Goal: Information Seeking & Learning: Learn about a topic

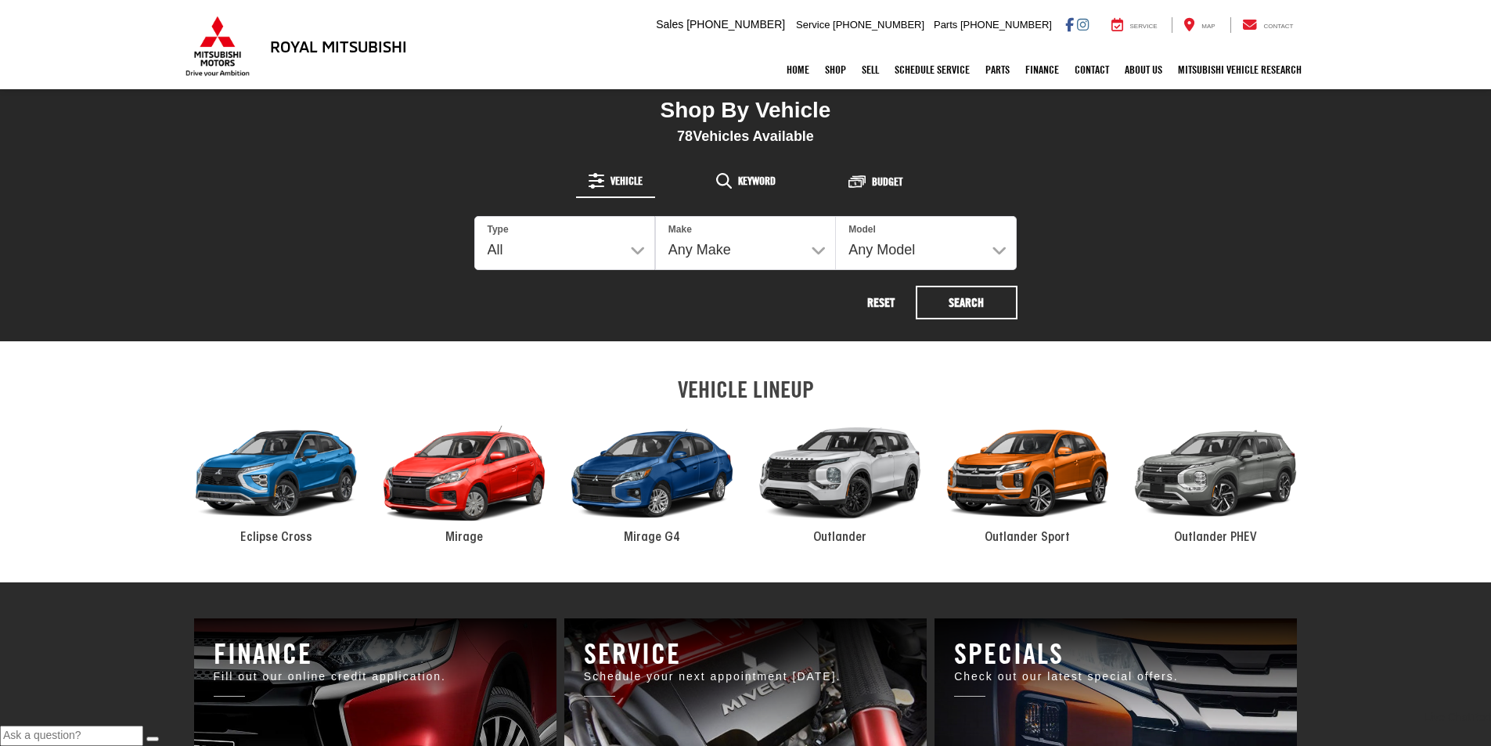
scroll to position [861, 0]
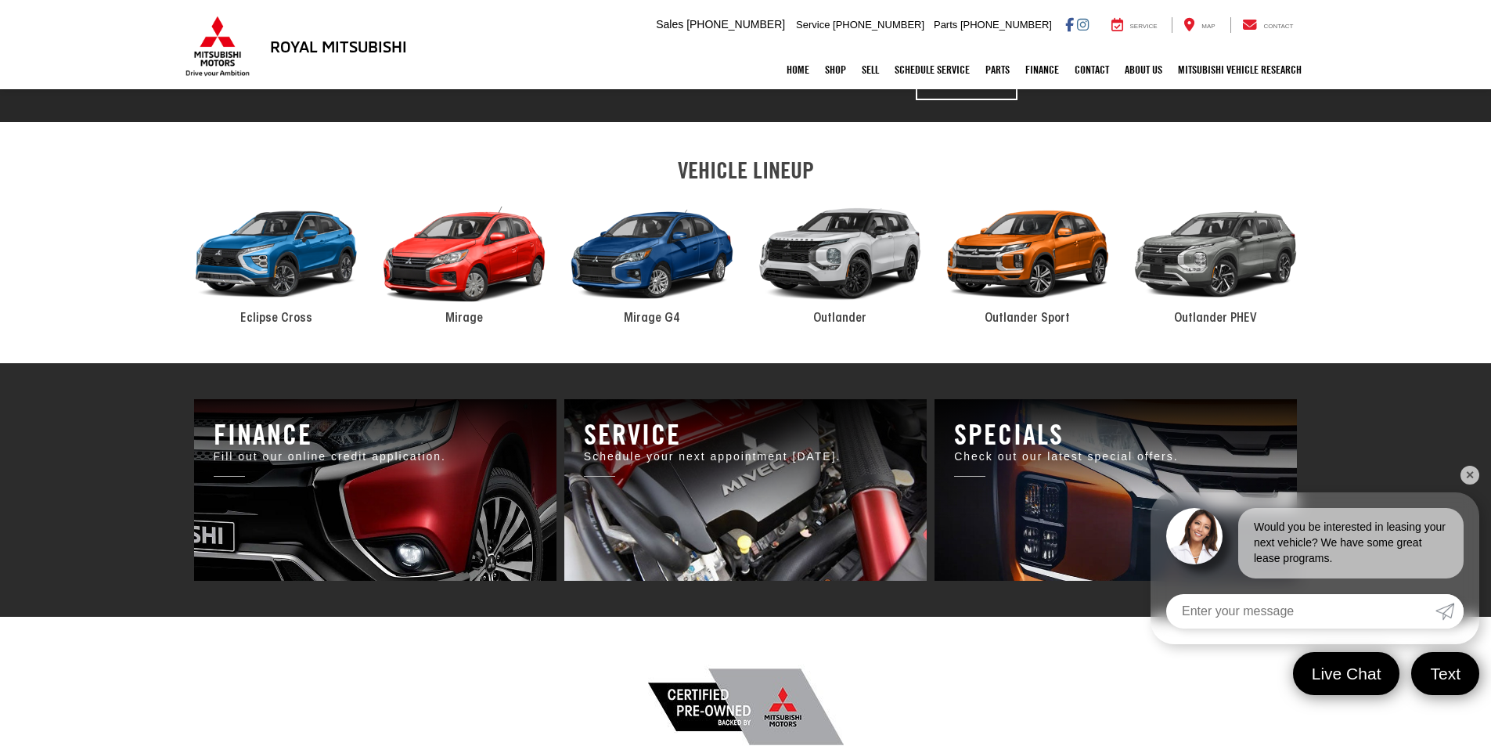
click at [853, 315] on span "Outlander" at bounding box center [839, 318] width 53 height 13
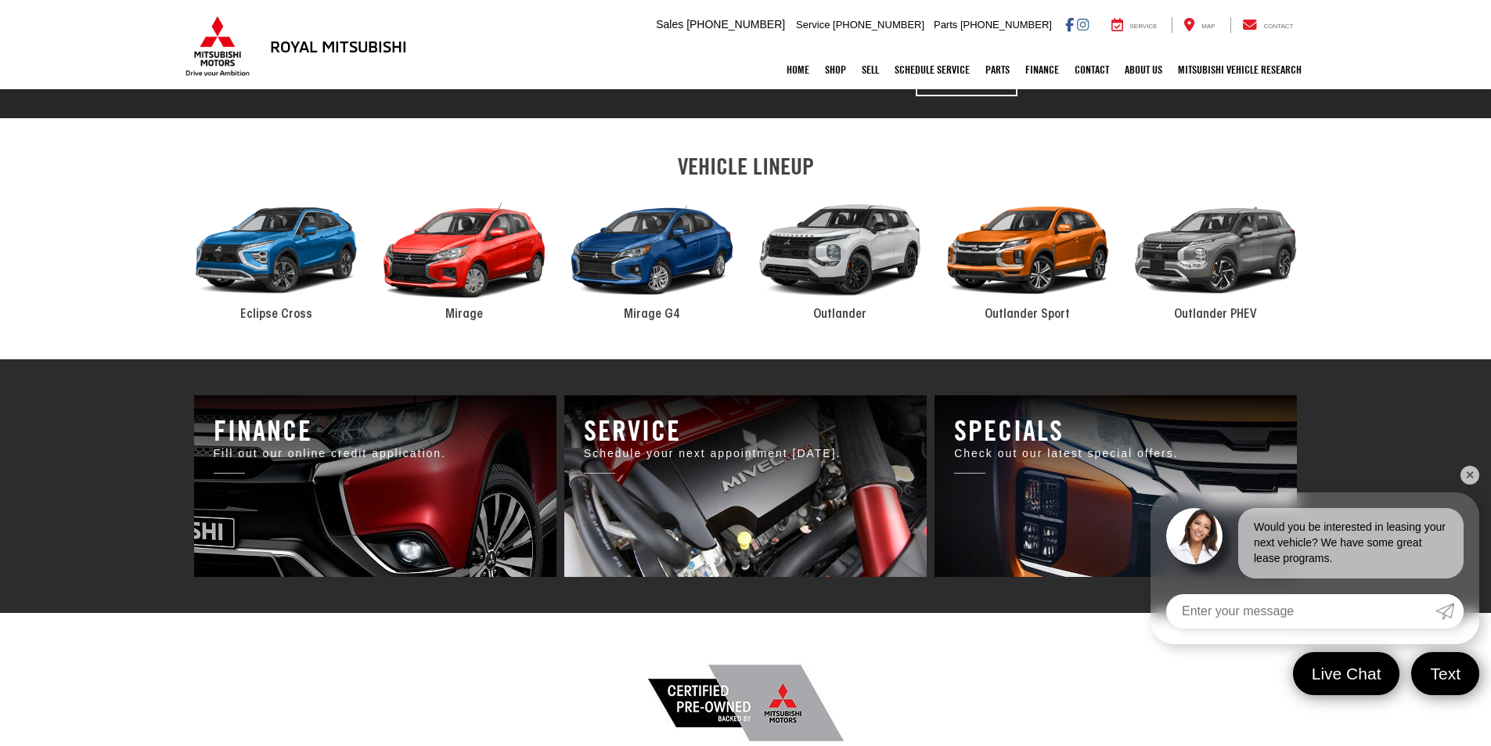
click at [849, 328] on section "VEHICLE LINEUP Eclipse Cross Mirage Mirage G4 Outlander Outlander Sport Outland…" at bounding box center [745, 238] width 1491 height 241
click at [846, 278] on div "2024 Mitsubishi Outlander" at bounding box center [840, 250] width 188 height 127
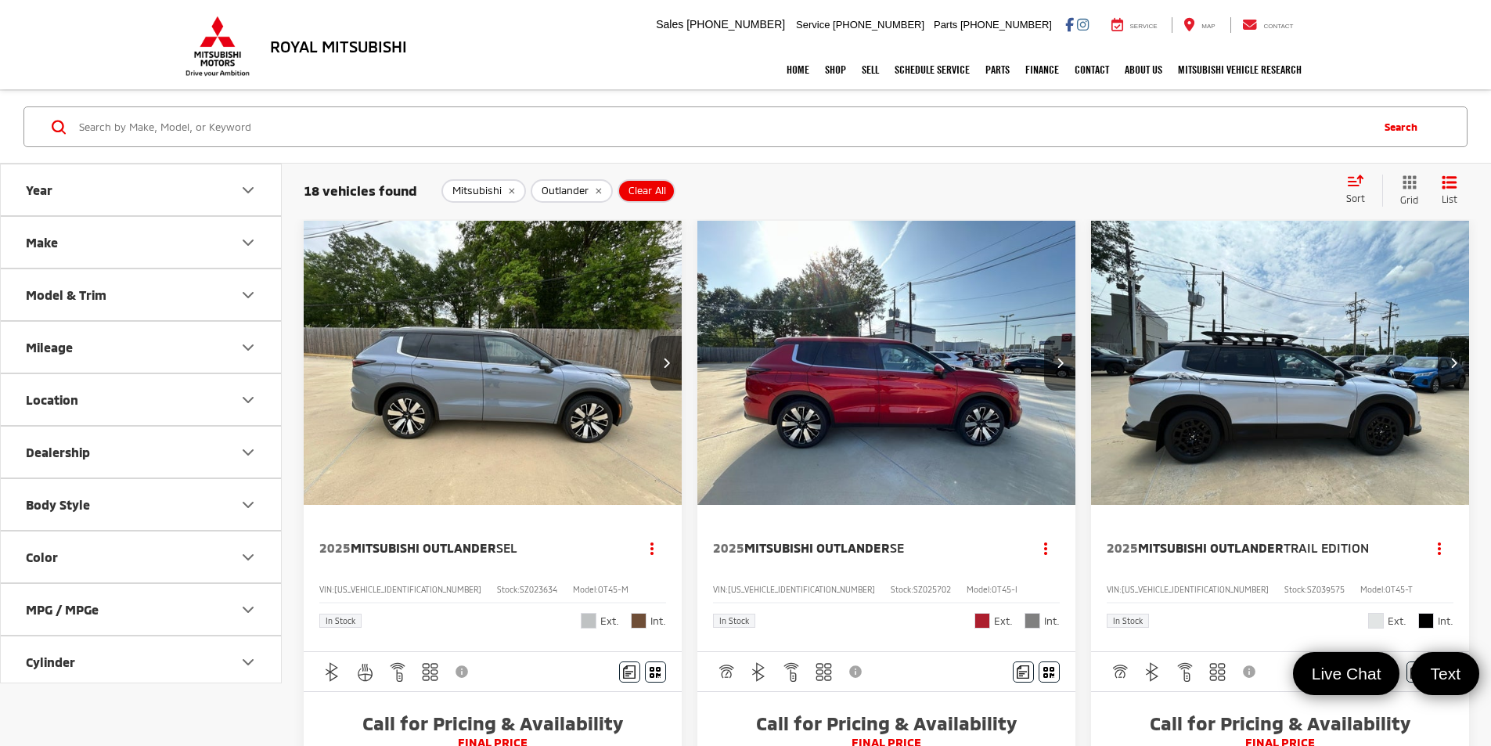
drag, startPoint x: 0, startPoint y: 611, endPoint x: 1, endPoint y: 602, distance: 8.6
drag, startPoint x: 1, startPoint y: 602, endPoint x: 1080, endPoint y: 392, distance: 1099.9
click at [1091, 392] on img "2025 Mitsubishi Outlander Trail Edition 0" at bounding box center [1281, 364] width 381 height 286
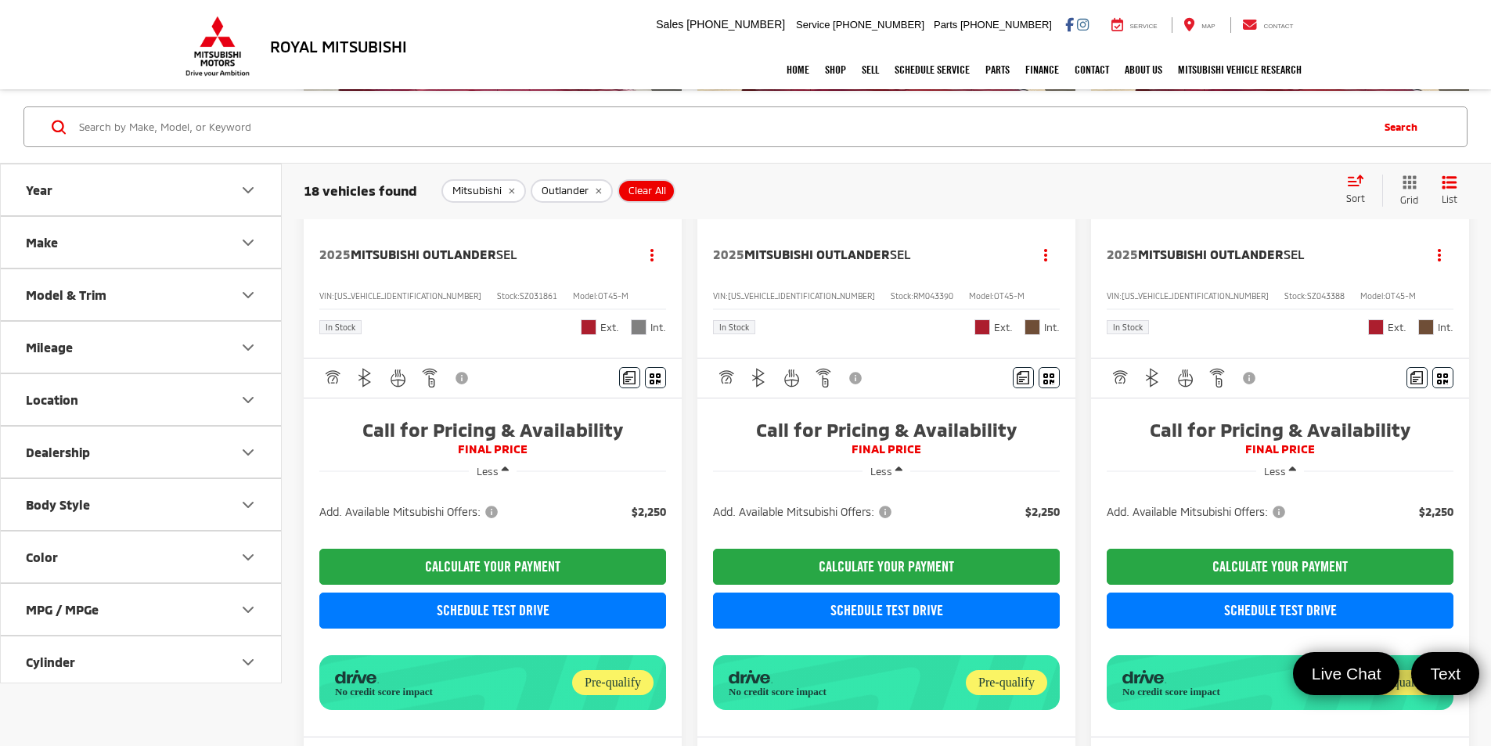
scroll to position [1566, 0]
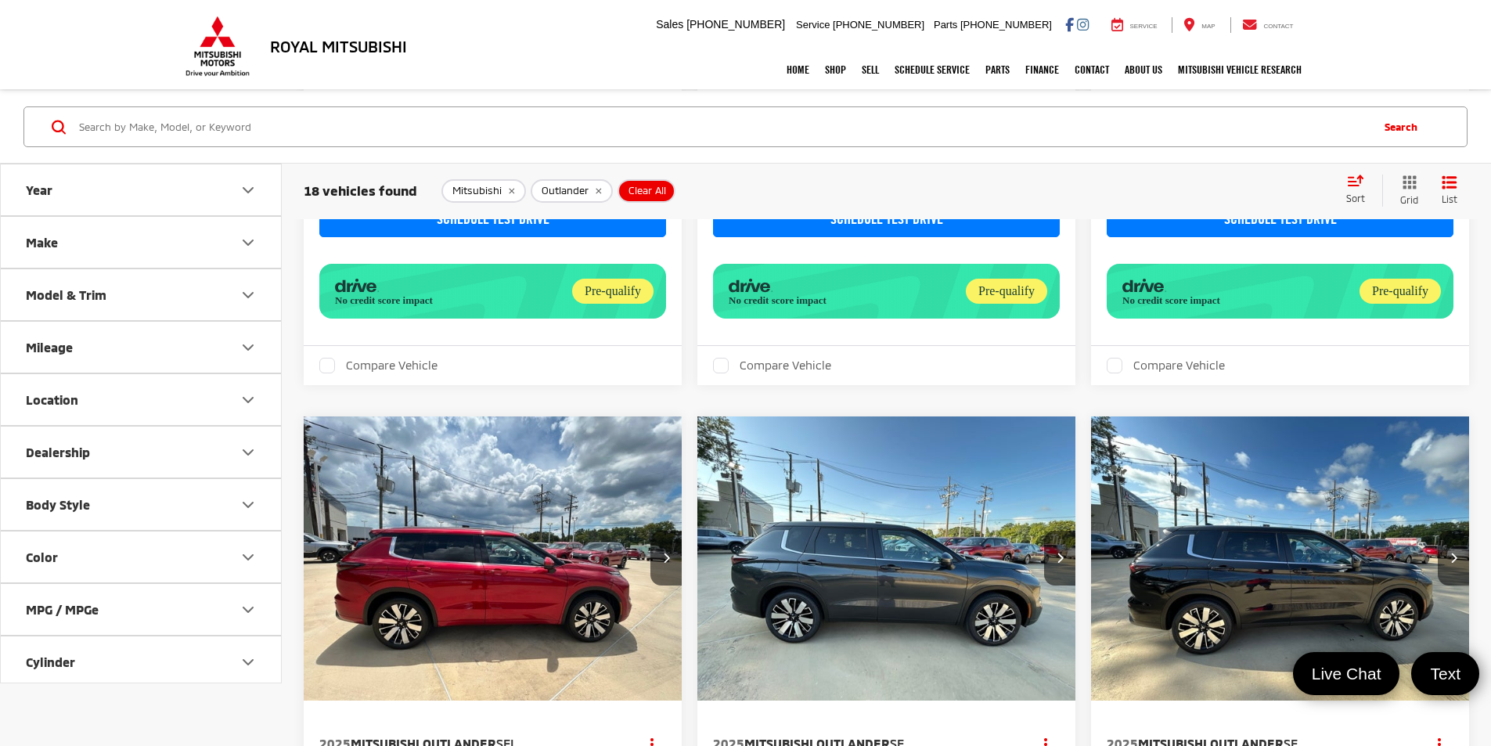
click at [1091, 548] on img "2025 Mitsubishi Outlander SE 0" at bounding box center [1281, 560] width 381 height 286
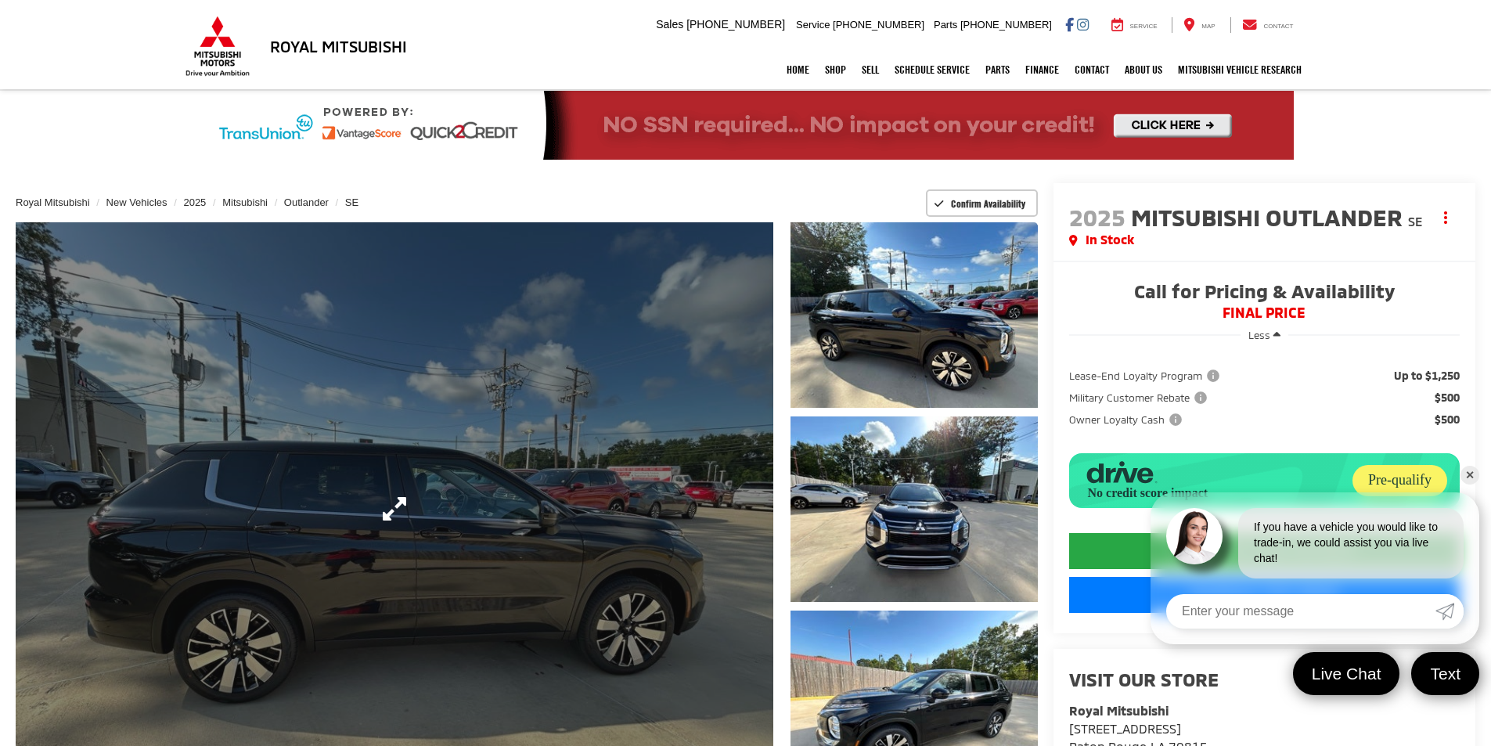
click at [734, 496] on link "Expand Photo 0" at bounding box center [395, 508] width 758 height 573
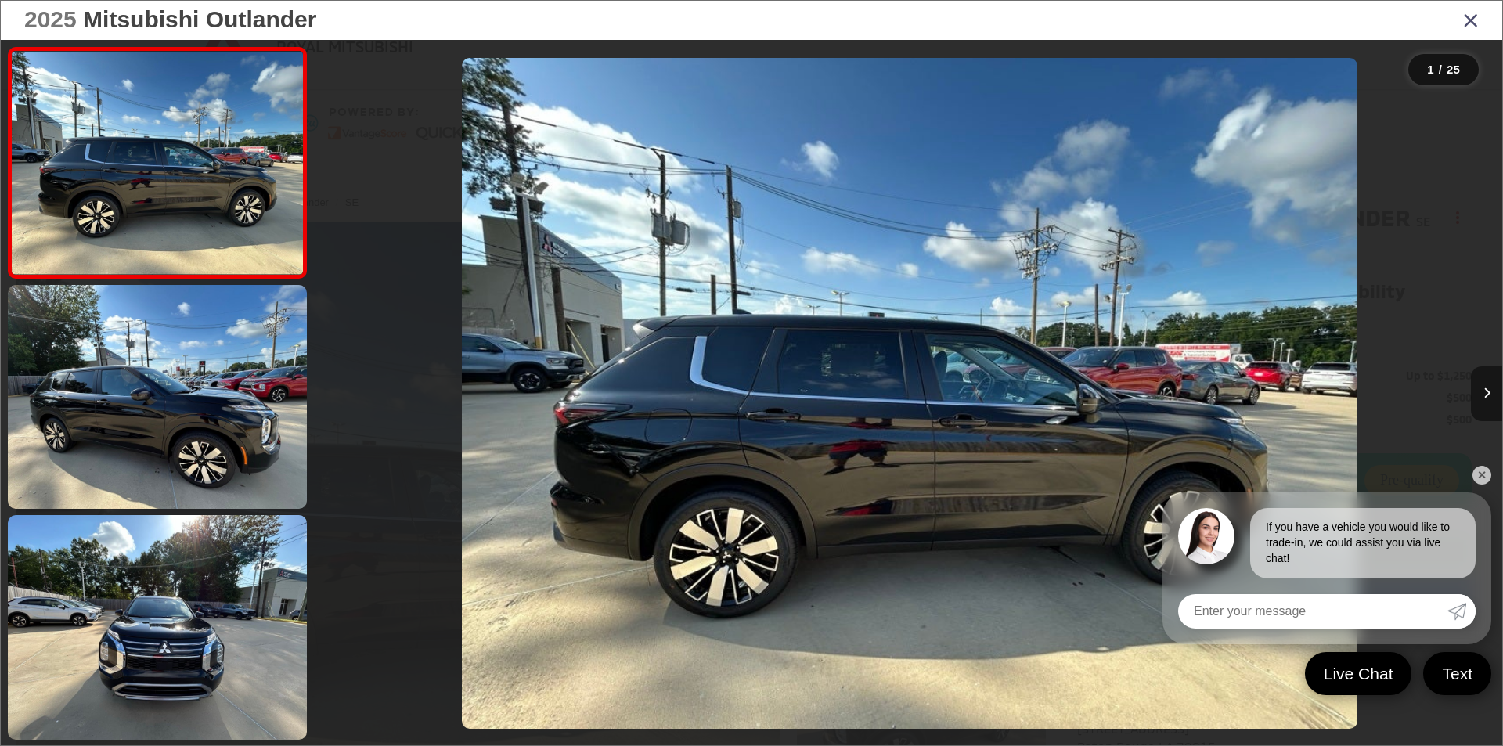
click at [1483, 384] on button "Next image" at bounding box center [1486, 393] width 31 height 55
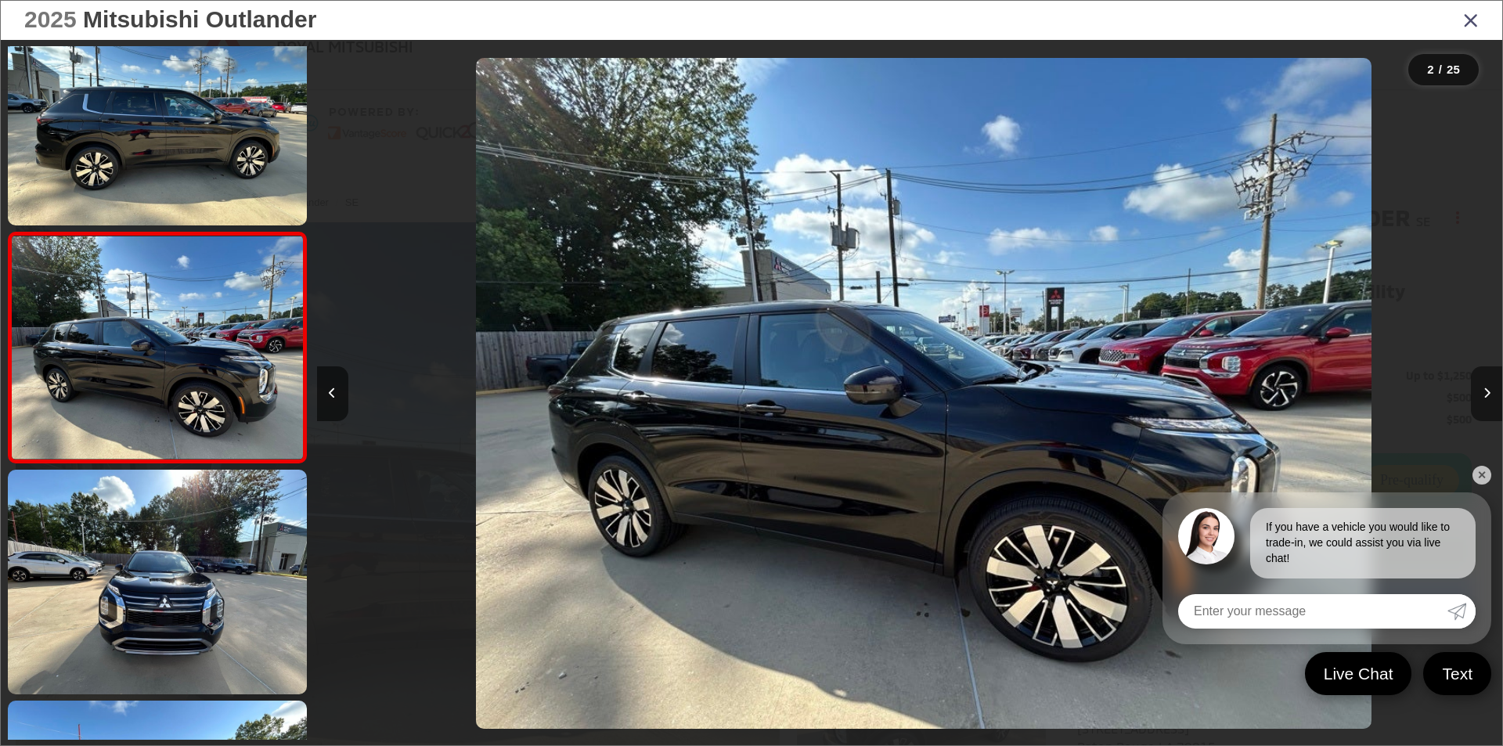
scroll to position [0, 1185]
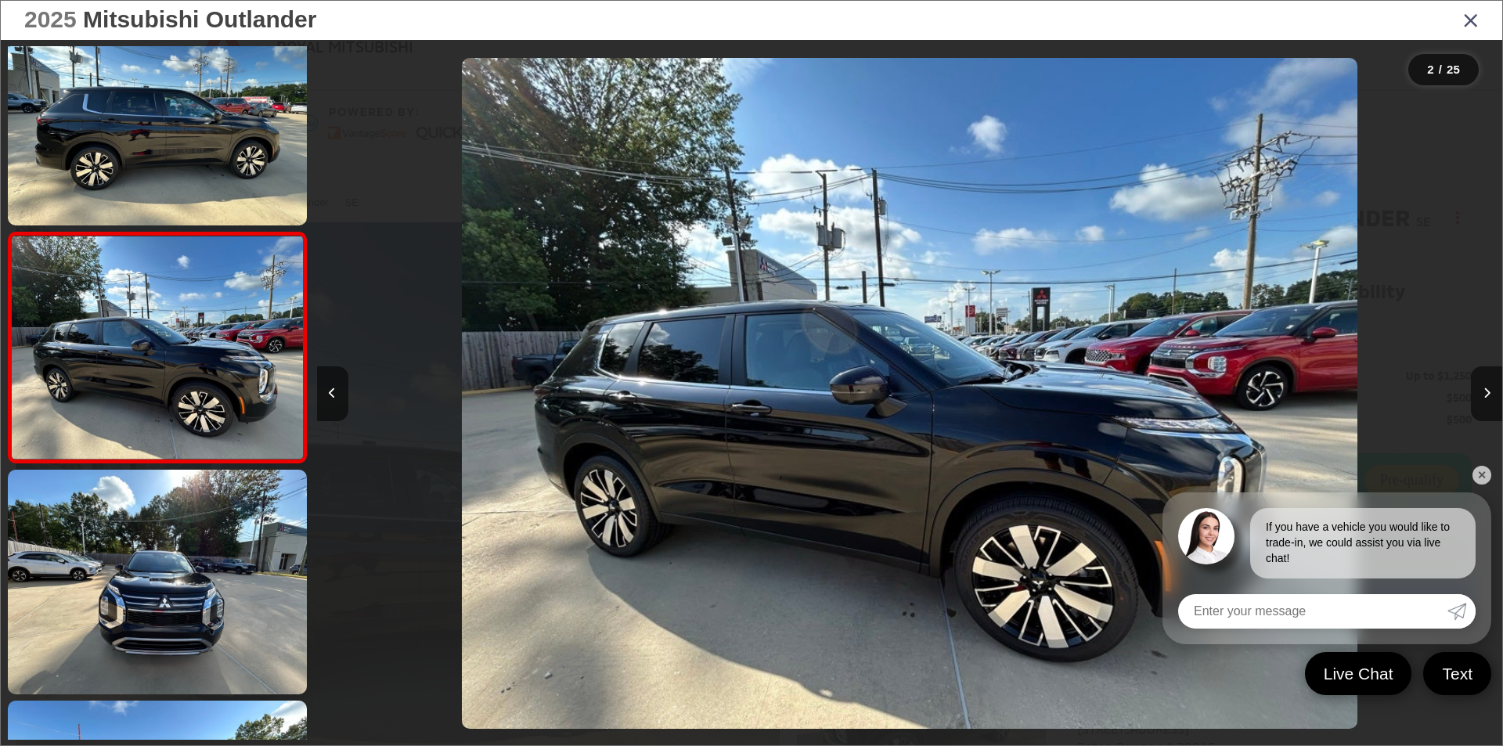
click at [1482, 467] on link "✕" at bounding box center [1482, 475] width 19 height 19
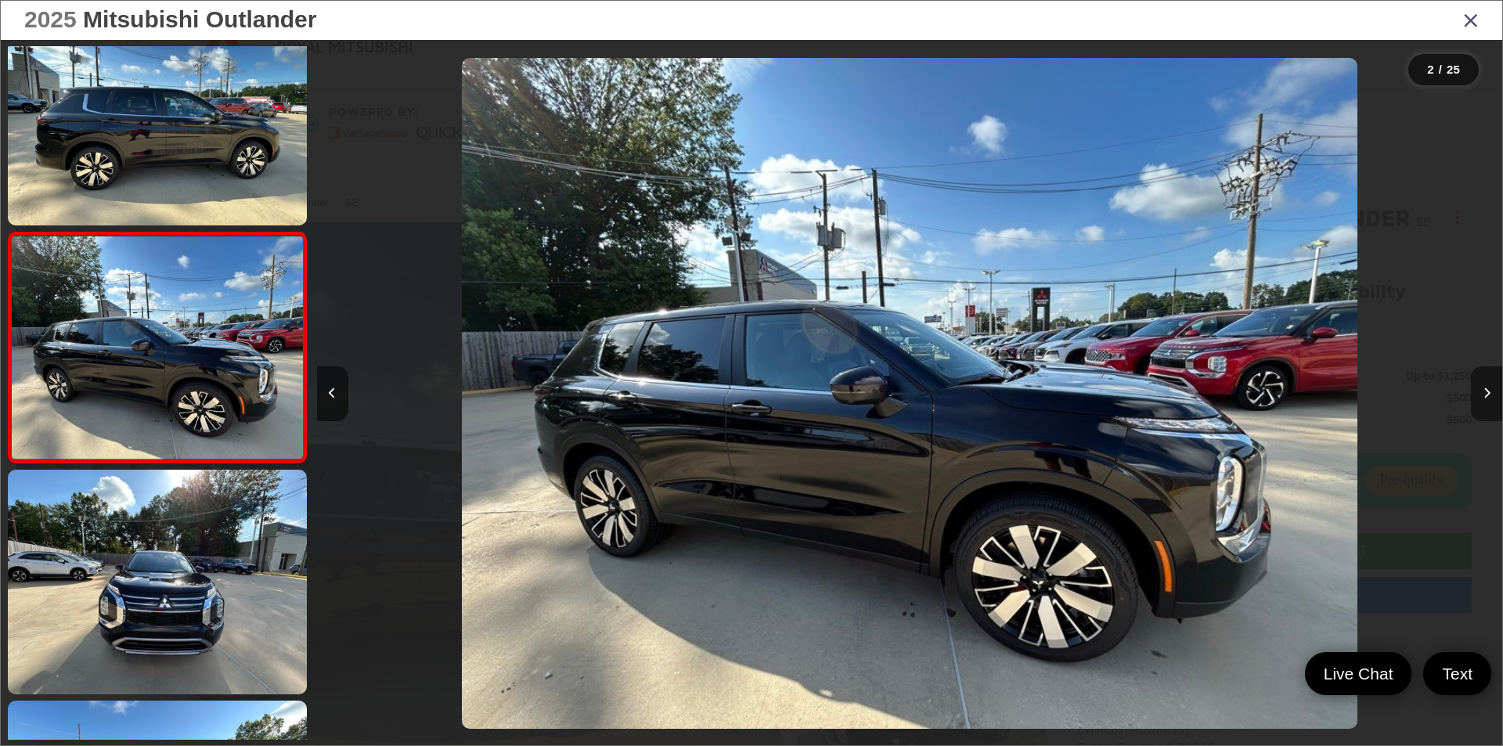
click at [1486, 389] on icon "Next image" at bounding box center [1487, 393] width 7 height 11
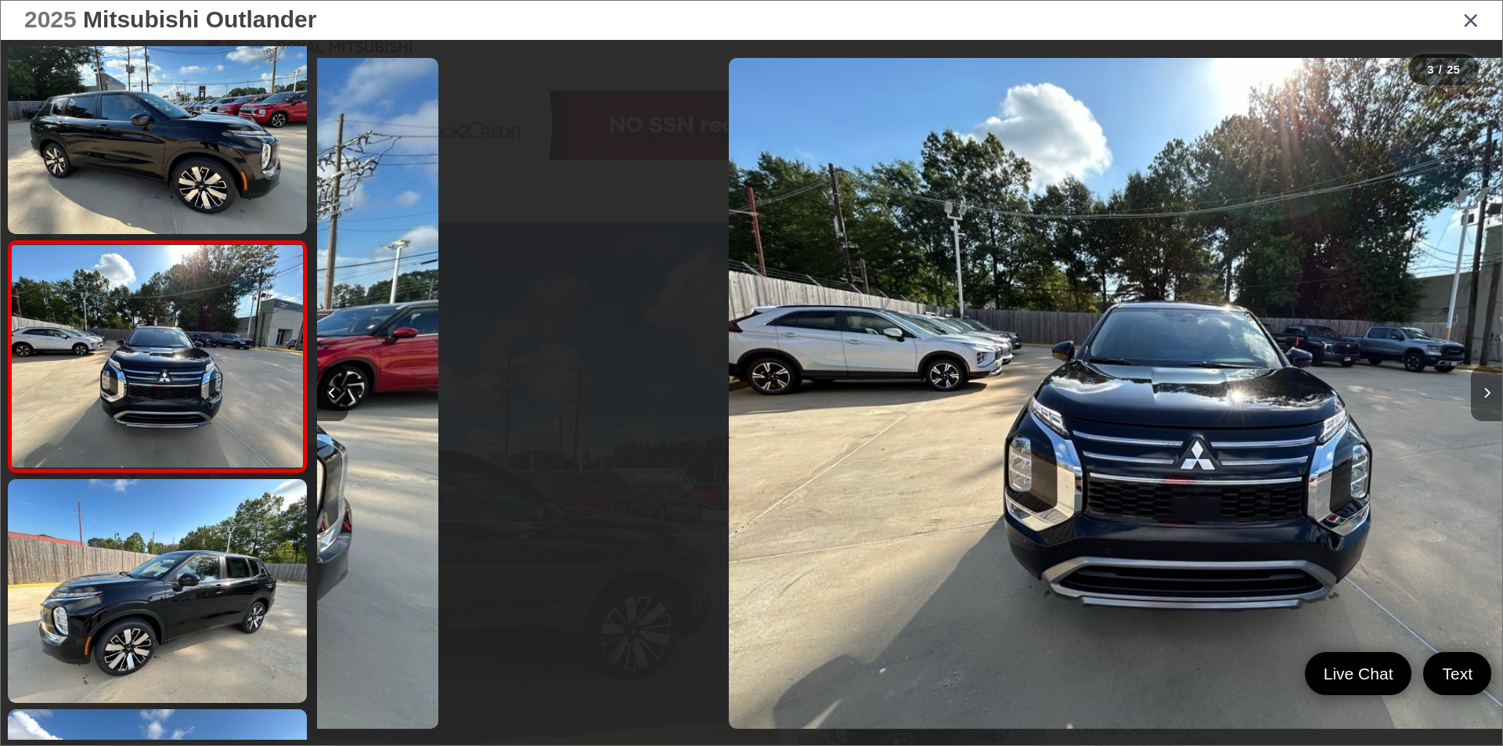
scroll to position [276, 0]
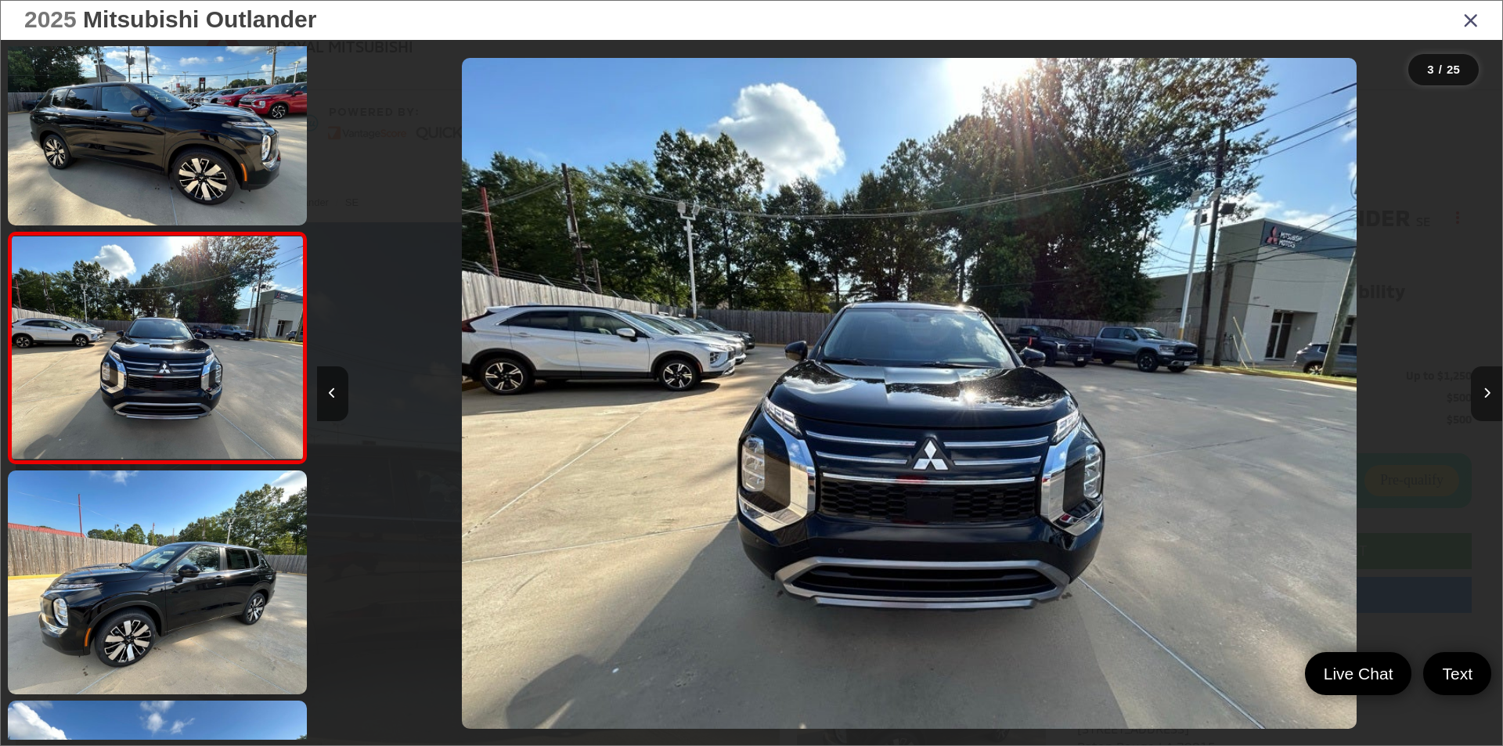
click at [1485, 388] on icon "Next image" at bounding box center [1487, 393] width 7 height 11
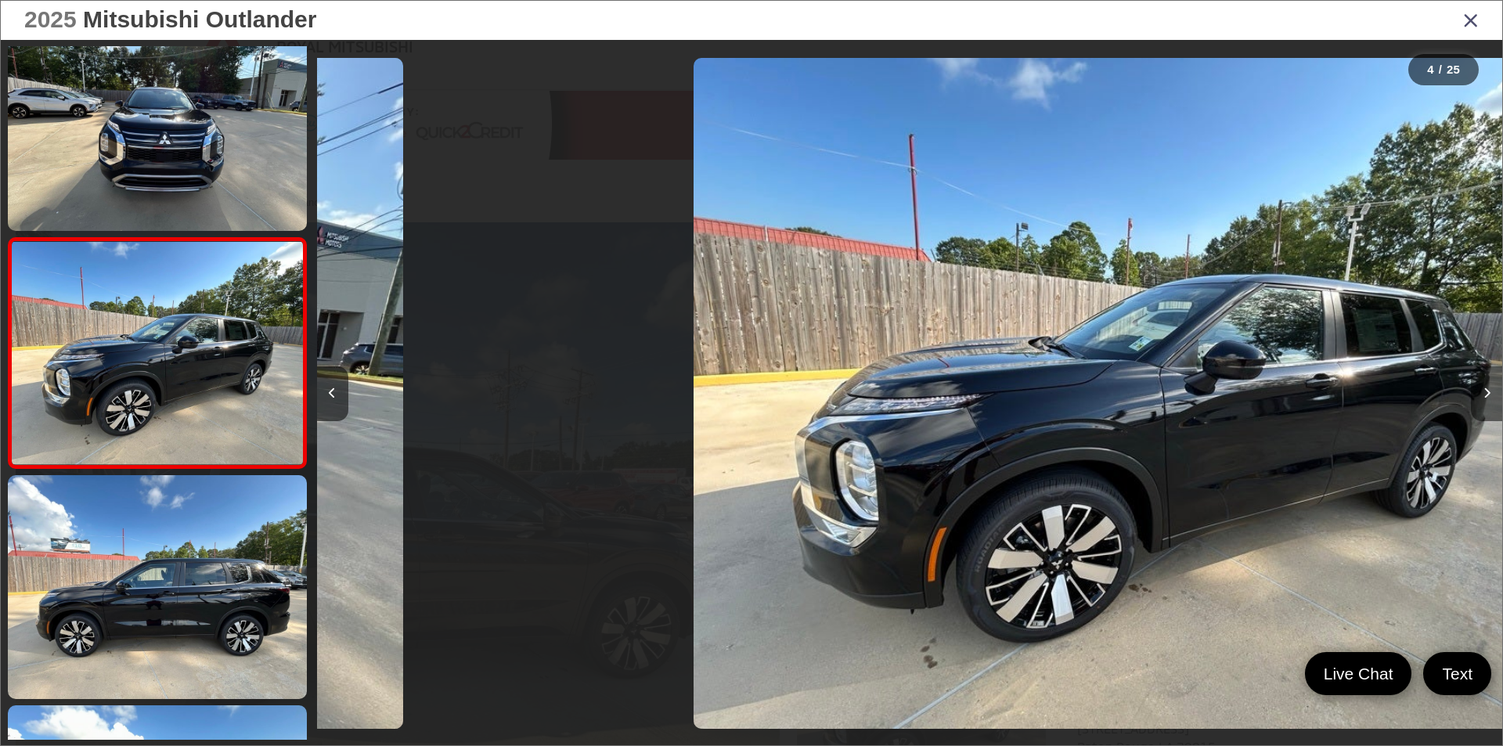
scroll to position [507, 0]
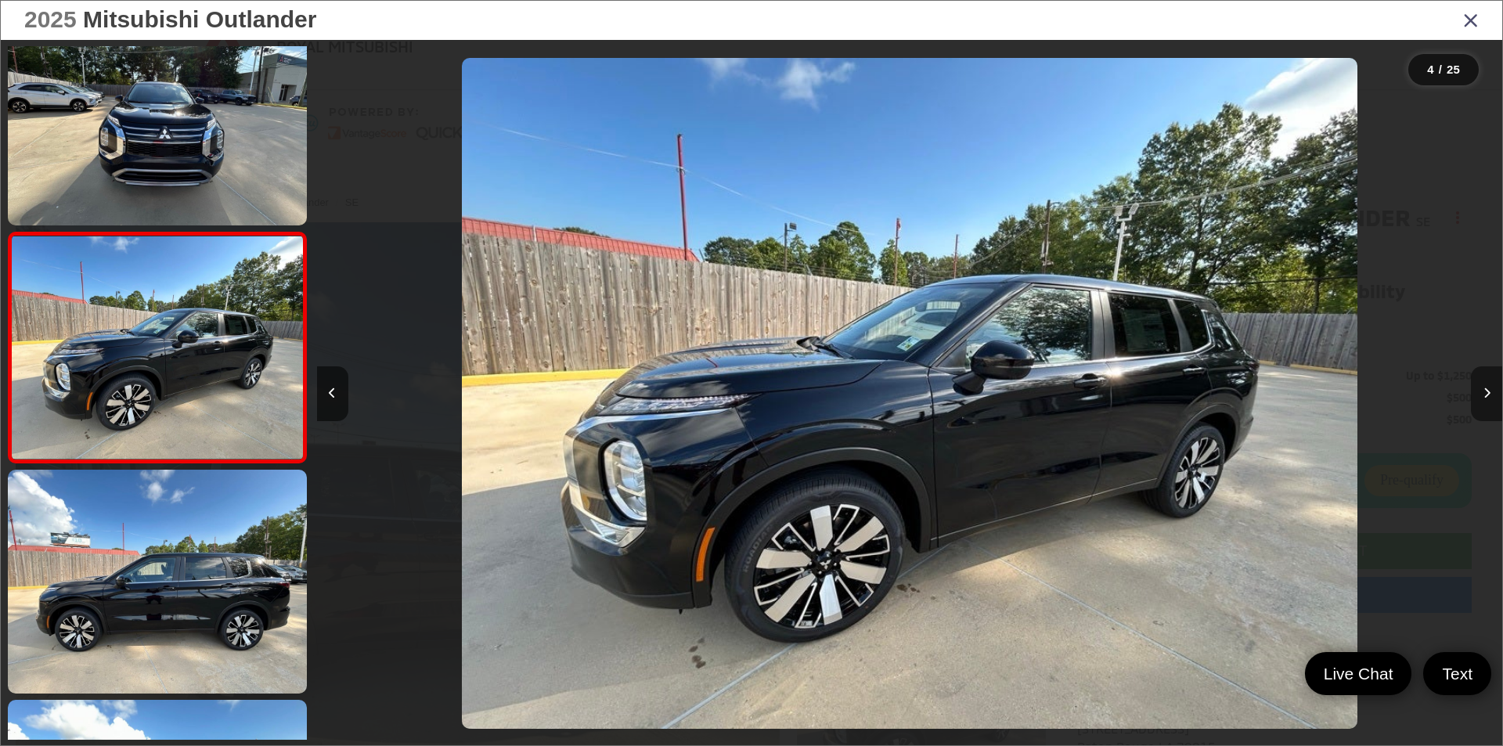
click at [1485, 388] on icon "Next image" at bounding box center [1487, 393] width 7 height 11
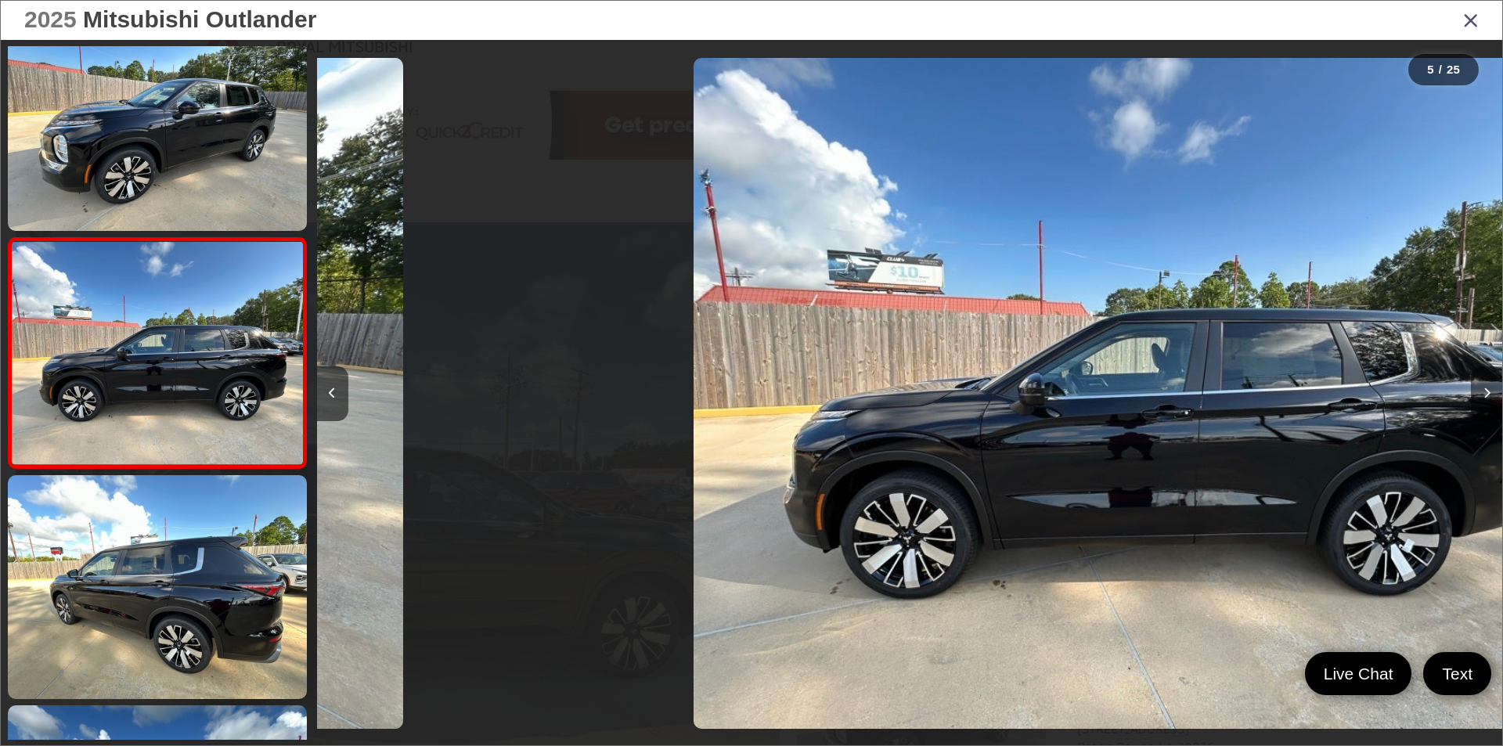
scroll to position [737, 0]
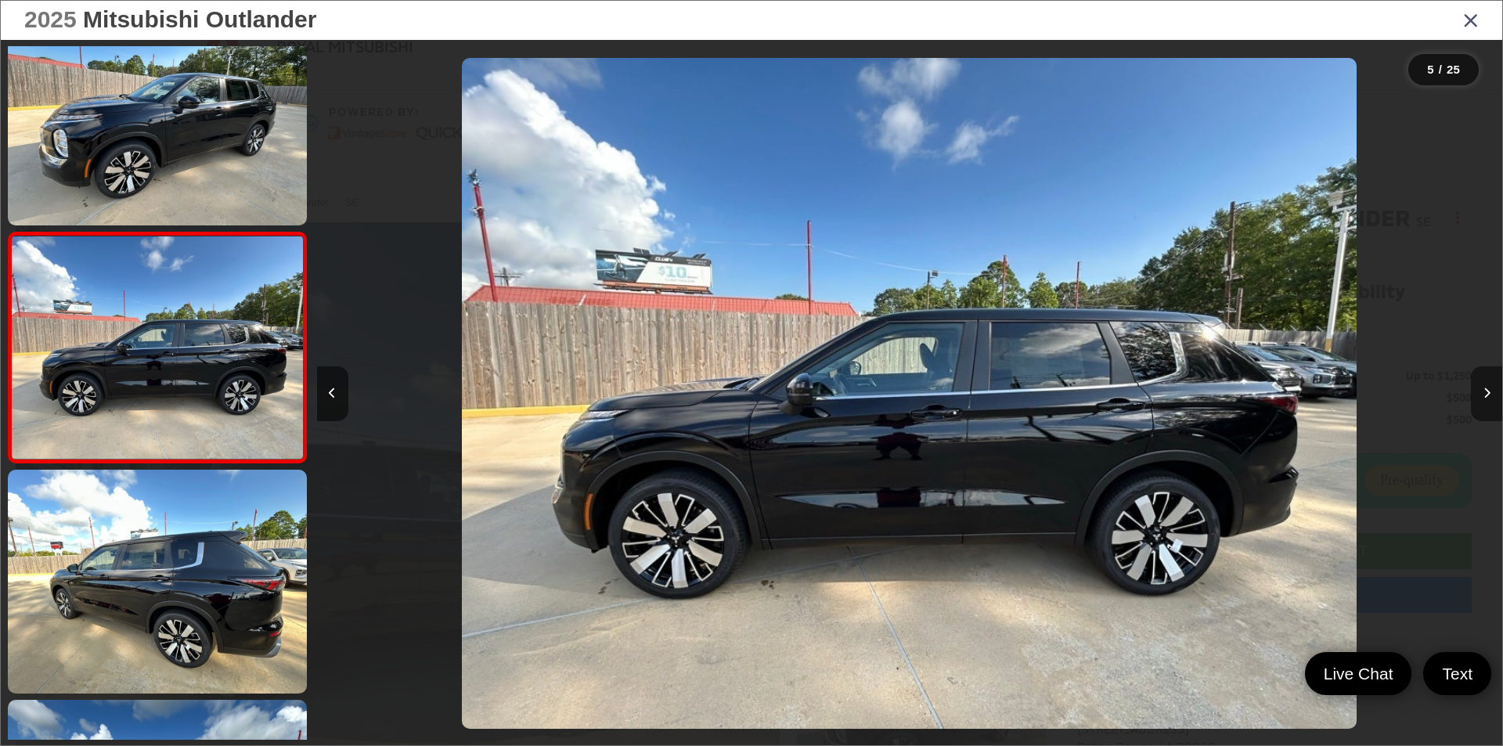
click at [1484, 389] on icon "Next image" at bounding box center [1487, 393] width 7 height 11
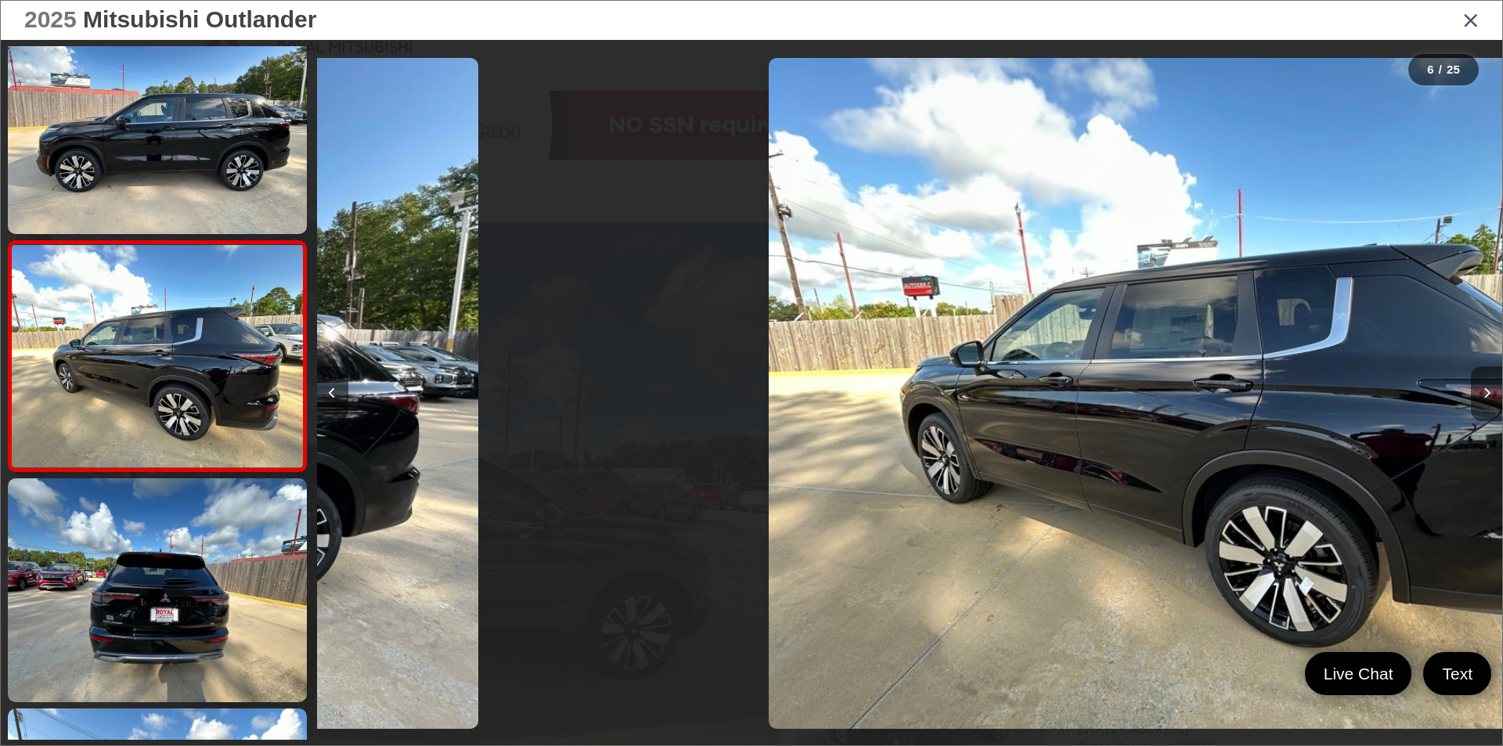
scroll to position [967, 0]
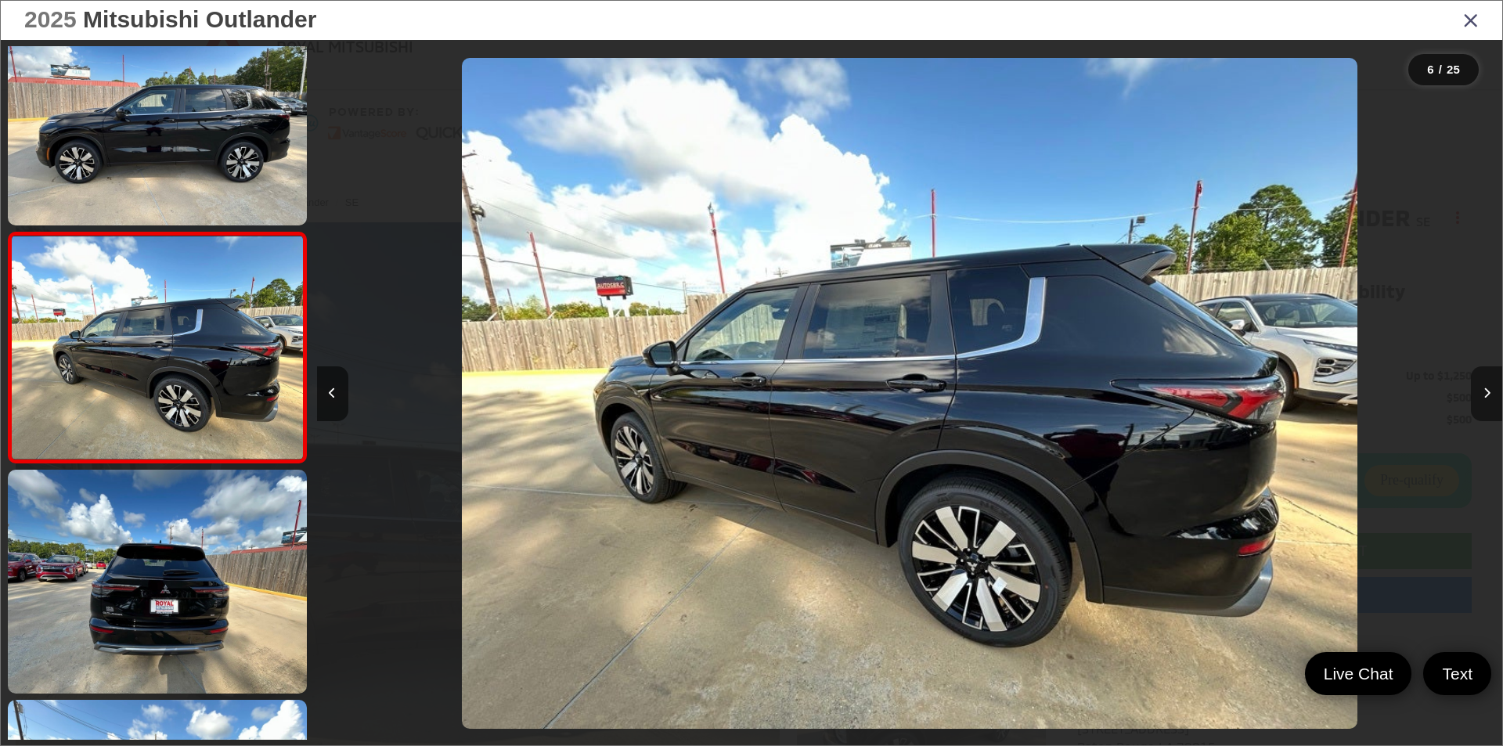
click at [1484, 389] on icon "Next image" at bounding box center [1487, 393] width 7 height 11
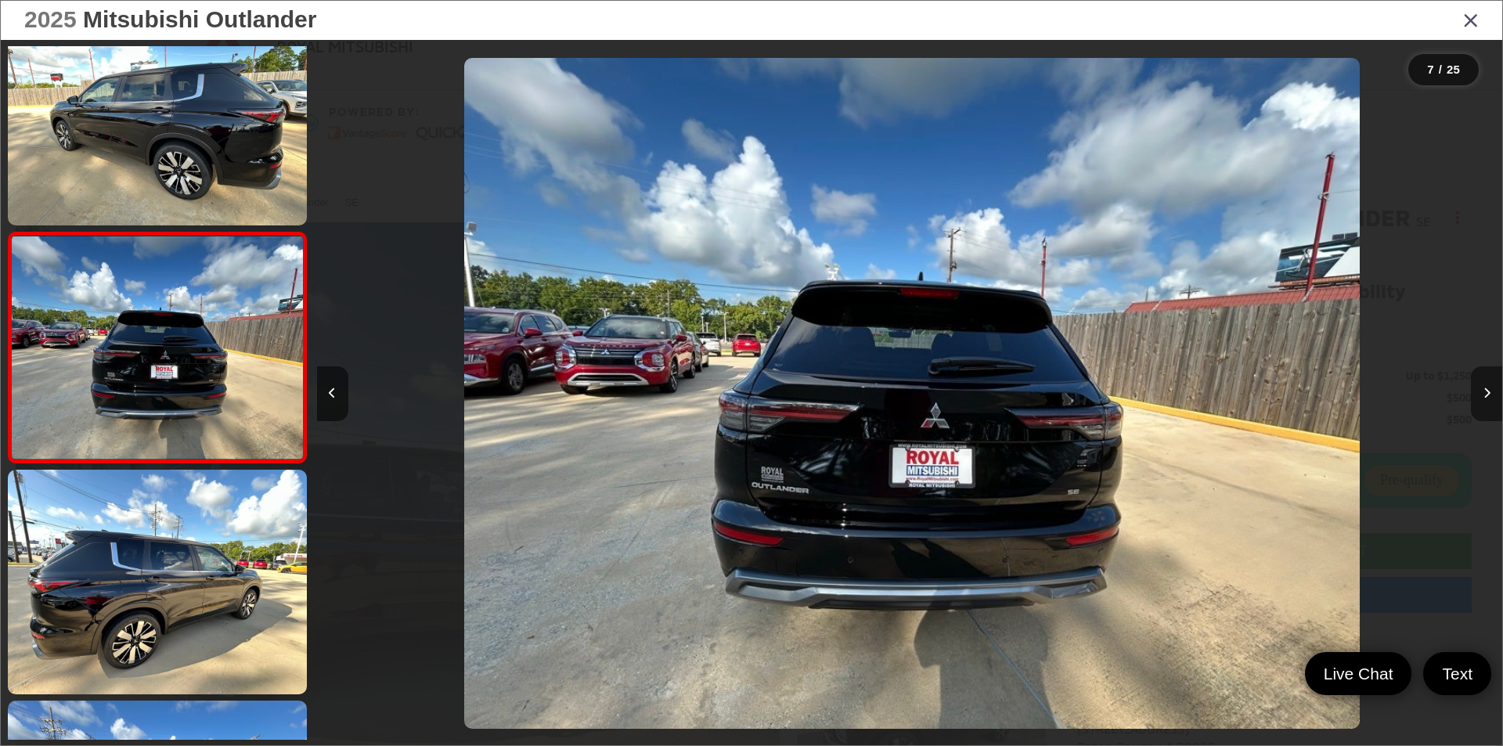
scroll to position [0, 7114]
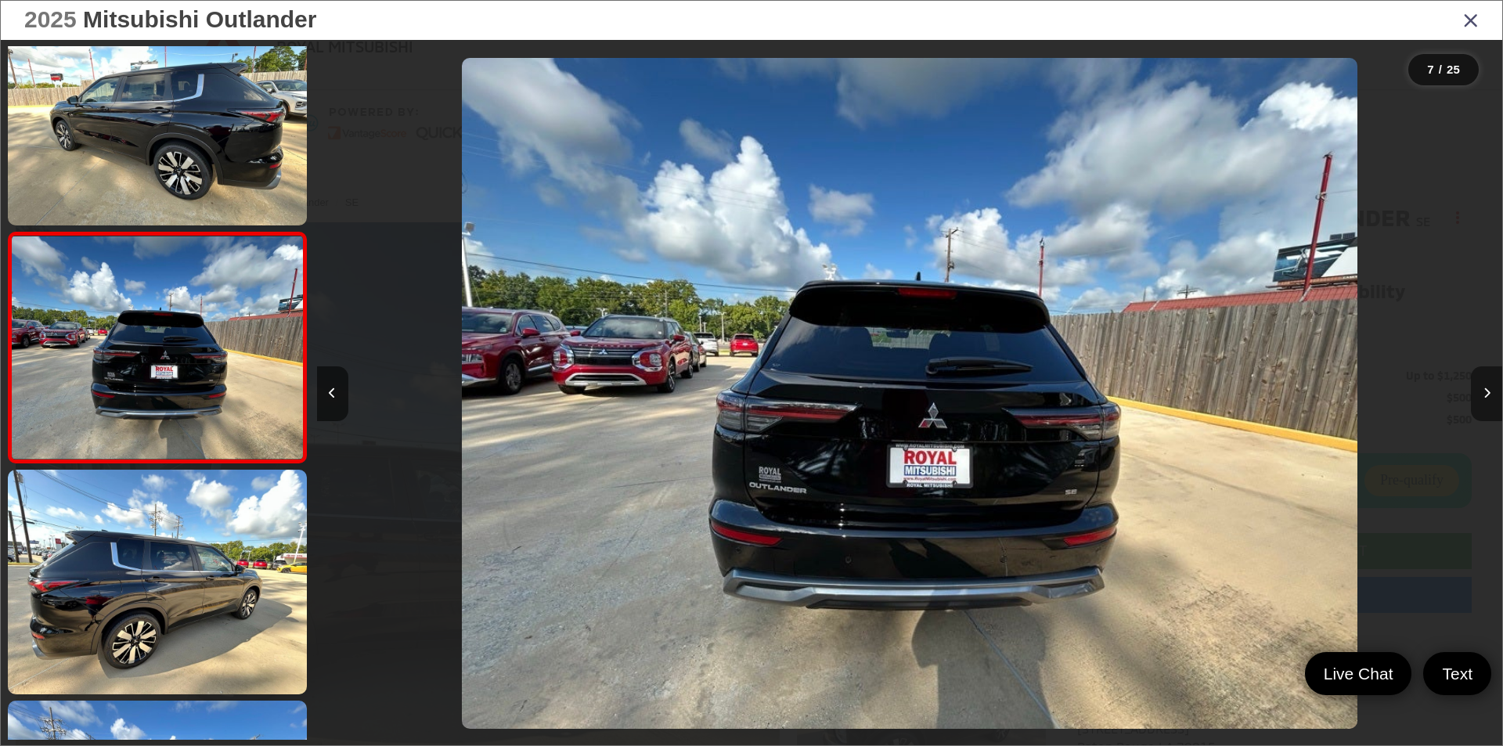
click at [1484, 389] on icon "Next image" at bounding box center [1487, 393] width 7 height 11
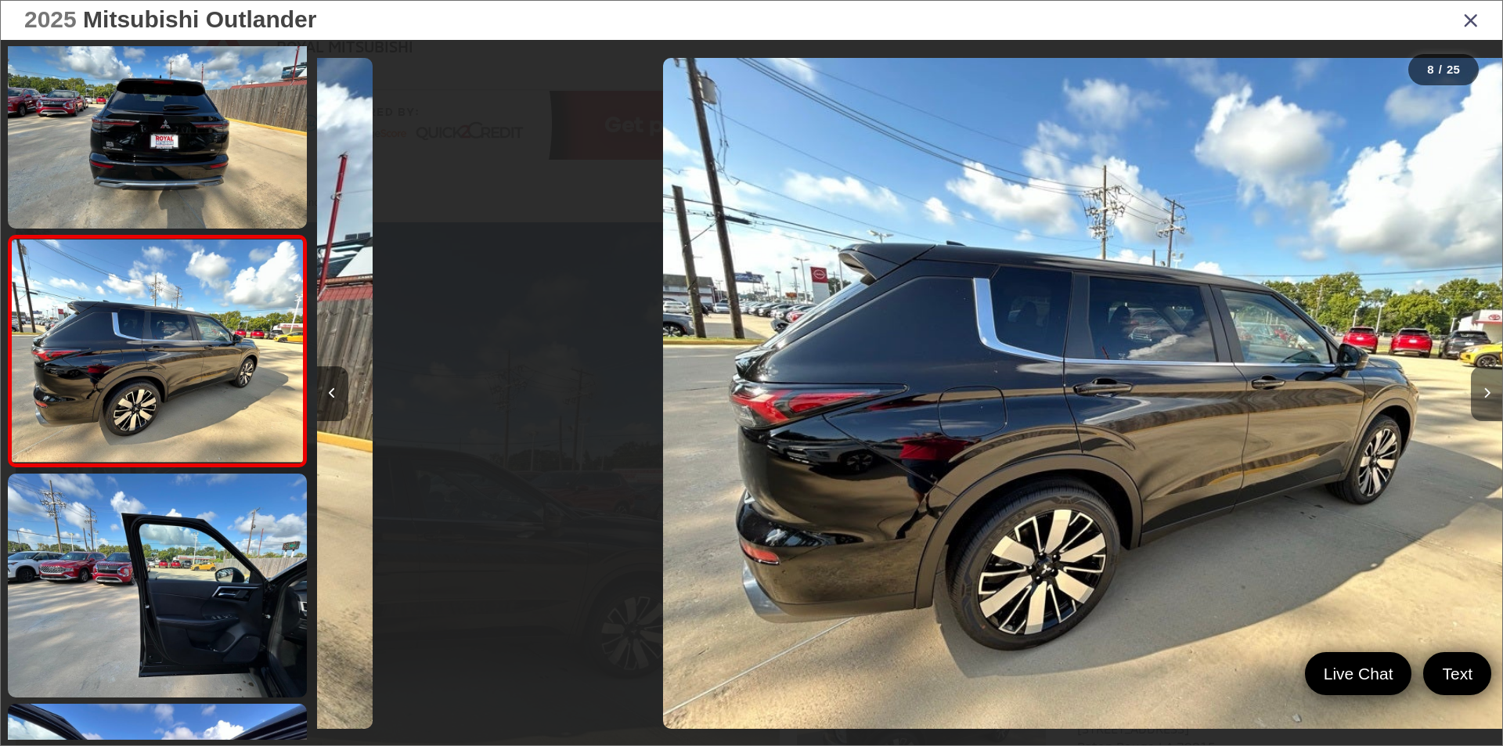
scroll to position [1427, 0]
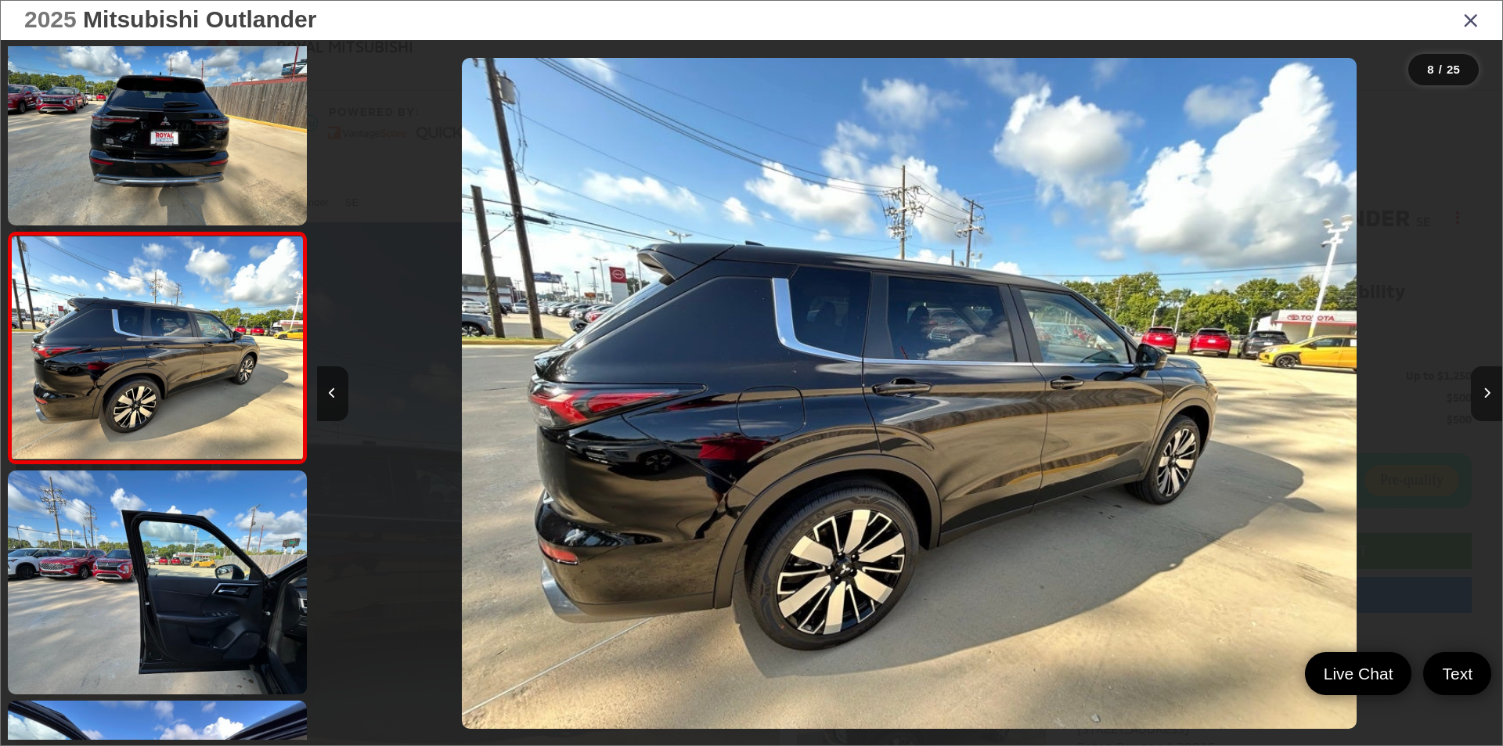
click at [1484, 389] on icon "Next image" at bounding box center [1487, 393] width 7 height 11
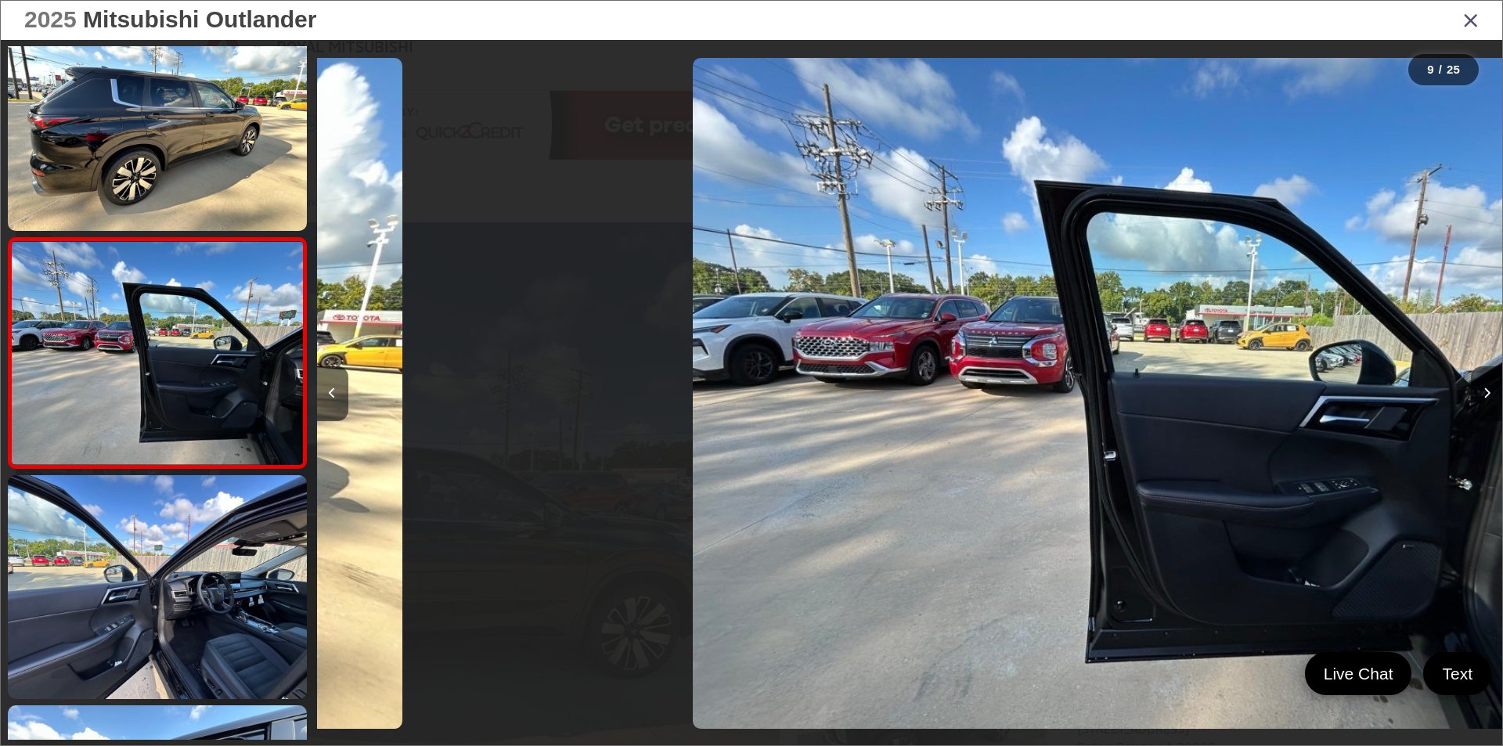
scroll to position [1658, 0]
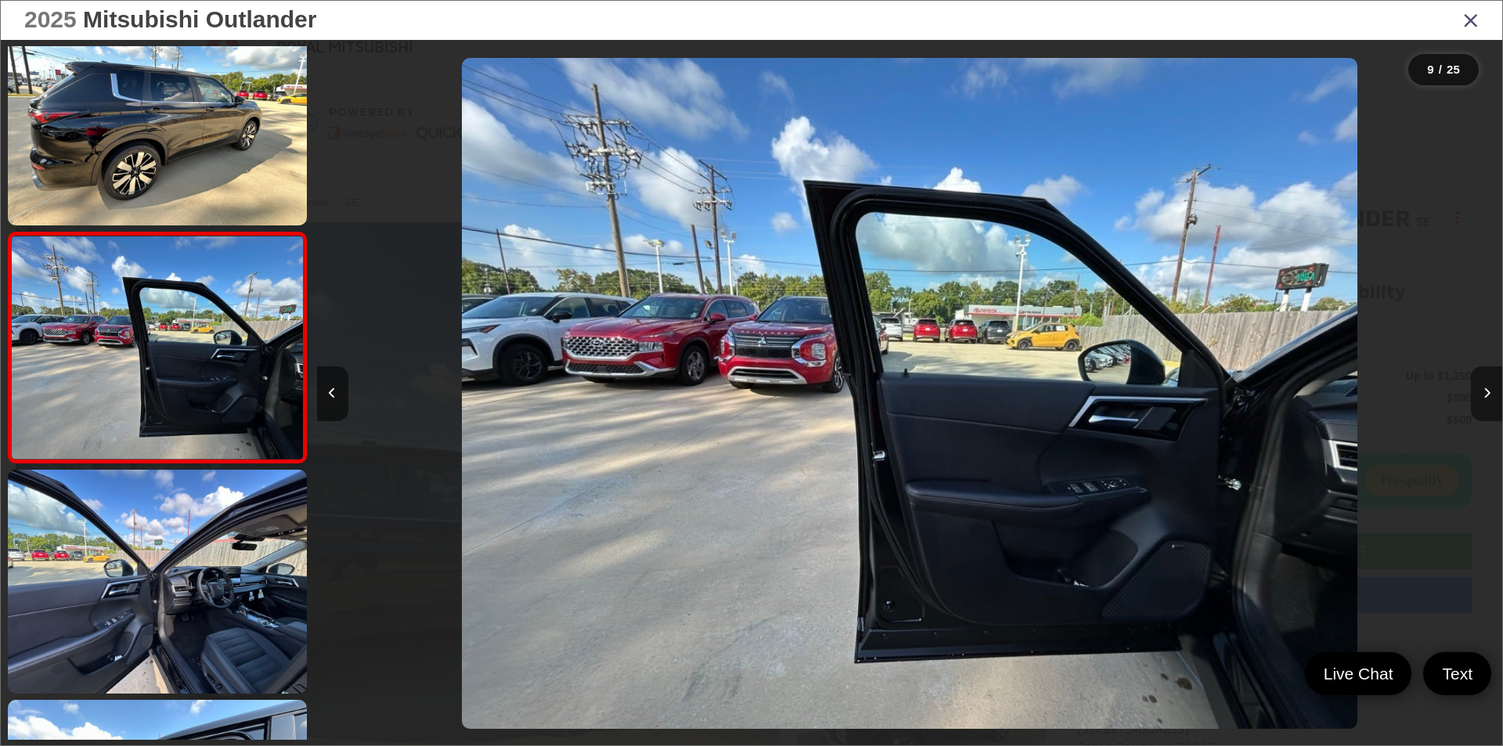
click at [1484, 389] on icon "Next image" at bounding box center [1487, 393] width 7 height 11
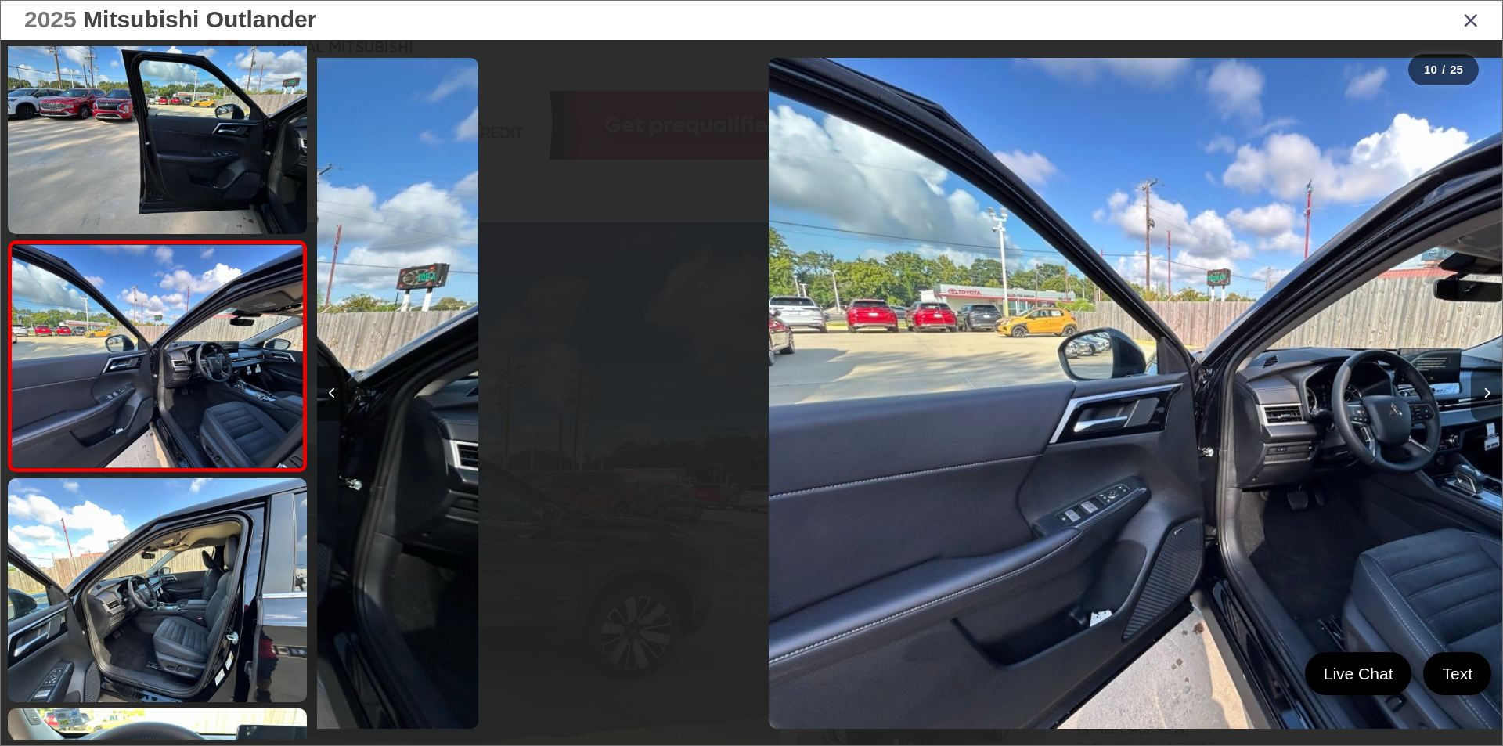
scroll to position [1888, 0]
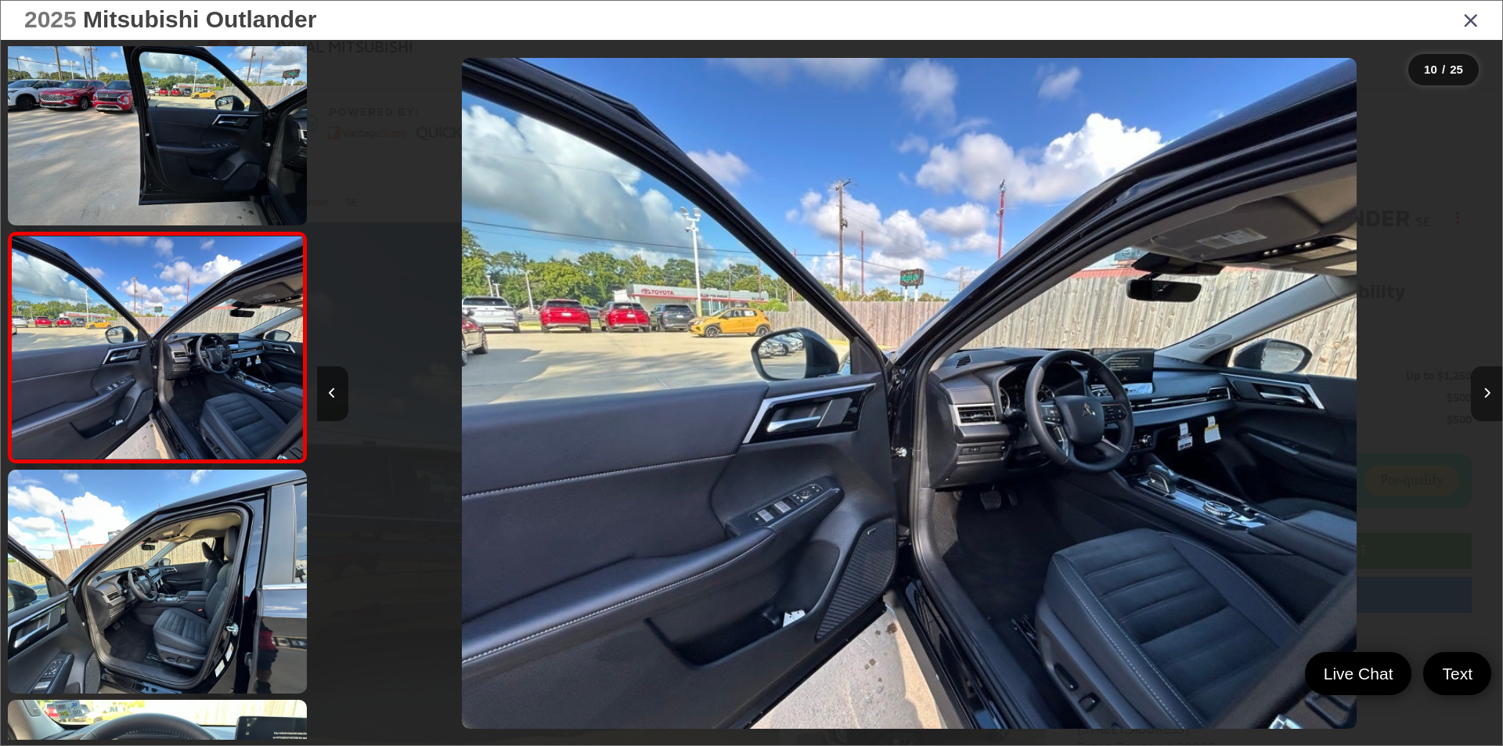
click at [1484, 389] on icon "Next image" at bounding box center [1487, 393] width 7 height 11
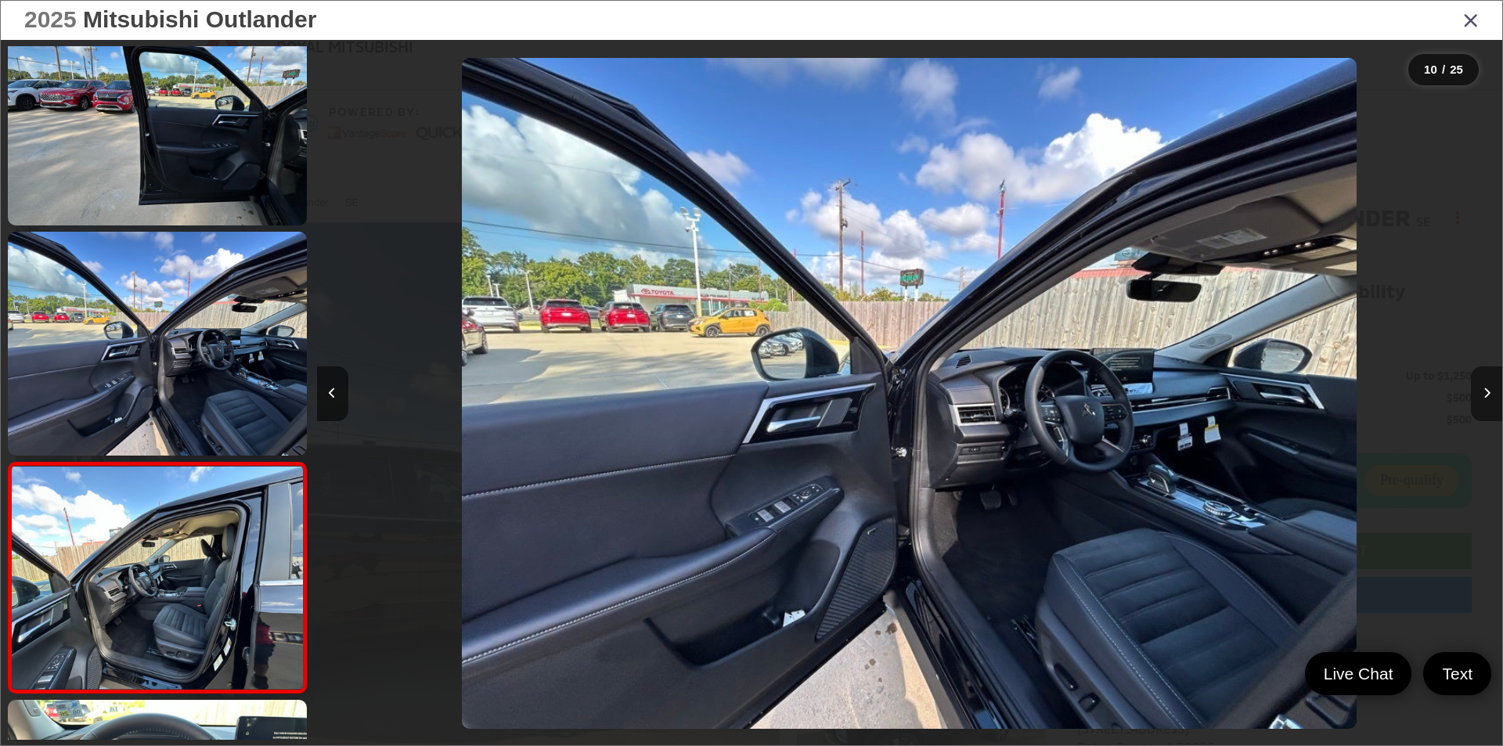
scroll to position [0, 0]
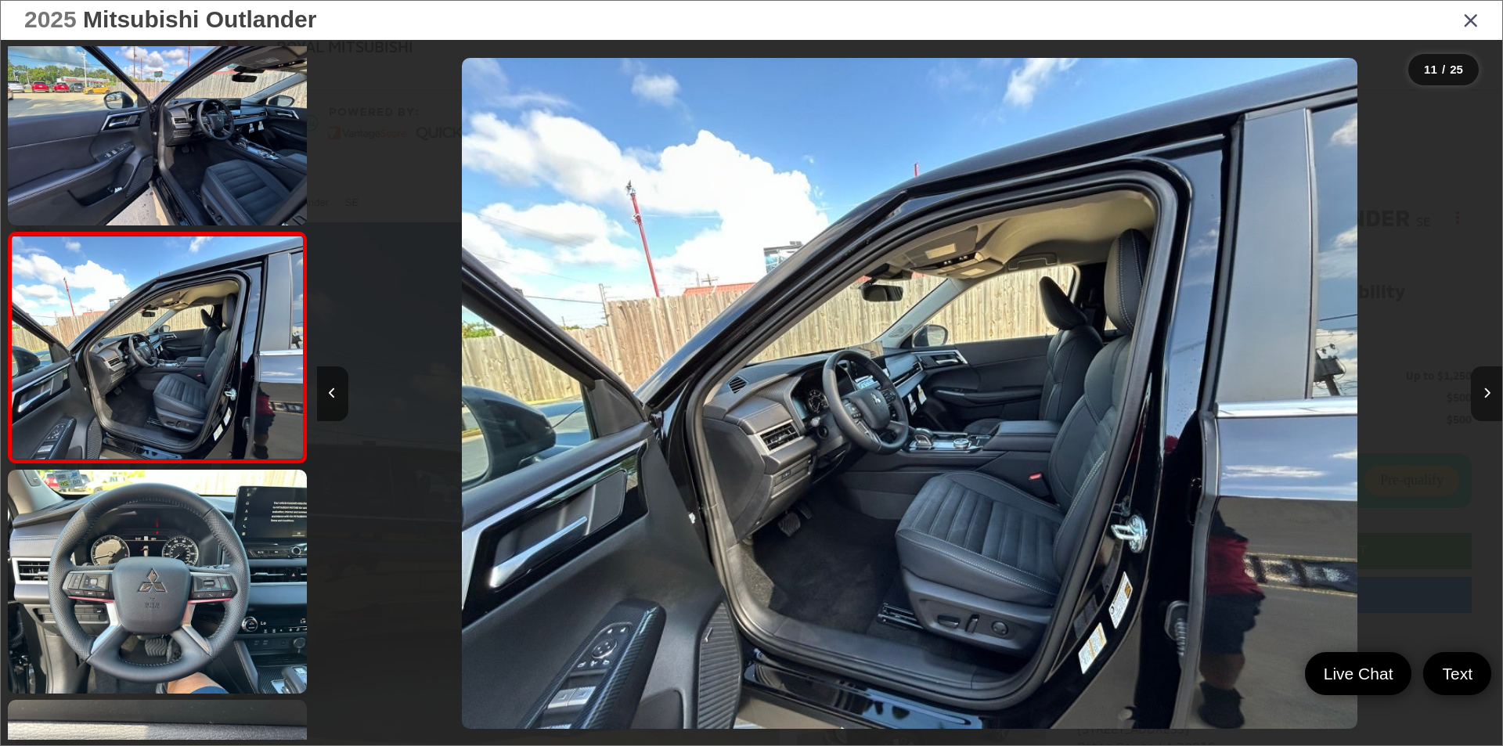
click at [1484, 389] on icon "Next image" at bounding box center [1487, 393] width 7 height 11
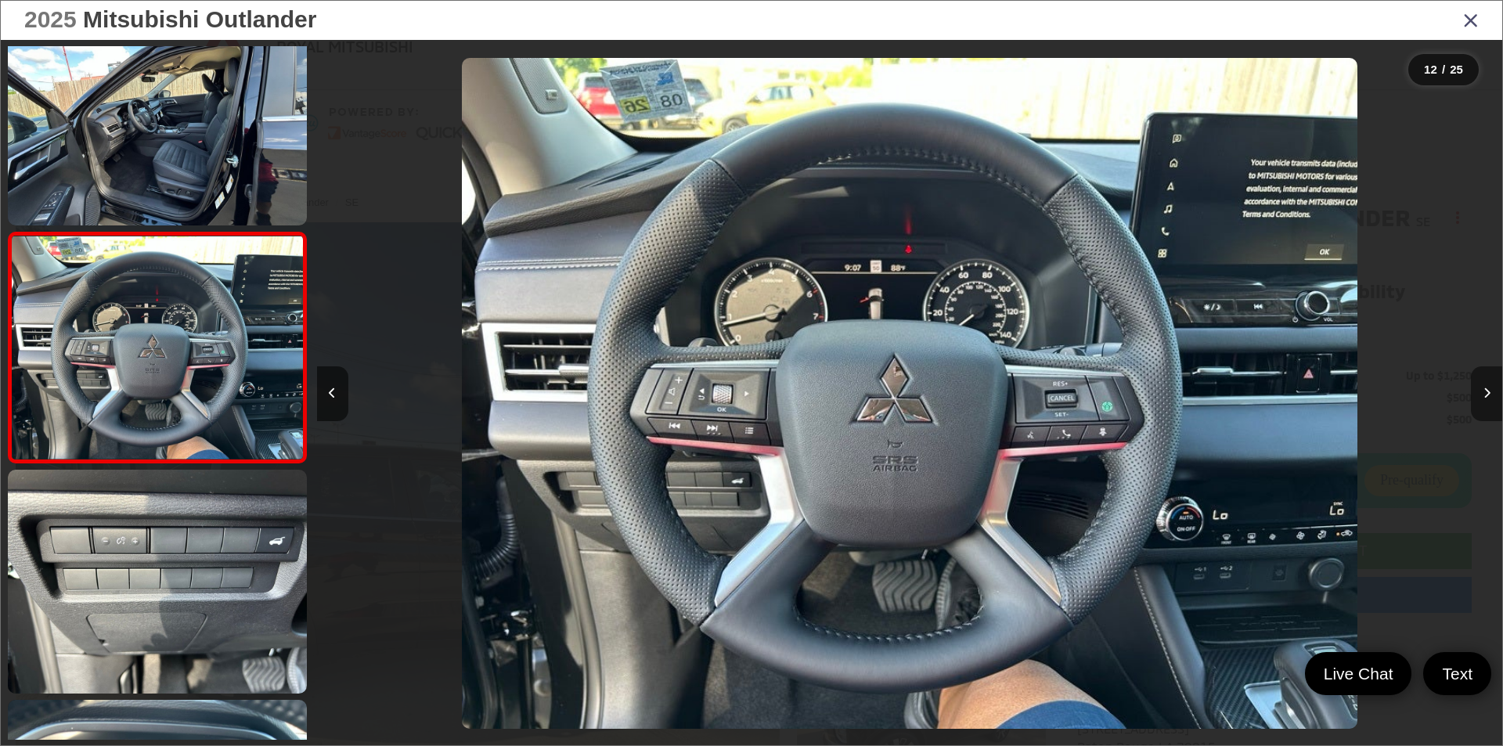
click at [1484, 389] on icon "Next image" at bounding box center [1487, 393] width 7 height 11
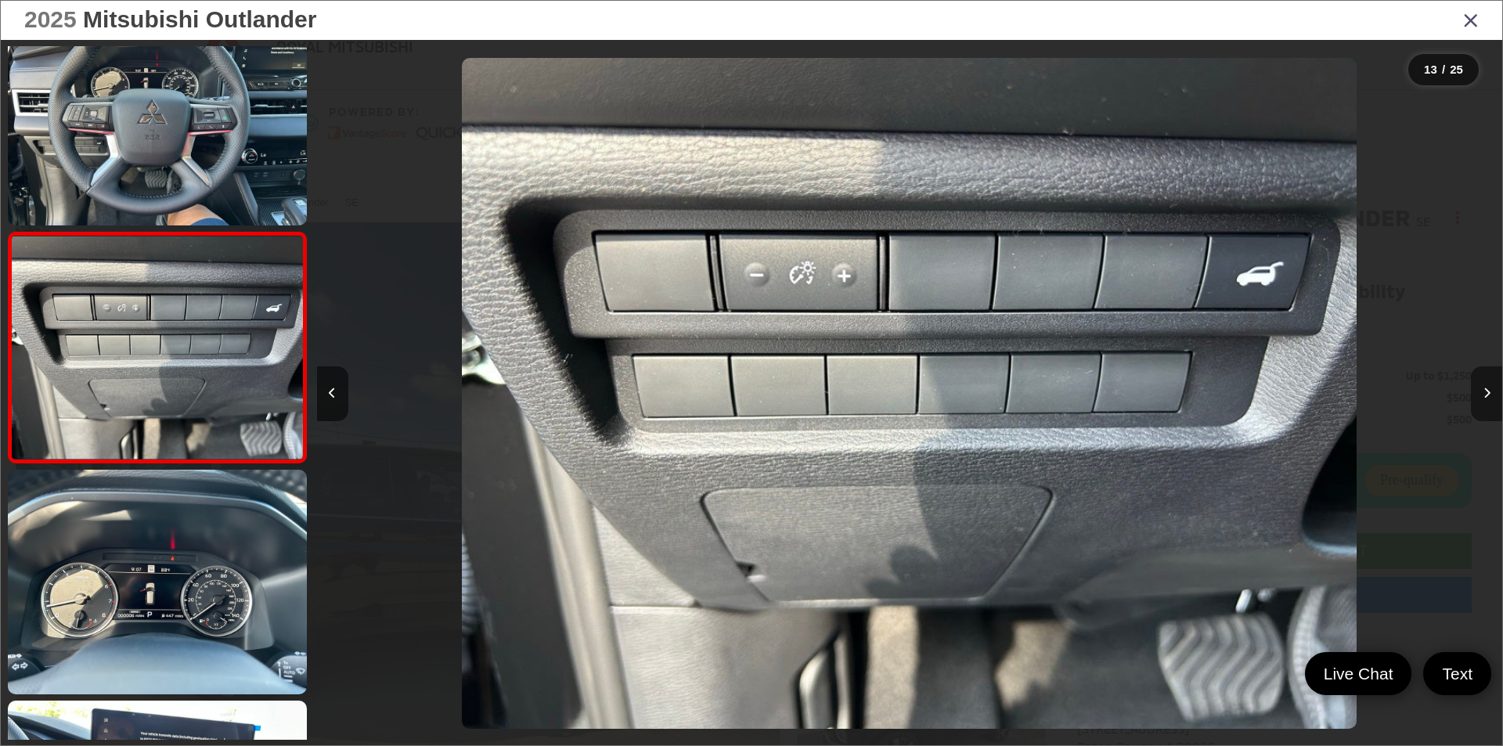
click at [1484, 389] on icon "Next image" at bounding box center [1487, 393] width 7 height 11
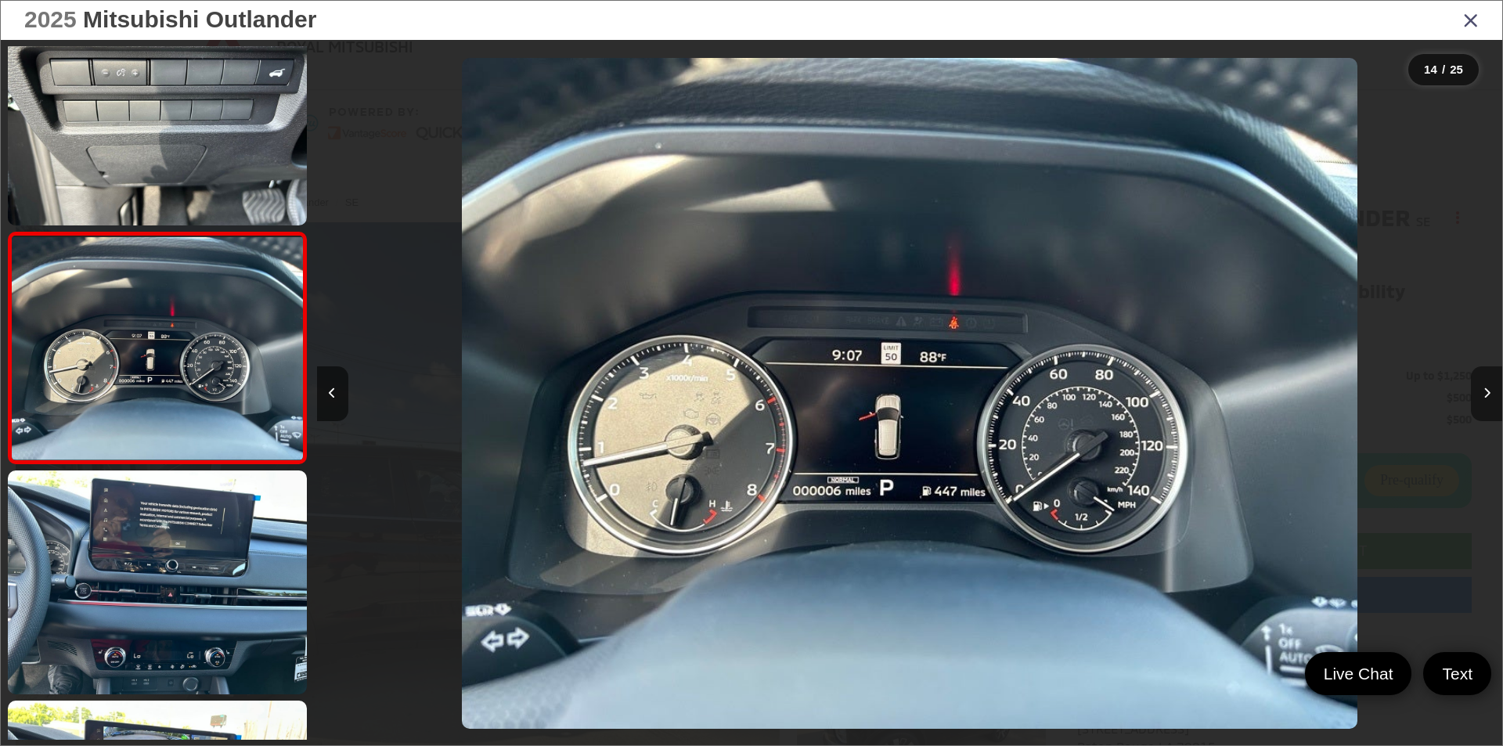
click at [1484, 389] on icon "Next image" at bounding box center [1487, 393] width 7 height 11
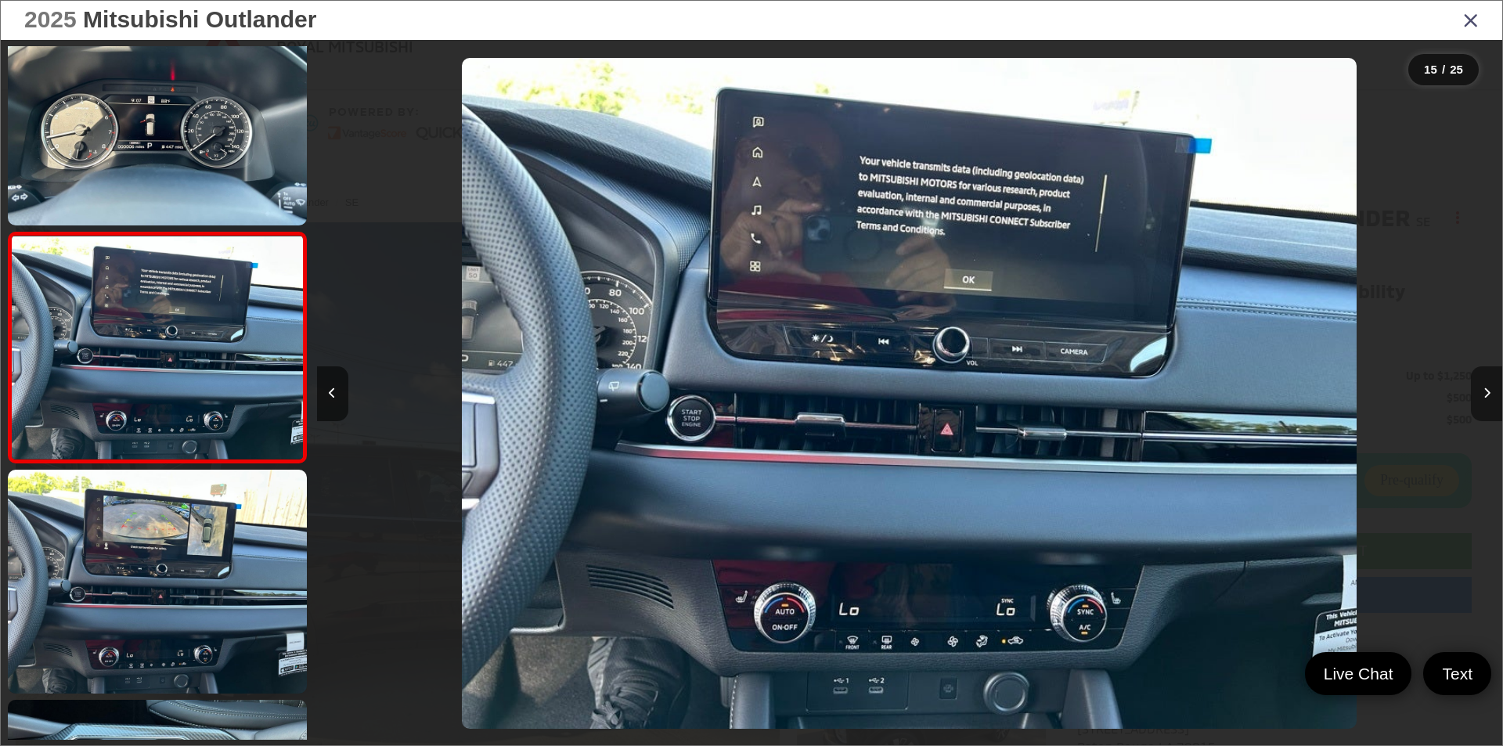
click at [1484, 389] on icon "Next image" at bounding box center [1487, 393] width 7 height 11
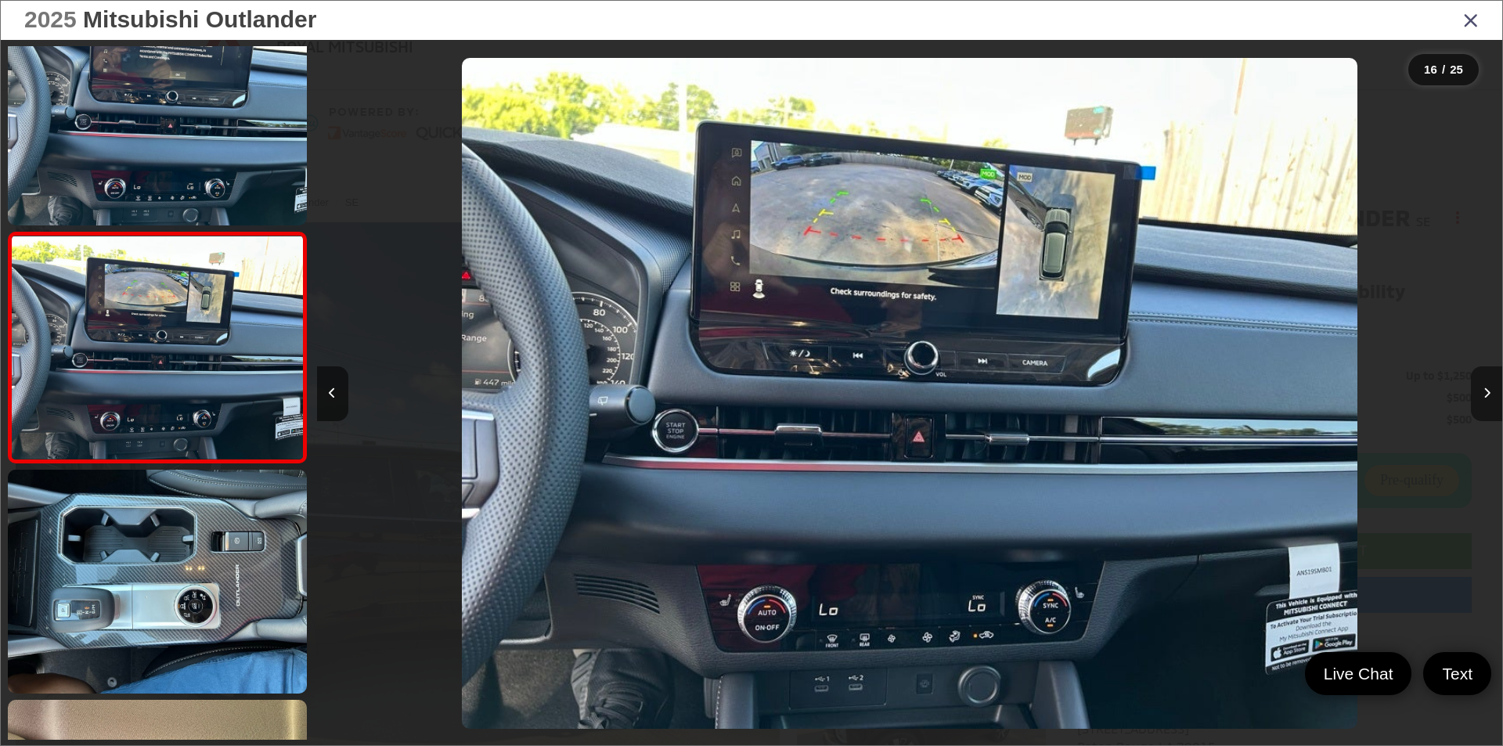
click at [1484, 389] on icon "Next image" at bounding box center [1487, 393] width 7 height 11
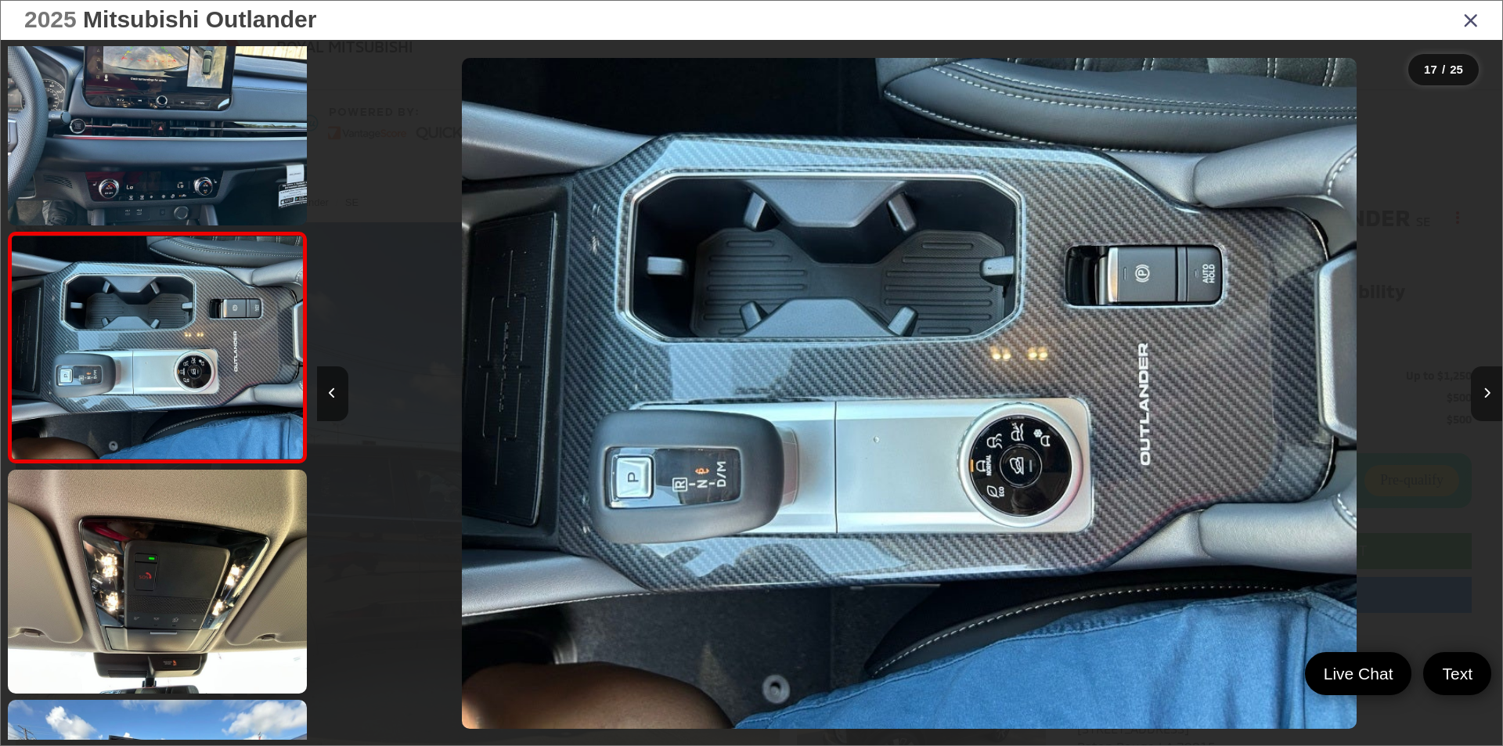
click at [1484, 389] on icon "Next image" at bounding box center [1487, 393] width 7 height 11
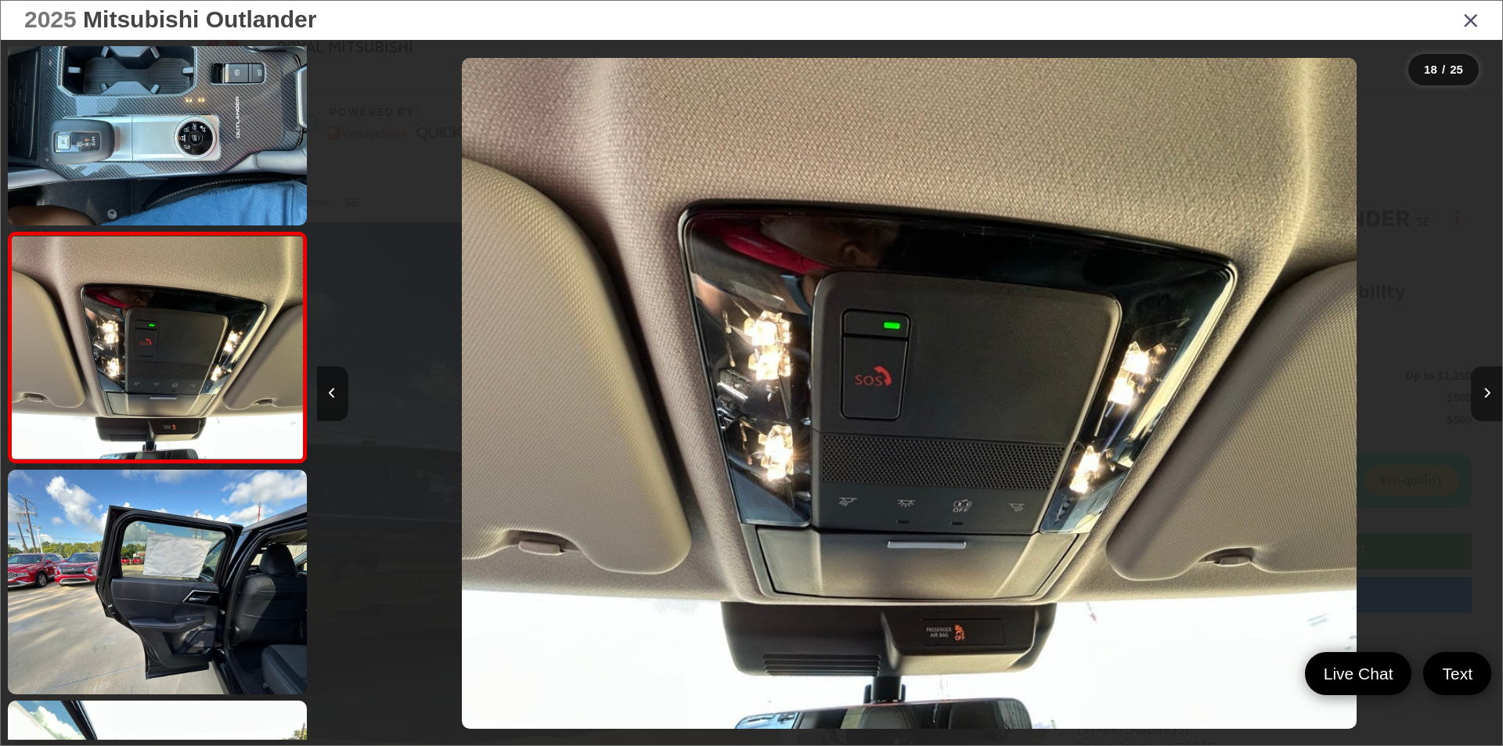
click at [1477, 390] on button "Next image" at bounding box center [1486, 393] width 31 height 55
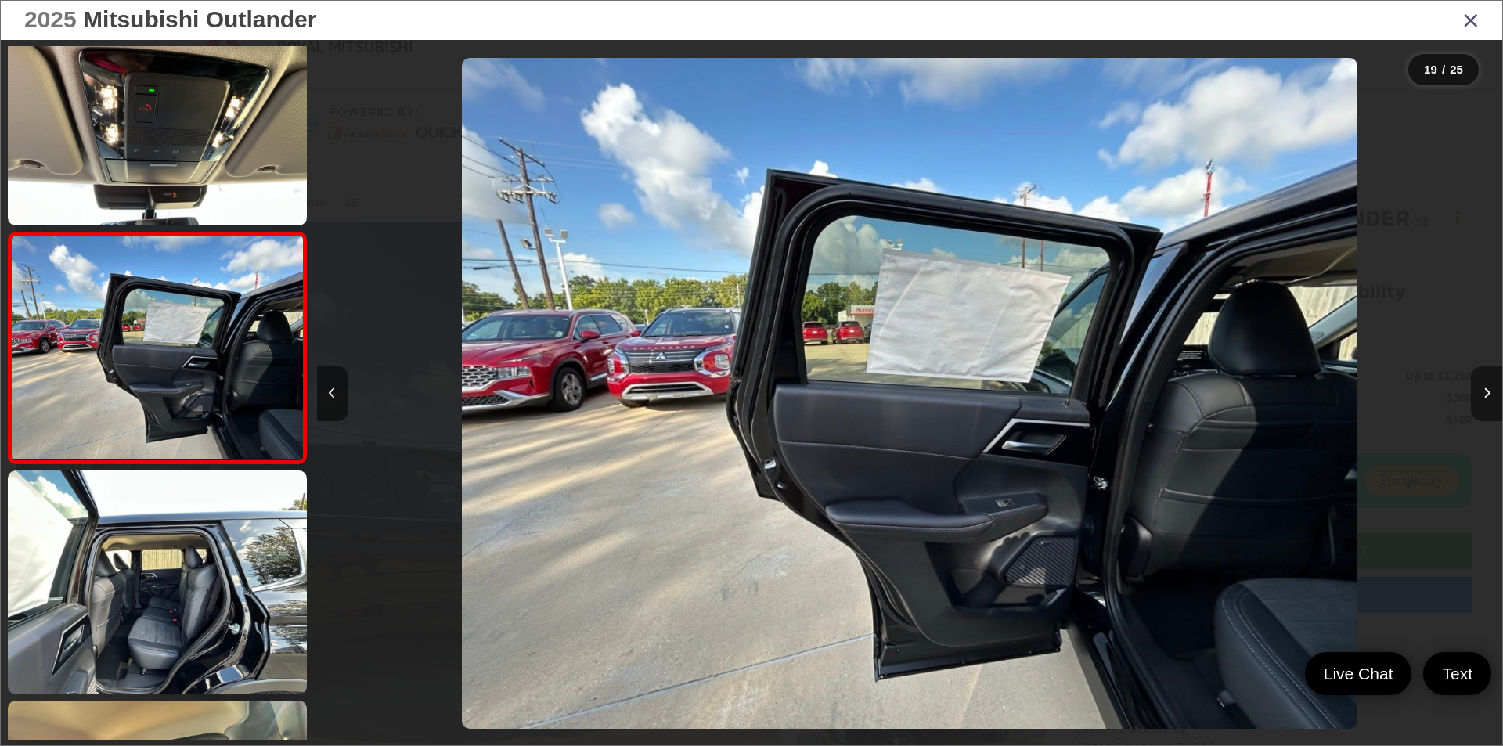
click at [1477, 390] on button "Next image" at bounding box center [1486, 393] width 31 height 55
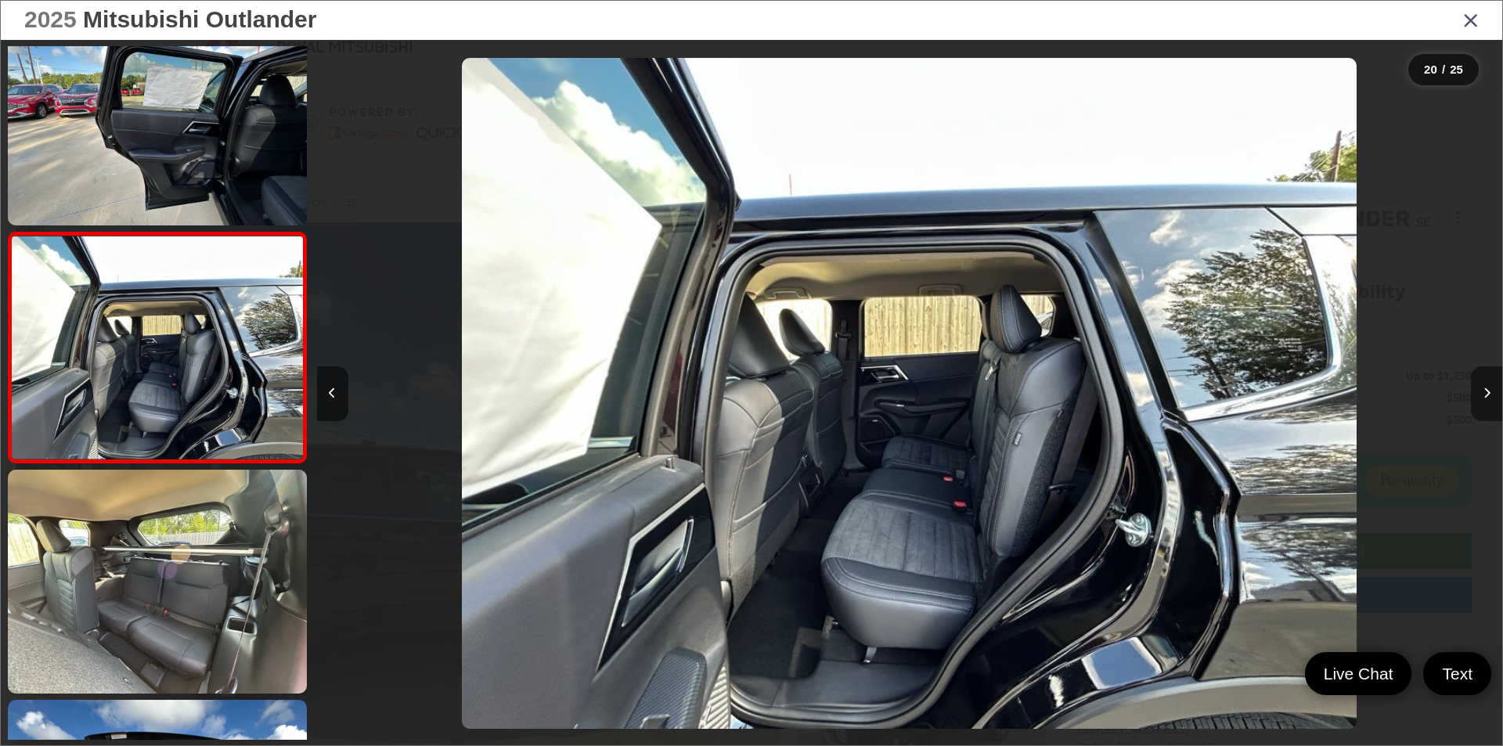
click at [1477, 390] on button "Next image" at bounding box center [1486, 393] width 31 height 55
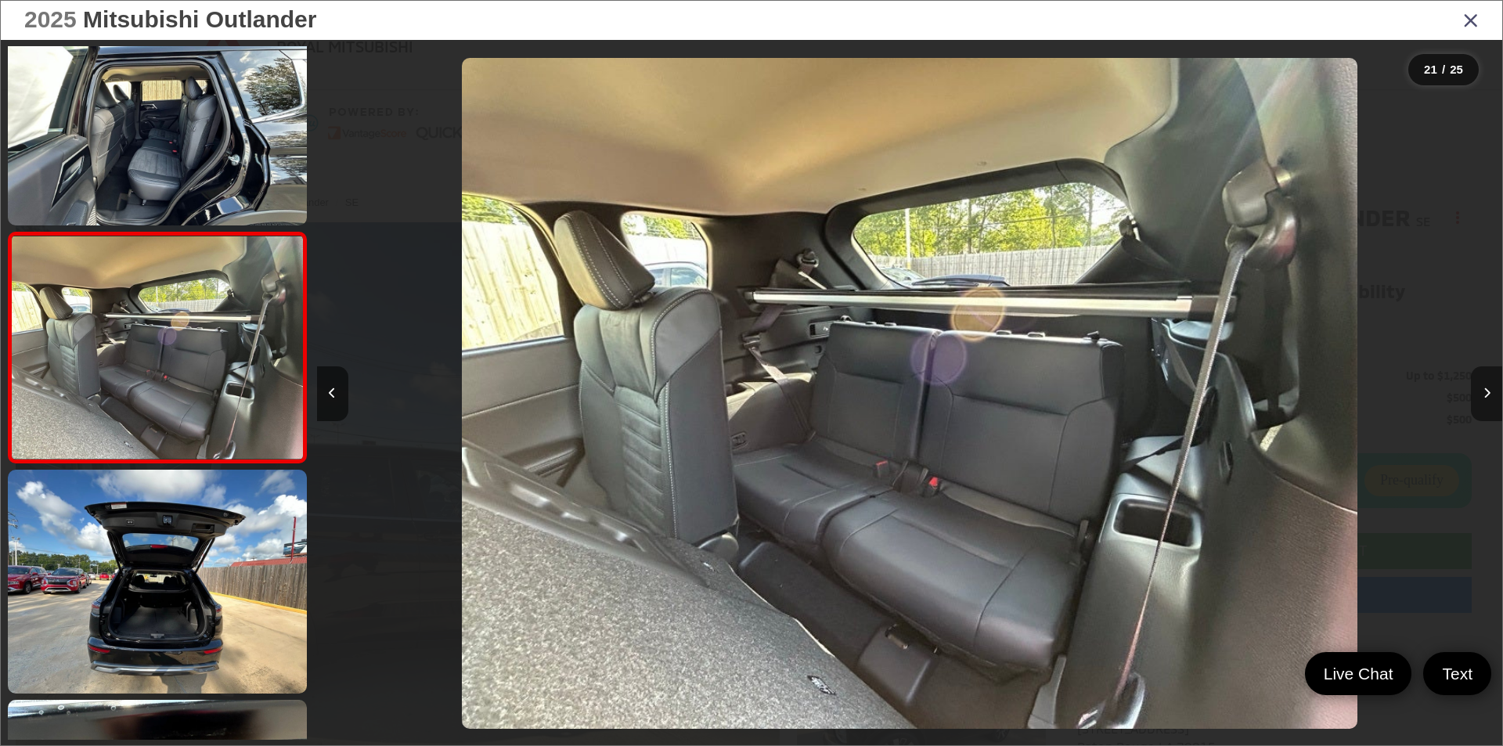
click at [1477, 390] on button "Next image" at bounding box center [1486, 393] width 31 height 55
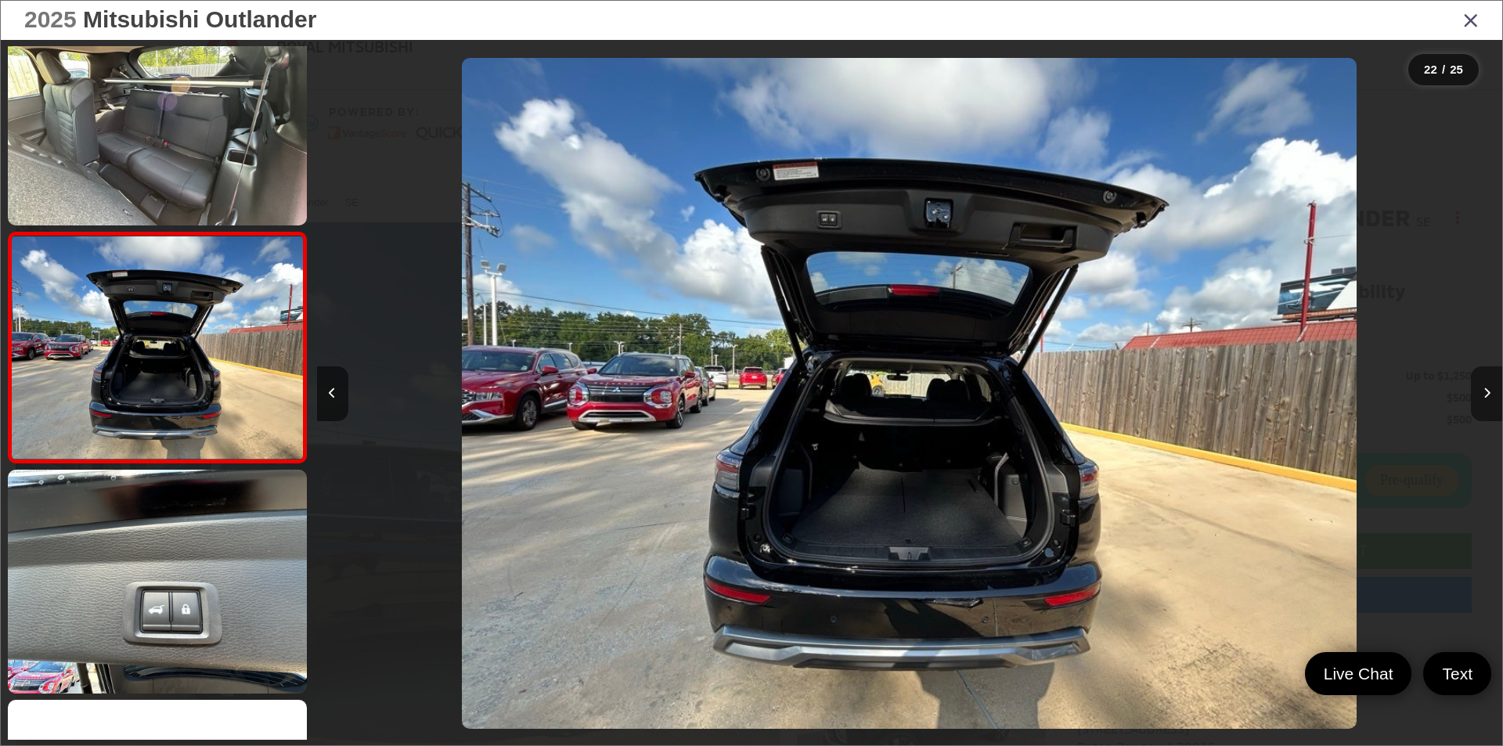
click at [1477, 390] on button "Next image" at bounding box center [1486, 393] width 31 height 55
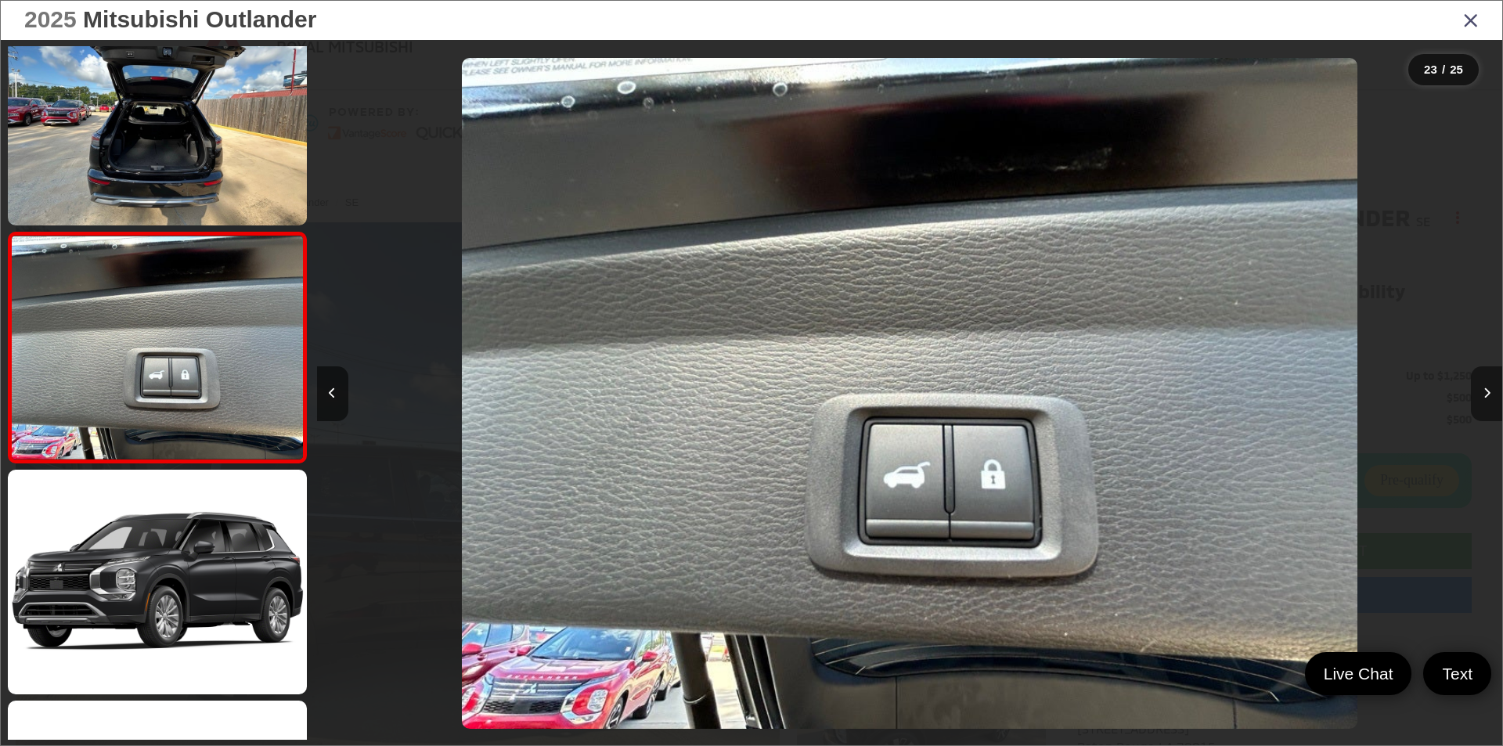
click at [1477, 390] on button "Next image" at bounding box center [1486, 393] width 31 height 55
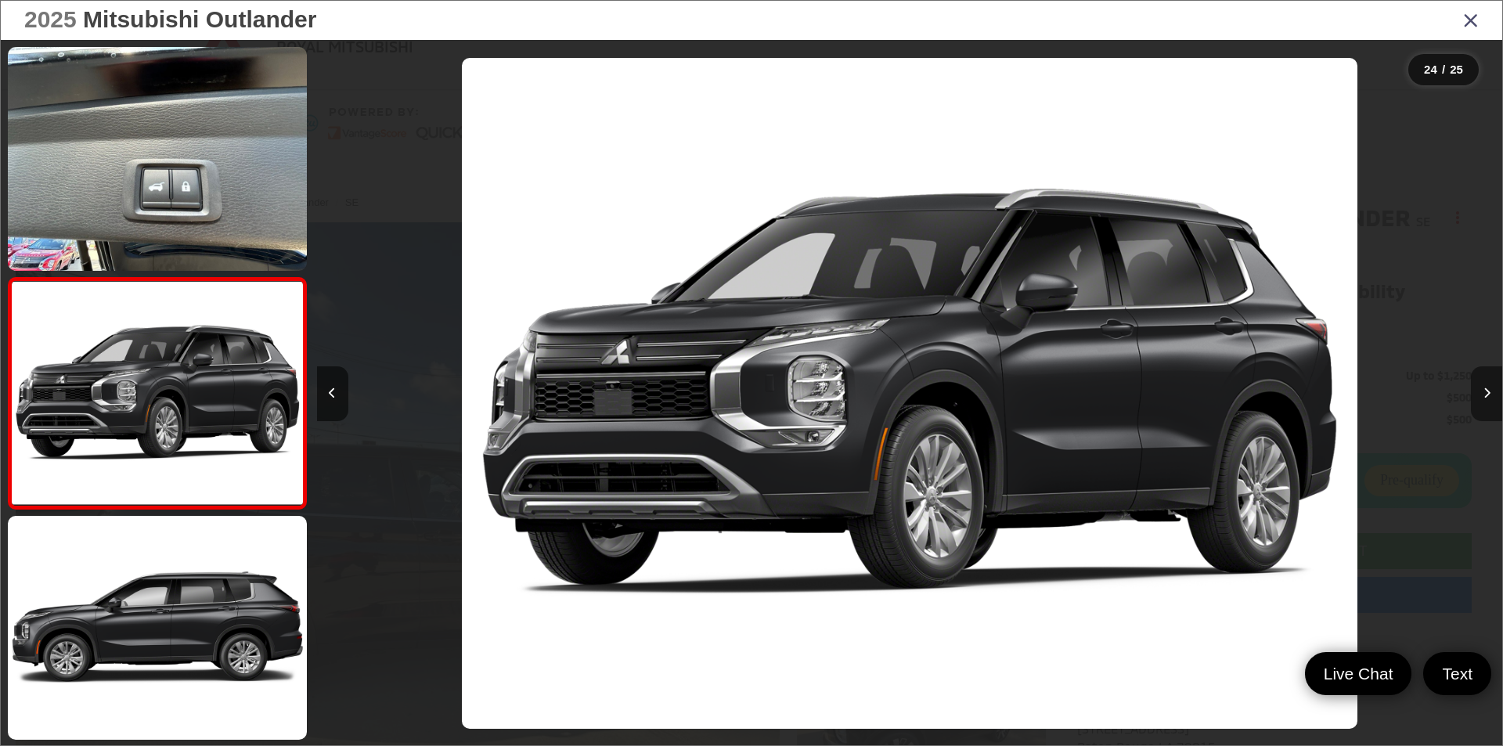
click at [1477, 390] on button "Next image" at bounding box center [1486, 393] width 31 height 55
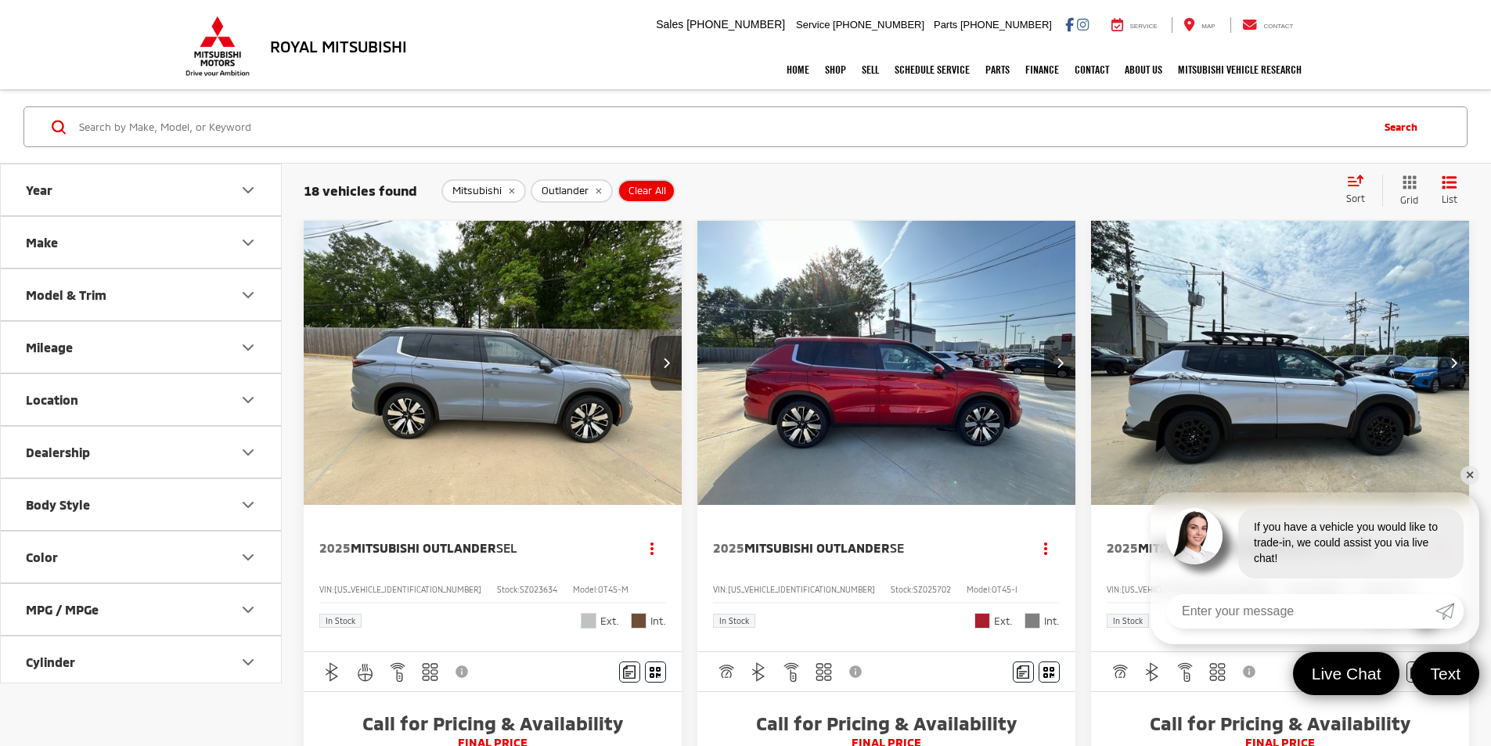
click at [496, 318] on img "2025 Mitsubishi Outlander SEL 0" at bounding box center [493, 364] width 381 height 286
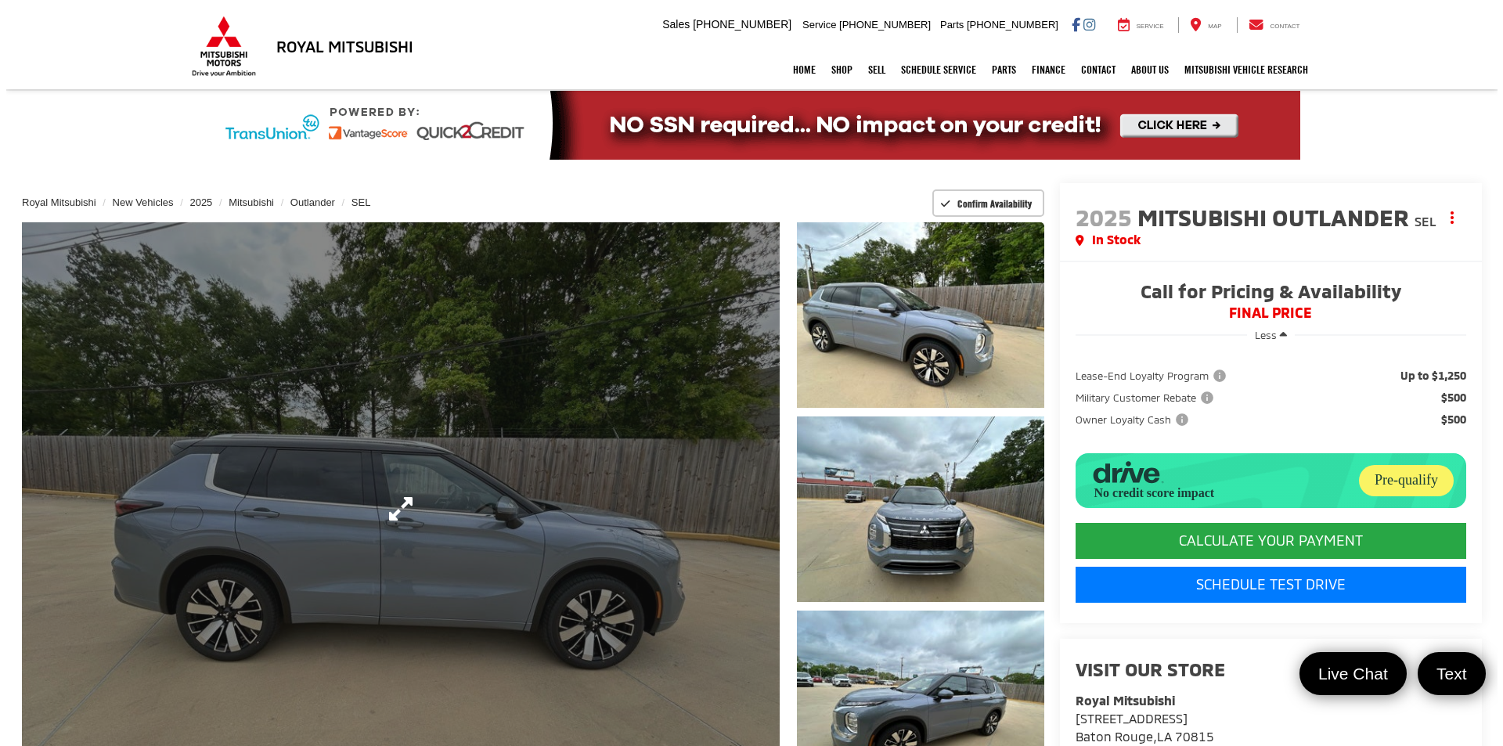
scroll to position [78, 0]
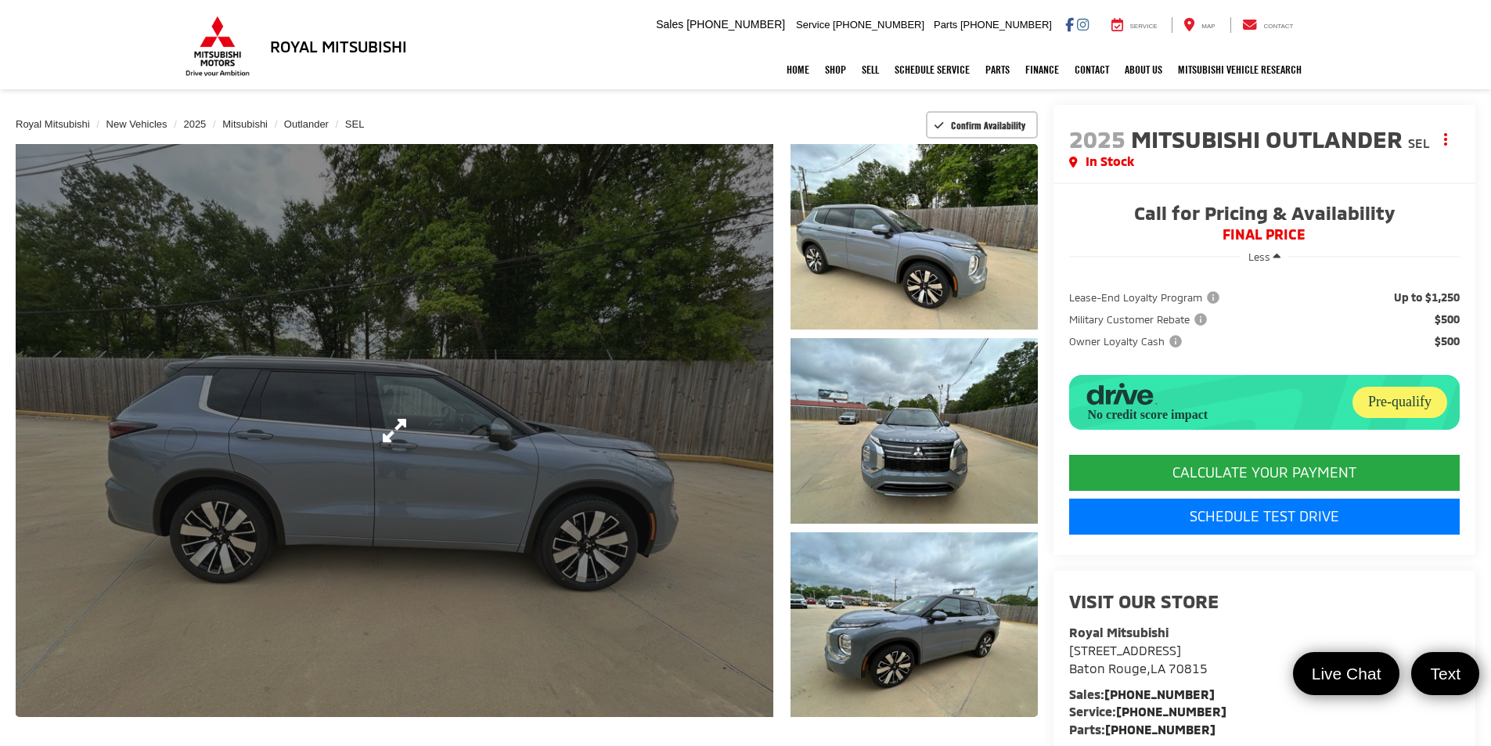
click at [705, 396] on link "Expand Photo 0" at bounding box center [395, 430] width 758 height 573
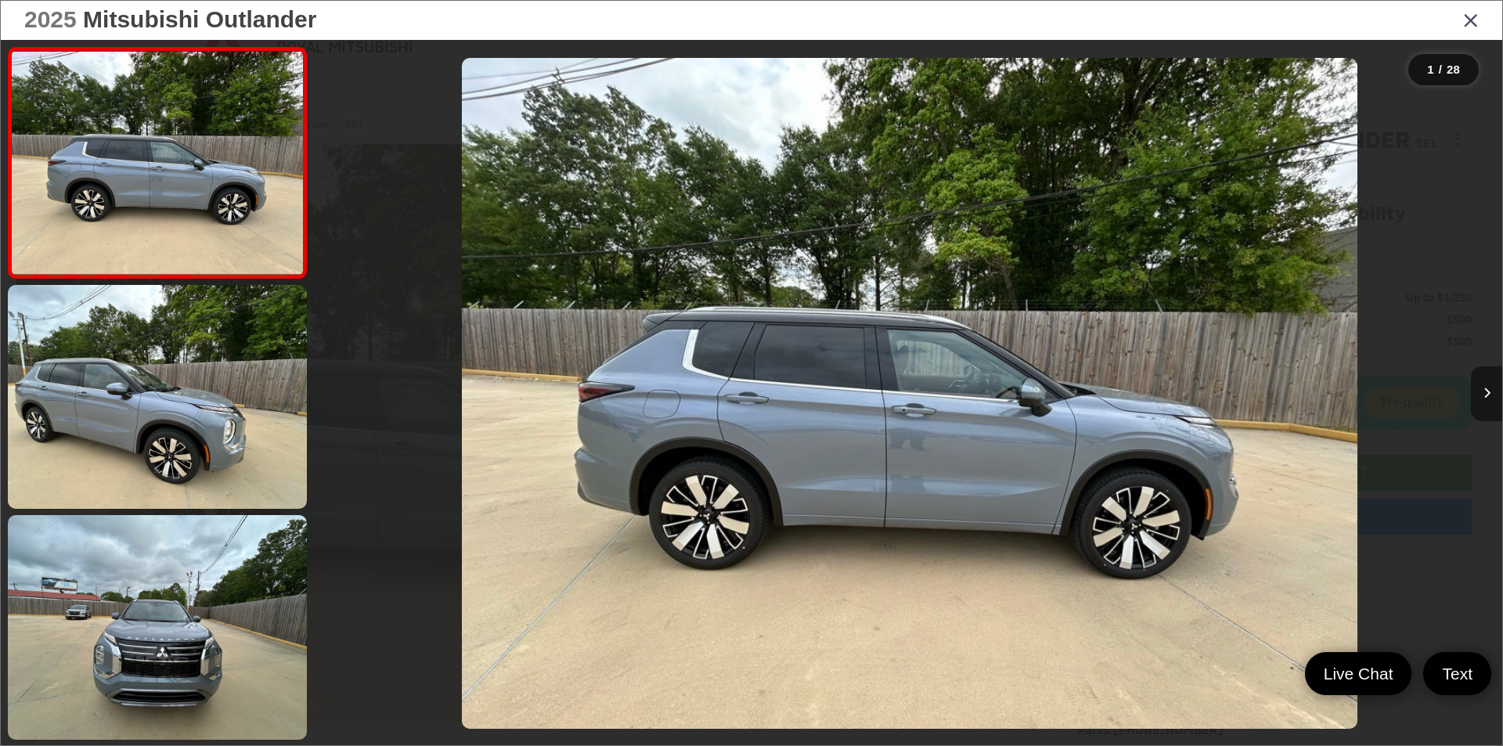
click at [1484, 389] on icon "Next image" at bounding box center [1487, 393] width 7 height 11
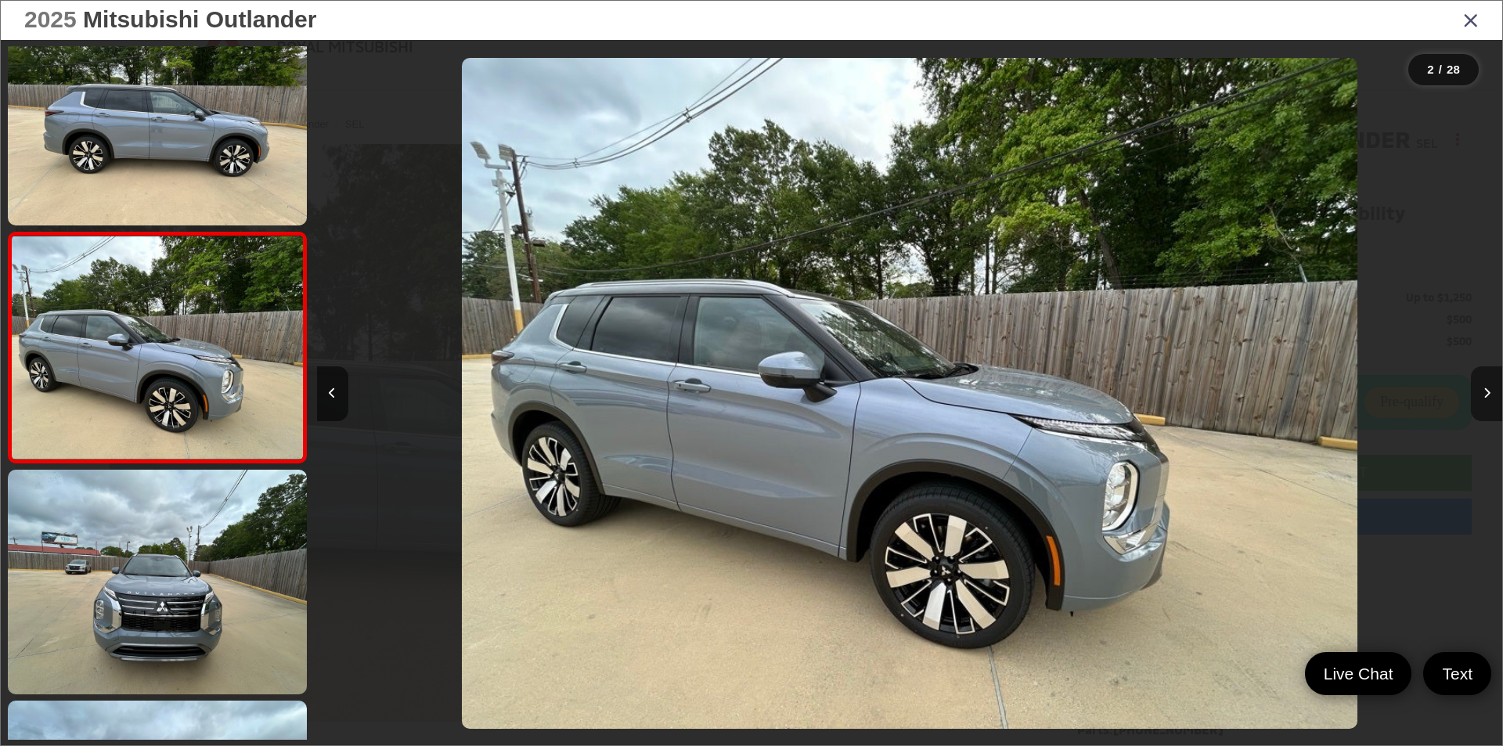
click at [1481, 389] on button "Next image" at bounding box center [1486, 393] width 31 height 55
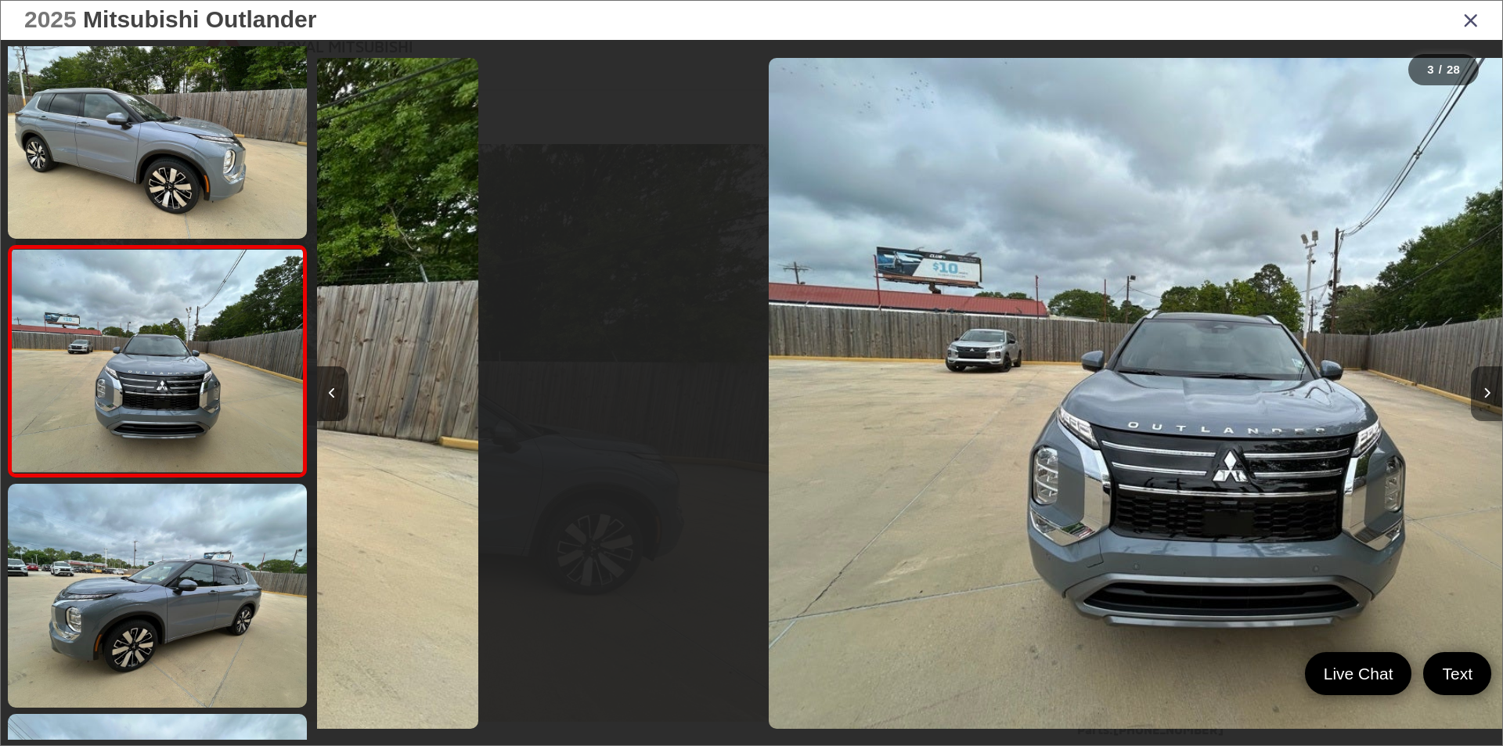
scroll to position [276, 0]
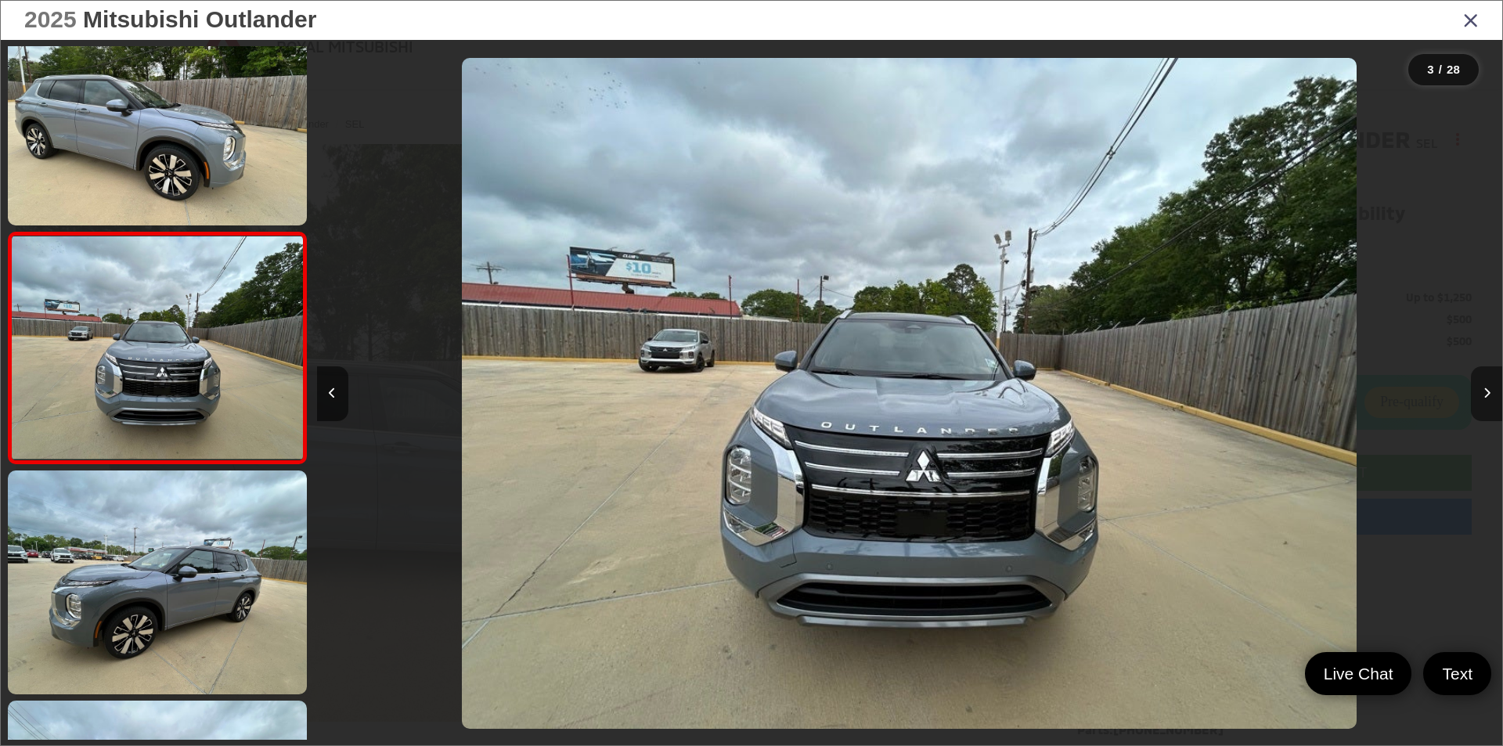
click at [1481, 389] on button "Next image" at bounding box center [1486, 393] width 31 height 55
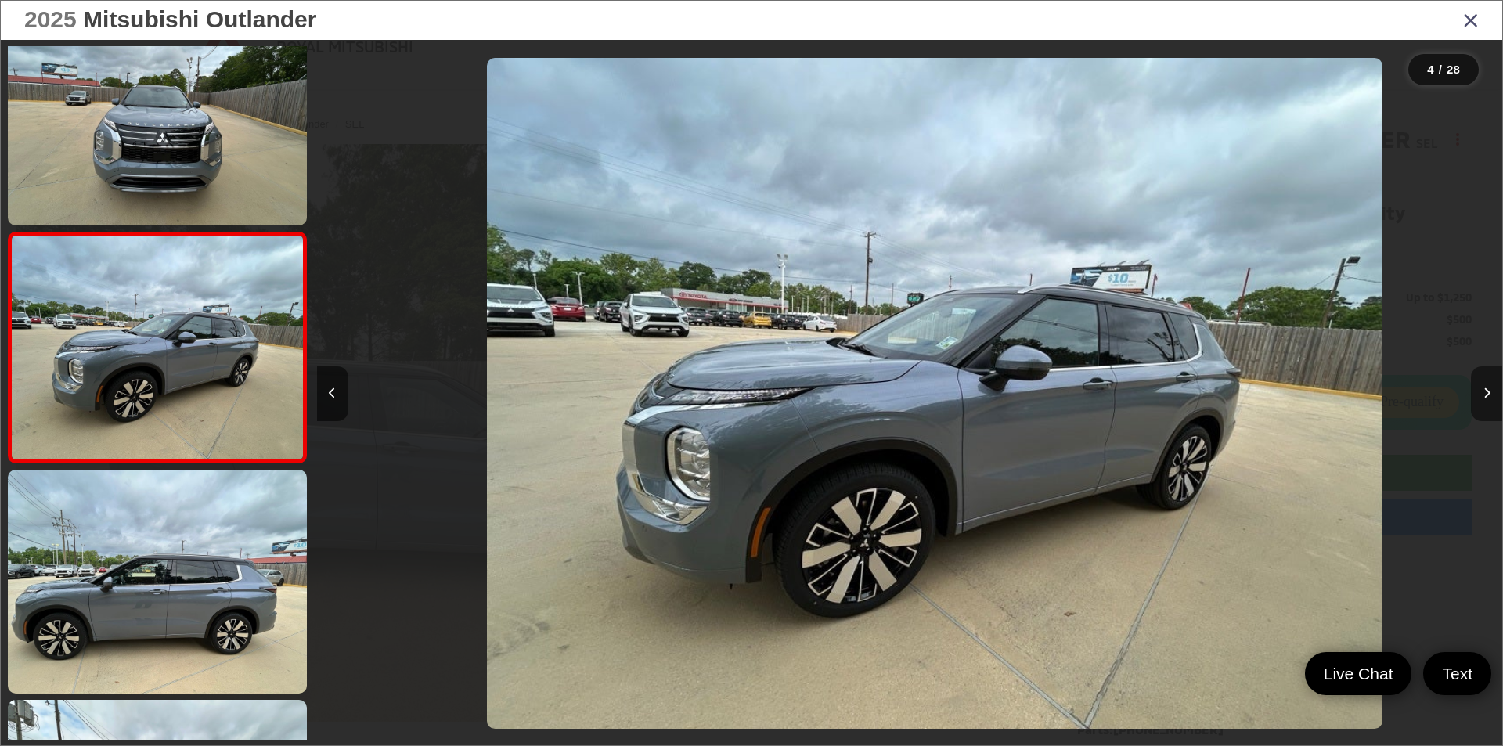
scroll to position [0, 3557]
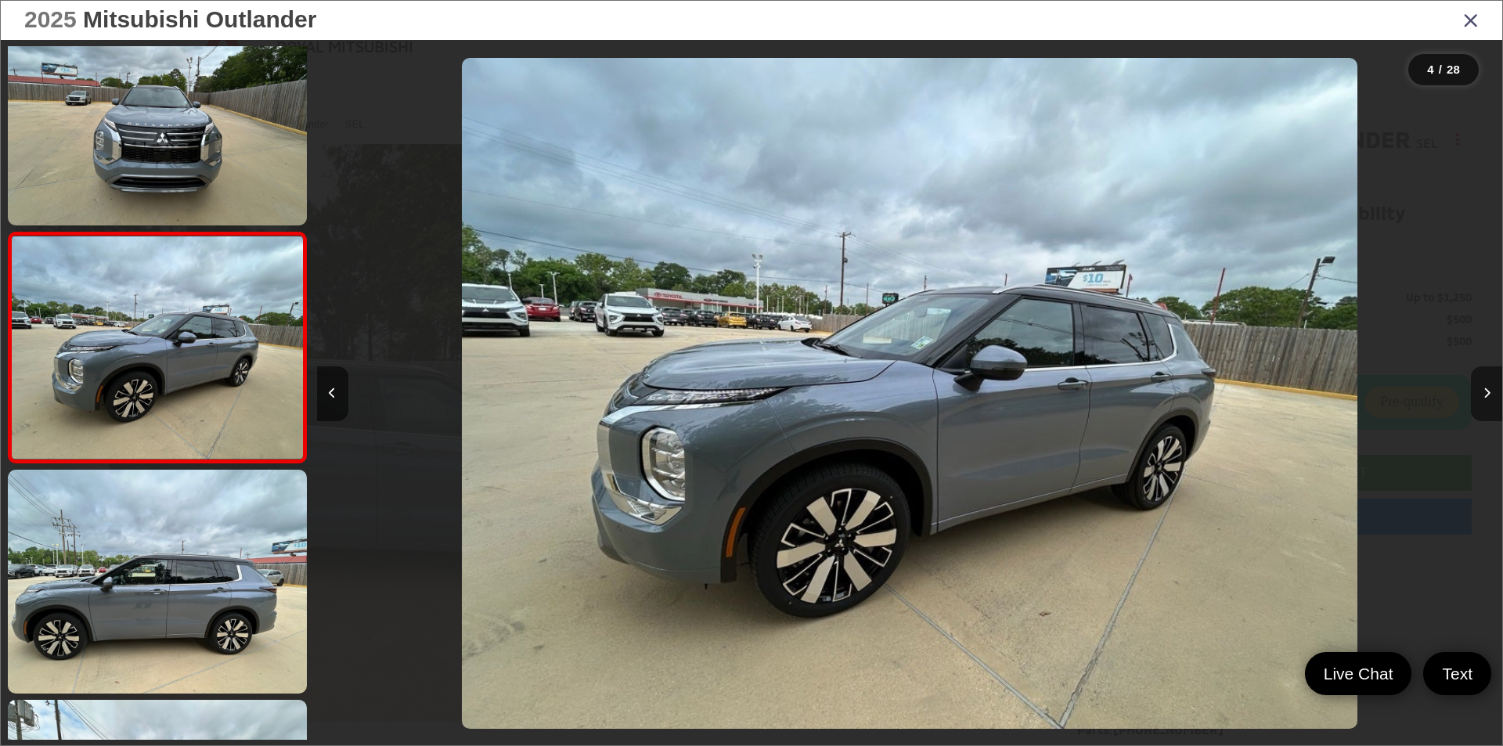
click at [1485, 385] on button "Next image" at bounding box center [1486, 393] width 31 height 55
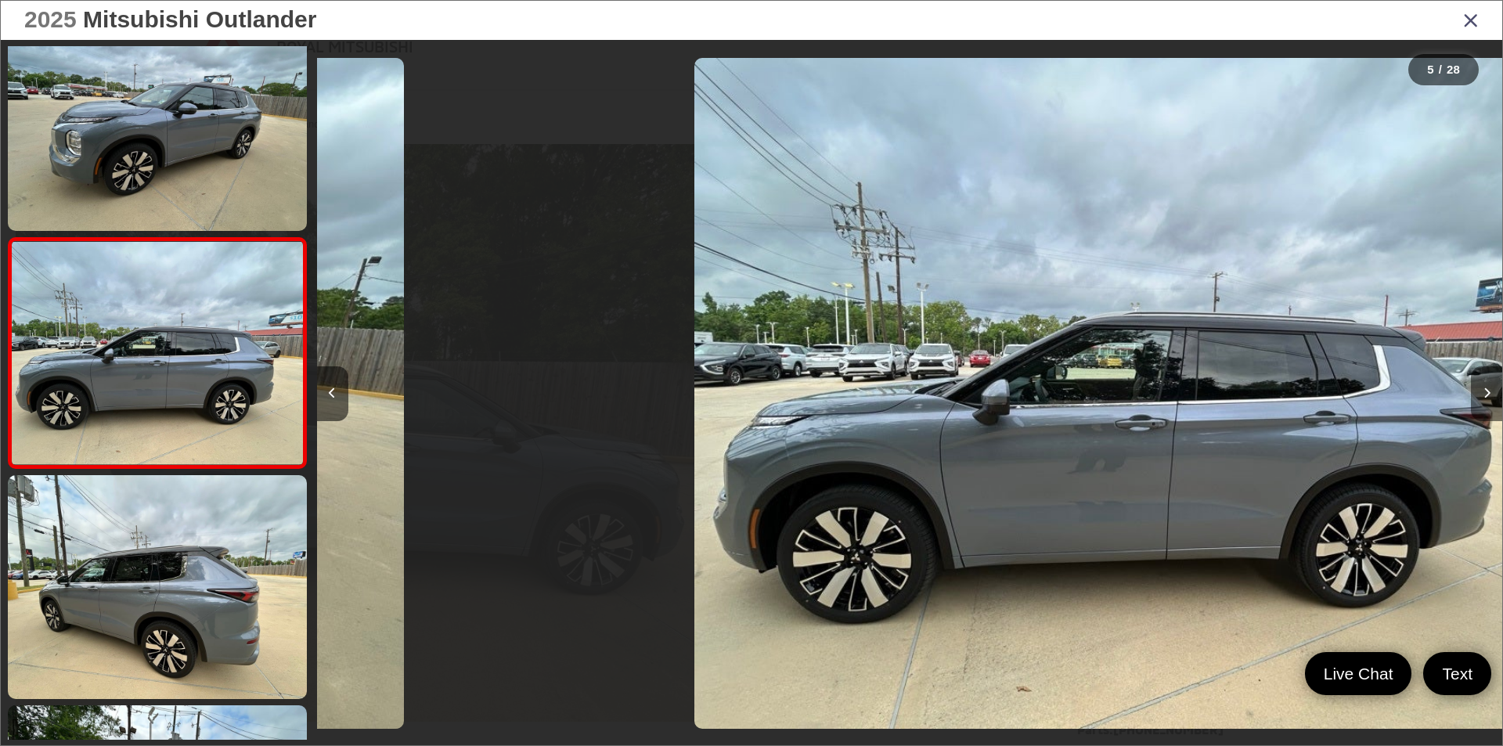
scroll to position [737, 0]
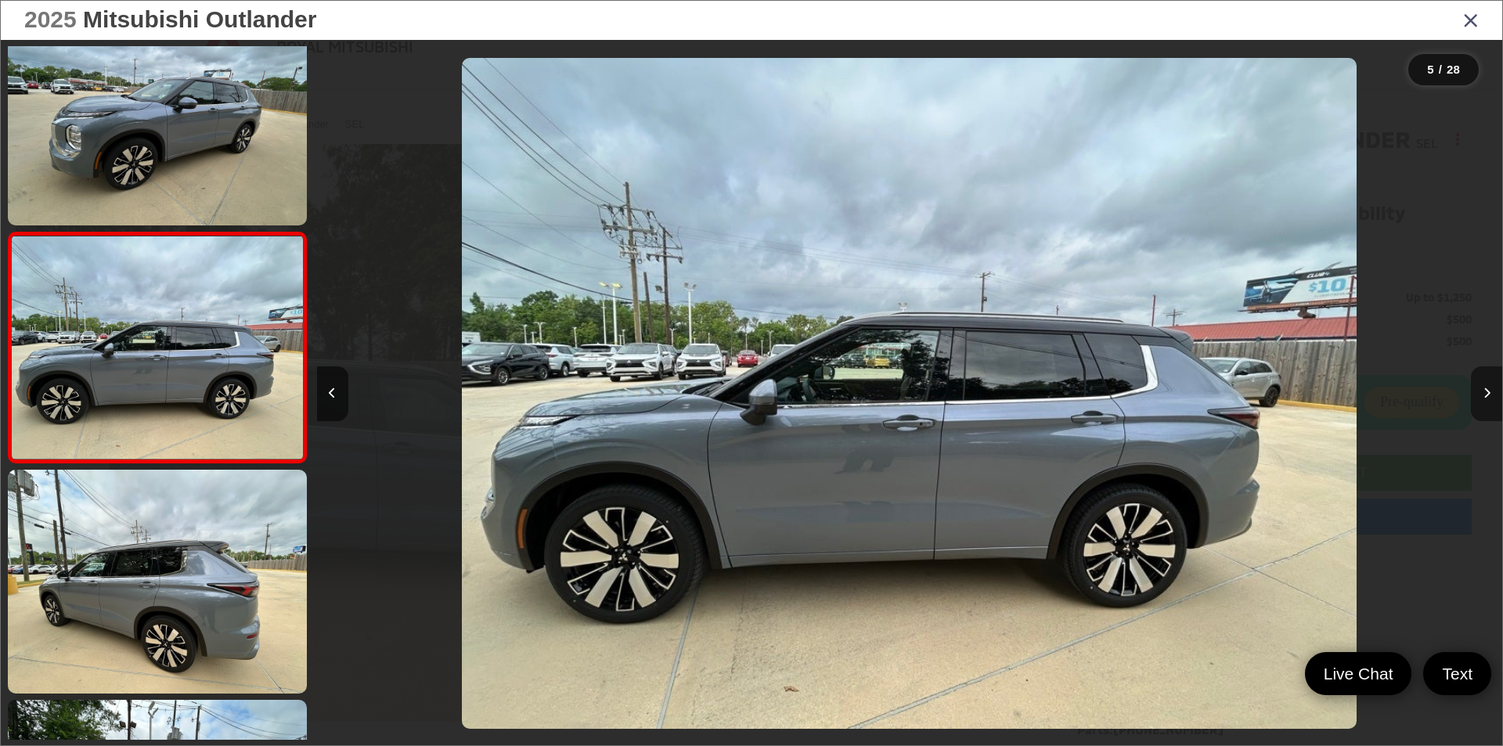
click at [1485, 385] on button "Next image" at bounding box center [1486, 393] width 31 height 55
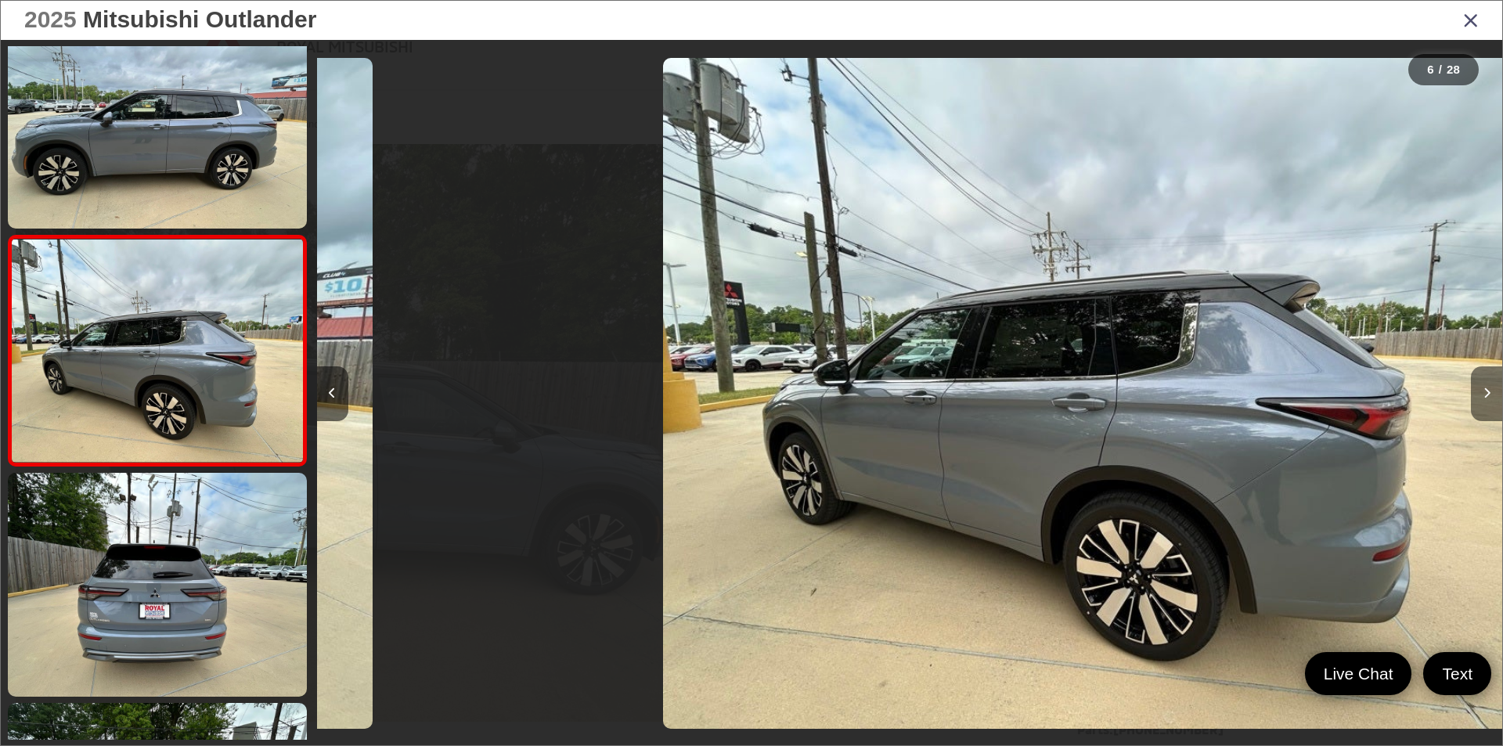
scroll to position [967, 0]
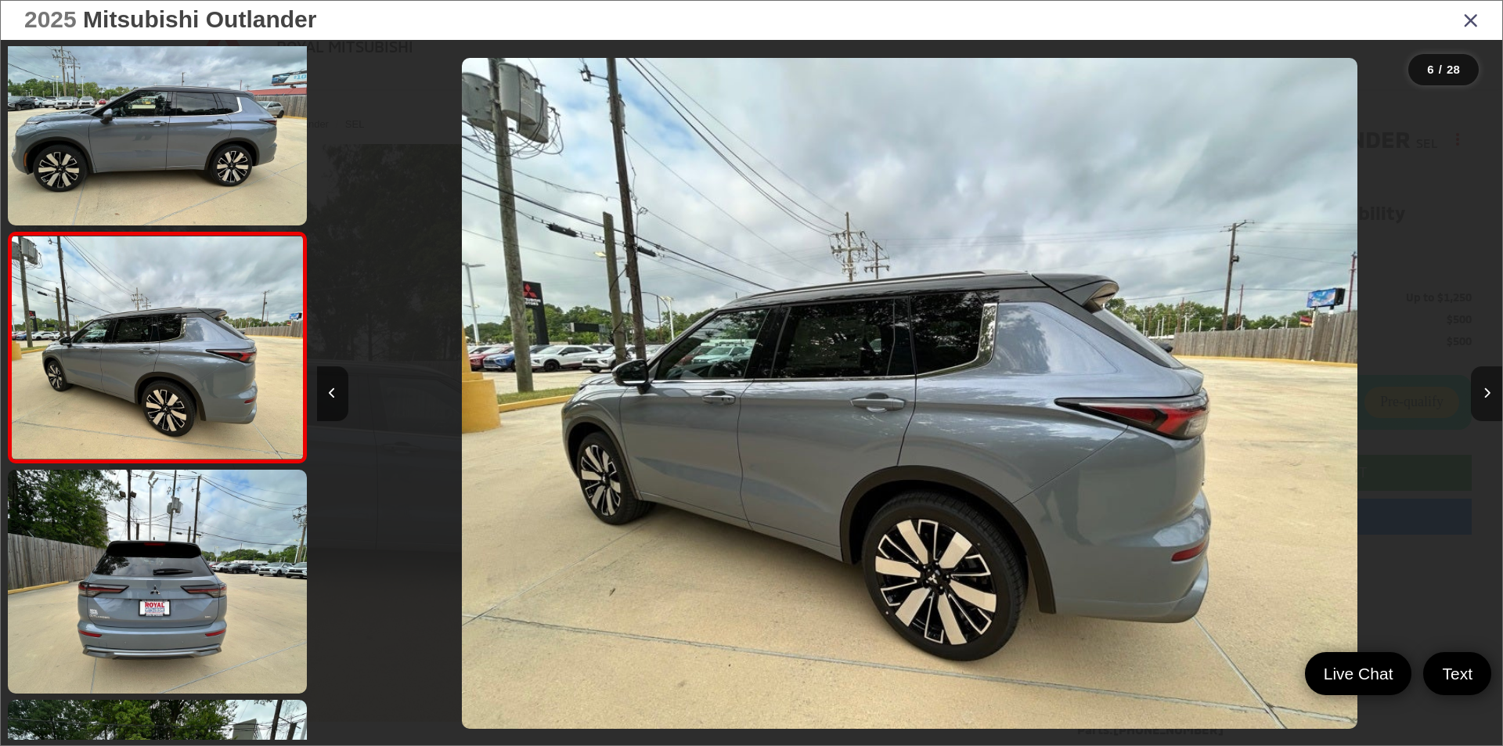
click at [1485, 385] on button "Next image" at bounding box center [1486, 393] width 31 height 55
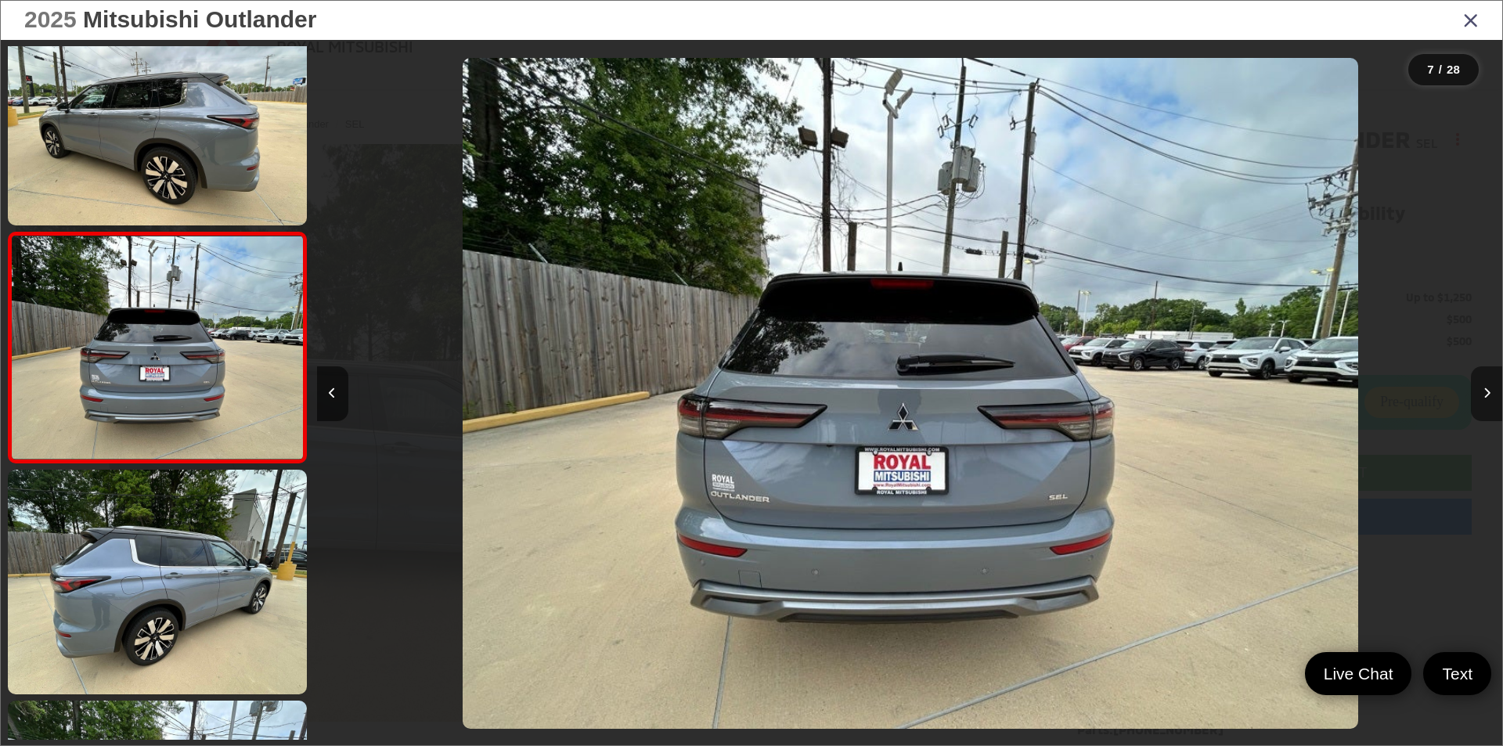
scroll to position [0, 7114]
click at [1485, 385] on button "Next image" at bounding box center [1486, 393] width 31 height 55
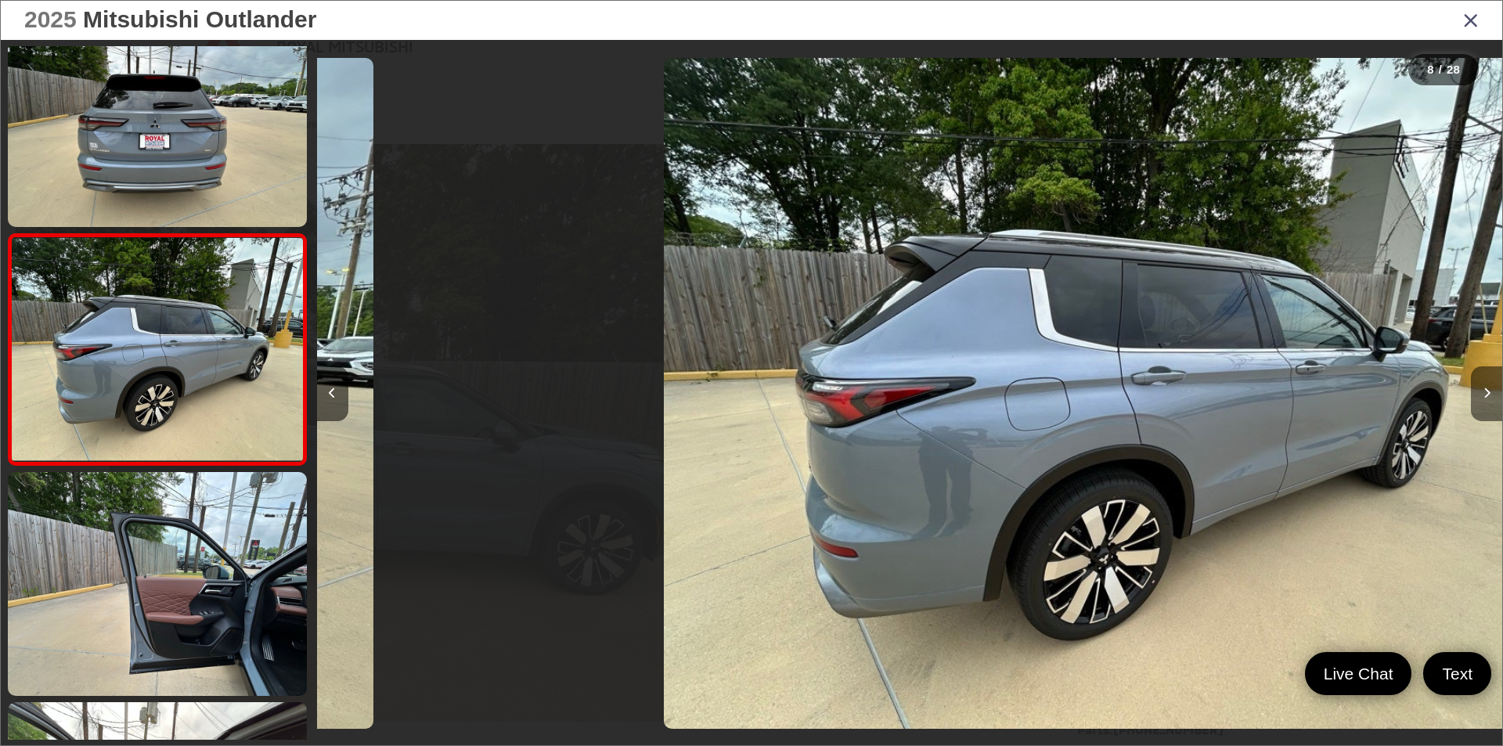
scroll to position [1427, 0]
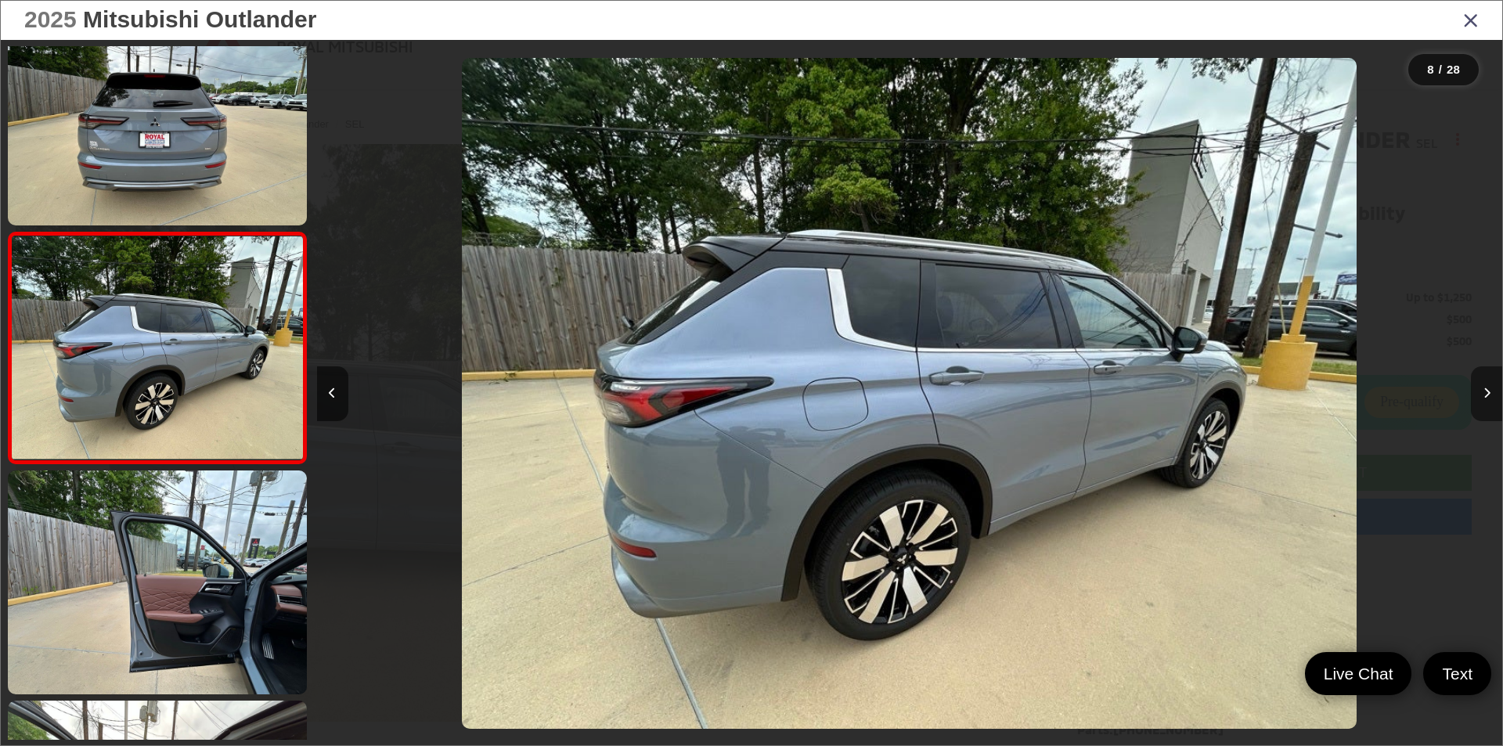
click at [1485, 385] on button "Next image" at bounding box center [1486, 393] width 31 height 55
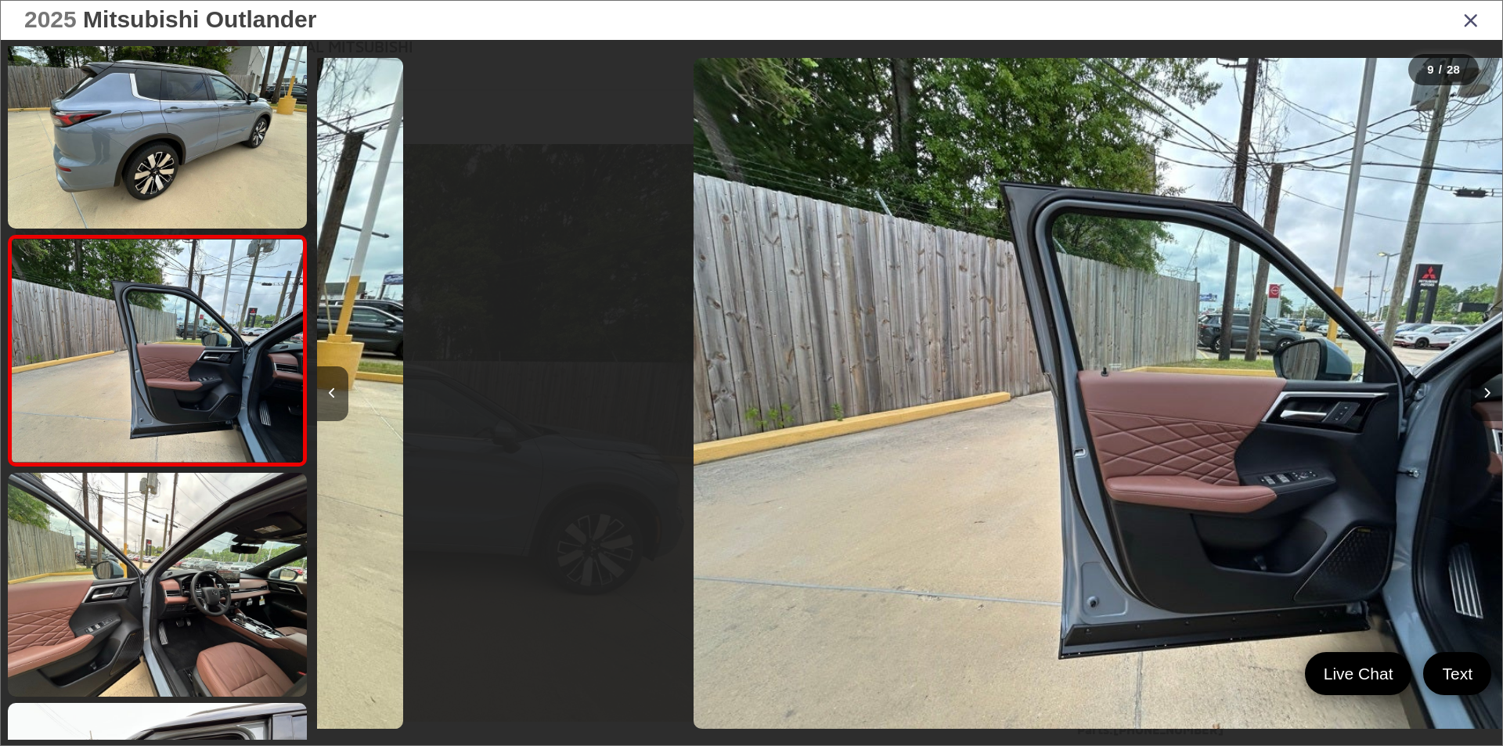
scroll to position [1658, 0]
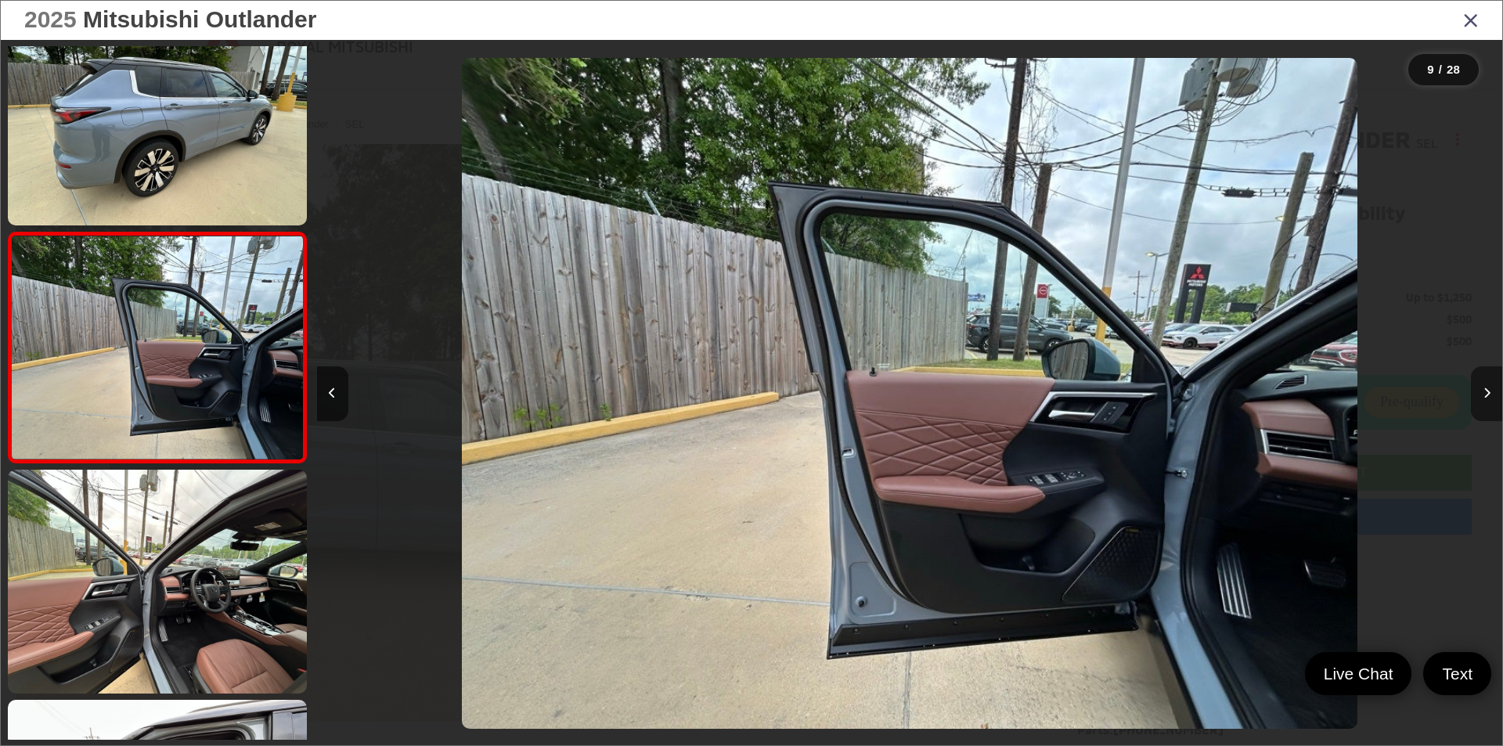
click at [1485, 385] on button "Next image" at bounding box center [1486, 393] width 31 height 55
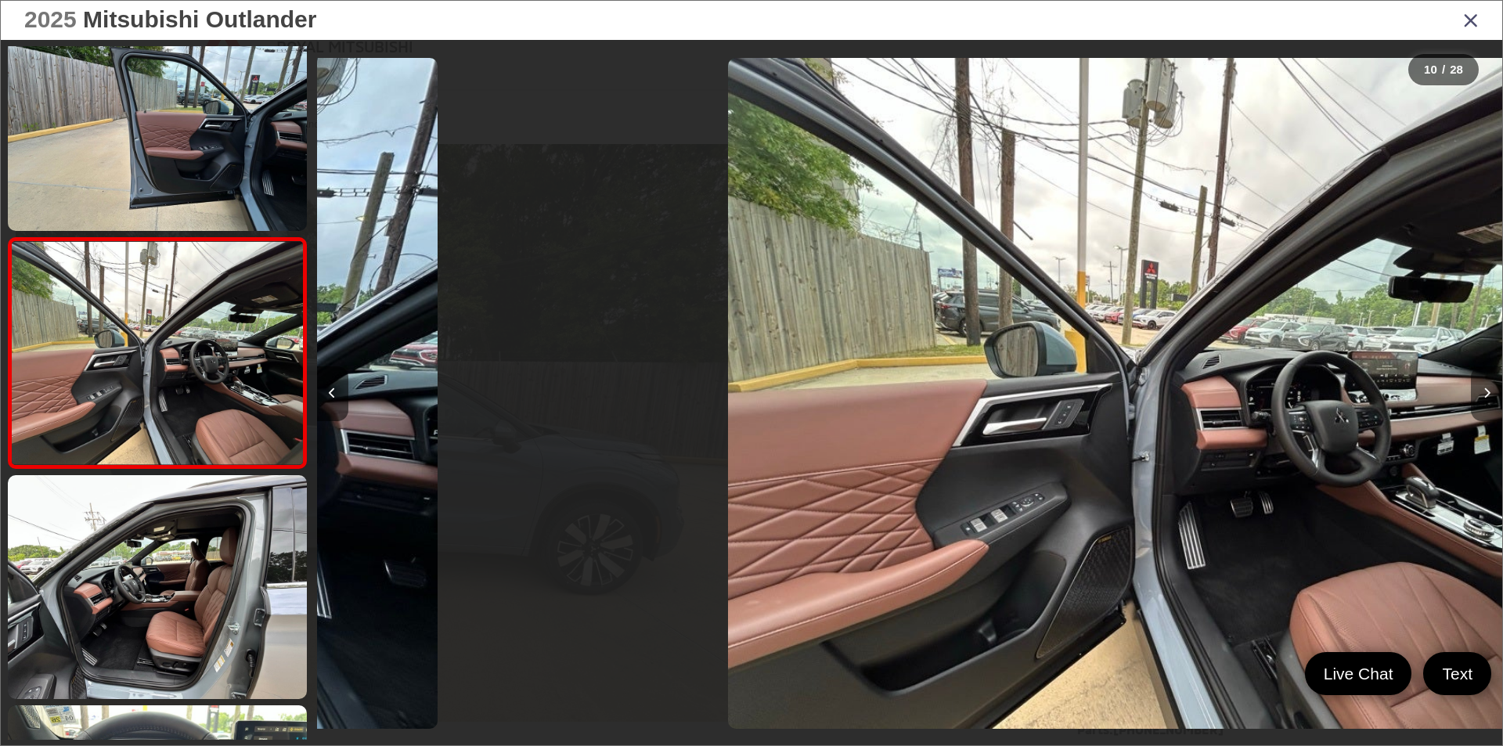
scroll to position [1888, 0]
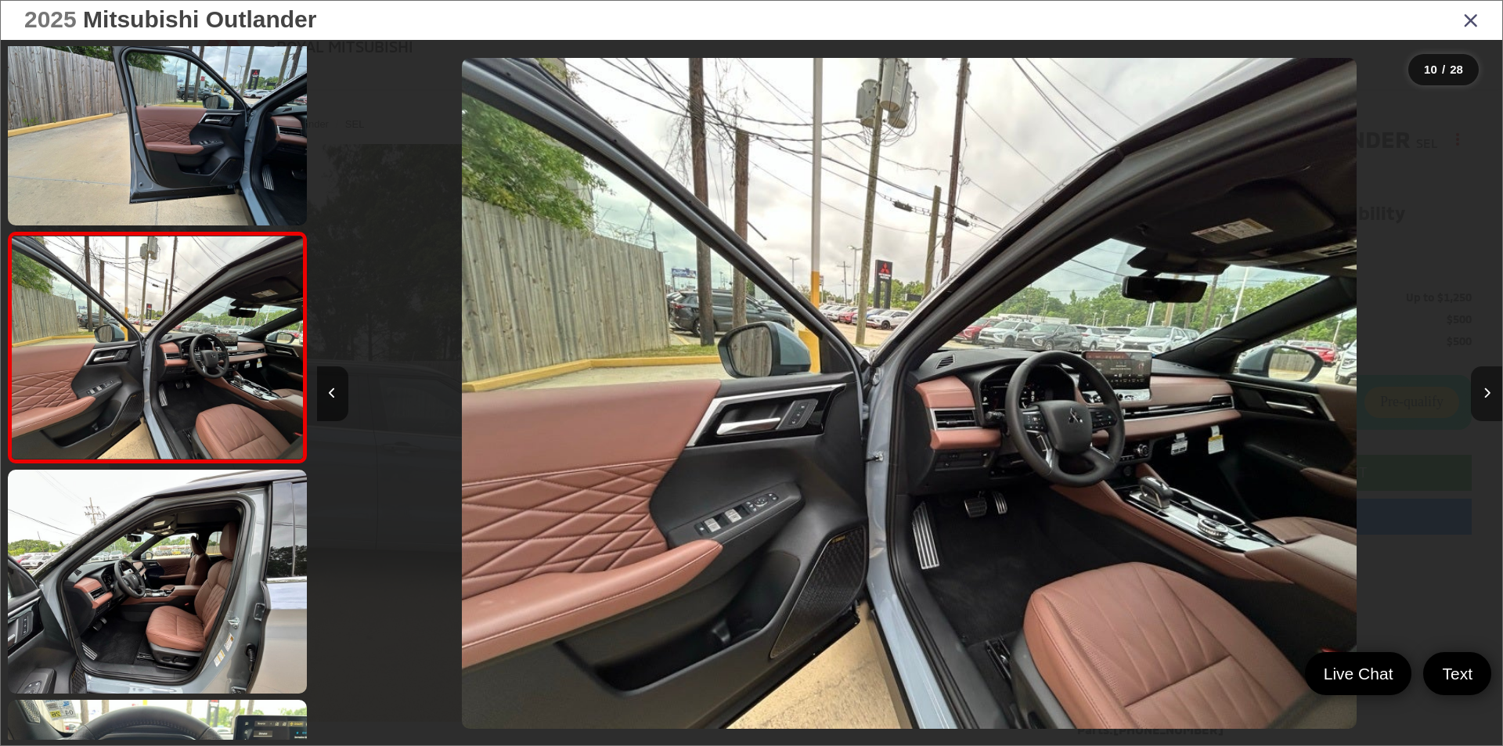
click at [1485, 385] on button "Next image" at bounding box center [1486, 393] width 31 height 55
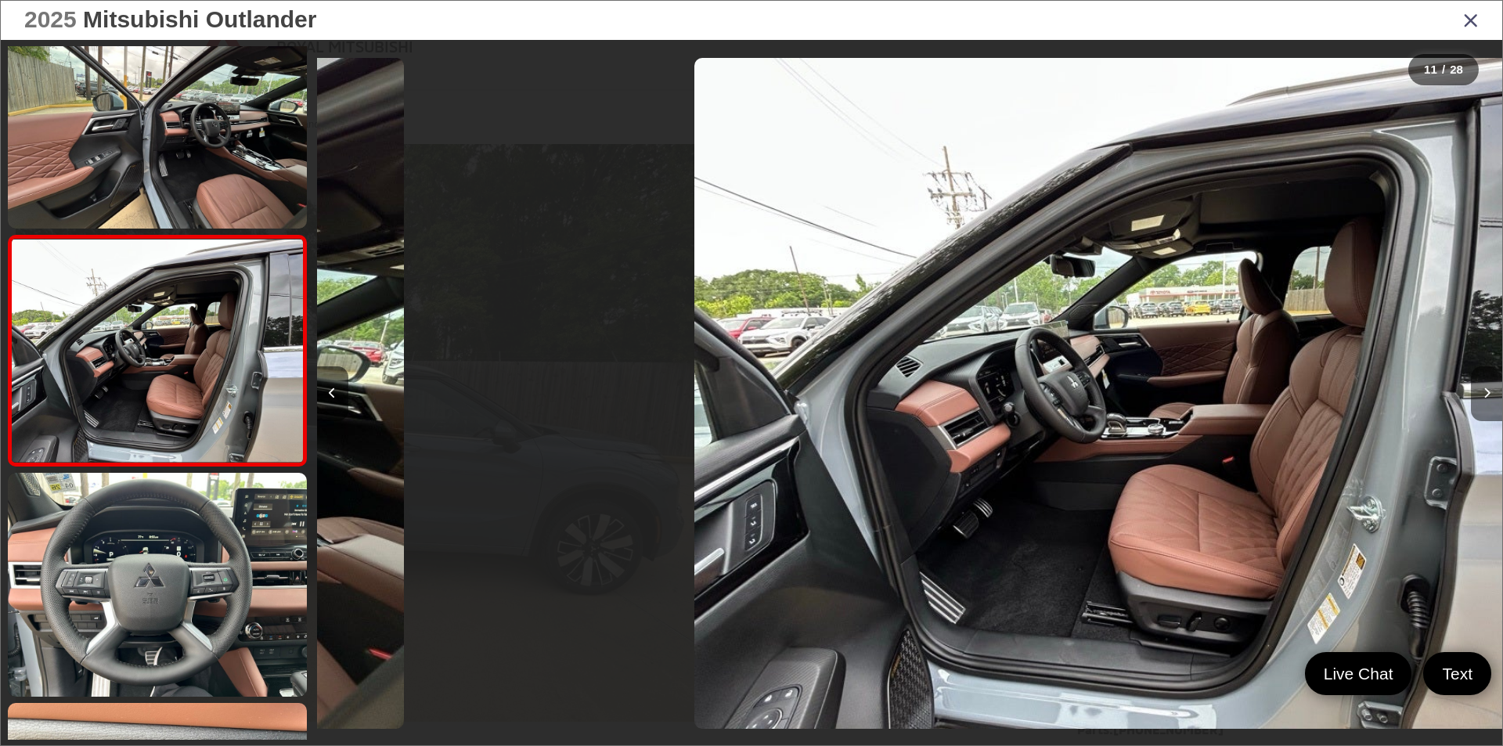
scroll to position [0, 0]
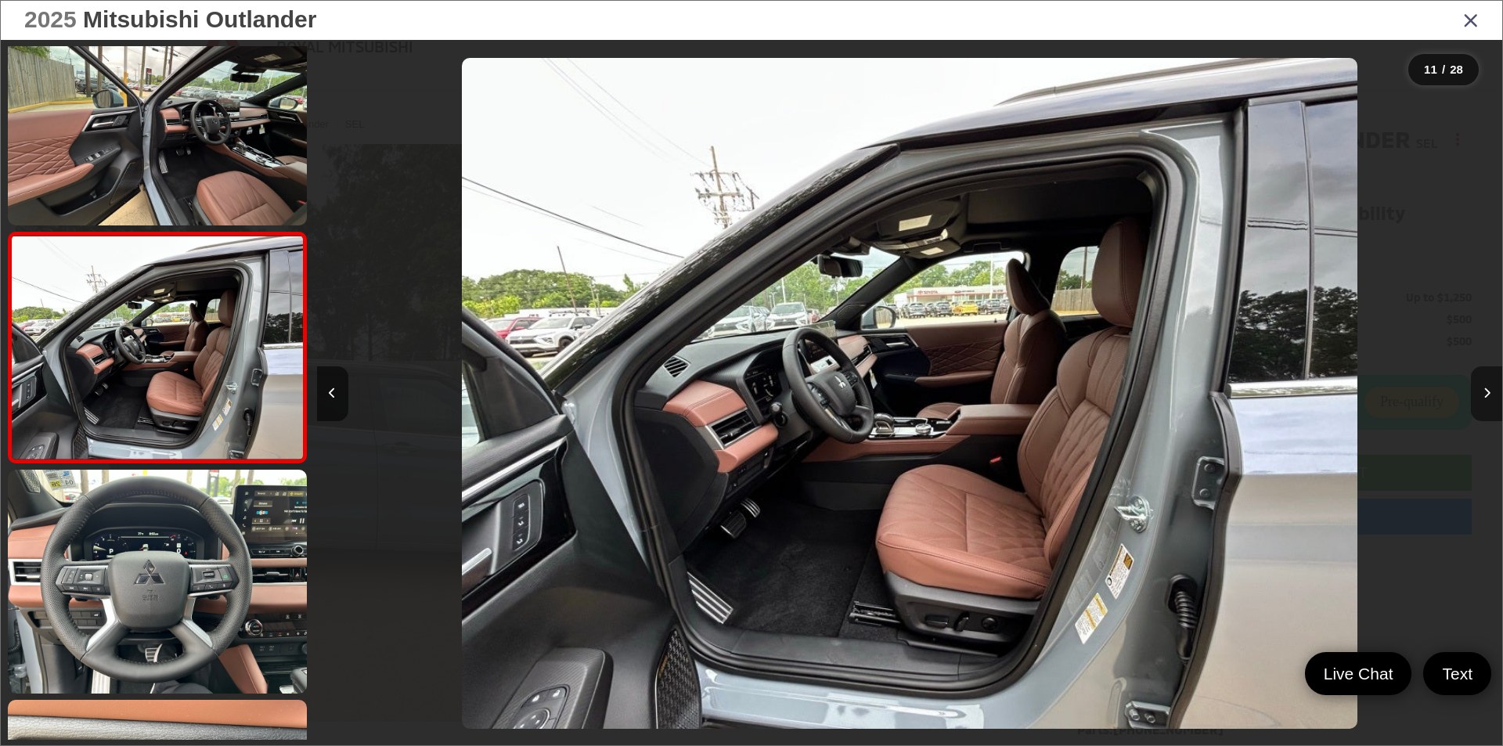
click at [1485, 385] on button "Next image" at bounding box center [1486, 393] width 31 height 55
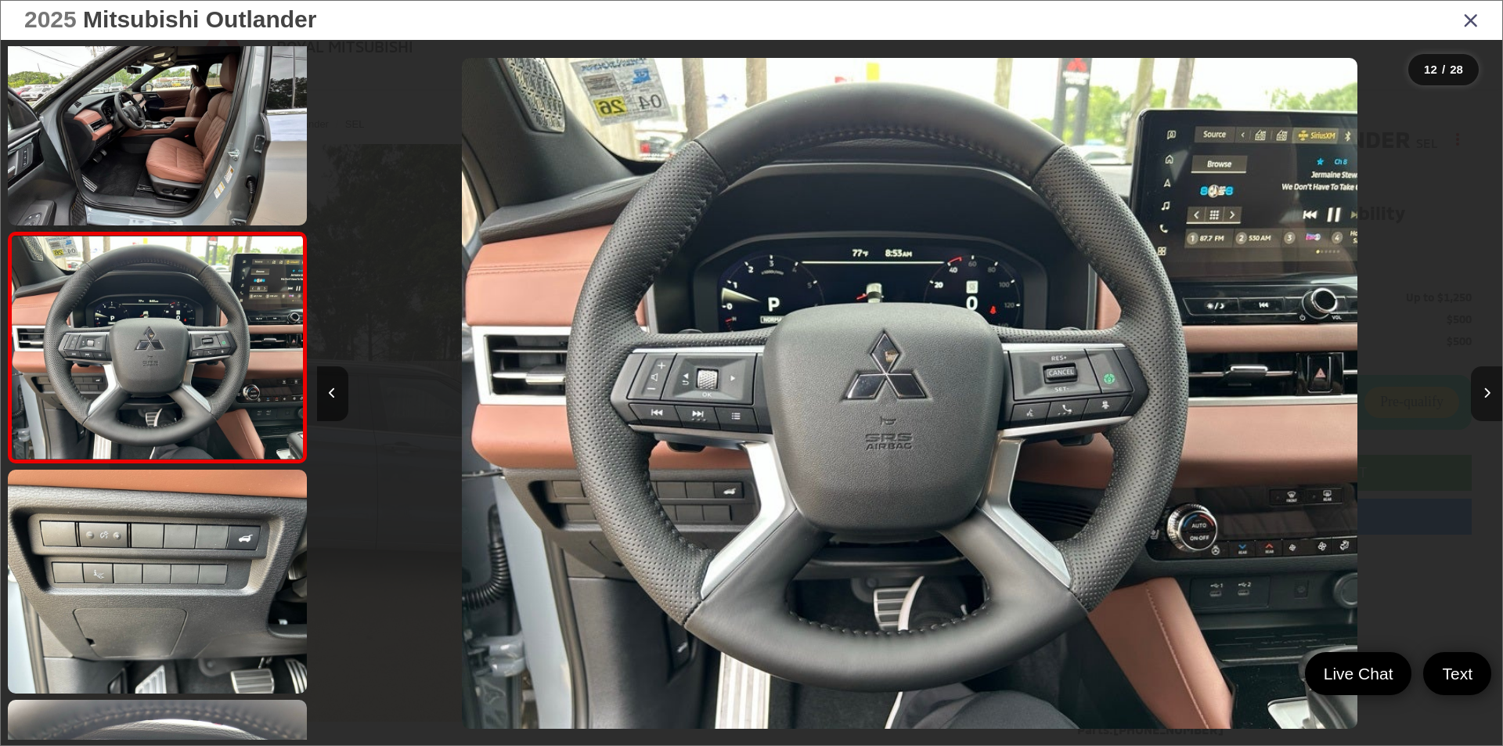
click at [1485, 385] on button "Next image" at bounding box center [1486, 393] width 31 height 55
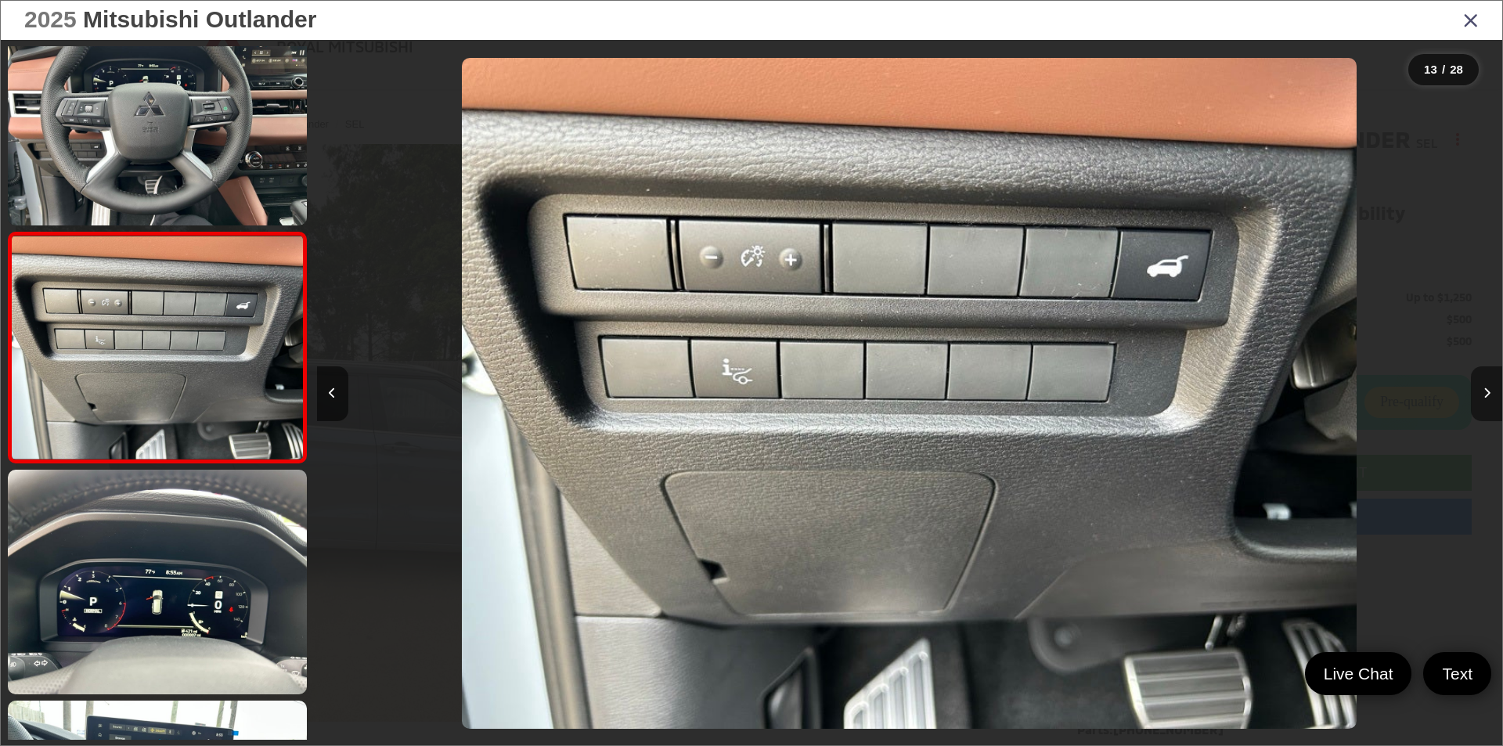
click at [1481, 386] on button "Next image" at bounding box center [1486, 393] width 31 height 55
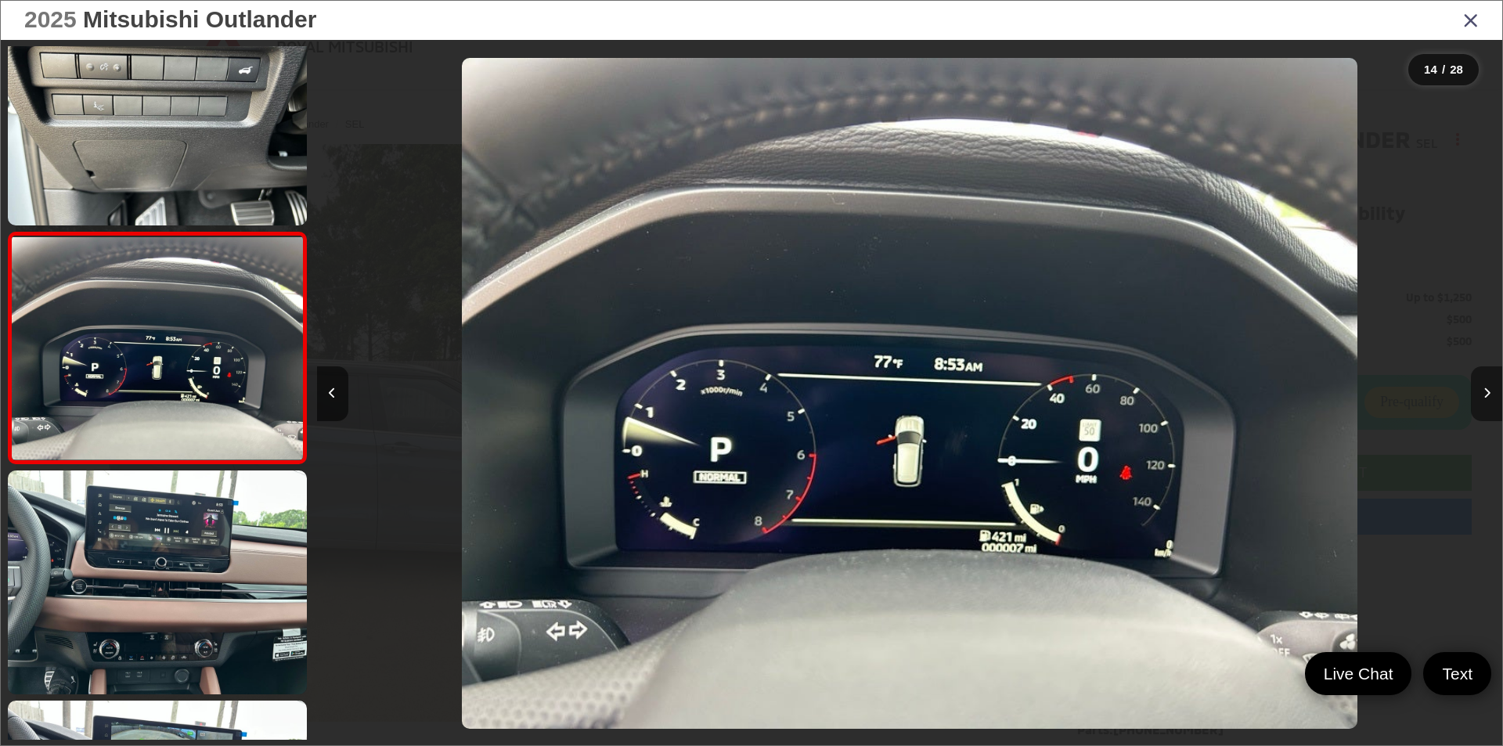
click at [1481, 387] on button "Next image" at bounding box center [1486, 393] width 31 height 55
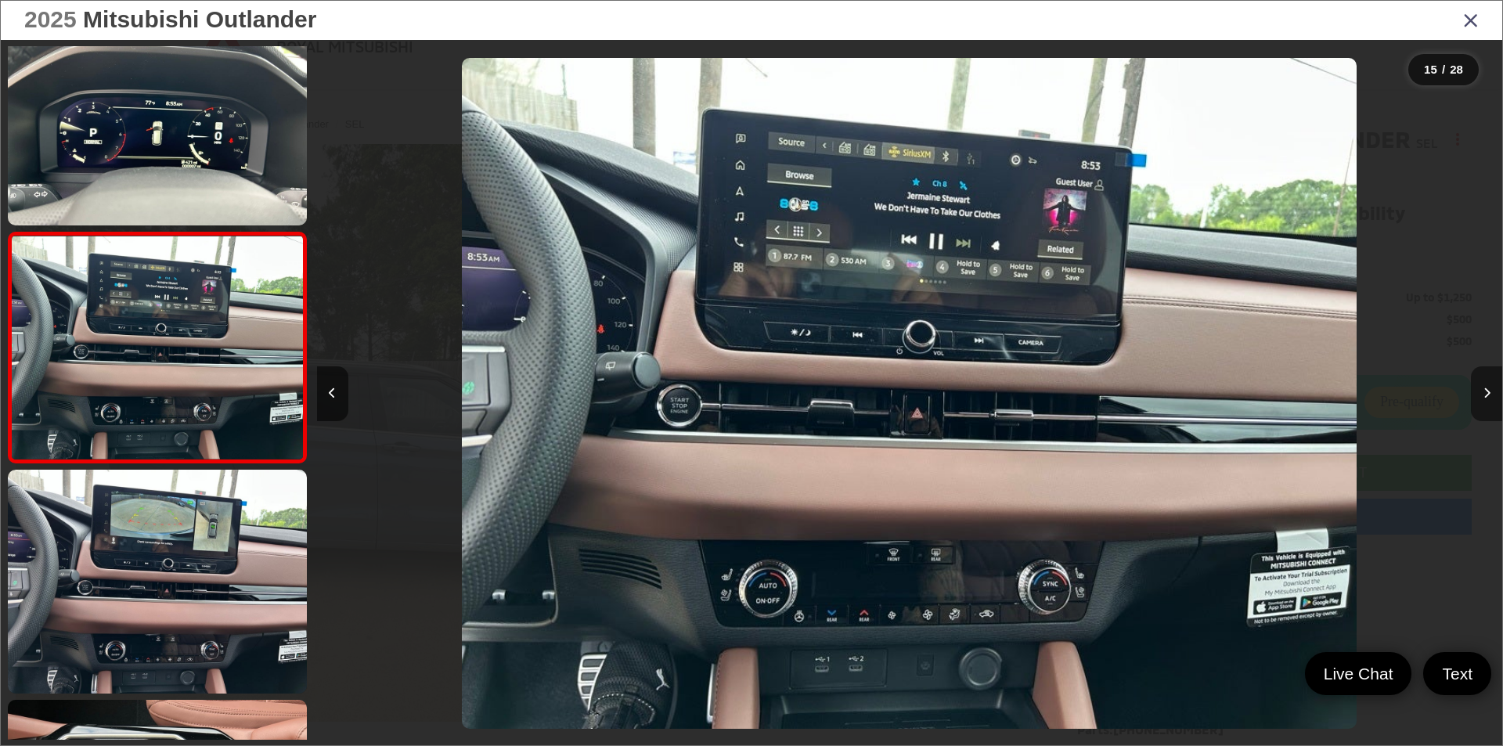
click at [1481, 387] on button "Next image" at bounding box center [1486, 393] width 31 height 55
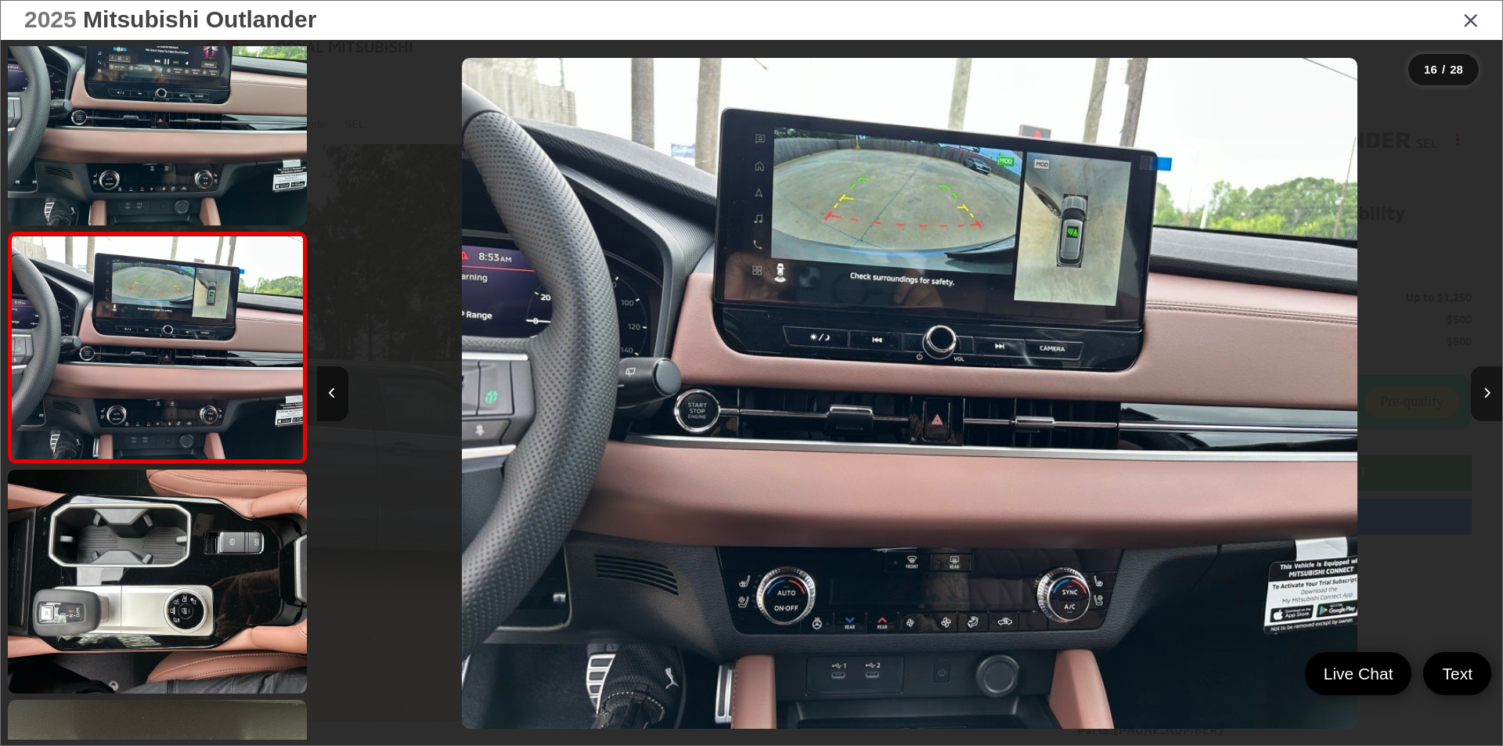
click at [1481, 387] on button "Next image" at bounding box center [1486, 393] width 31 height 55
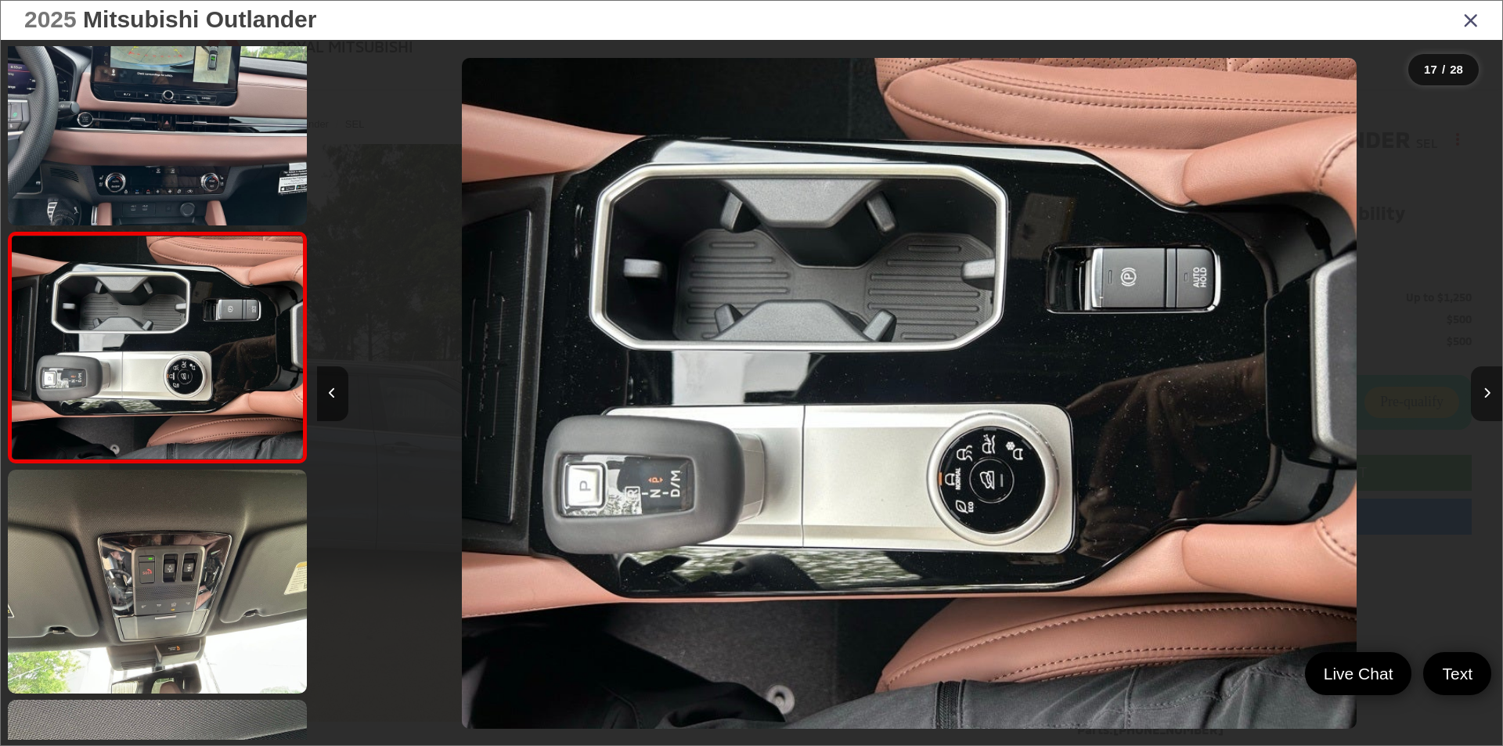
click at [1481, 387] on button "Next image" at bounding box center [1486, 393] width 31 height 55
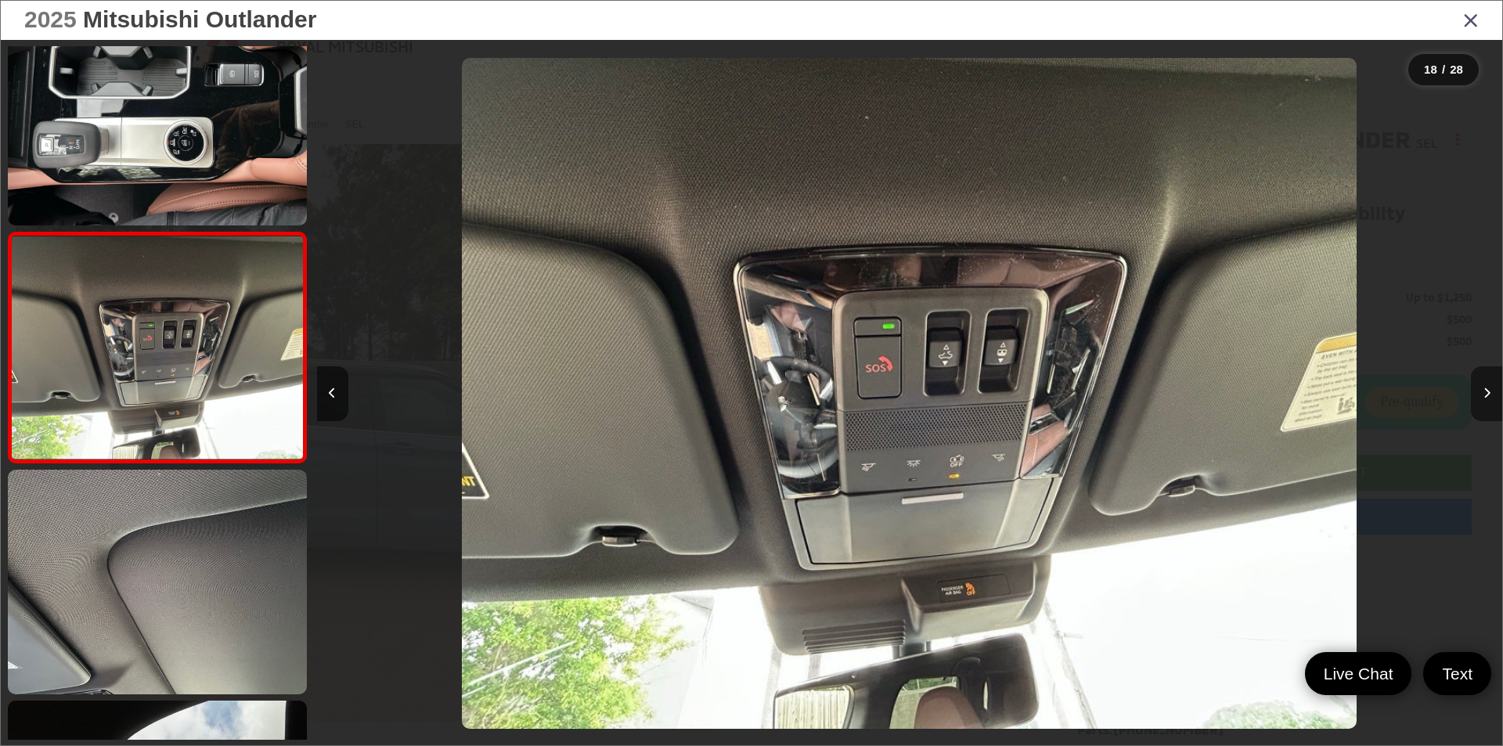
click at [1481, 387] on button "Next image" at bounding box center [1486, 393] width 31 height 55
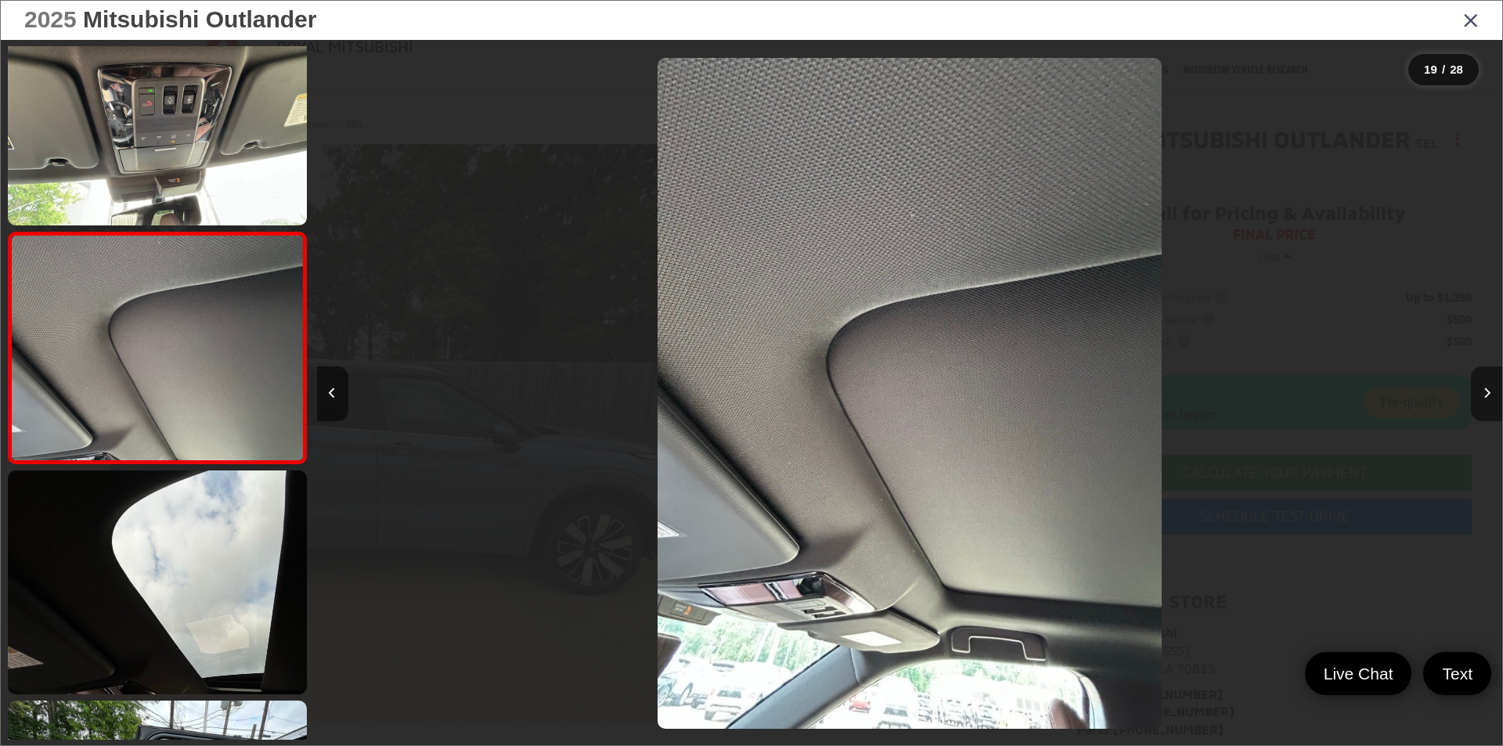
click at [1481, 387] on button "Next image" at bounding box center [1486, 393] width 31 height 55
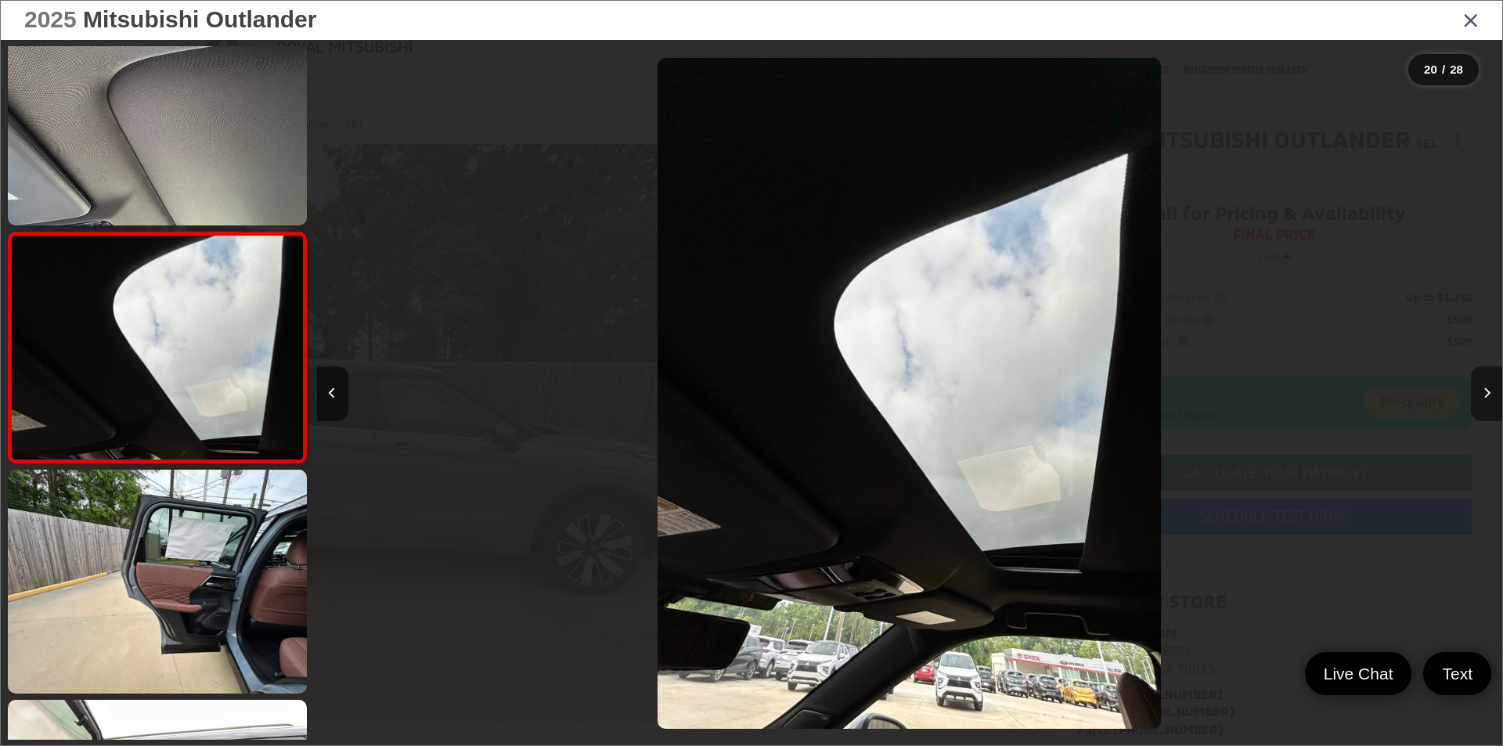
click at [1481, 387] on button "Next image" at bounding box center [1486, 393] width 31 height 55
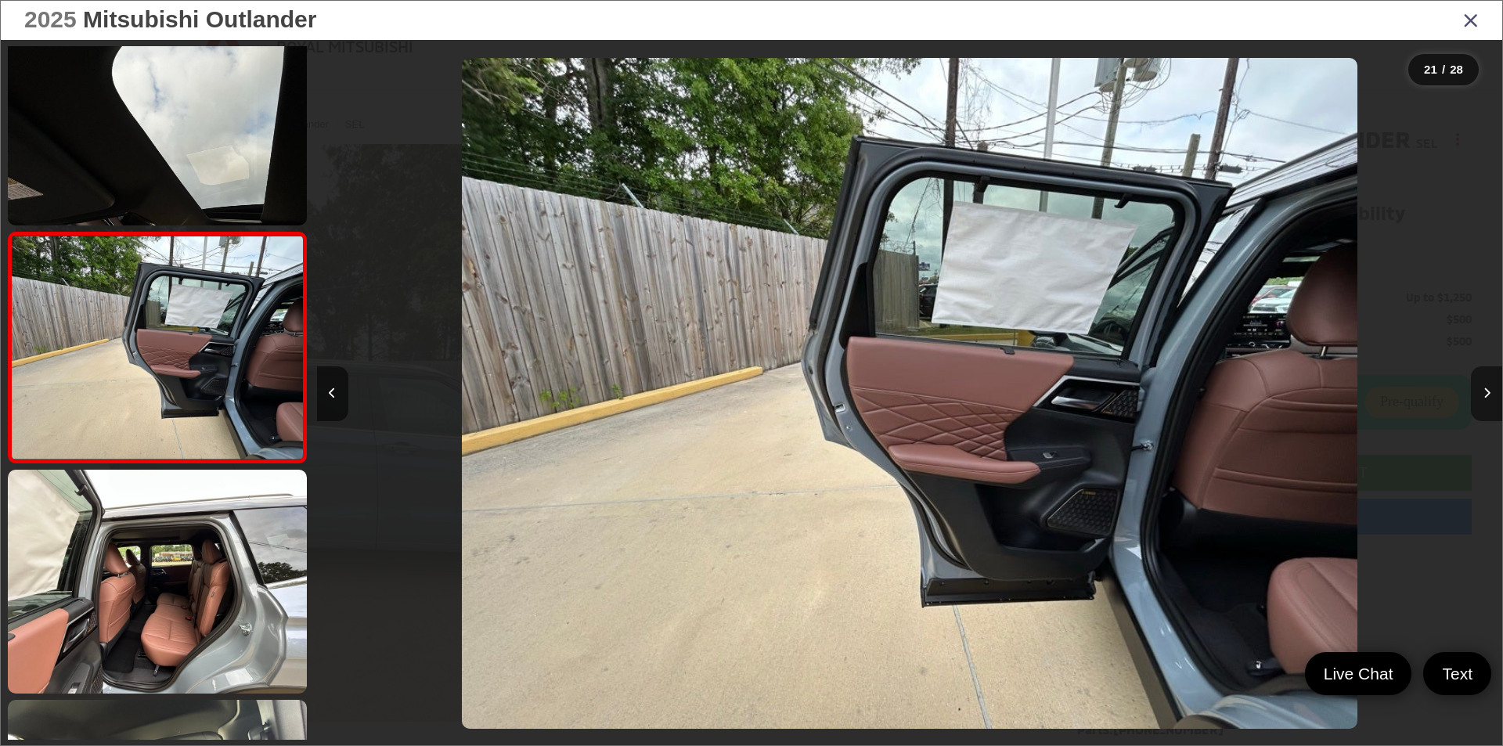
click at [1481, 387] on button "Next image" at bounding box center [1486, 393] width 31 height 55
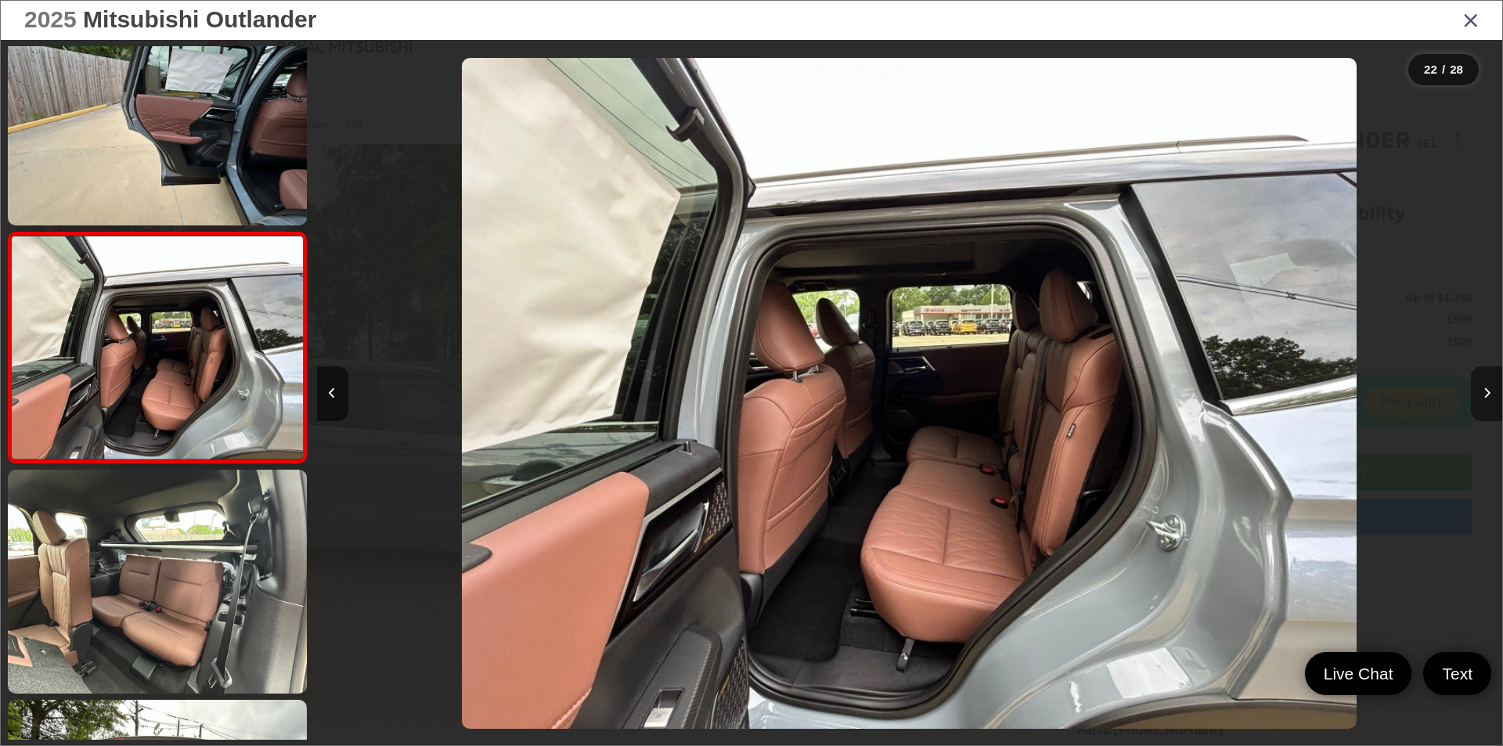
click at [1481, 387] on button "Next image" at bounding box center [1486, 393] width 31 height 55
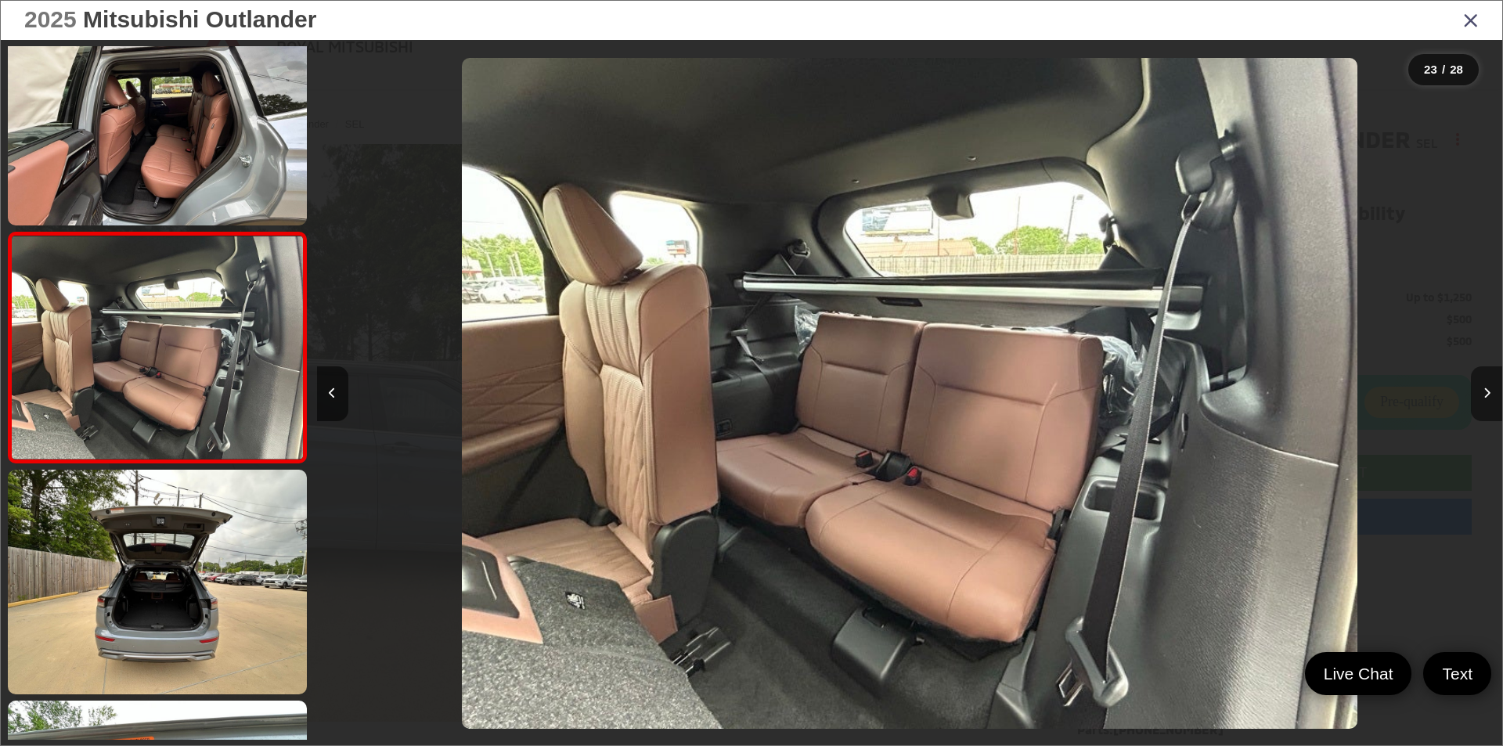
click at [1481, 387] on button "Next image" at bounding box center [1486, 393] width 31 height 55
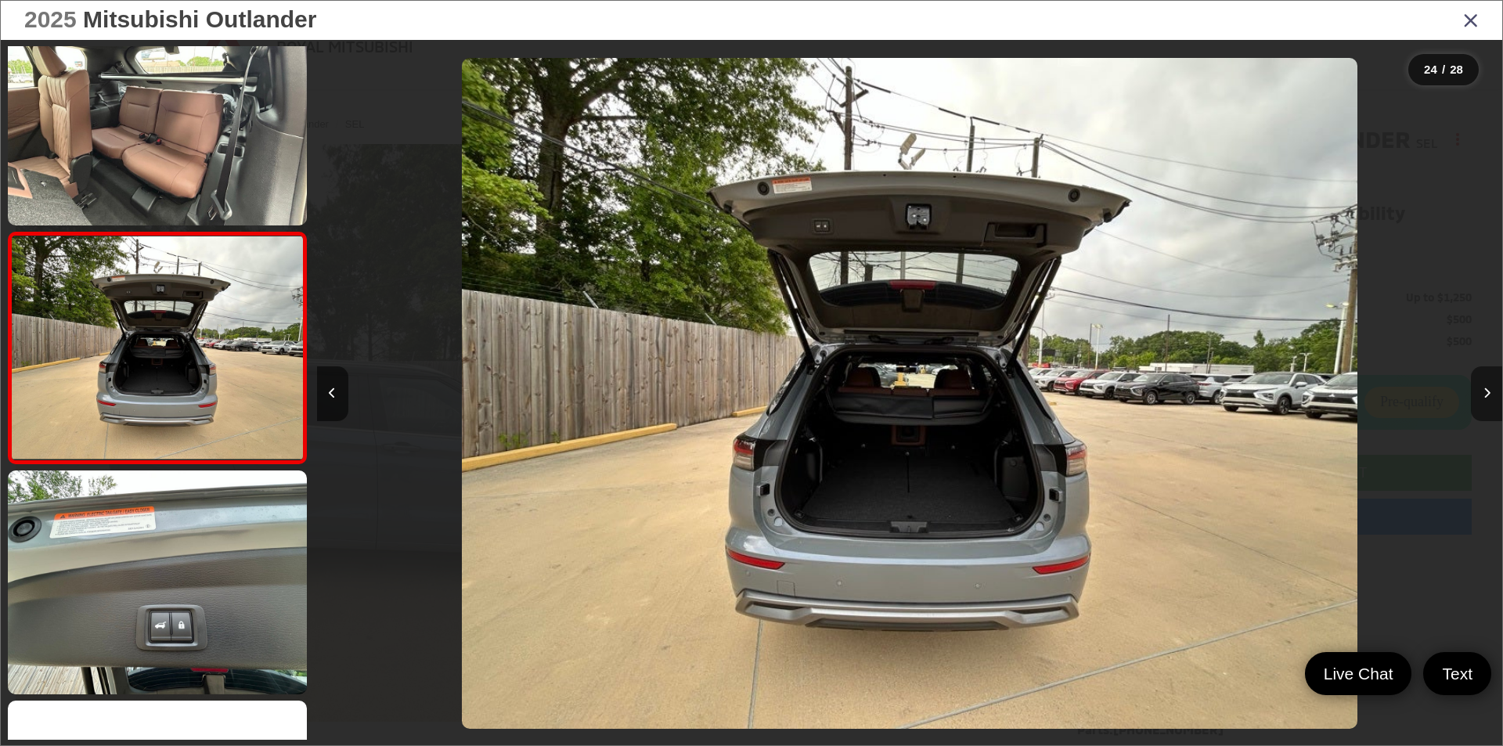
click at [1481, 387] on button "Next image" at bounding box center [1486, 393] width 31 height 55
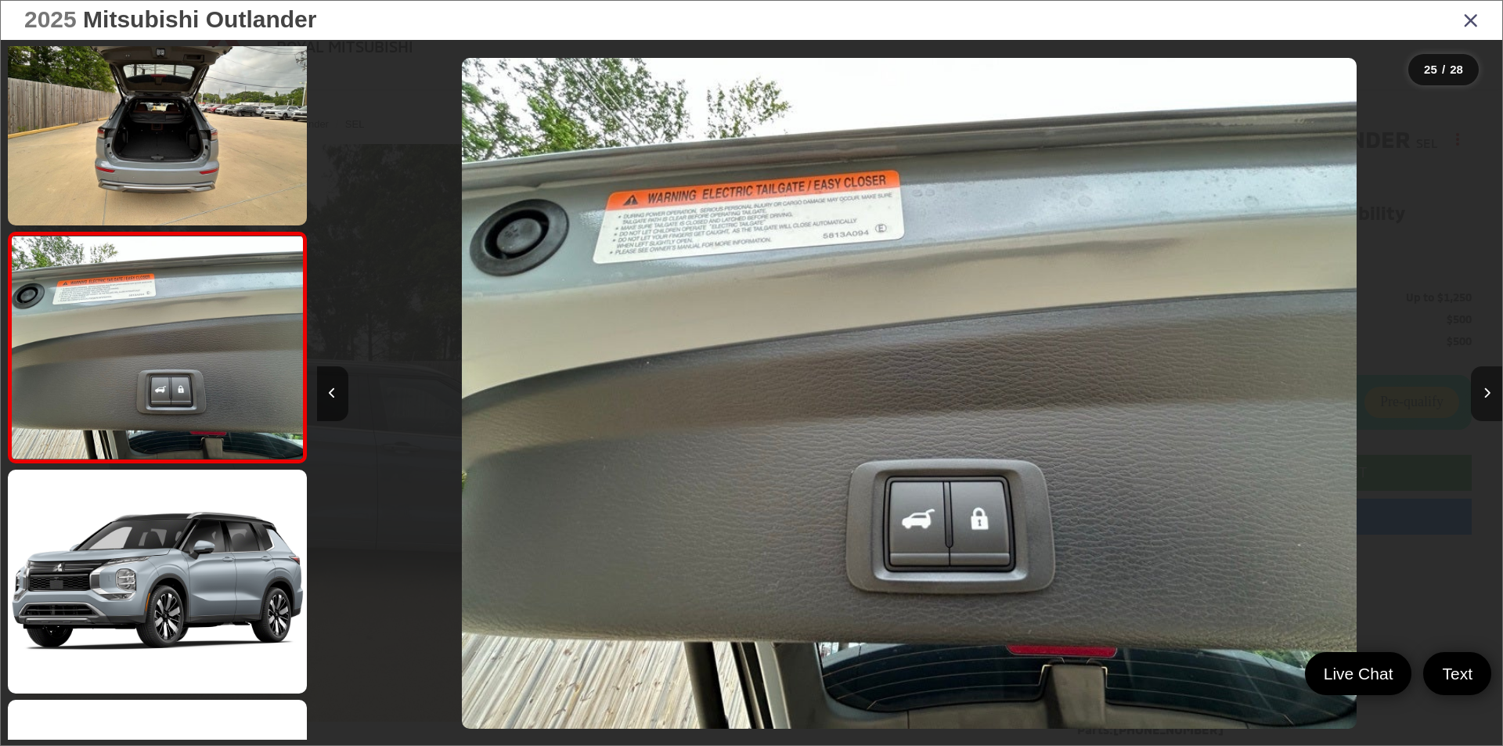
click at [1481, 387] on button "Next image" at bounding box center [1486, 393] width 31 height 55
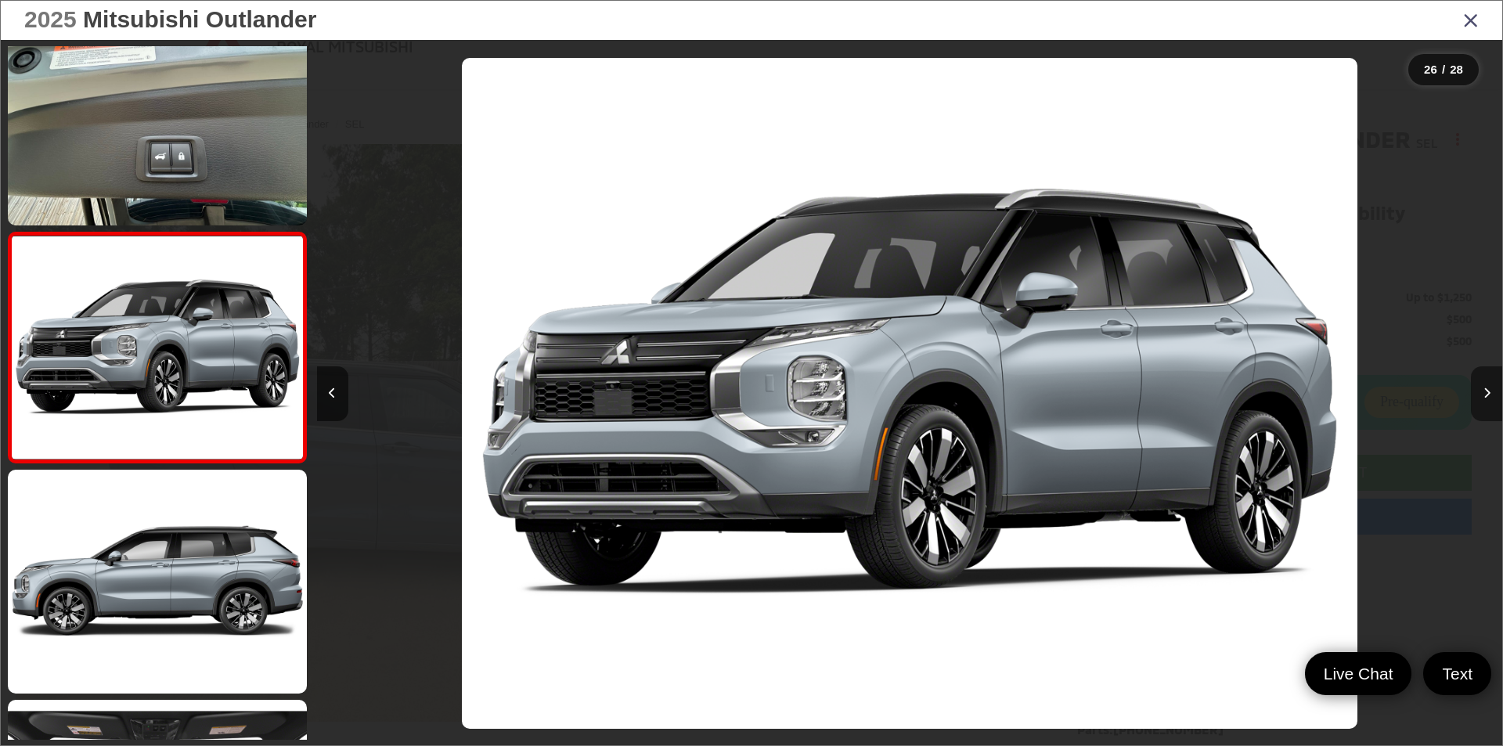
click at [1481, 387] on button "Next image" at bounding box center [1486, 393] width 31 height 55
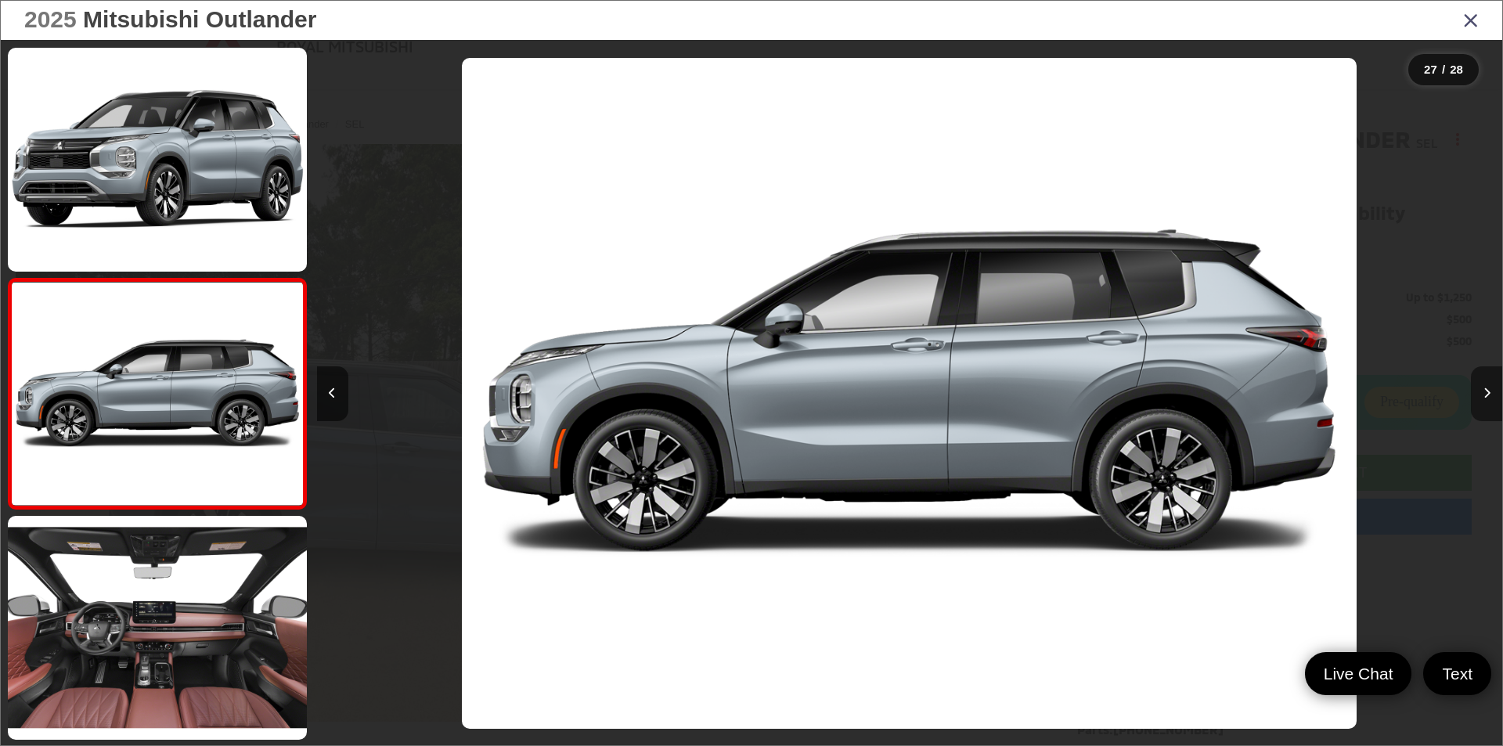
click at [1481, 387] on button "Next image" at bounding box center [1486, 393] width 31 height 55
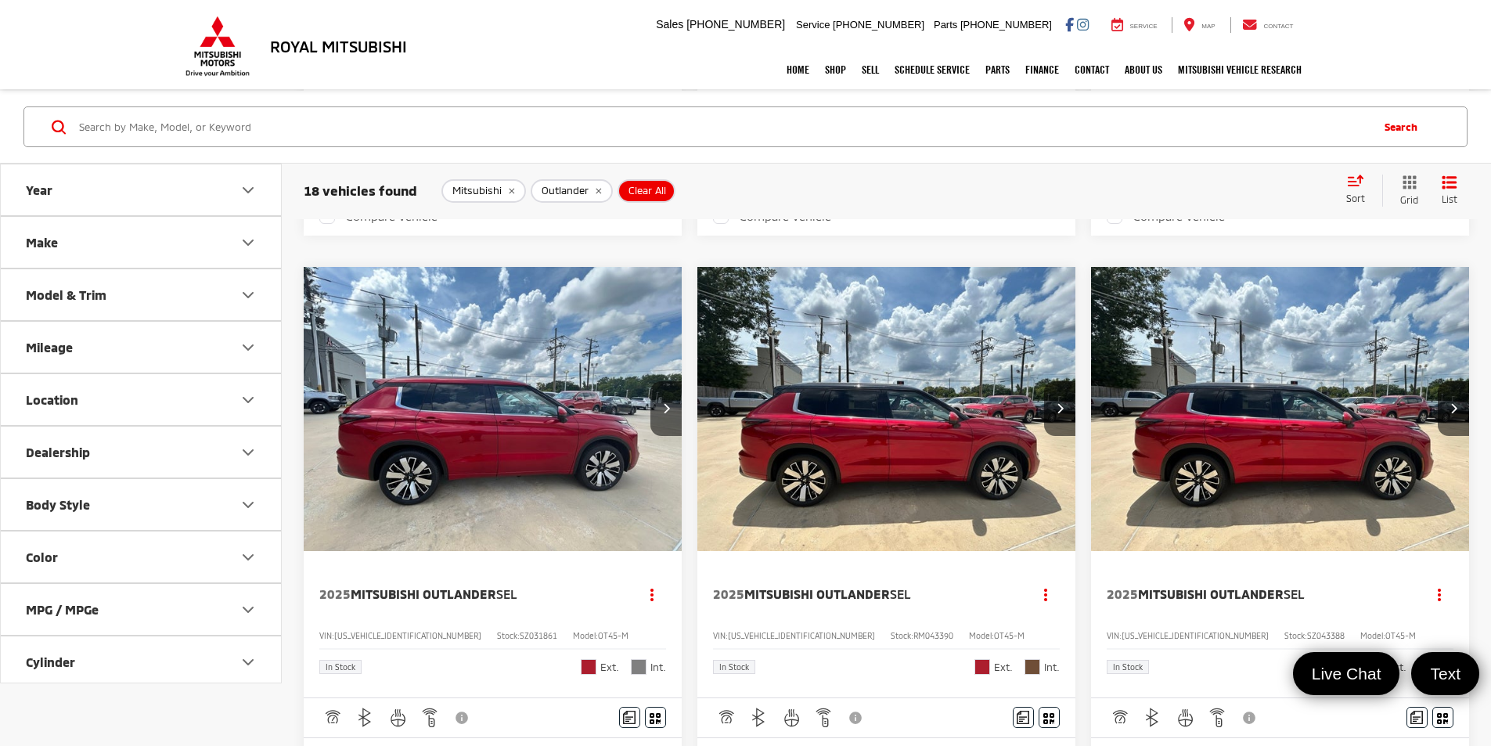
scroll to position [783, 0]
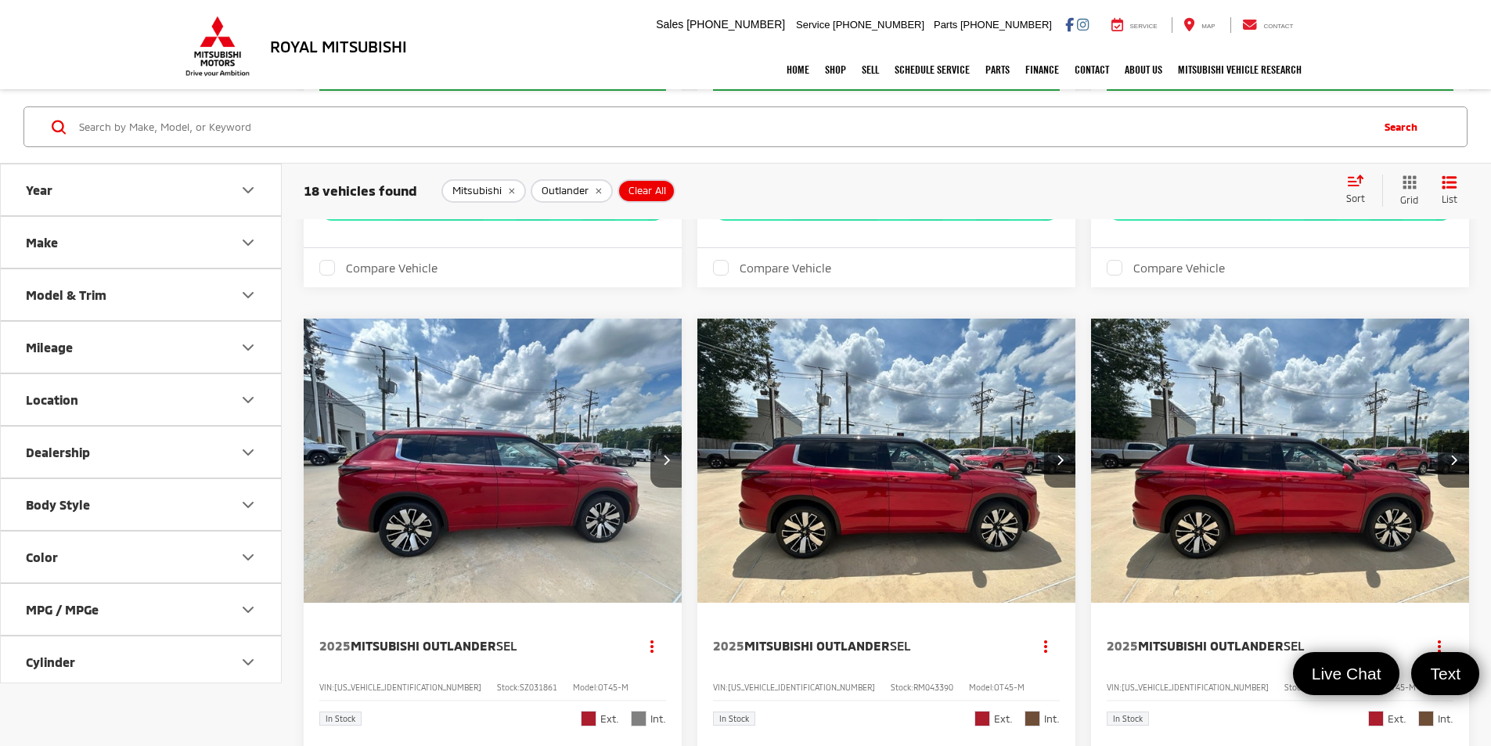
click at [1091, 480] on img "2025 Mitsubishi Outlander SEL 0" at bounding box center [1281, 462] width 381 height 286
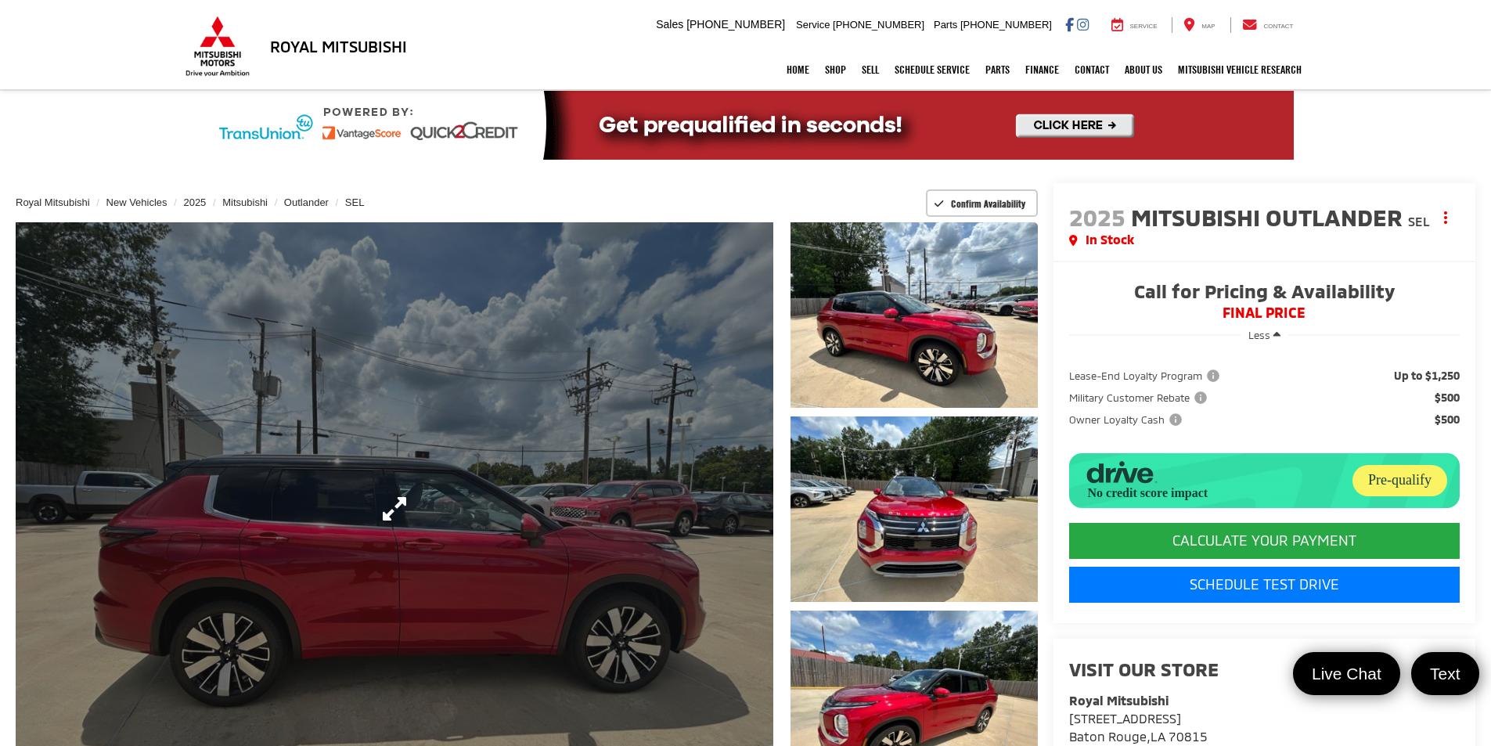
click at [702, 471] on link "Expand Photo 0" at bounding box center [395, 508] width 758 height 573
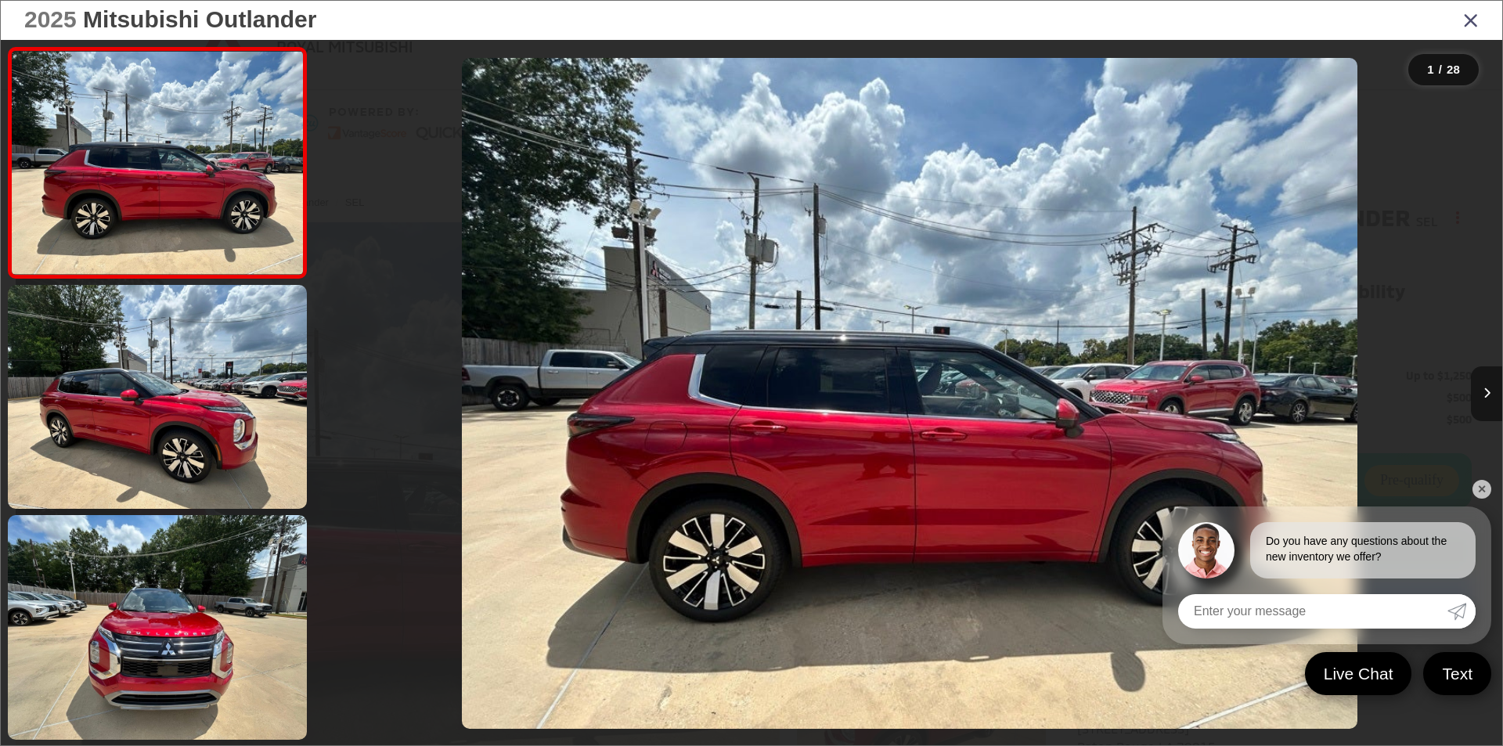
click at [1491, 391] on button "Next image" at bounding box center [1486, 393] width 31 height 55
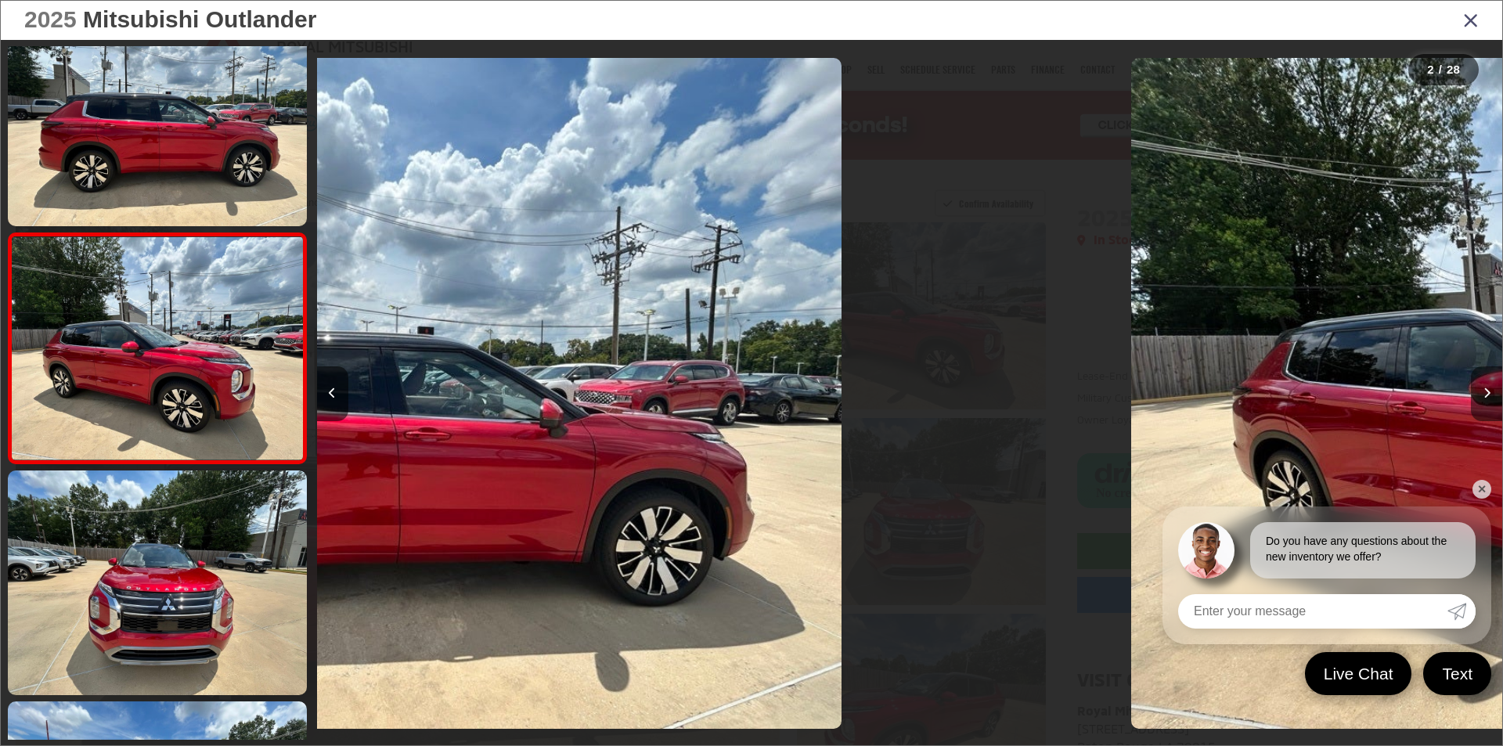
scroll to position [45, 0]
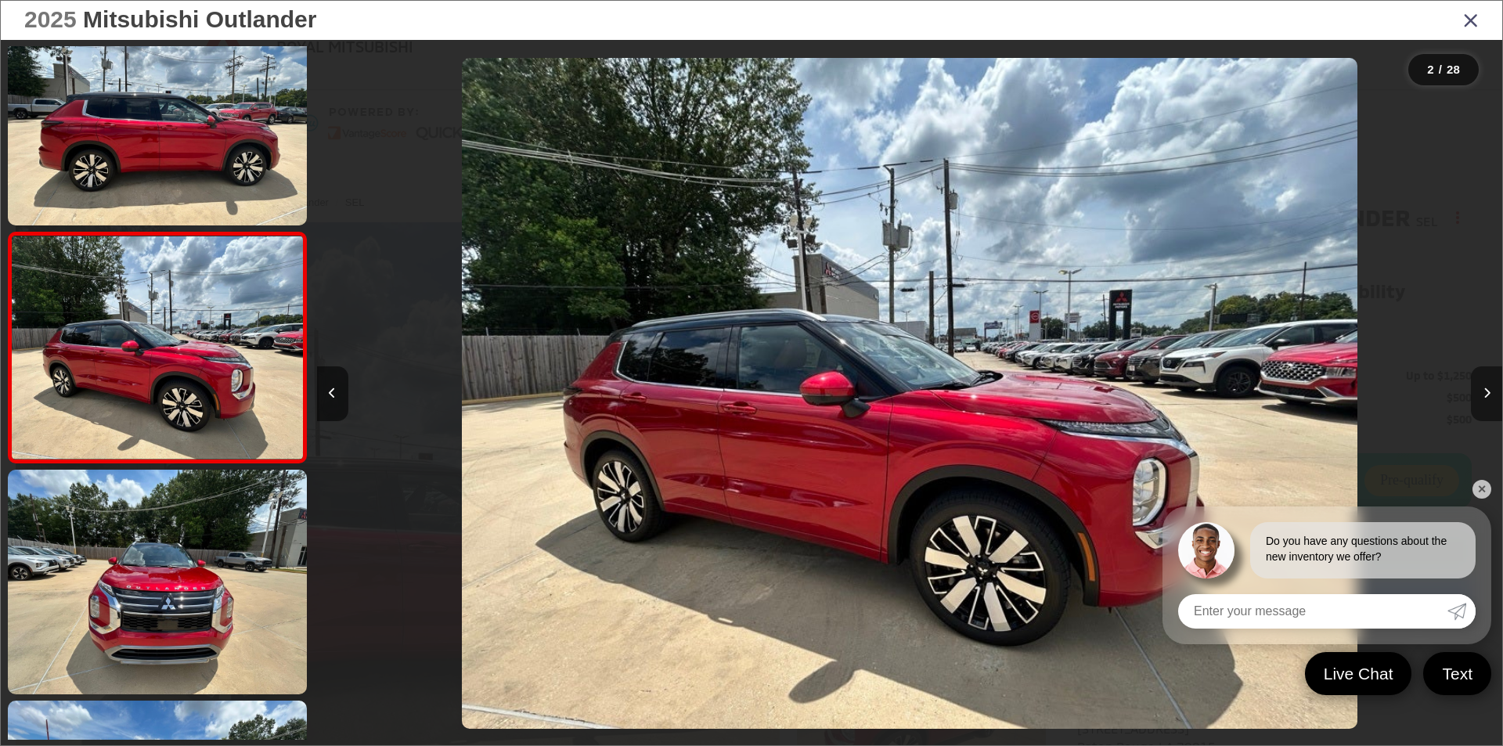
click at [1491, 391] on button "Next image" at bounding box center [1486, 393] width 31 height 55
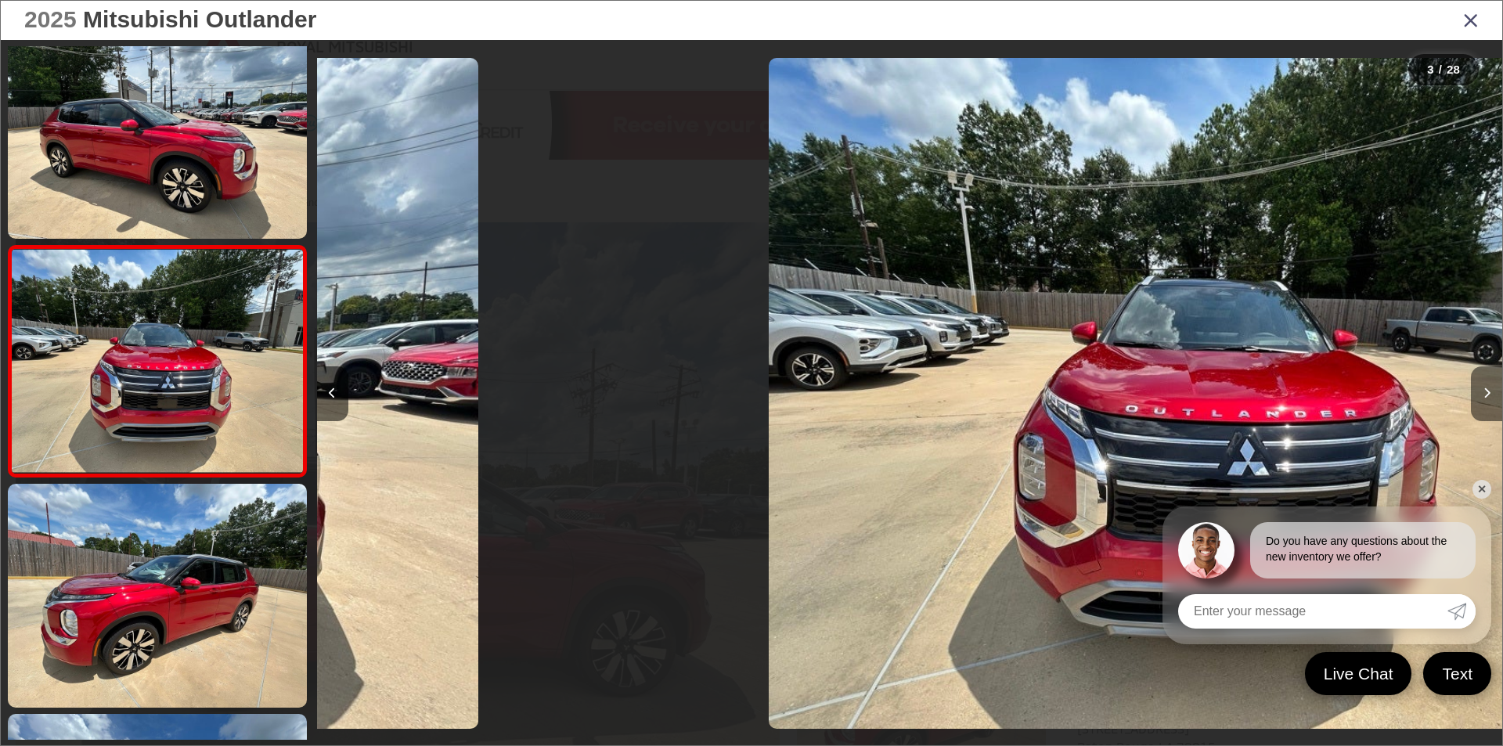
scroll to position [276, 0]
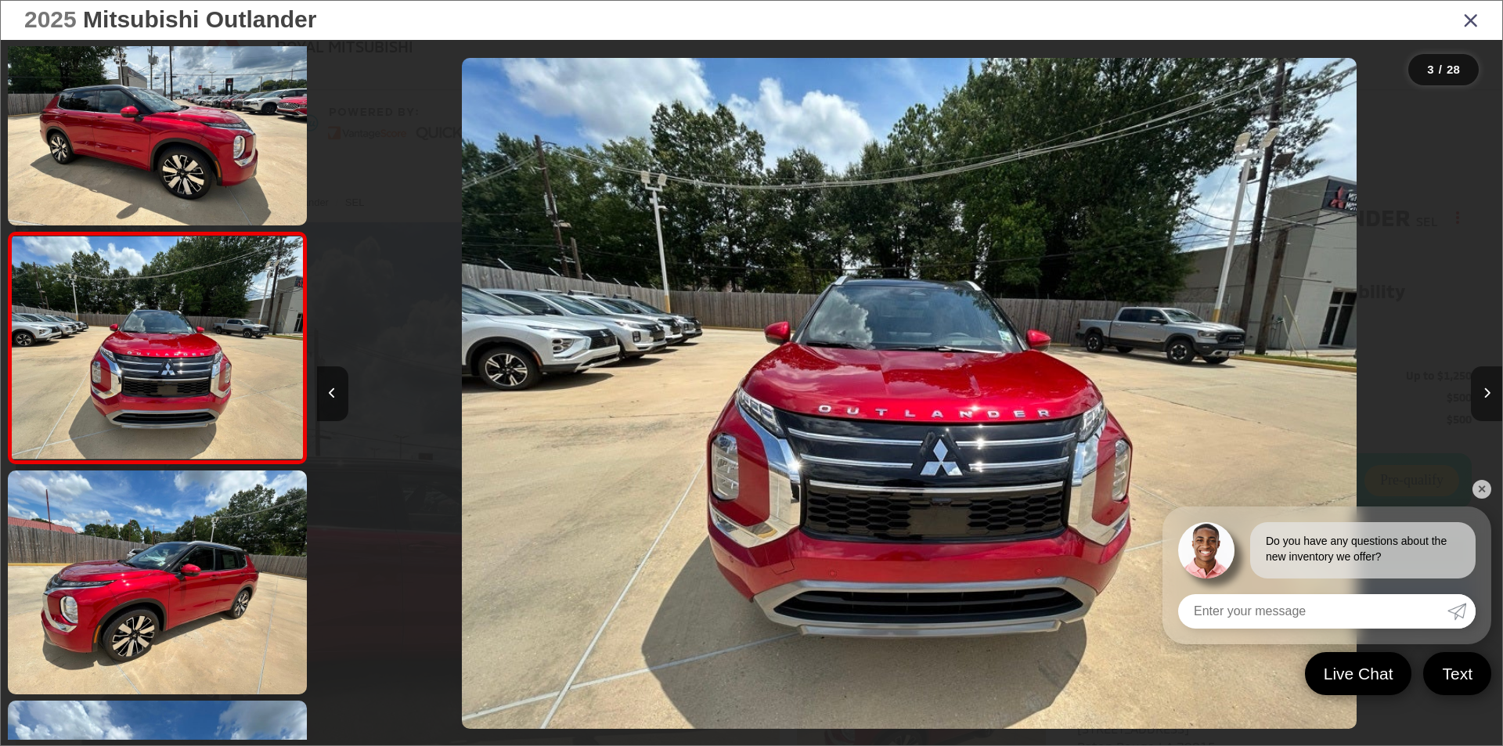
click at [1491, 391] on button "Next image" at bounding box center [1486, 393] width 31 height 55
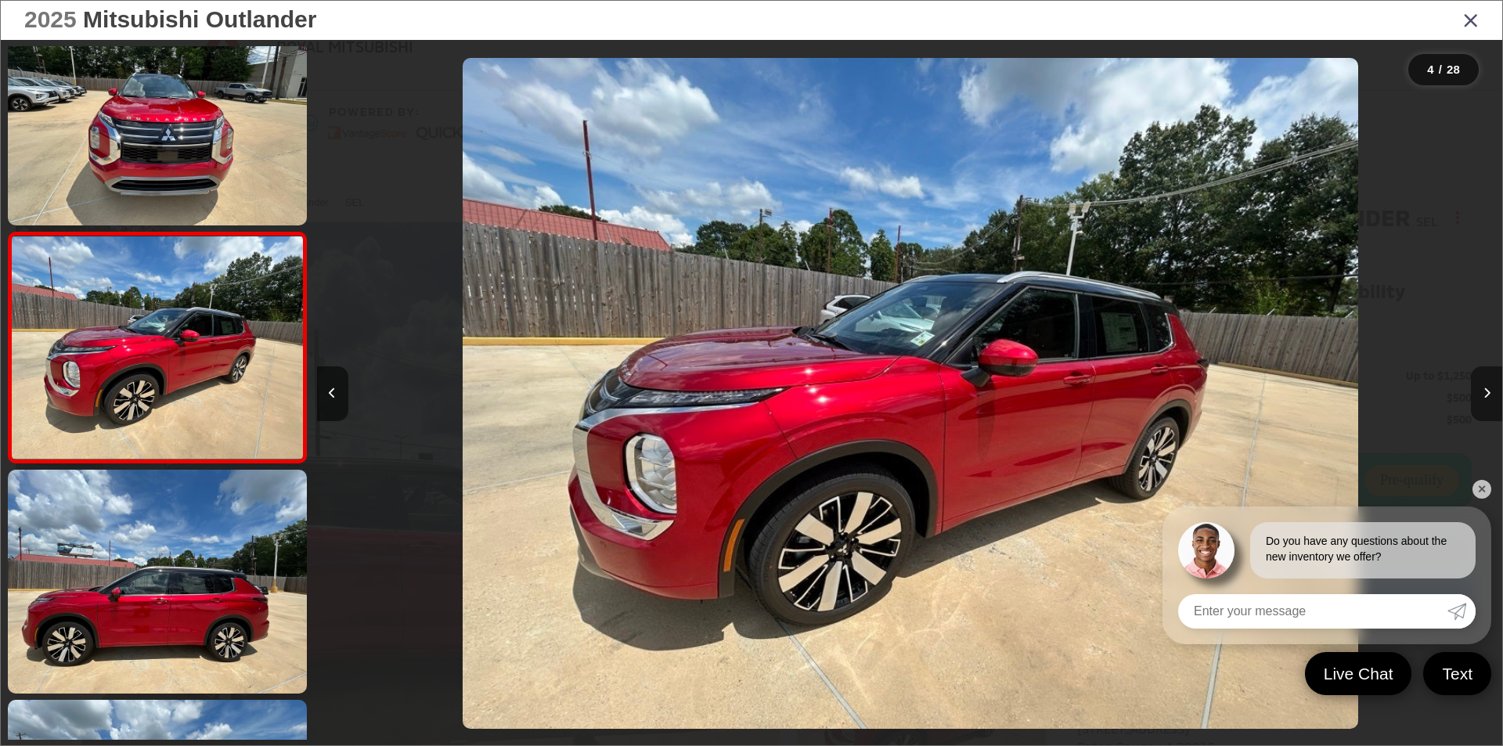
scroll to position [0, 3557]
click at [1488, 388] on icon "Next image" at bounding box center [1487, 393] width 7 height 11
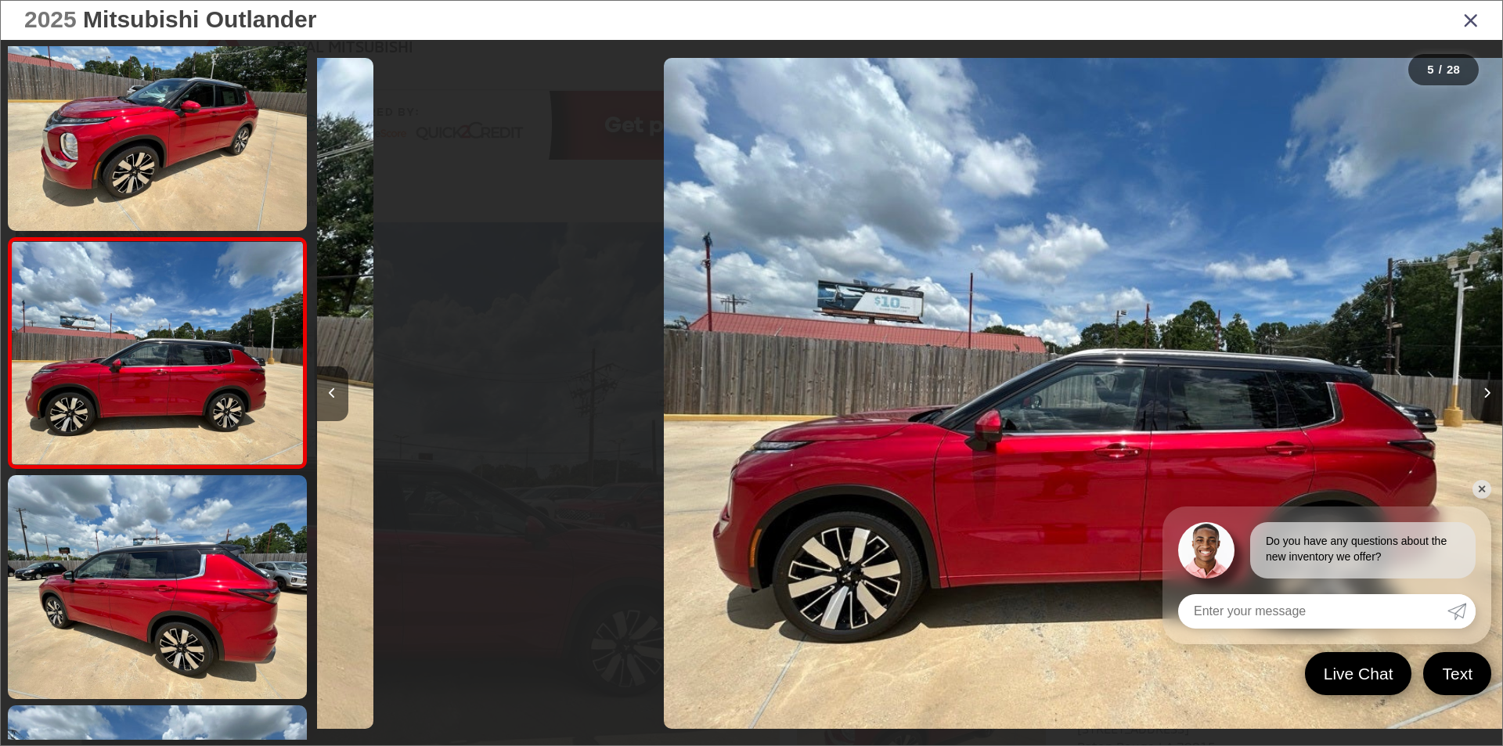
scroll to position [737, 0]
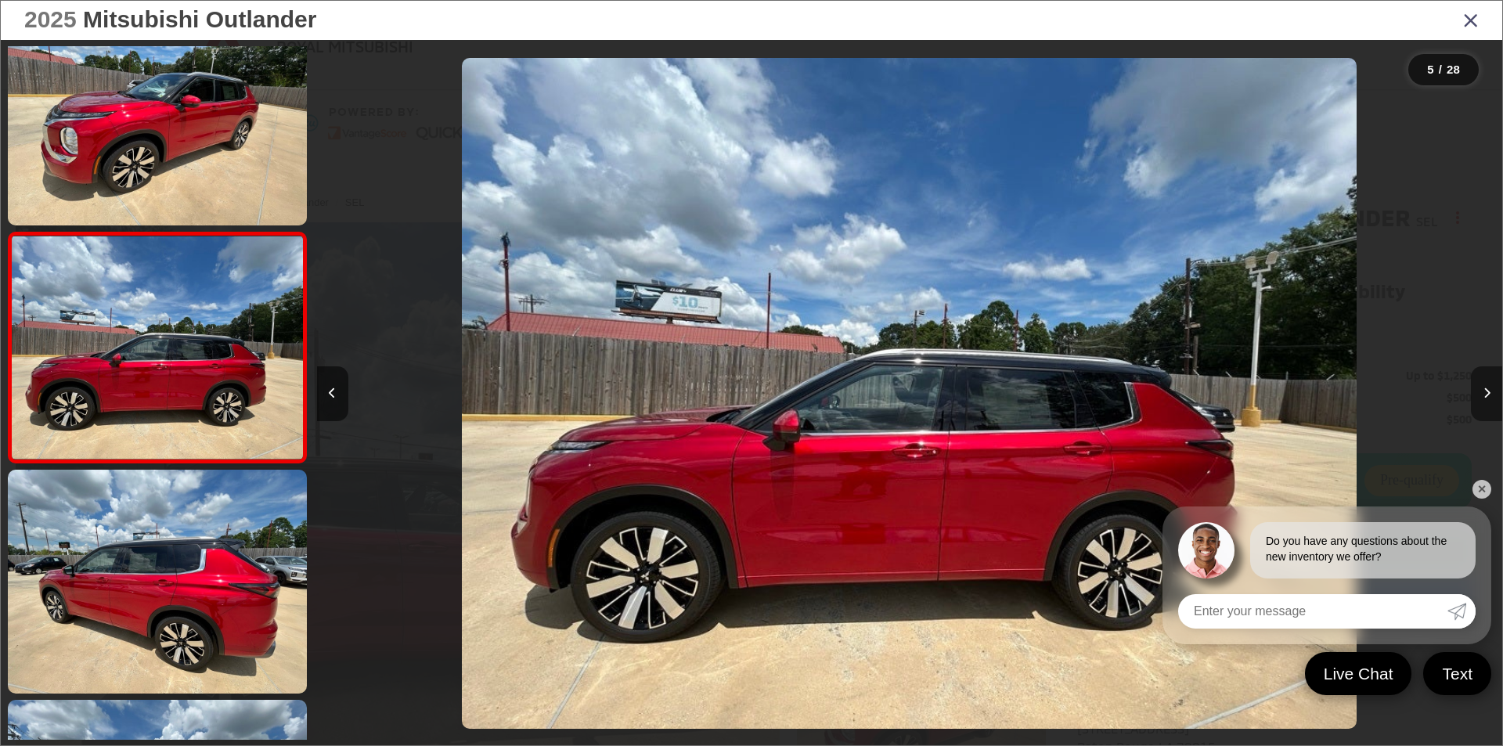
click at [1488, 388] on icon "Next image" at bounding box center [1487, 393] width 7 height 11
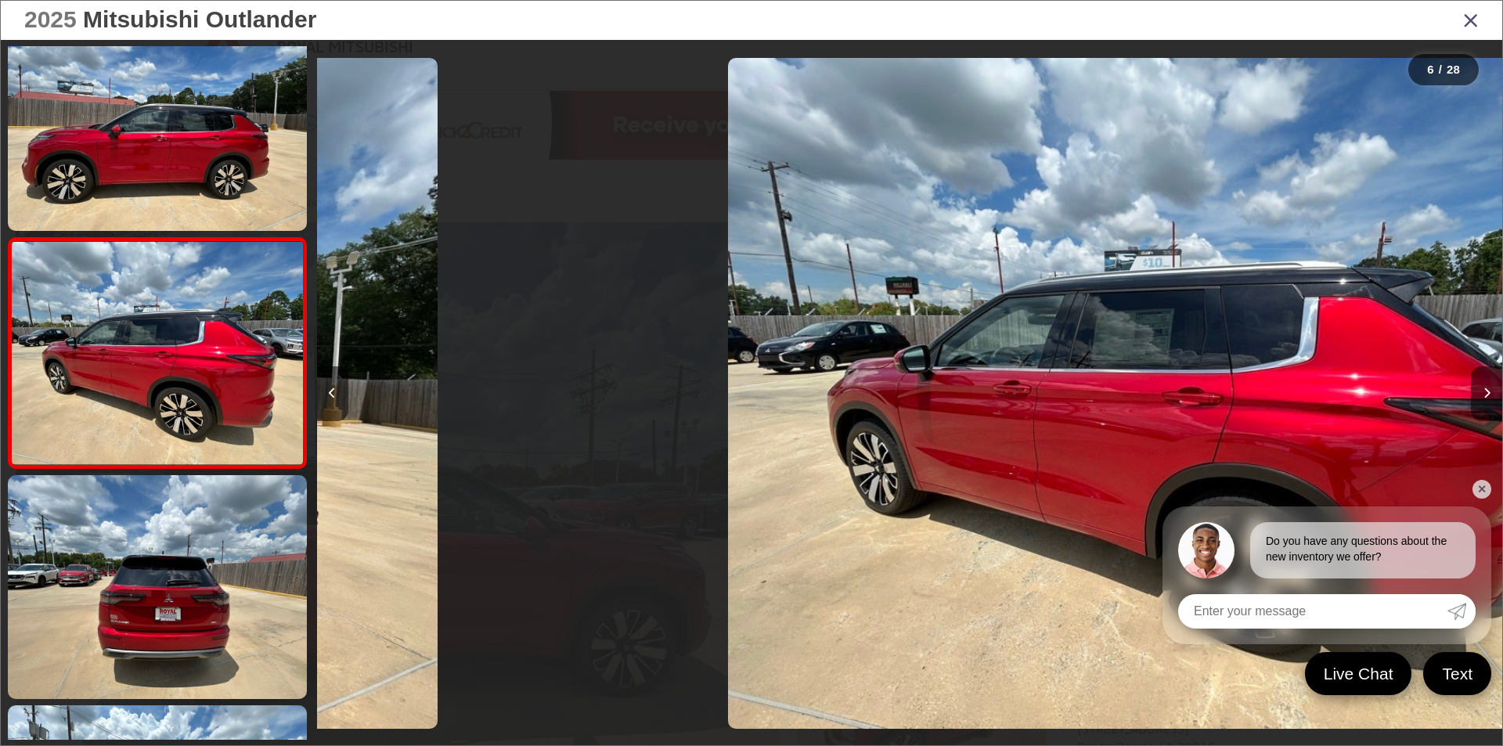
scroll to position [967, 0]
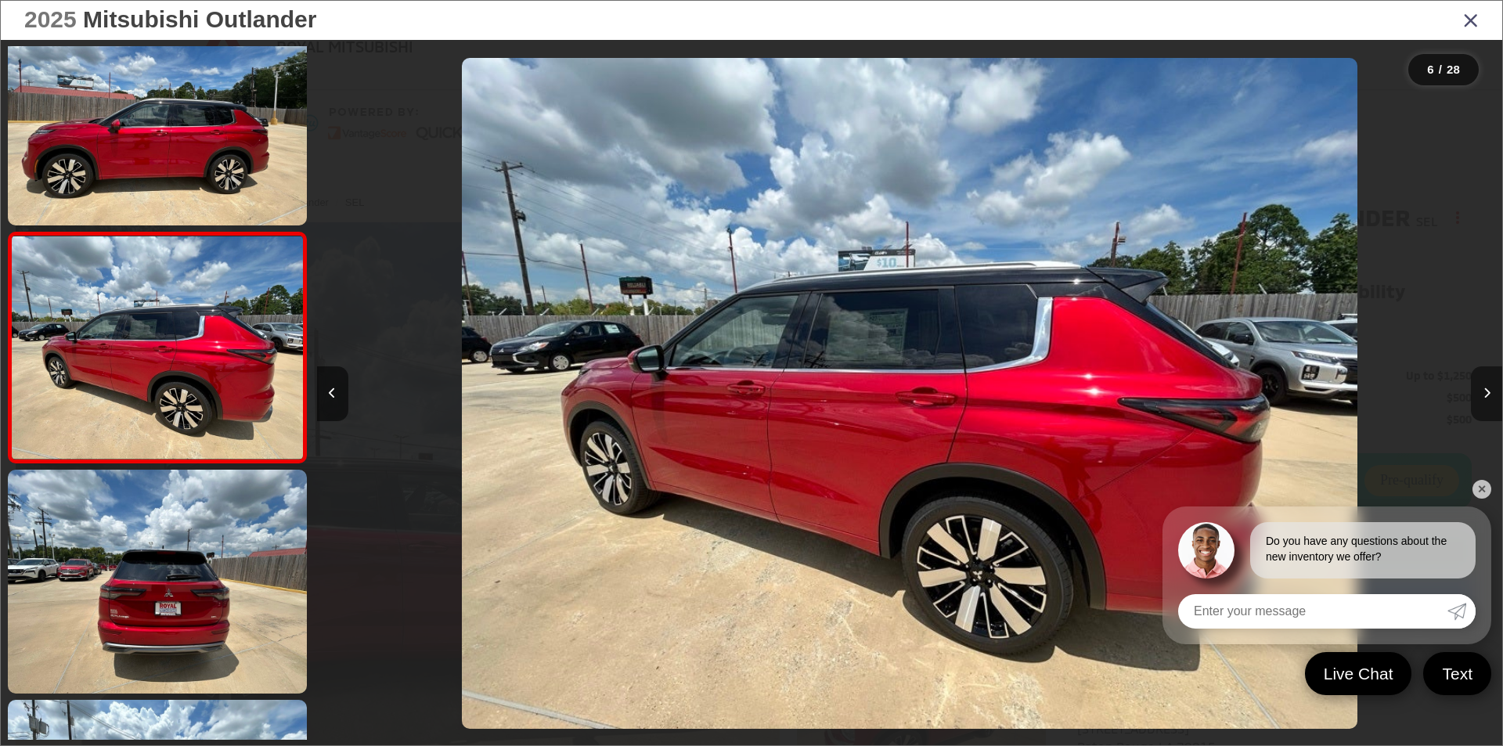
click at [1488, 388] on icon "Next image" at bounding box center [1487, 393] width 7 height 11
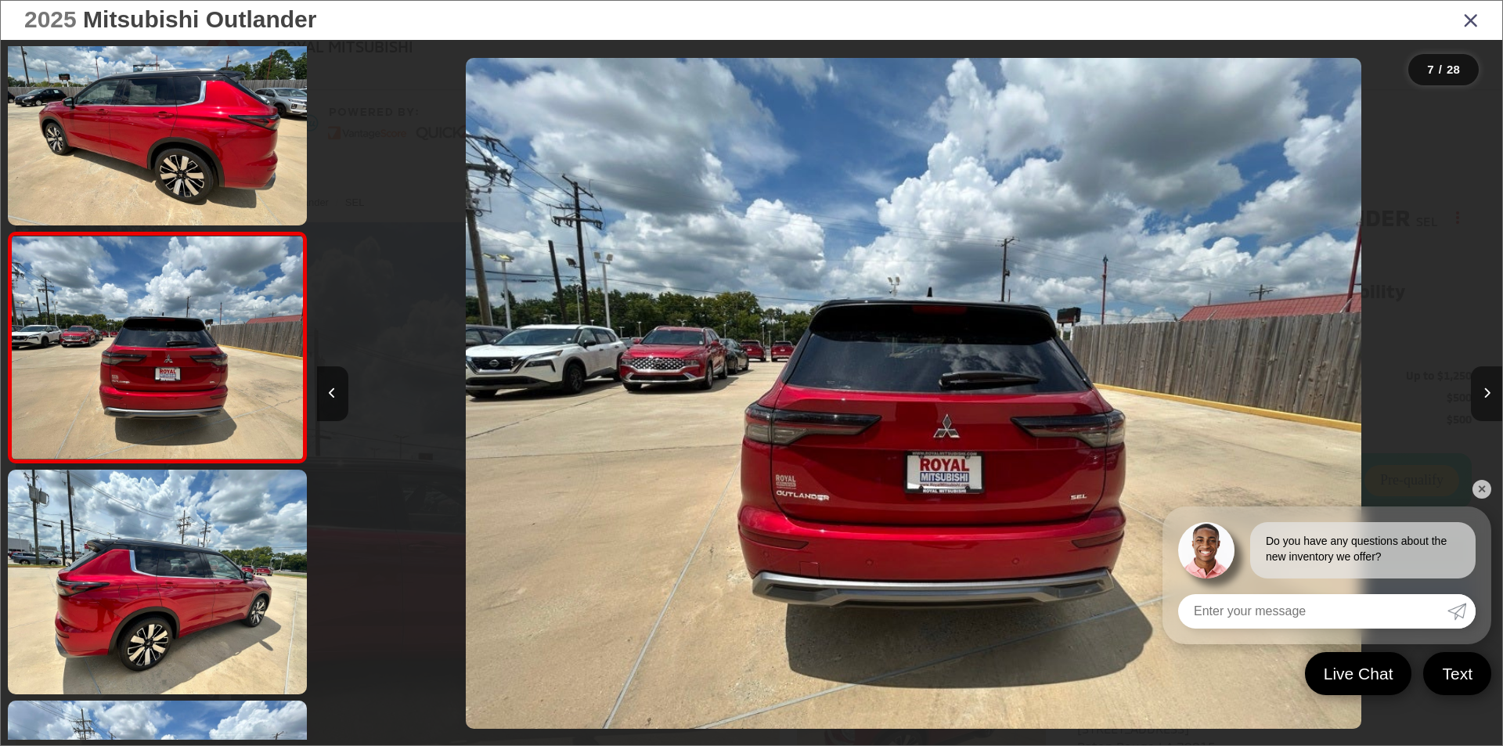
scroll to position [0, 7114]
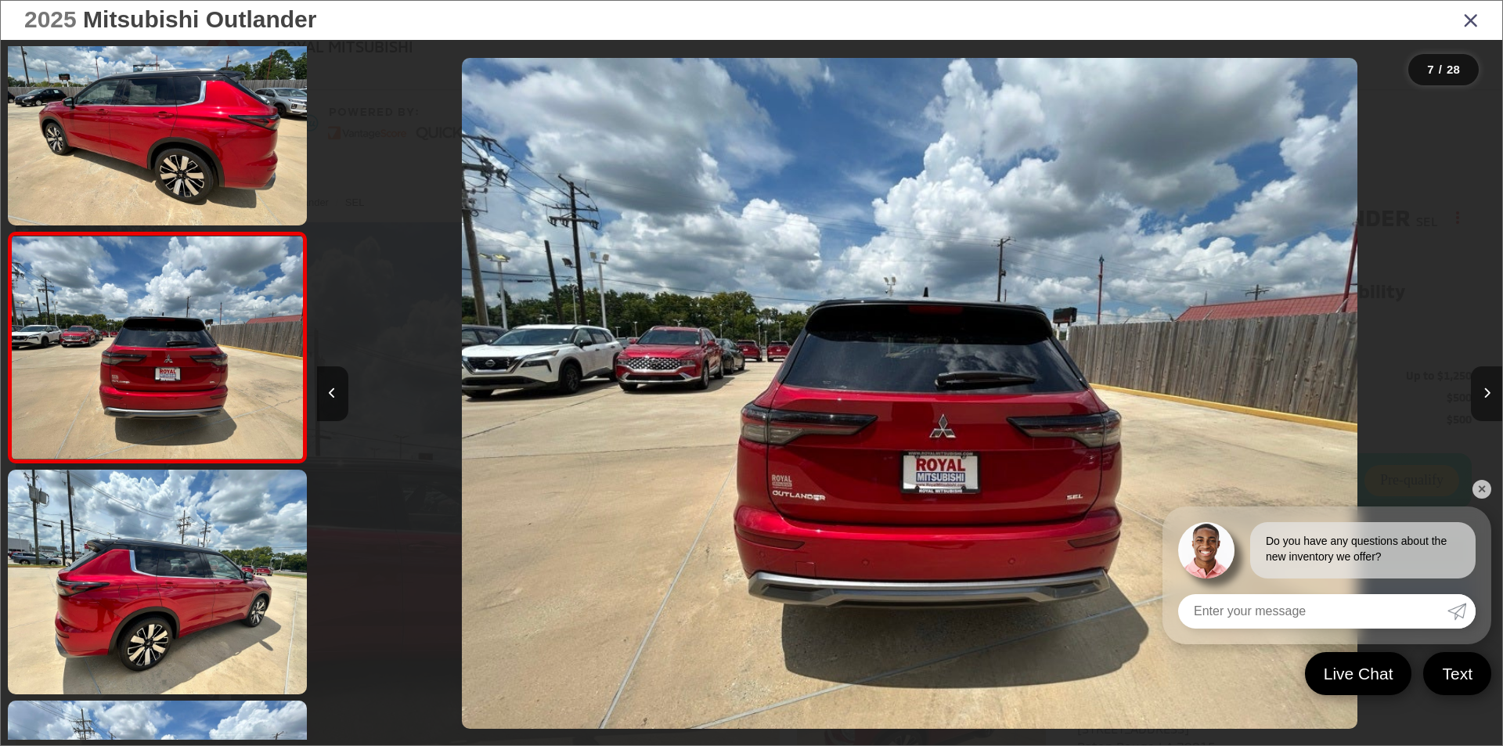
click at [1488, 388] on icon "Next image" at bounding box center [1487, 393] width 7 height 11
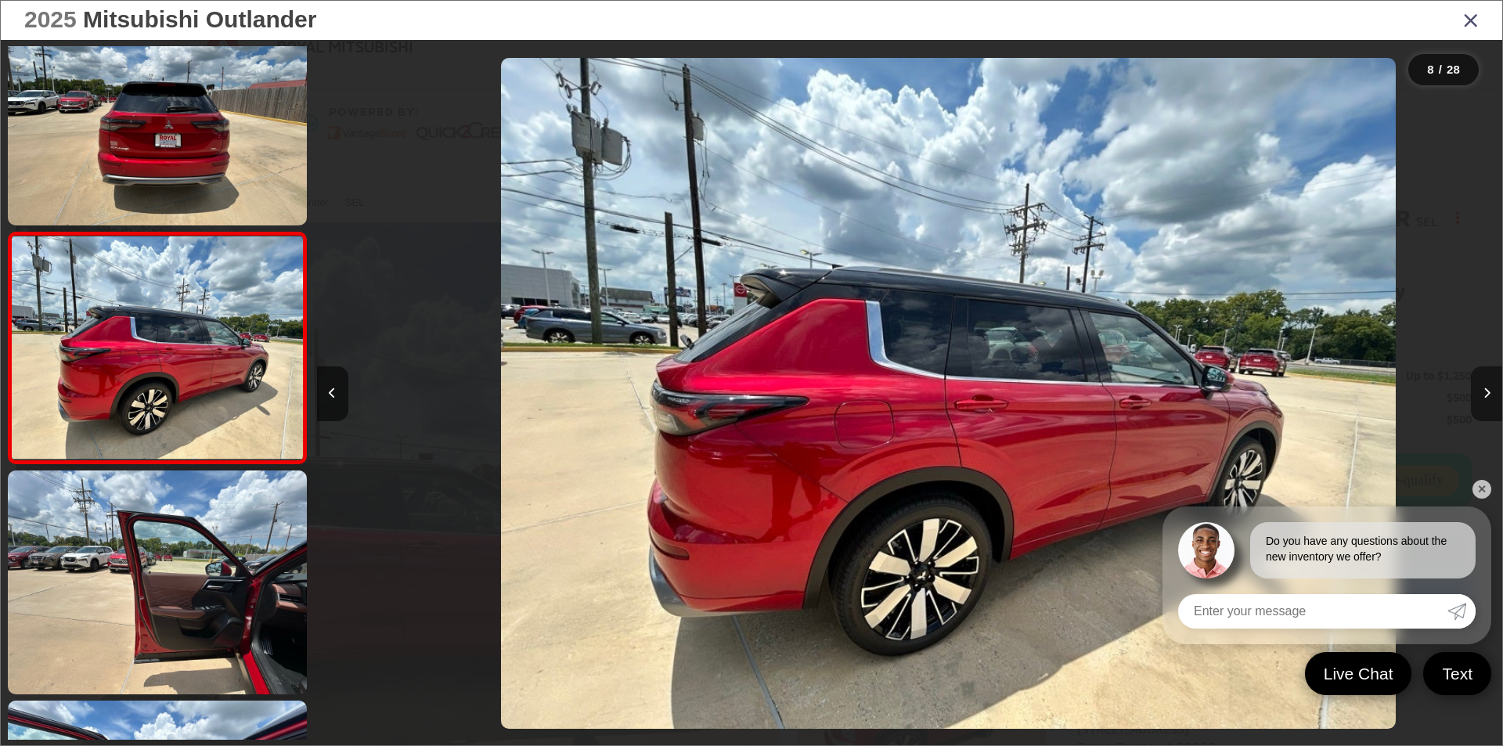
scroll to position [0, 8300]
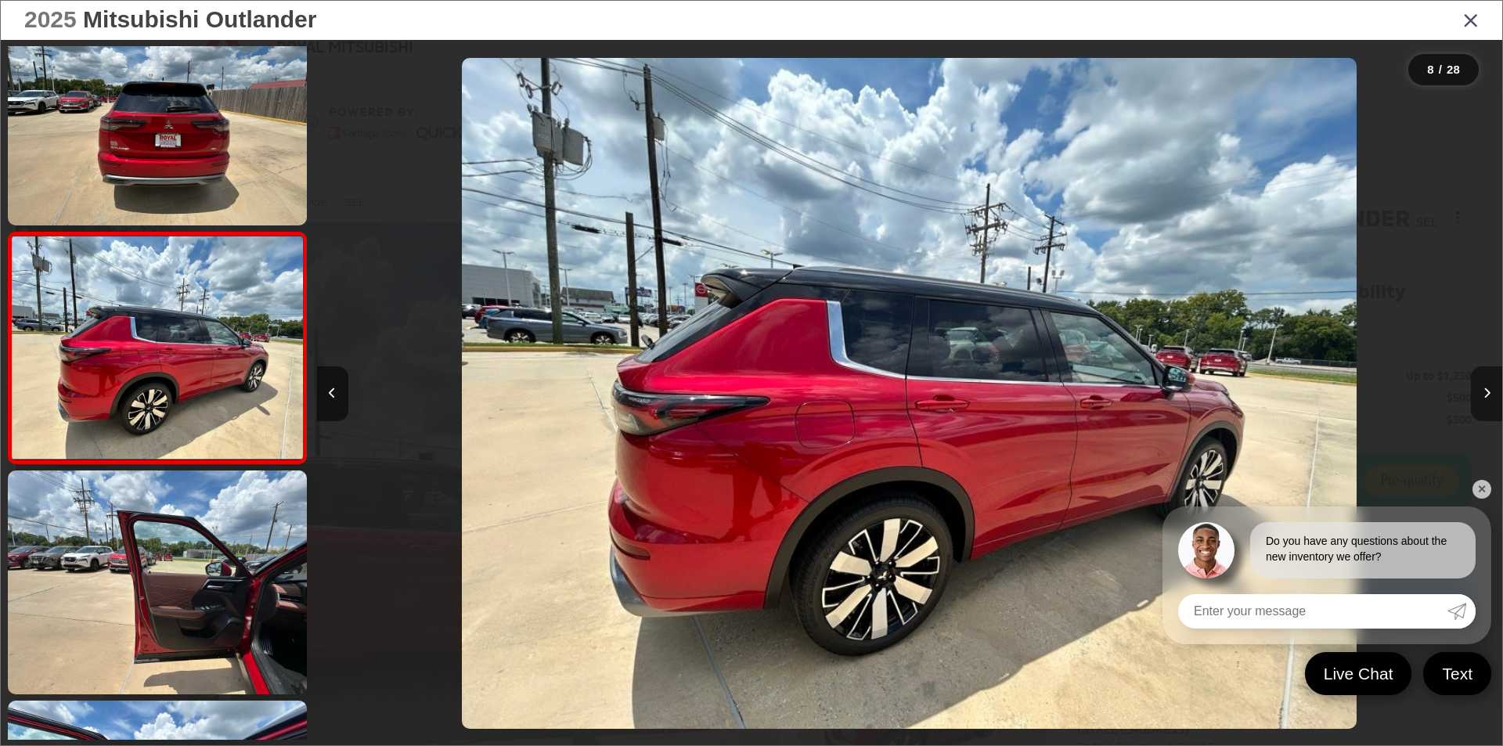
click at [1488, 388] on icon "Next image" at bounding box center [1487, 393] width 7 height 11
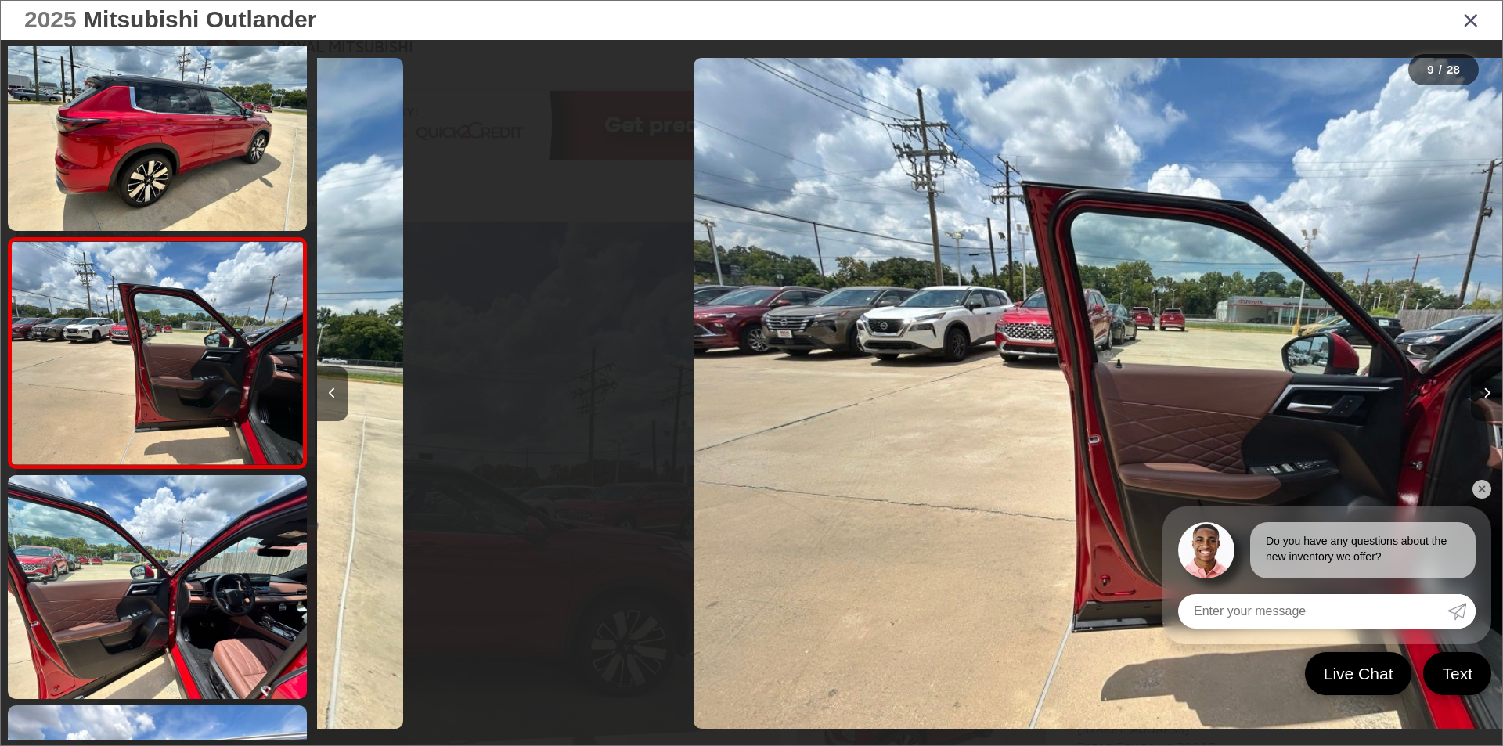
scroll to position [1658, 0]
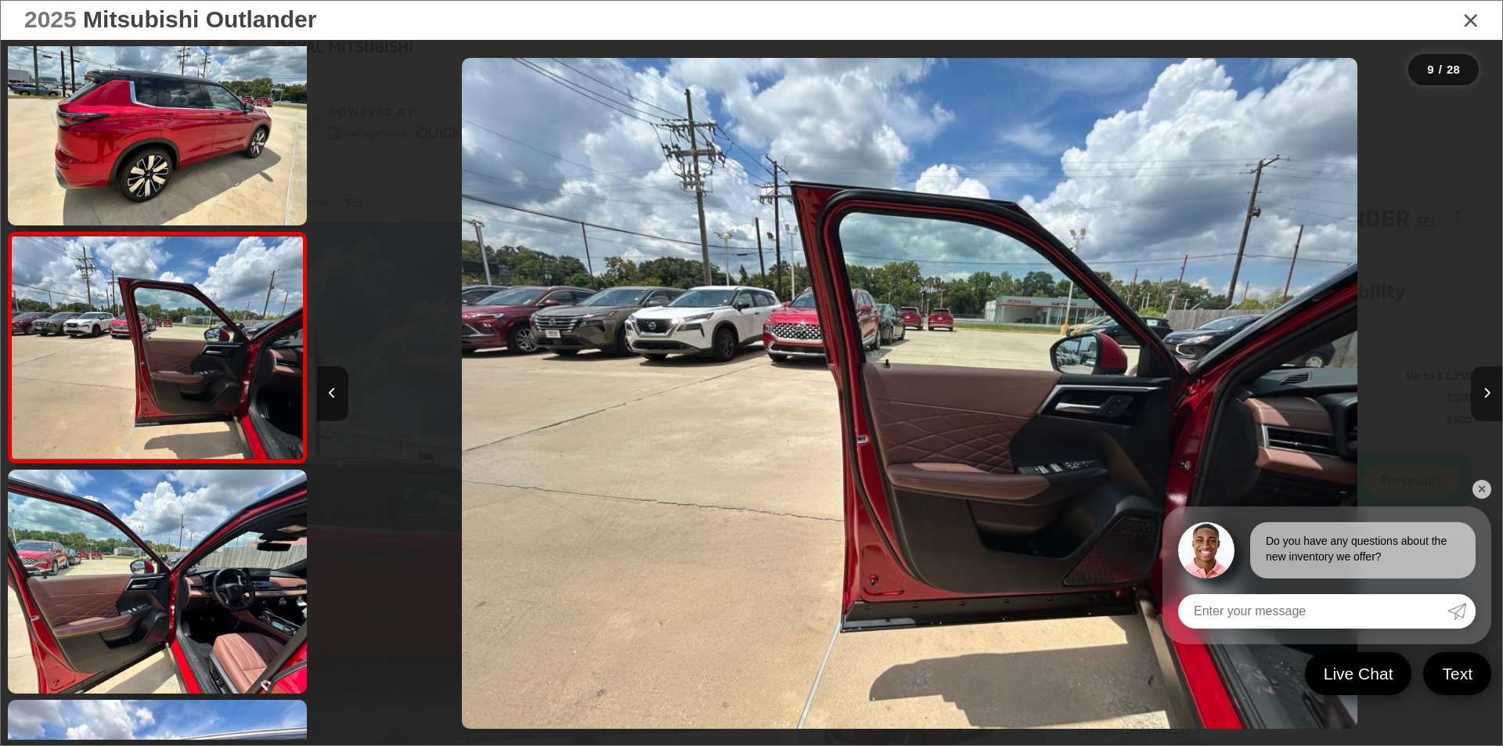
click at [1488, 388] on icon "Next image" at bounding box center [1487, 393] width 7 height 11
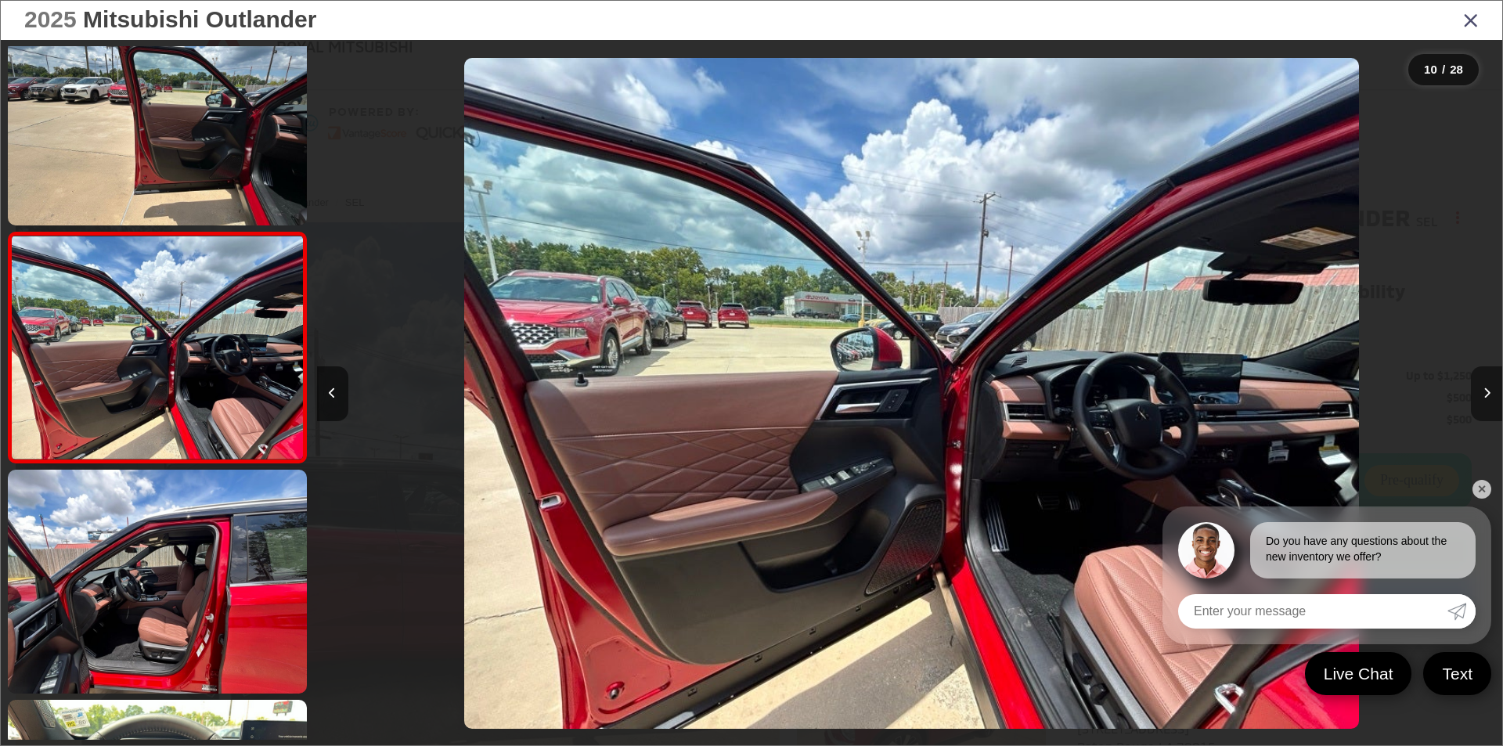
scroll to position [0, 10671]
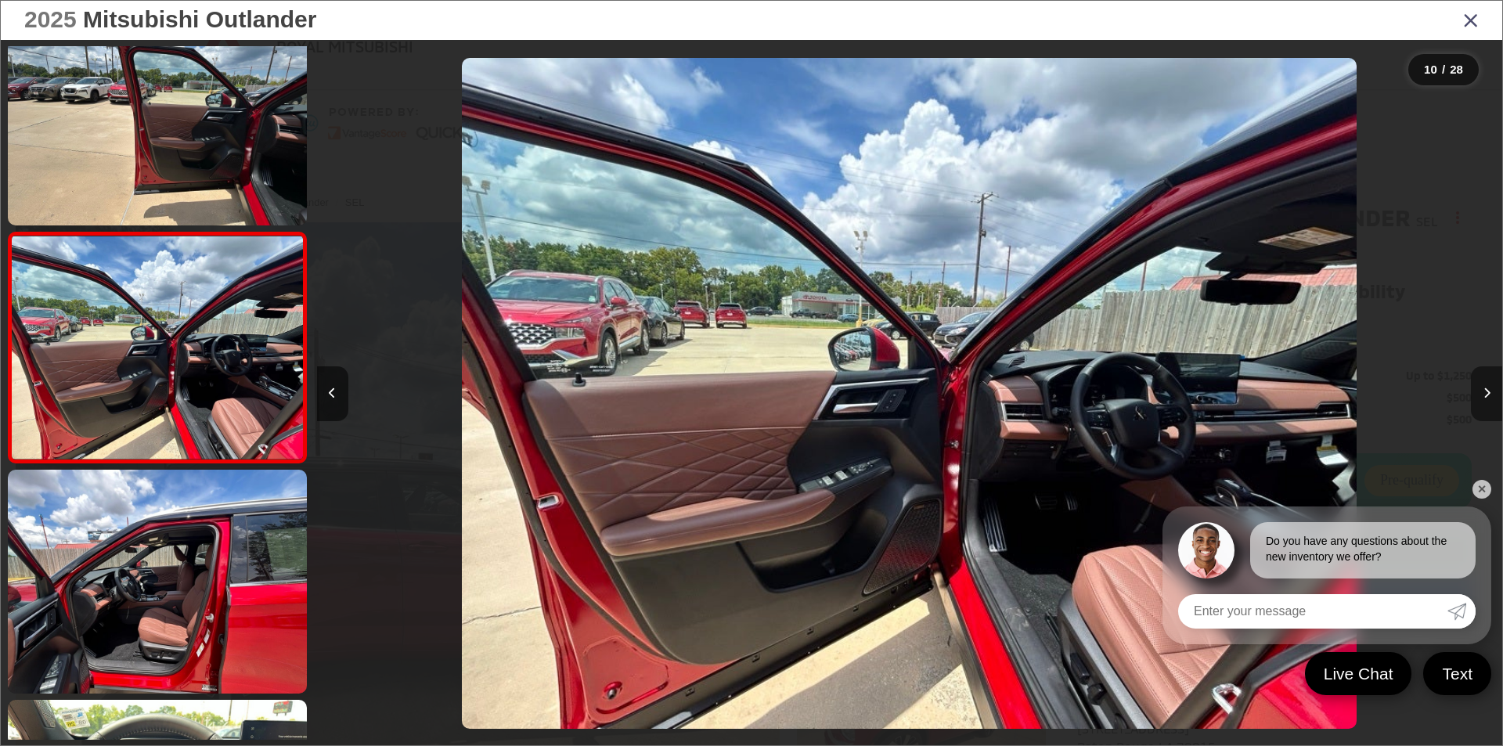
click at [1488, 388] on icon "Next image" at bounding box center [1487, 393] width 7 height 11
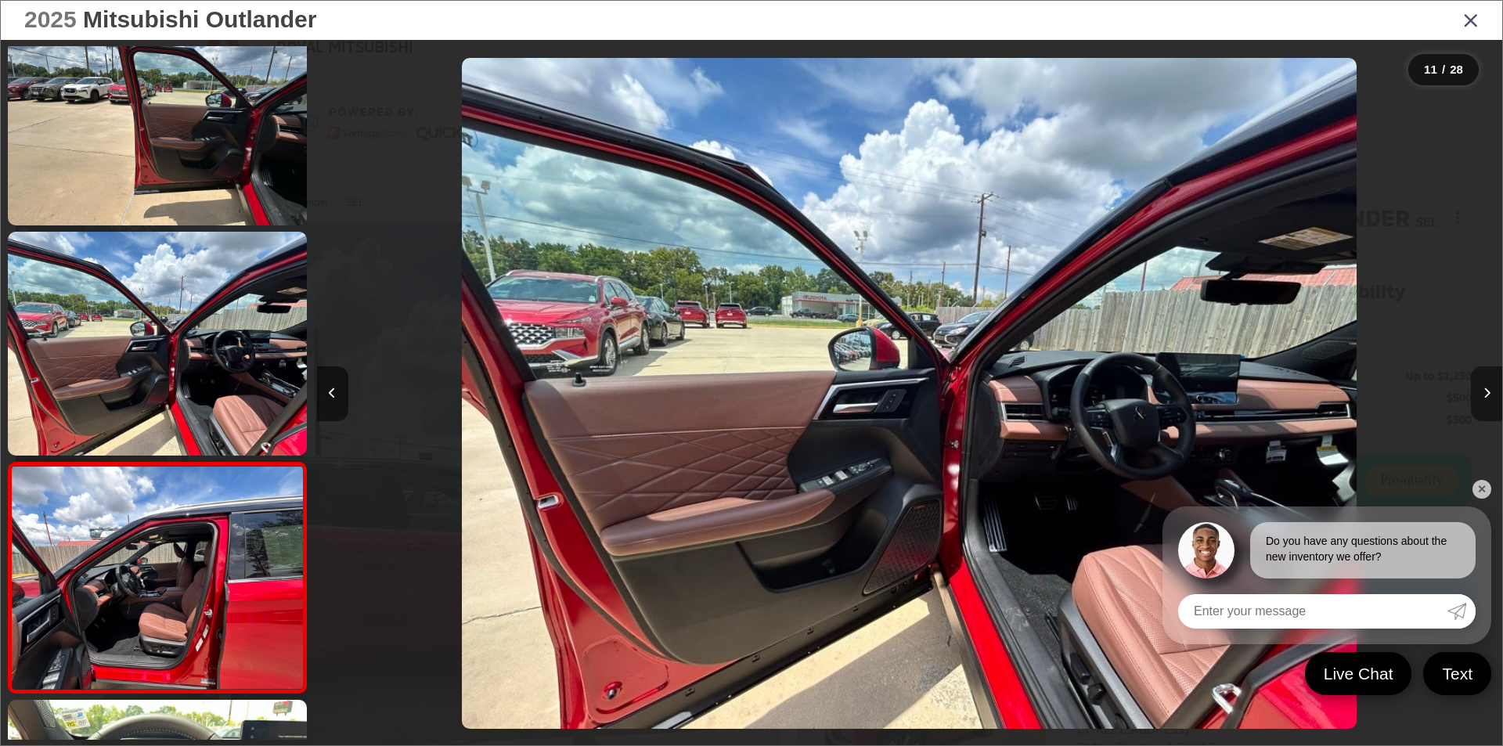
scroll to position [0, 0]
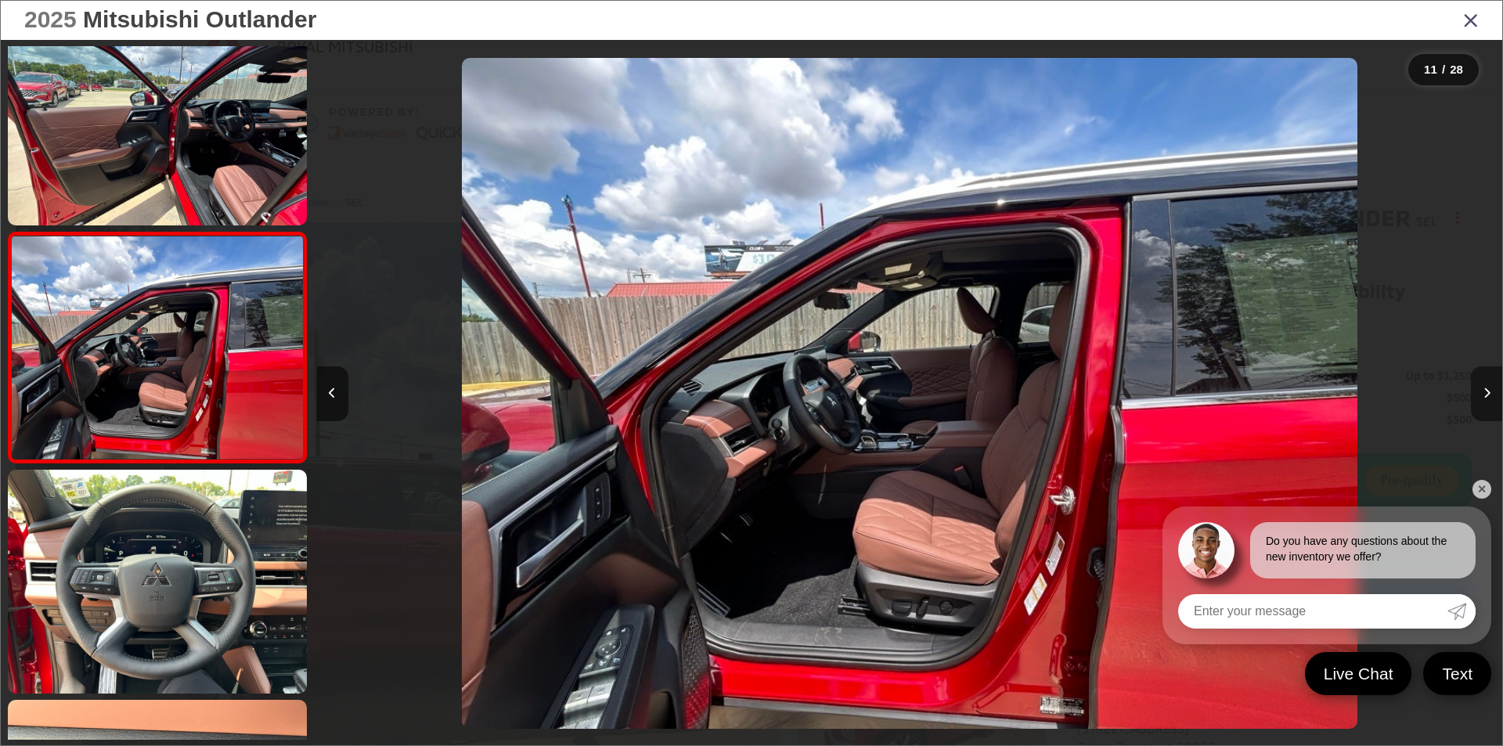
click at [1488, 388] on icon "Next image" at bounding box center [1487, 393] width 7 height 11
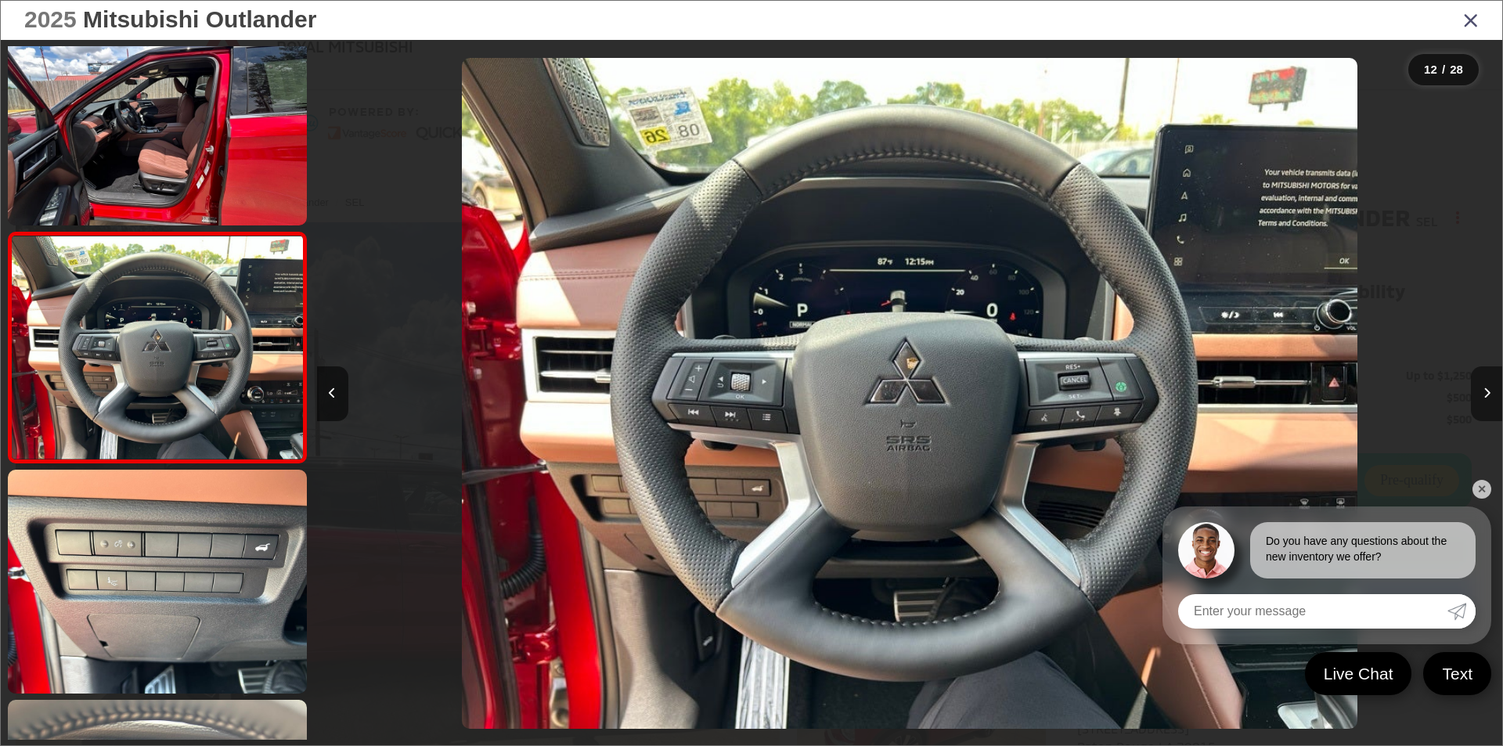
click at [1488, 388] on icon "Next image" at bounding box center [1487, 393] width 7 height 11
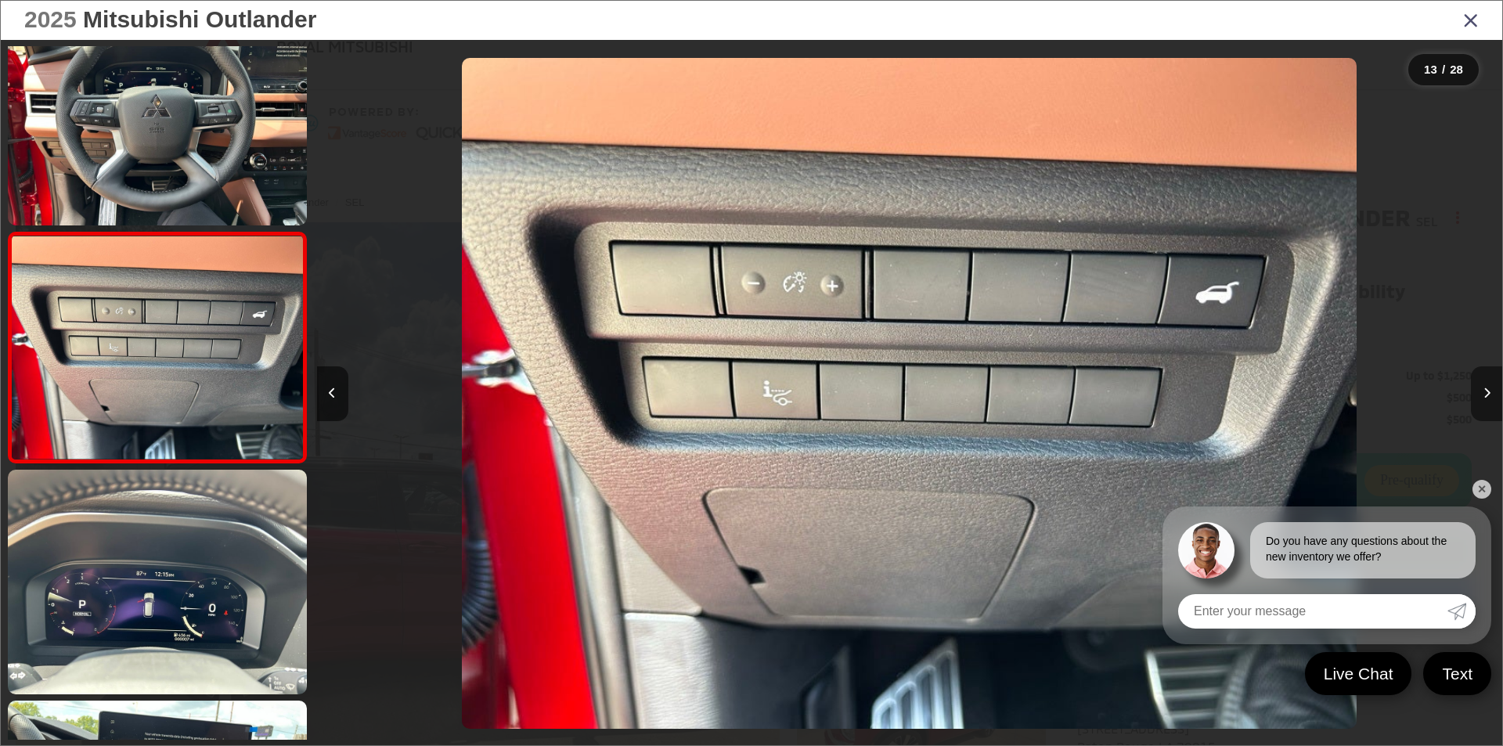
click at [1488, 388] on icon "Next image" at bounding box center [1487, 393] width 7 height 11
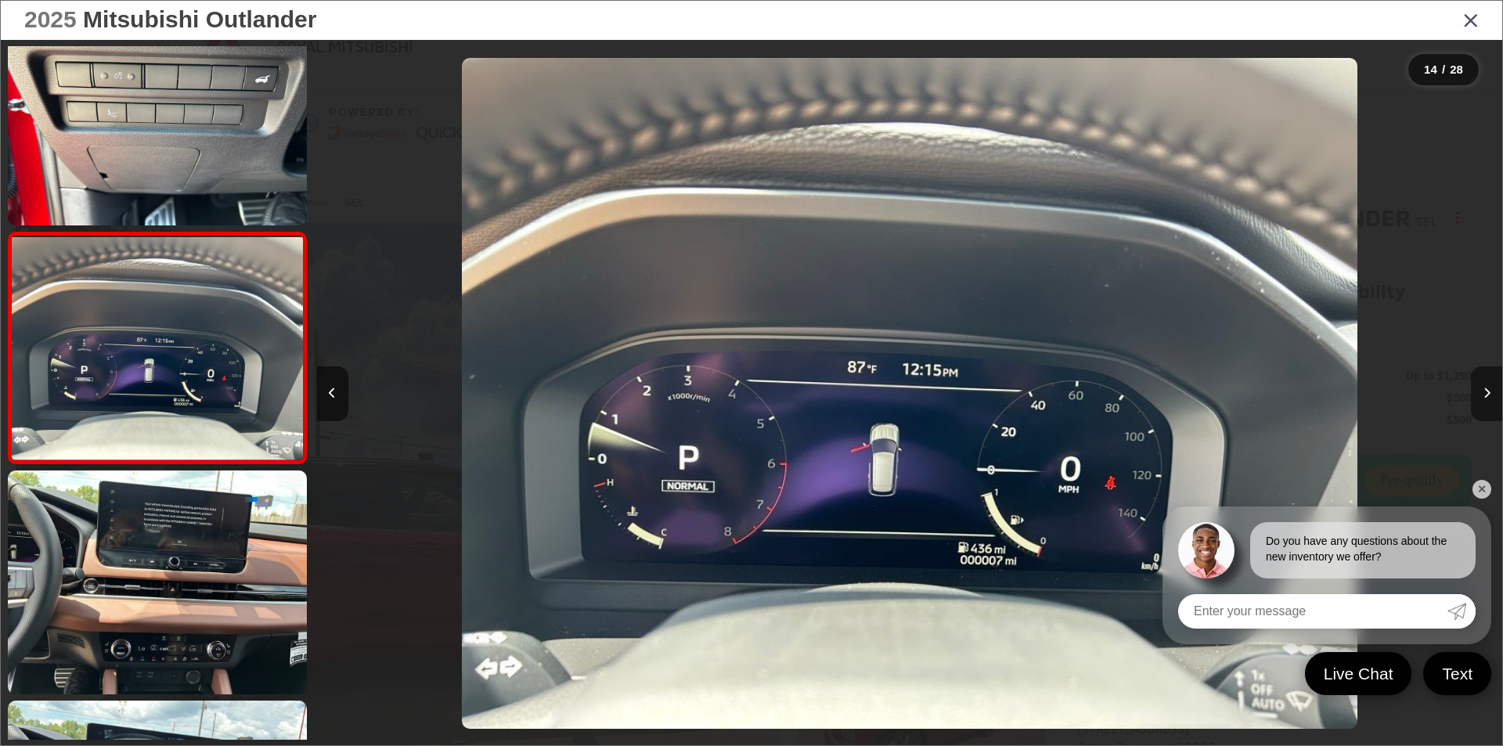
click at [1488, 388] on icon "Next image" at bounding box center [1487, 393] width 7 height 11
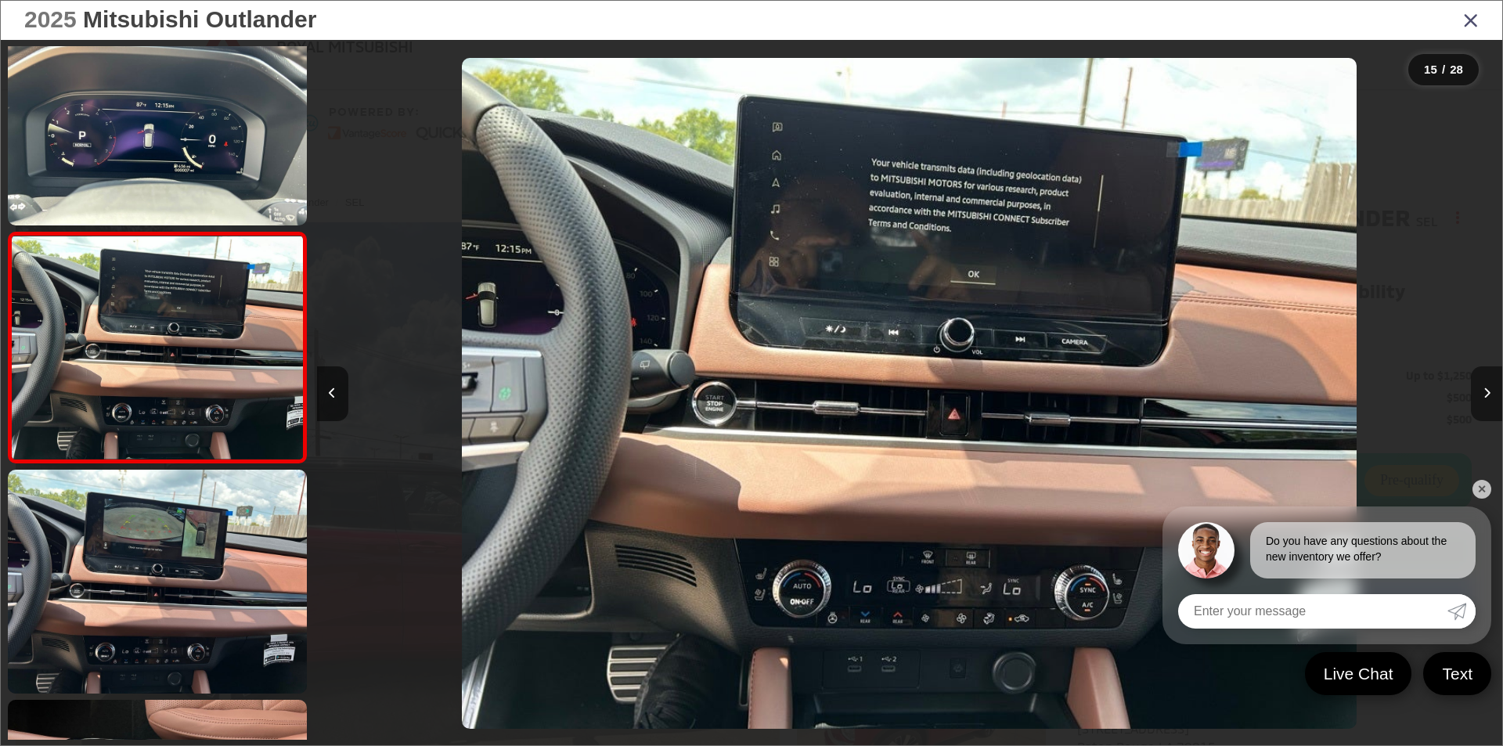
click at [1488, 388] on icon "Next image" at bounding box center [1487, 393] width 7 height 11
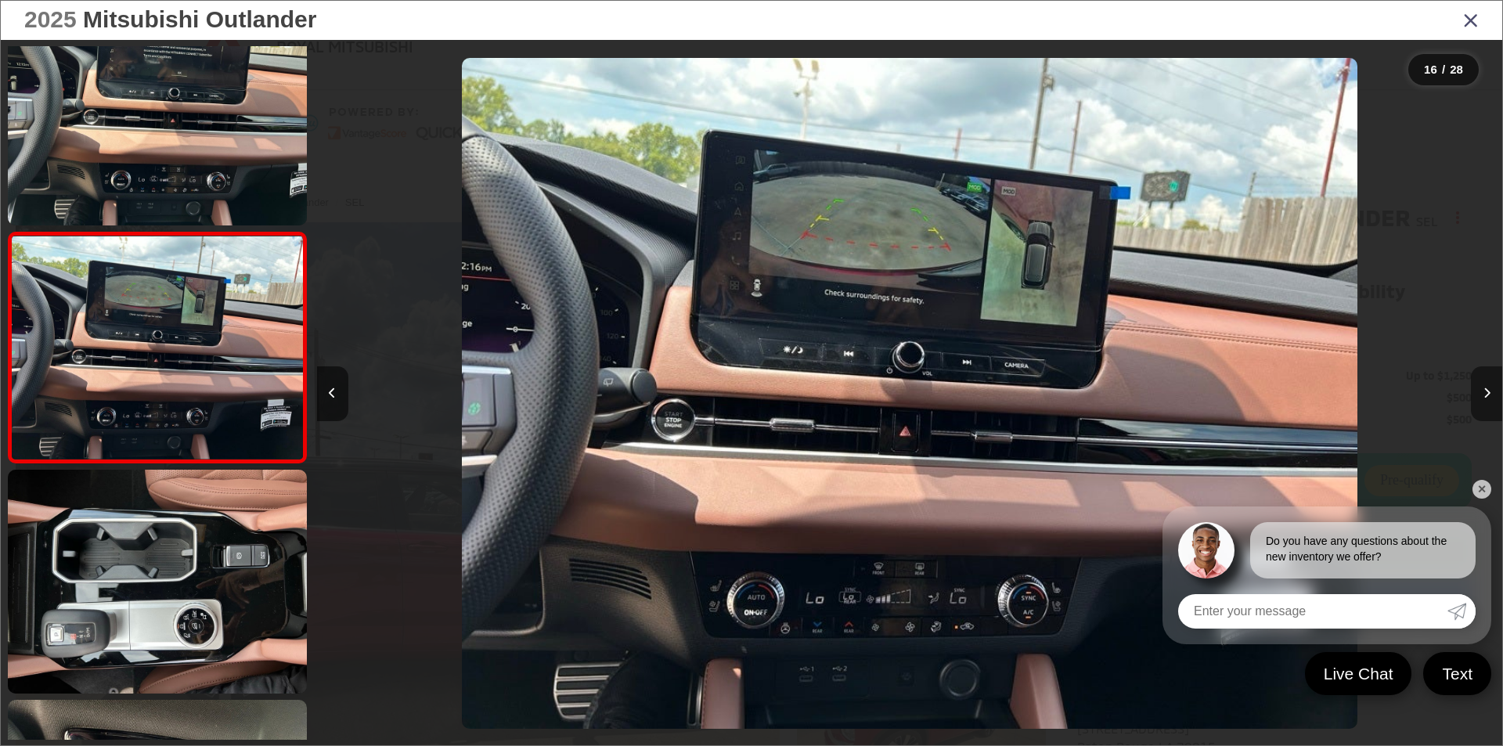
click at [1488, 388] on icon "Next image" at bounding box center [1487, 393] width 7 height 11
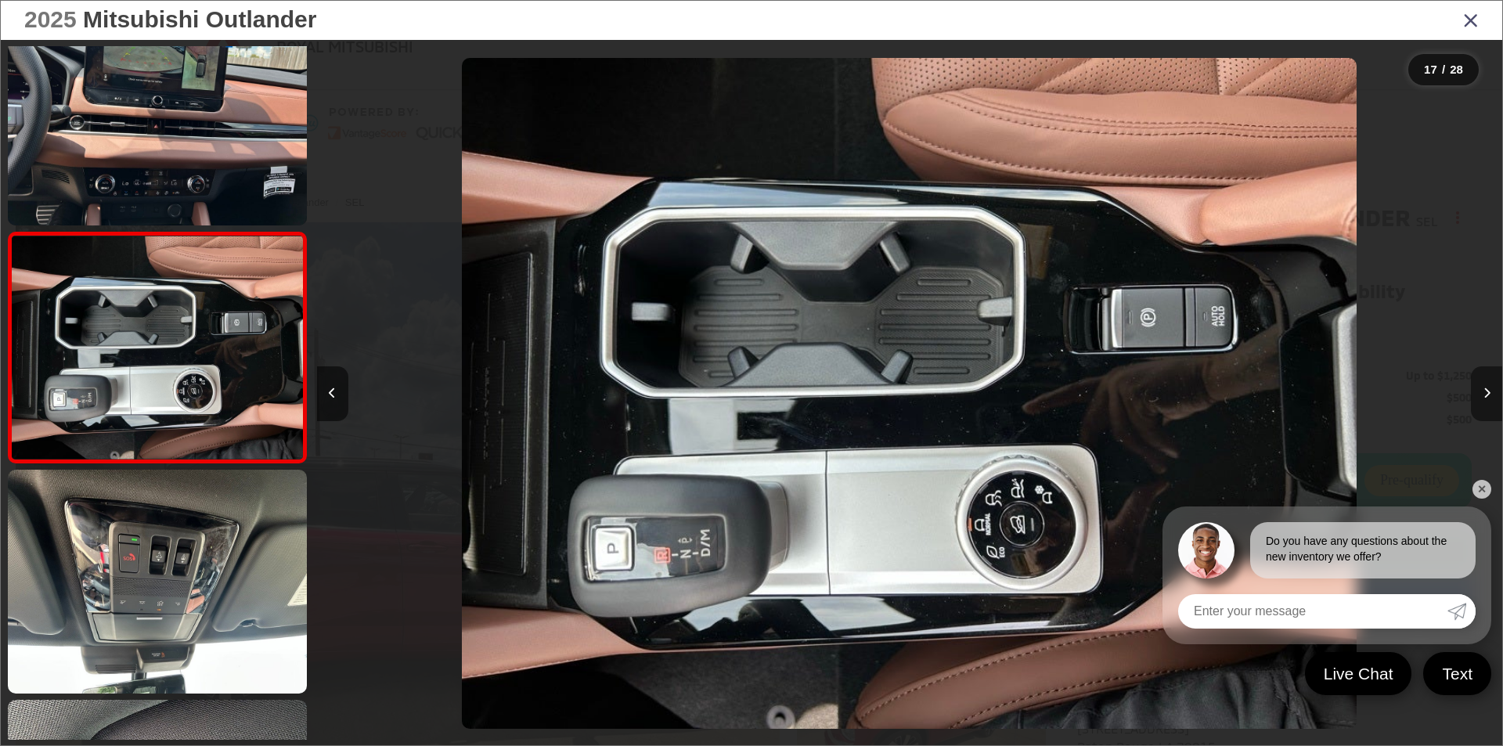
click at [1488, 388] on icon "Next image" at bounding box center [1487, 393] width 7 height 11
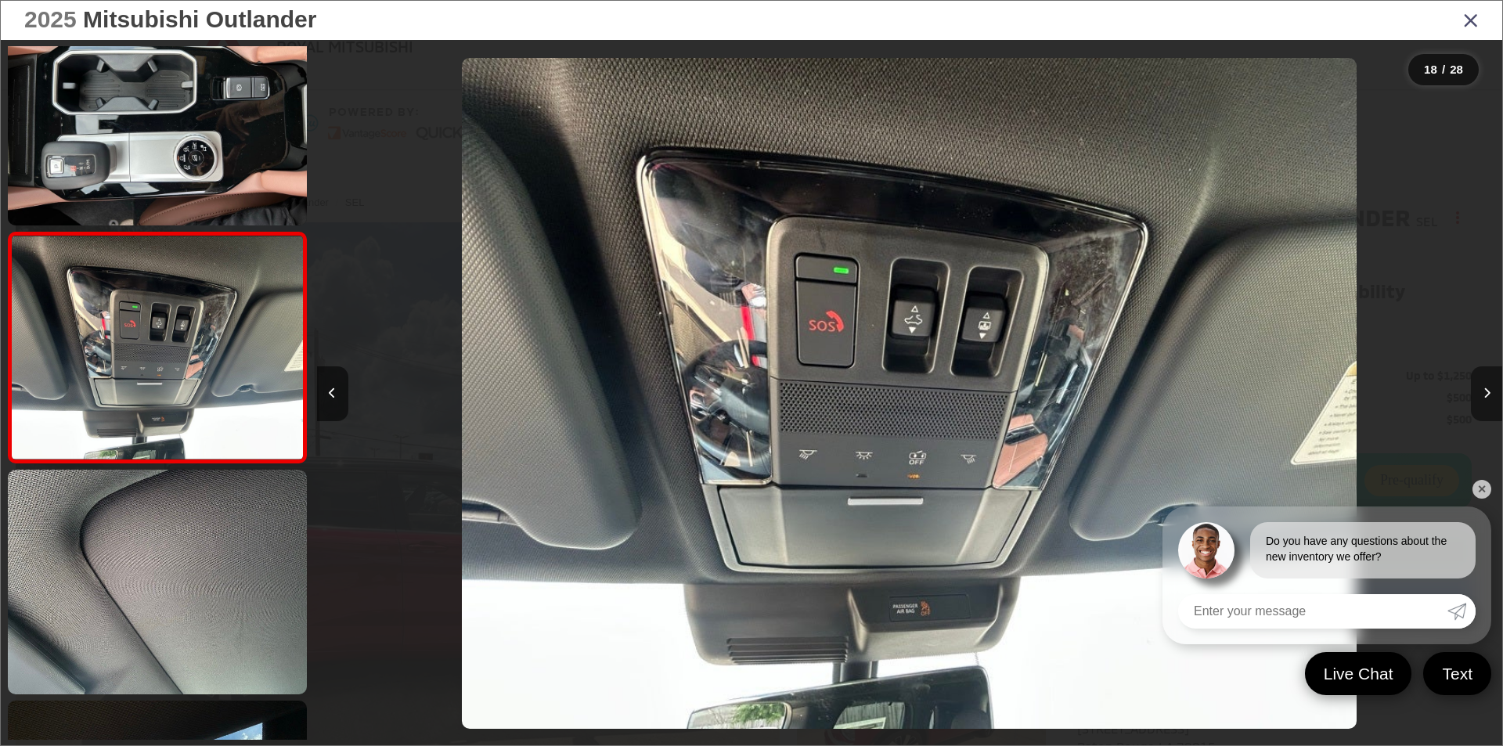
click at [1488, 388] on icon "Next image" at bounding box center [1487, 393] width 7 height 11
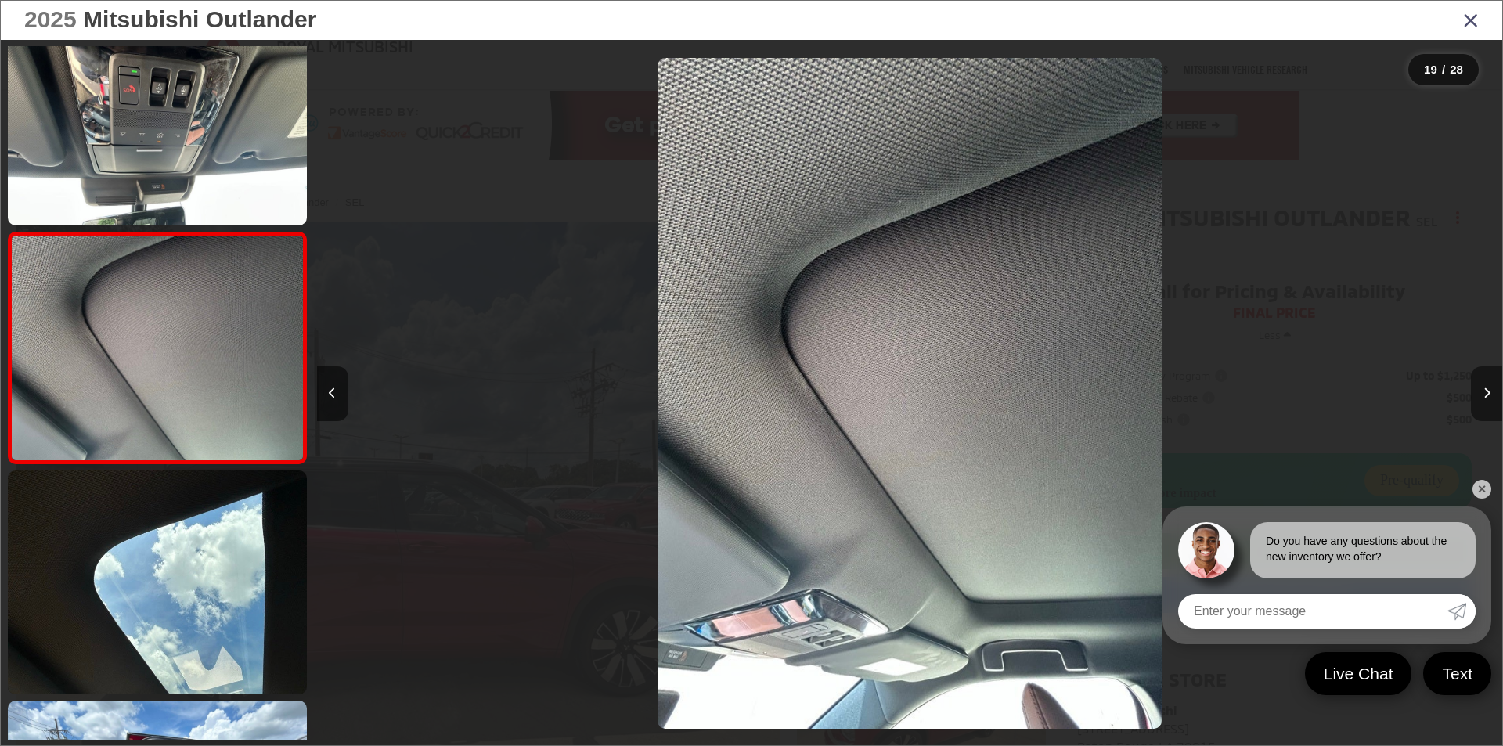
click at [1484, 395] on icon "Next image" at bounding box center [1487, 393] width 7 height 11
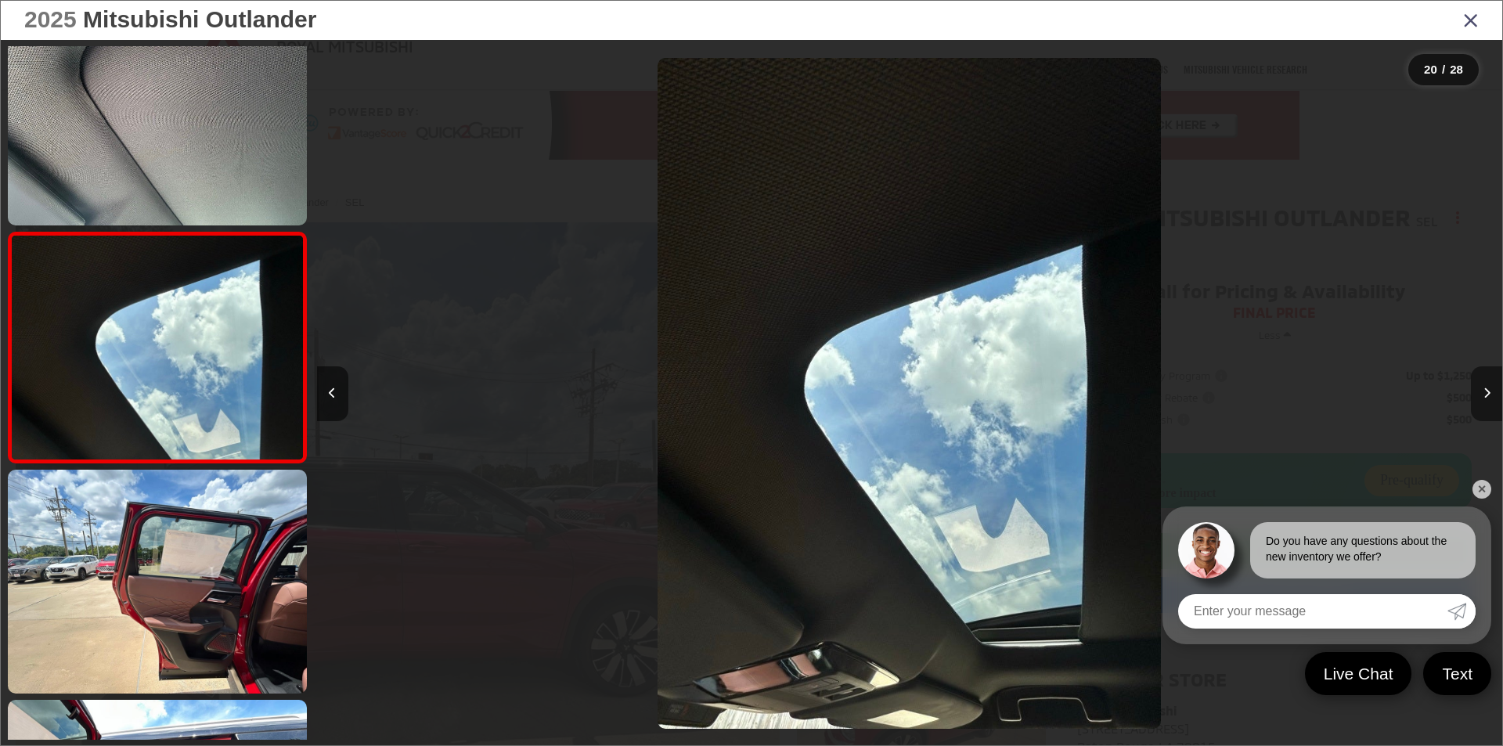
click at [1484, 395] on icon "Next image" at bounding box center [1487, 393] width 7 height 11
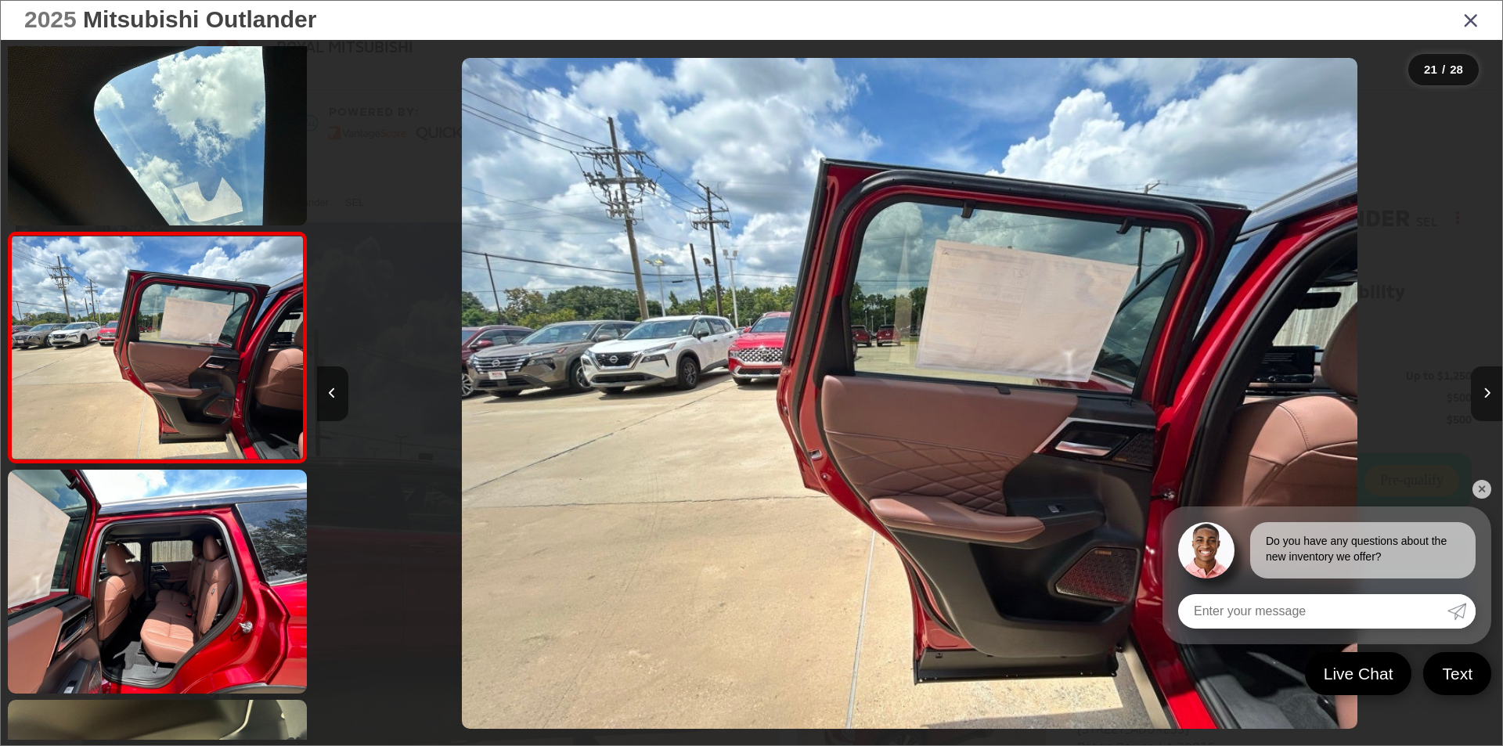
click at [1484, 395] on icon "Next image" at bounding box center [1487, 393] width 7 height 11
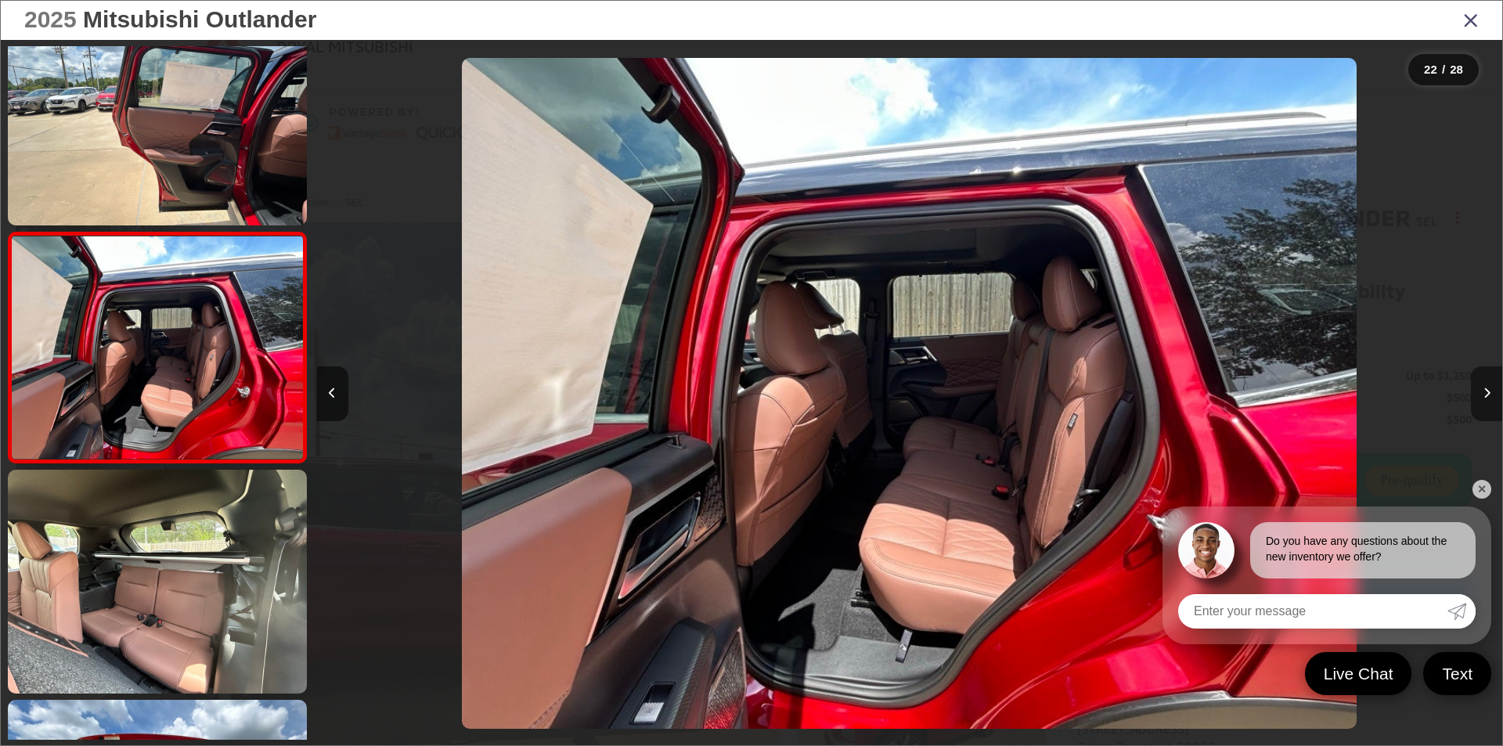
click at [1484, 395] on icon "Next image" at bounding box center [1487, 393] width 7 height 11
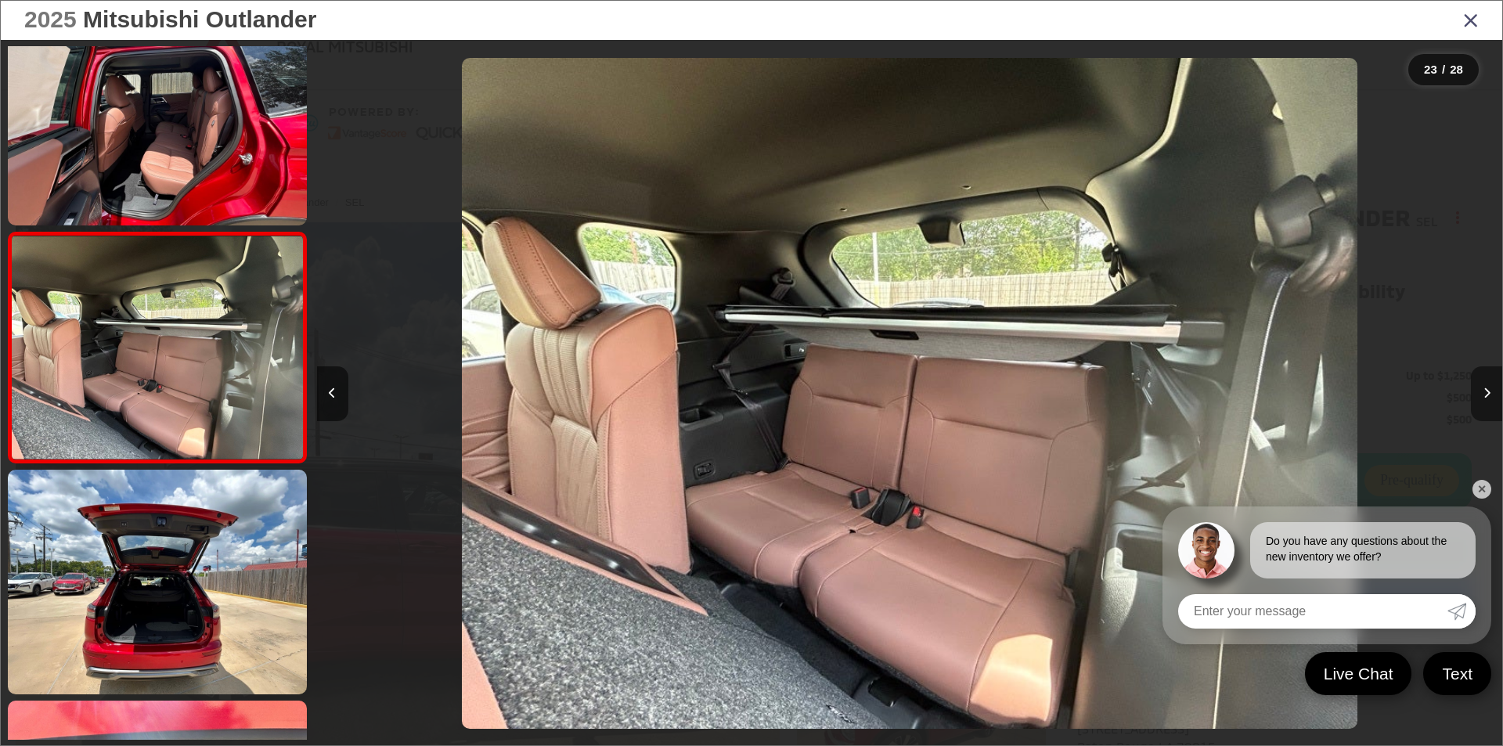
click at [1484, 395] on icon "Next image" at bounding box center [1487, 393] width 7 height 11
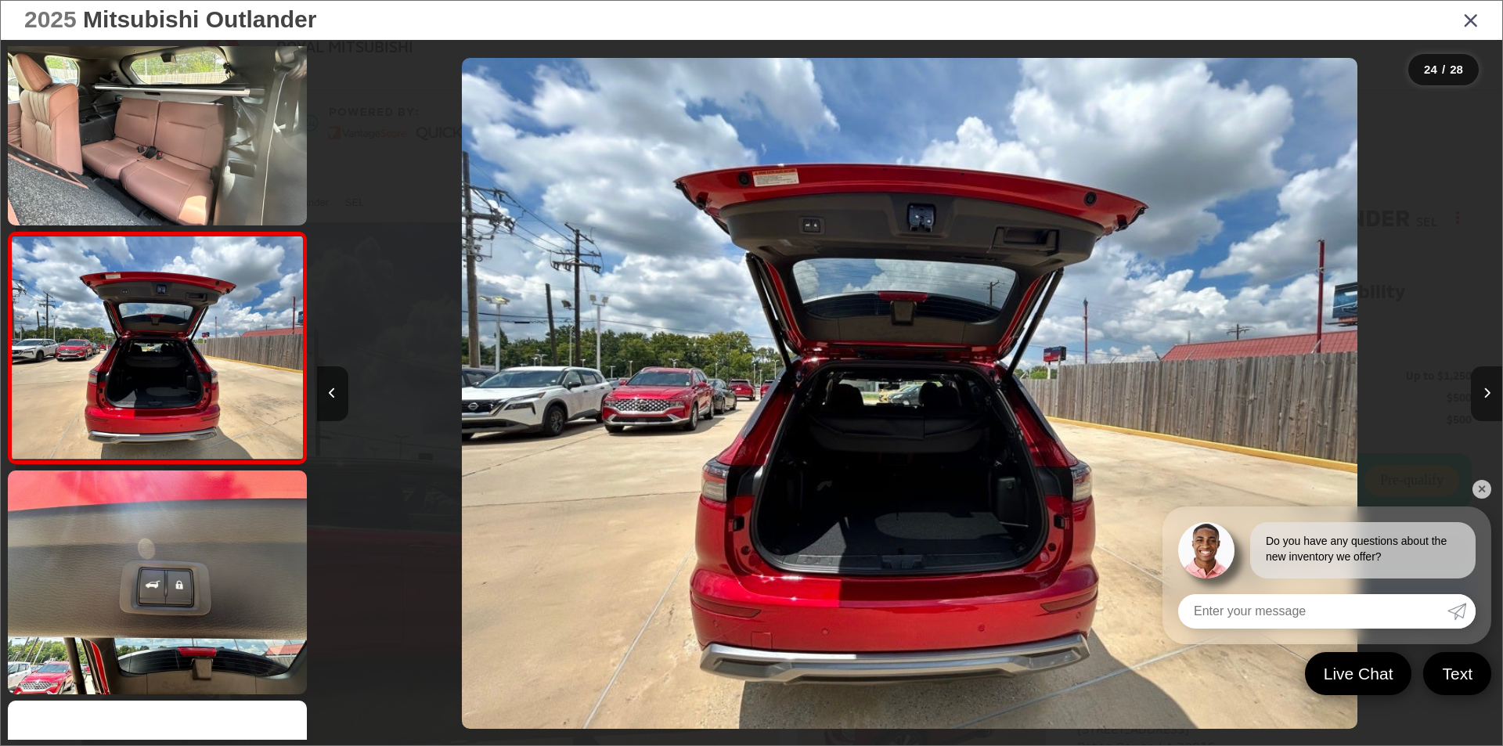
click at [1484, 395] on icon "Next image" at bounding box center [1487, 393] width 7 height 11
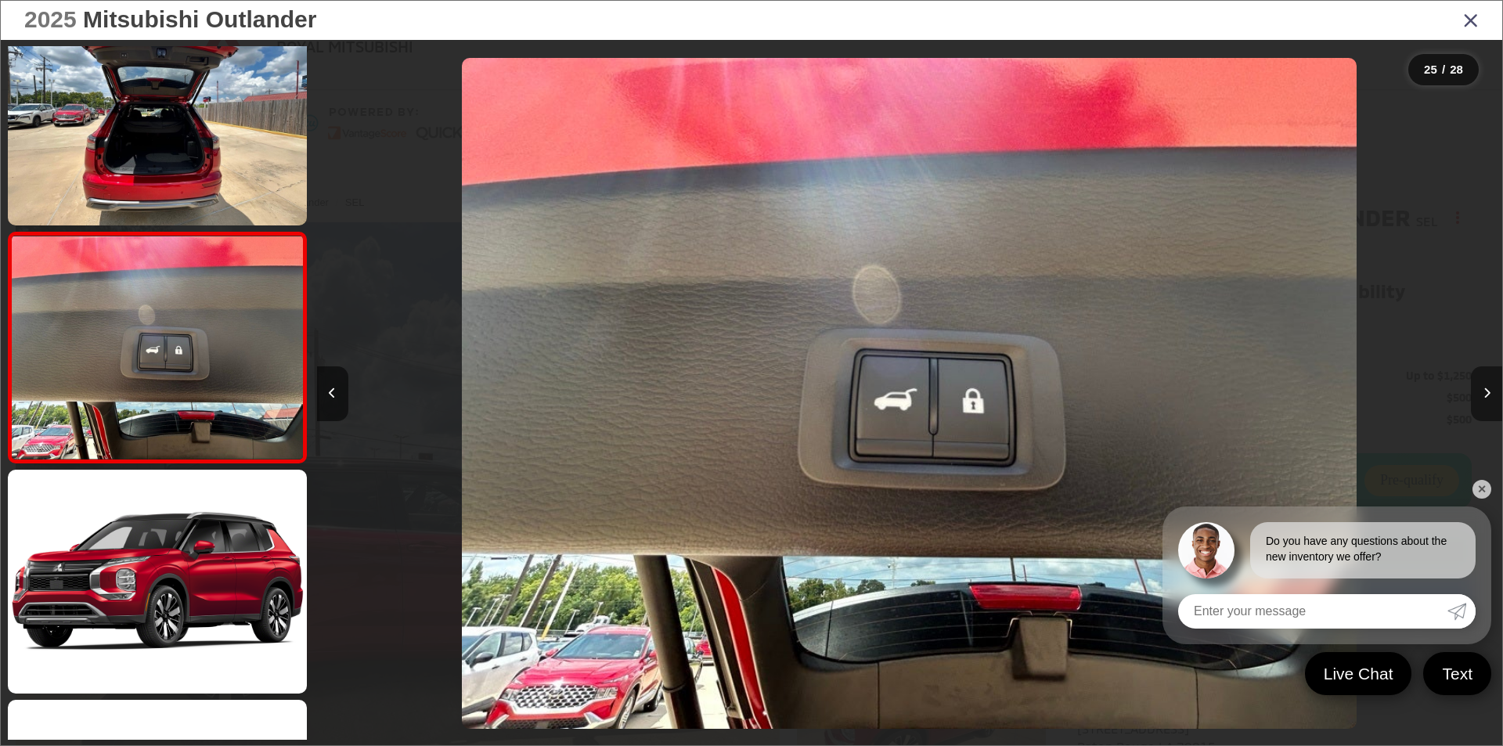
click at [1484, 395] on icon "Next image" at bounding box center [1487, 393] width 7 height 11
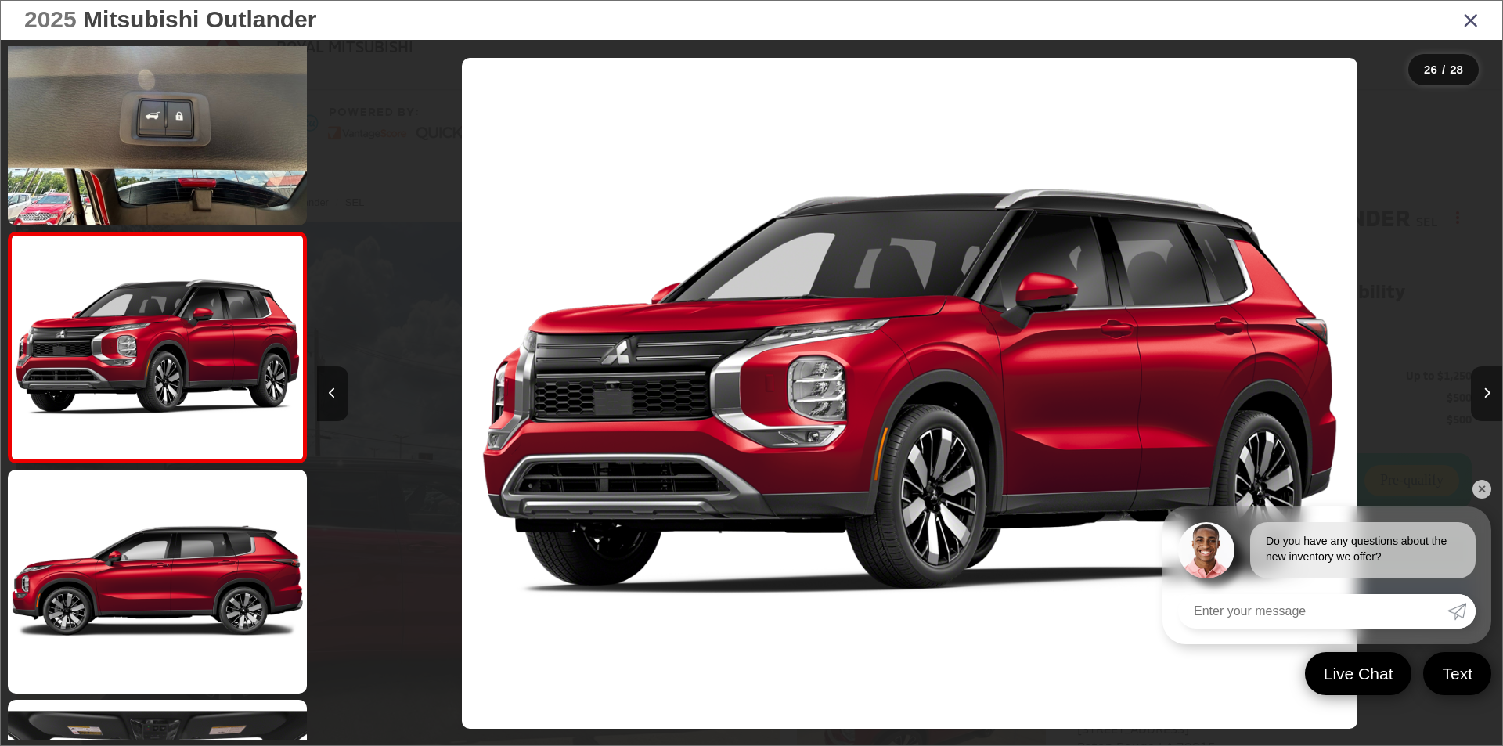
click at [1484, 395] on icon "Next image" at bounding box center [1487, 393] width 7 height 11
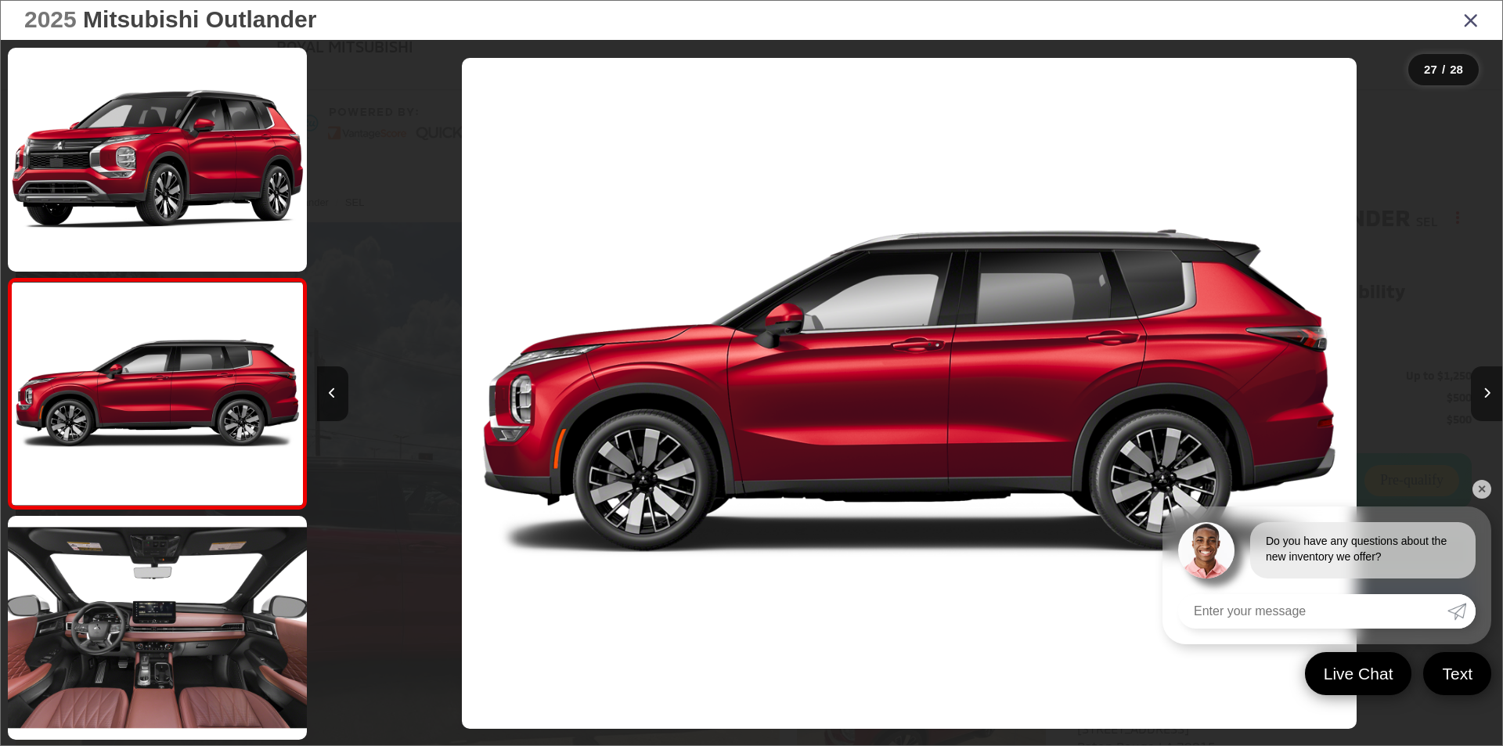
click at [1484, 395] on icon "Next image" at bounding box center [1487, 393] width 7 height 11
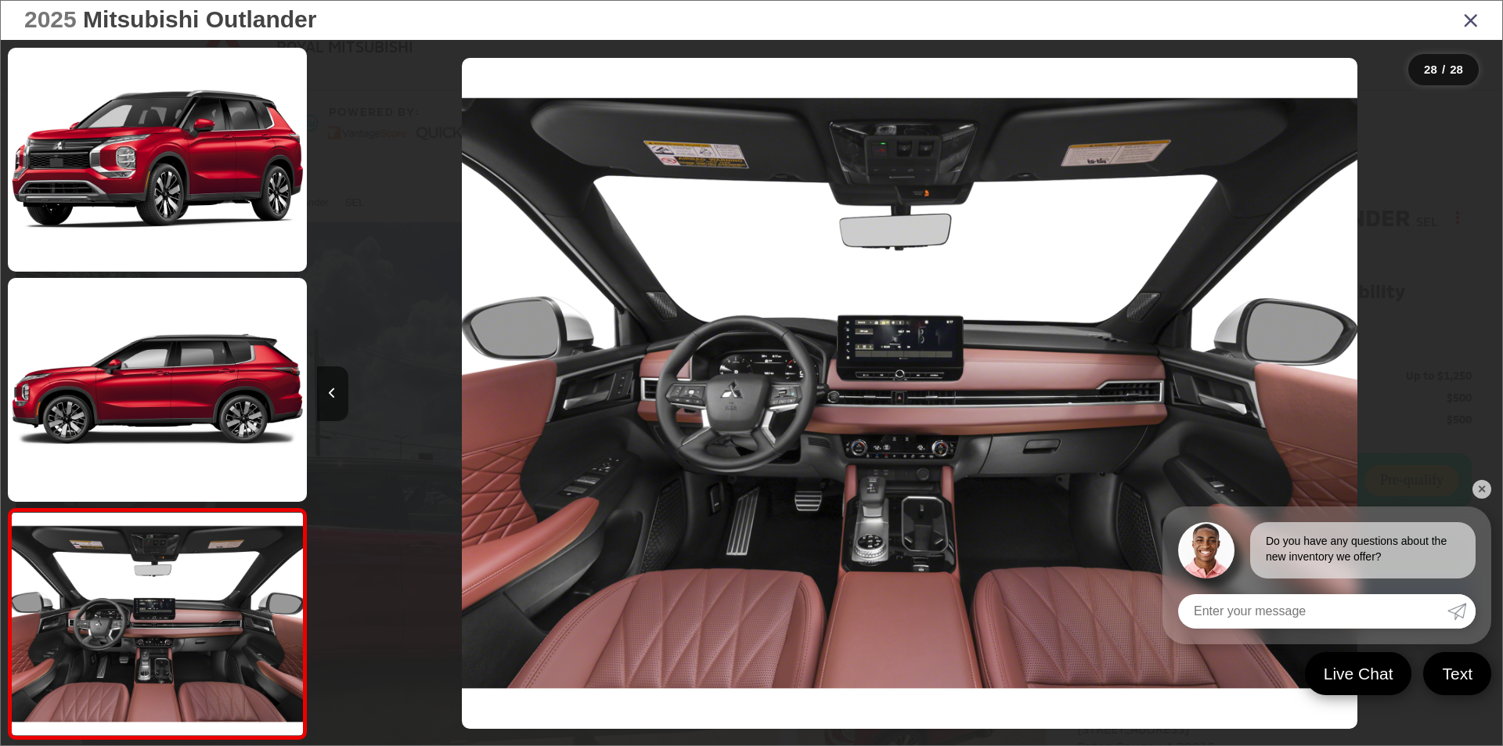
click at [1484, 395] on div at bounding box center [1354, 393] width 297 height 707
click at [330, 390] on icon "Previous image" at bounding box center [332, 393] width 7 height 11
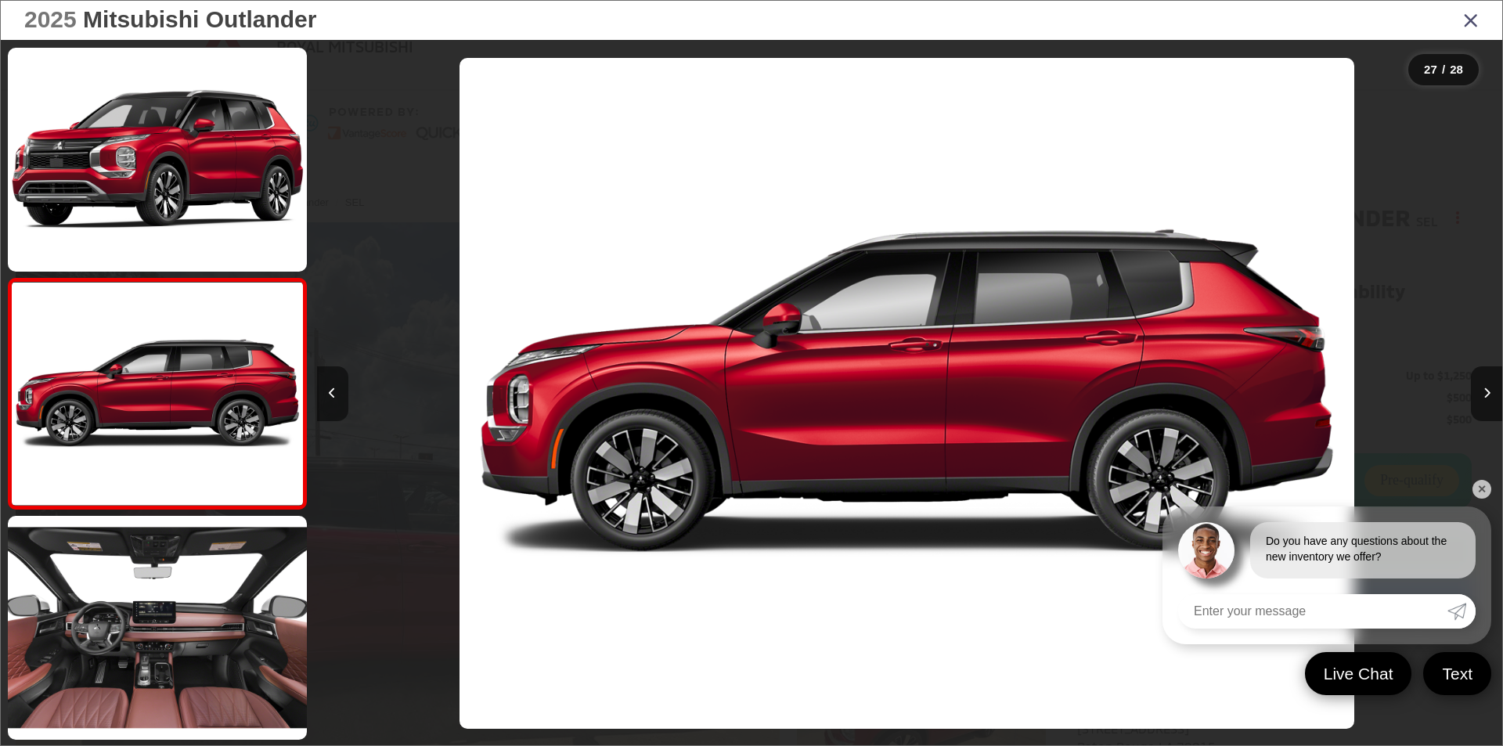
click at [329, 390] on icon "Previous image" at bounding box center [332, 393] width 7 height 11
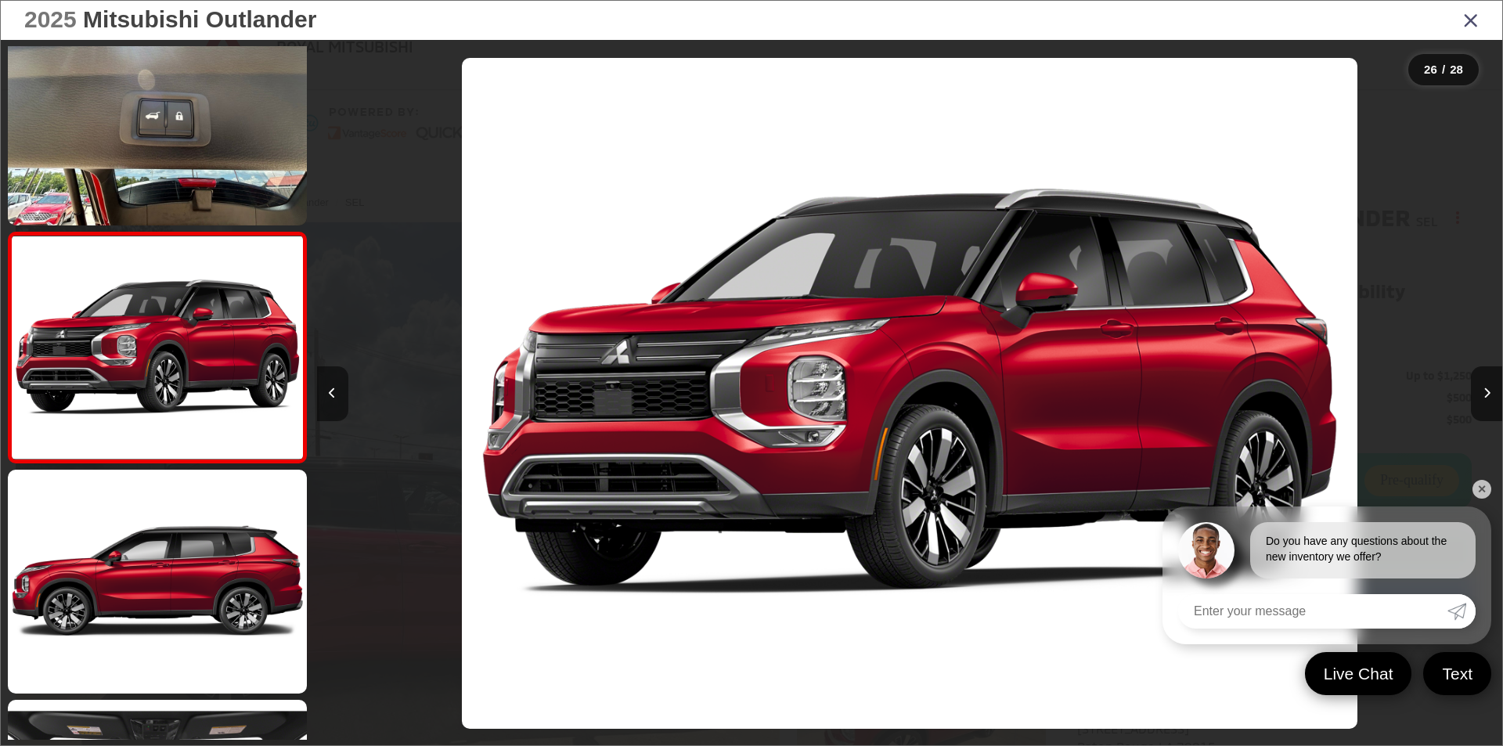
click at [329, 390] on icon "Previous image" at bounding box center [332, 393] width 7 height 11
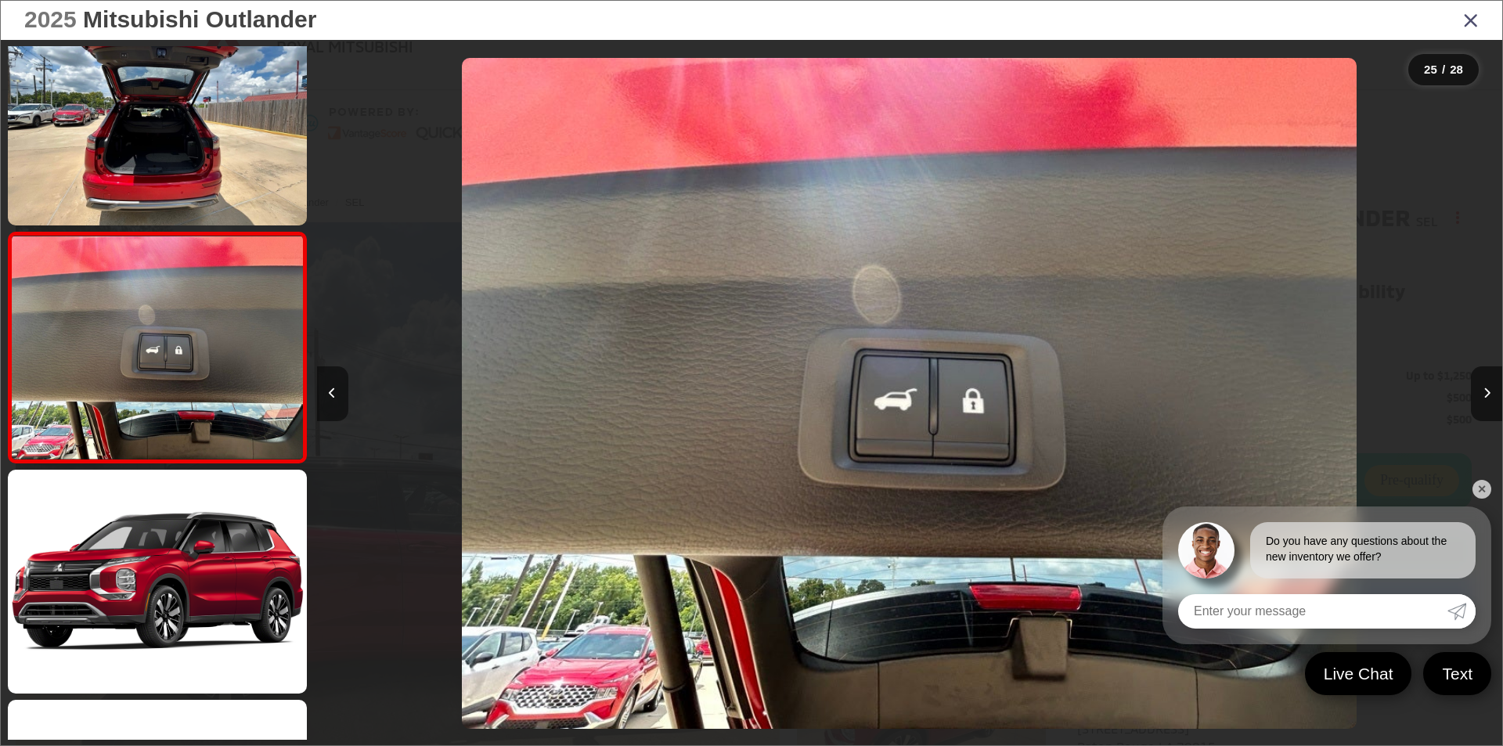
click at [329, 390] on icon "Previous image" at bounding box center [332, 393] width 7 height 11
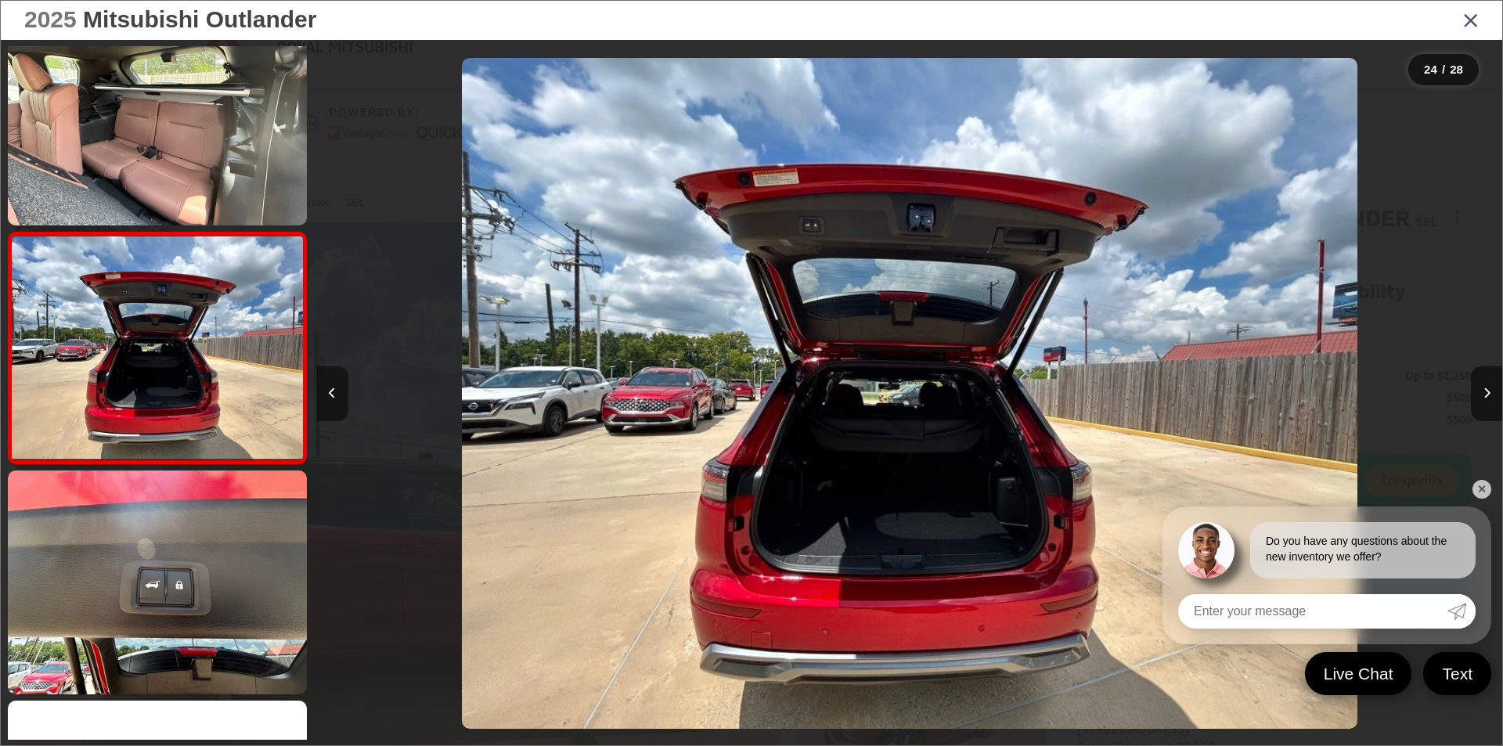
click at [329, 390] on icon "Previous image" at bounding box center [332, 393] width 7 height 11
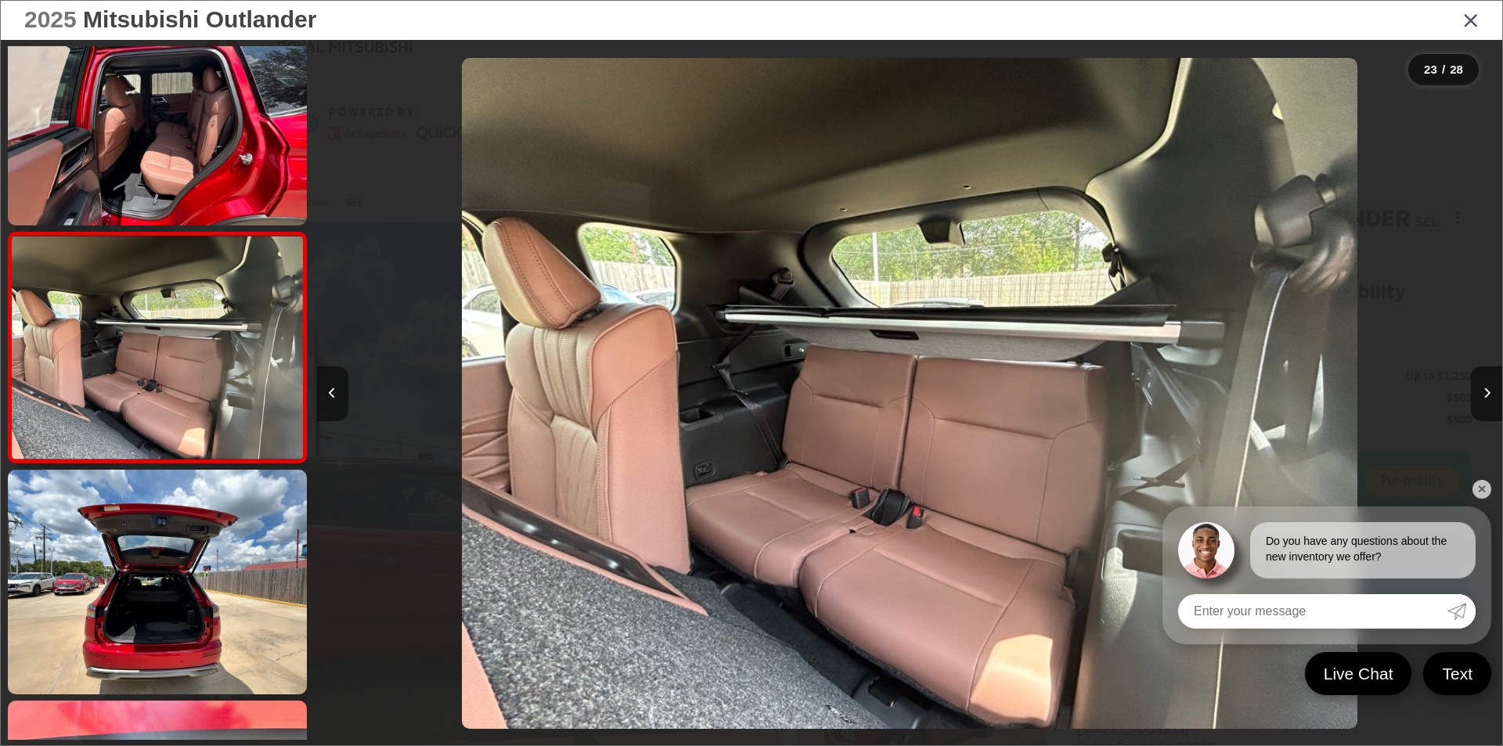
click at [329, 390] on icon "Previous image" at bounding box center [332, 393] width 7 height 11
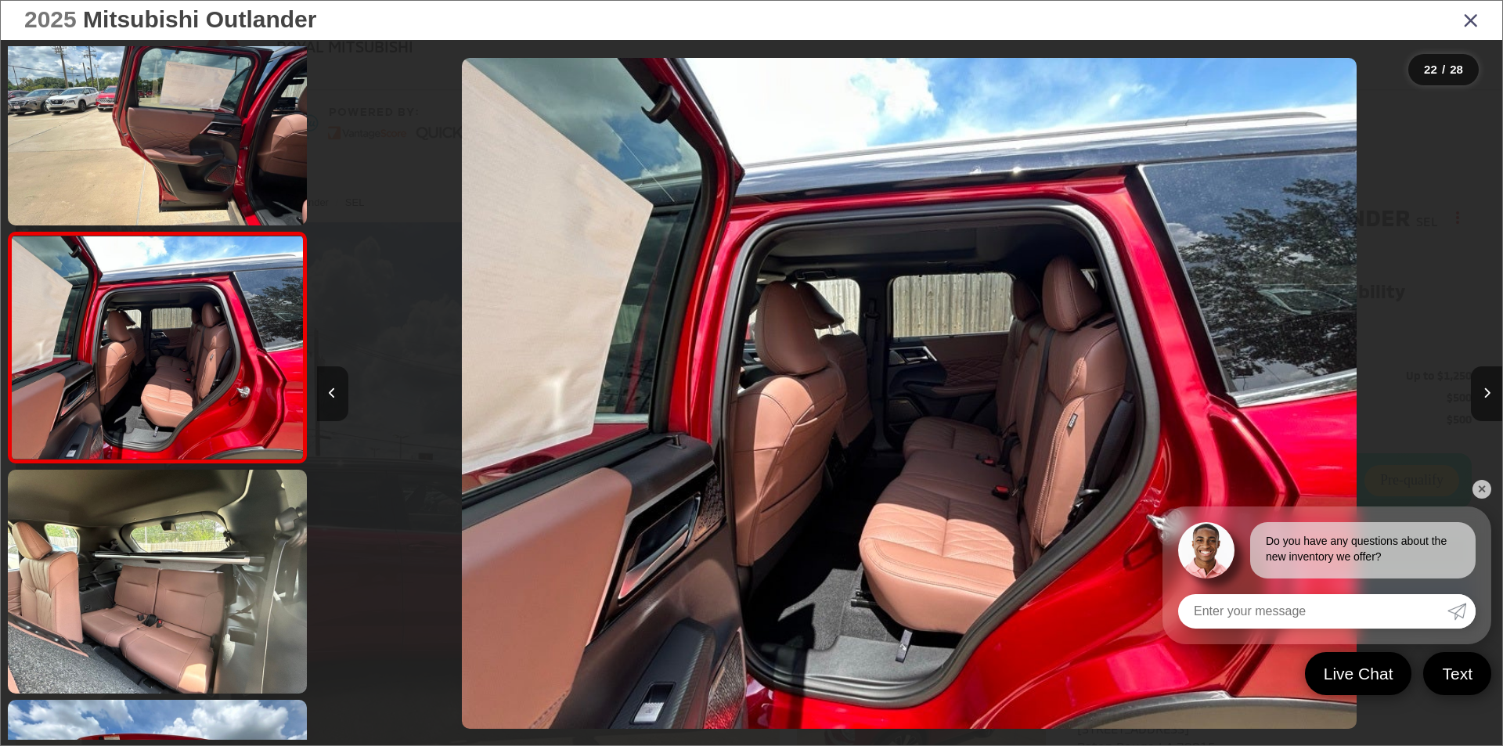
click at [329, 390] on icon "Previous image" at bounding box center [332, 393] width 7 height 11
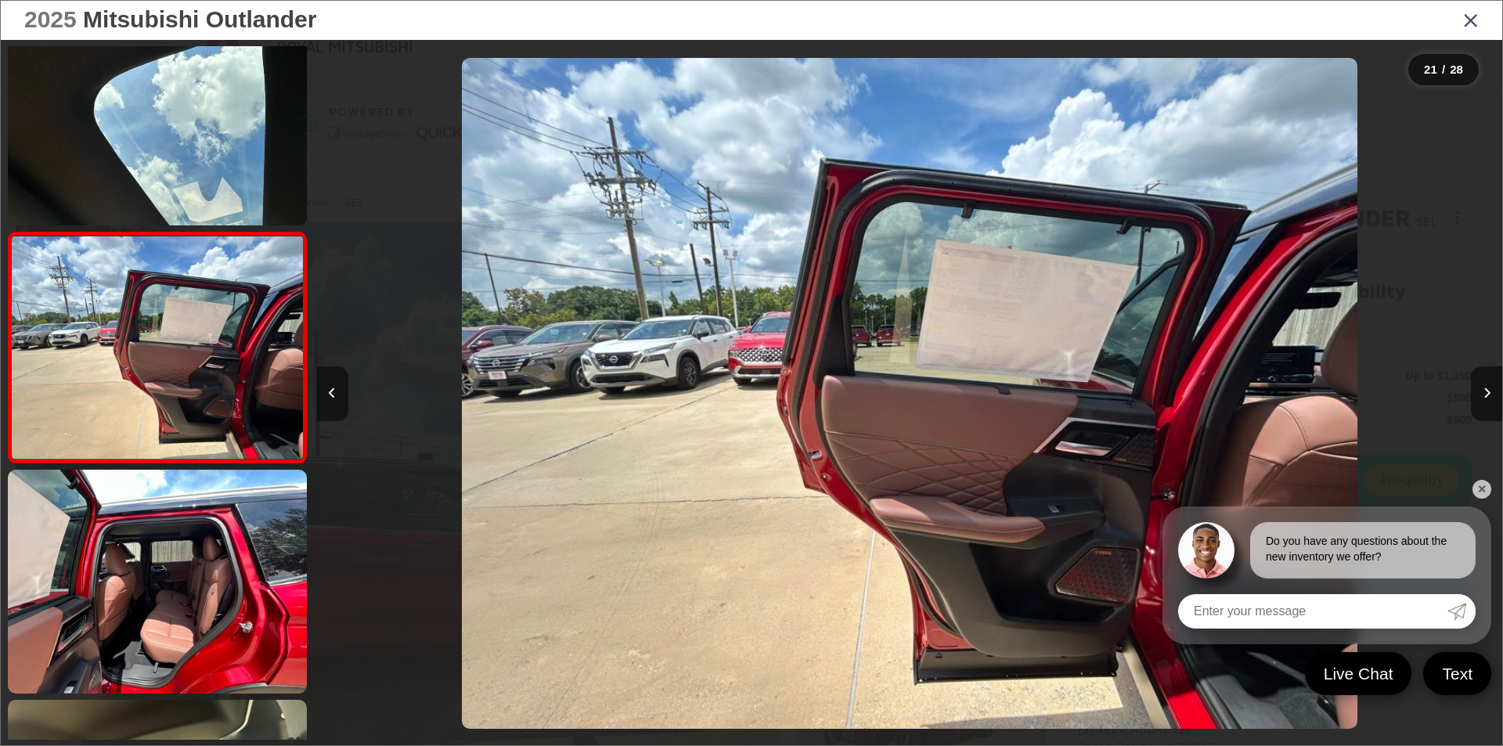
click at [329, 390] on icon "Previous image" at bounding box center [332, 393] width 7 height 11
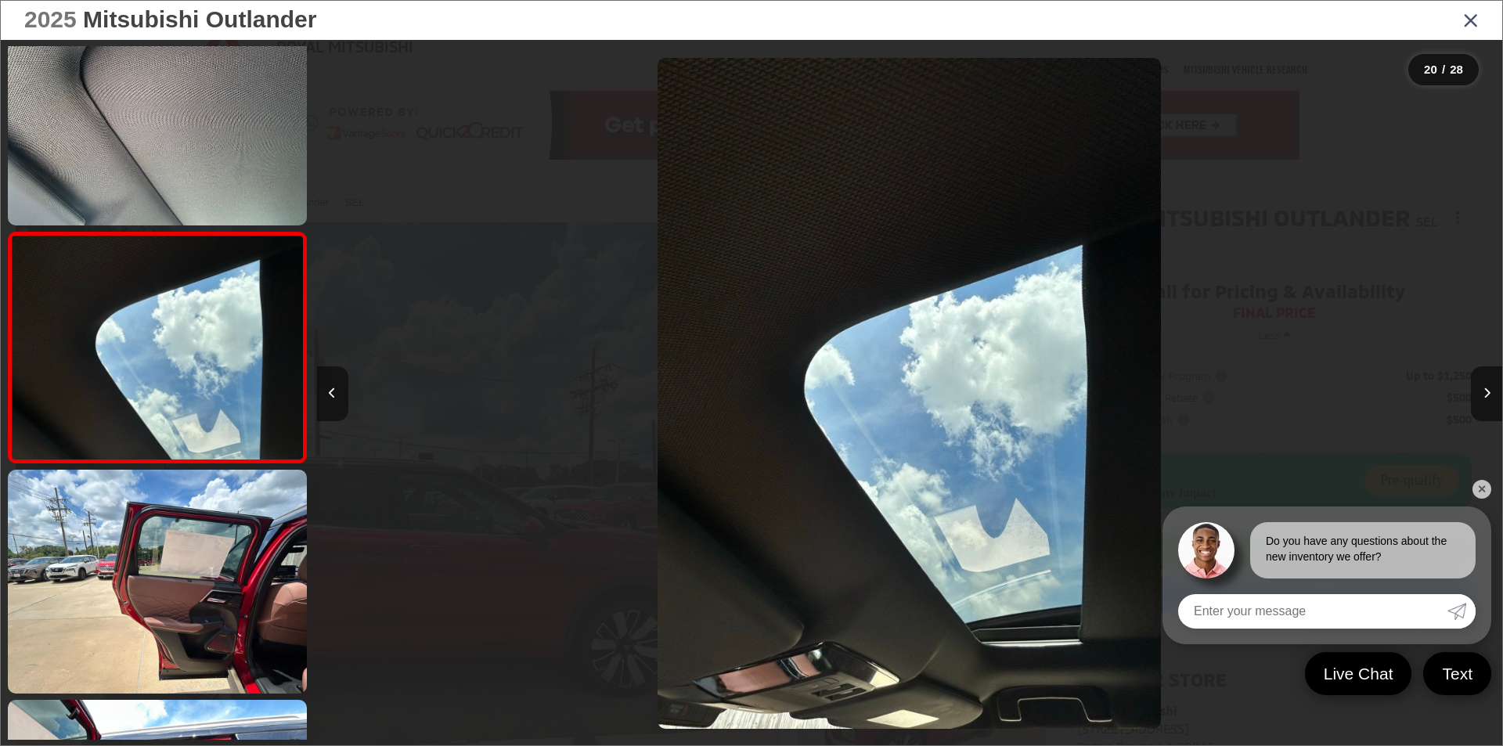
click at [329, 390] on icon "Previous image" at bounding box center [332, 393] width 7 height 11
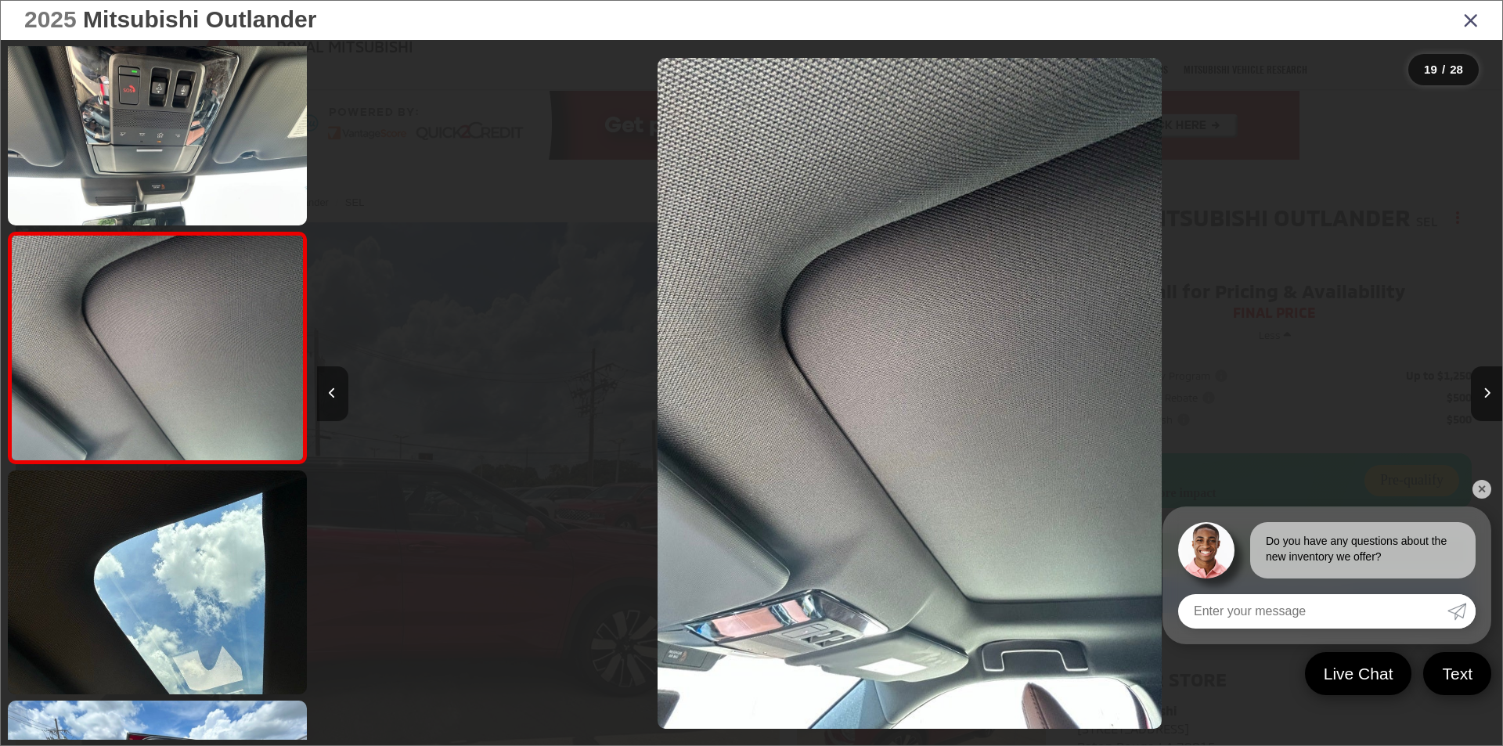
click at [329, 390] on icon "Previous image" at bounding box center [332, 393] width 7 height 11
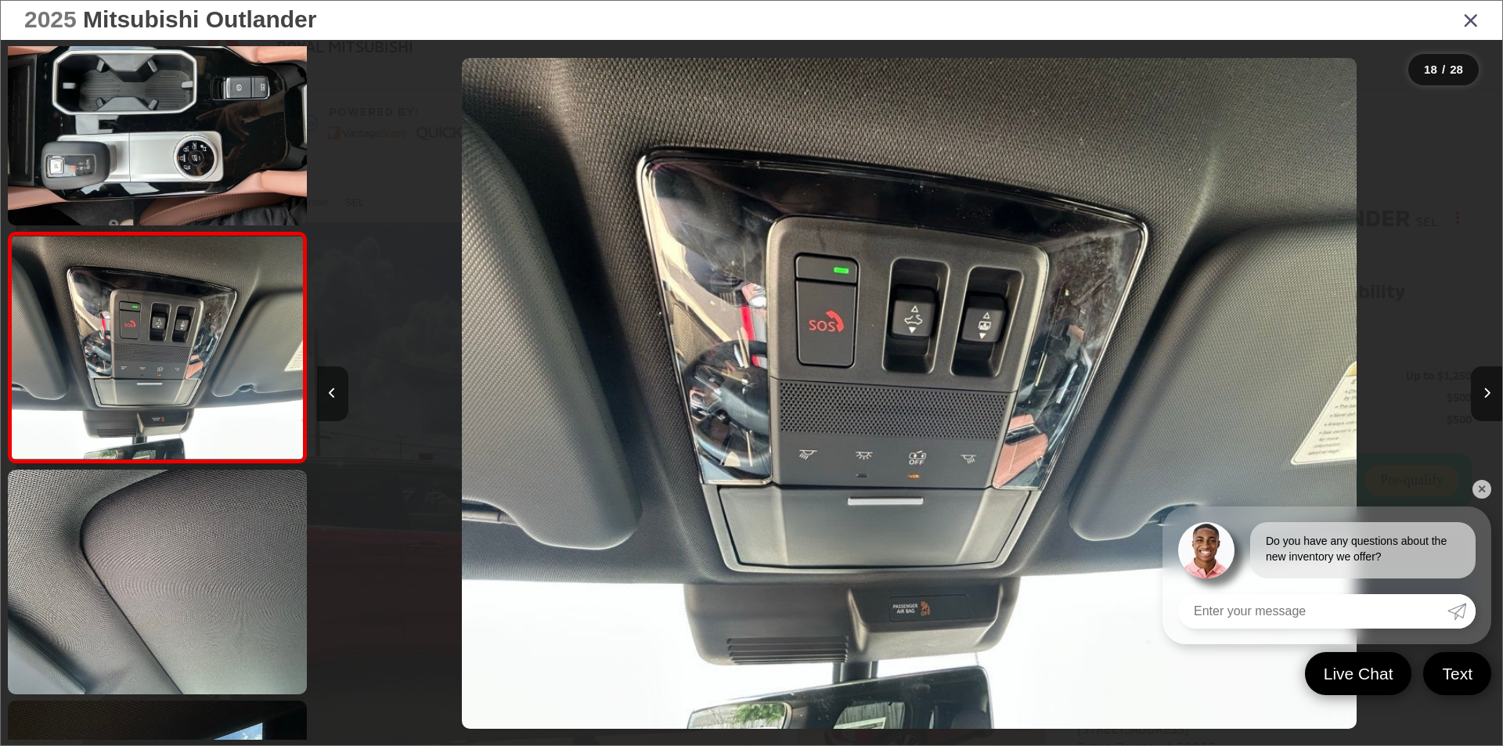
click at [329, 390] on icon "Previous image" at bounding box center [332, 393] width 7 height 11
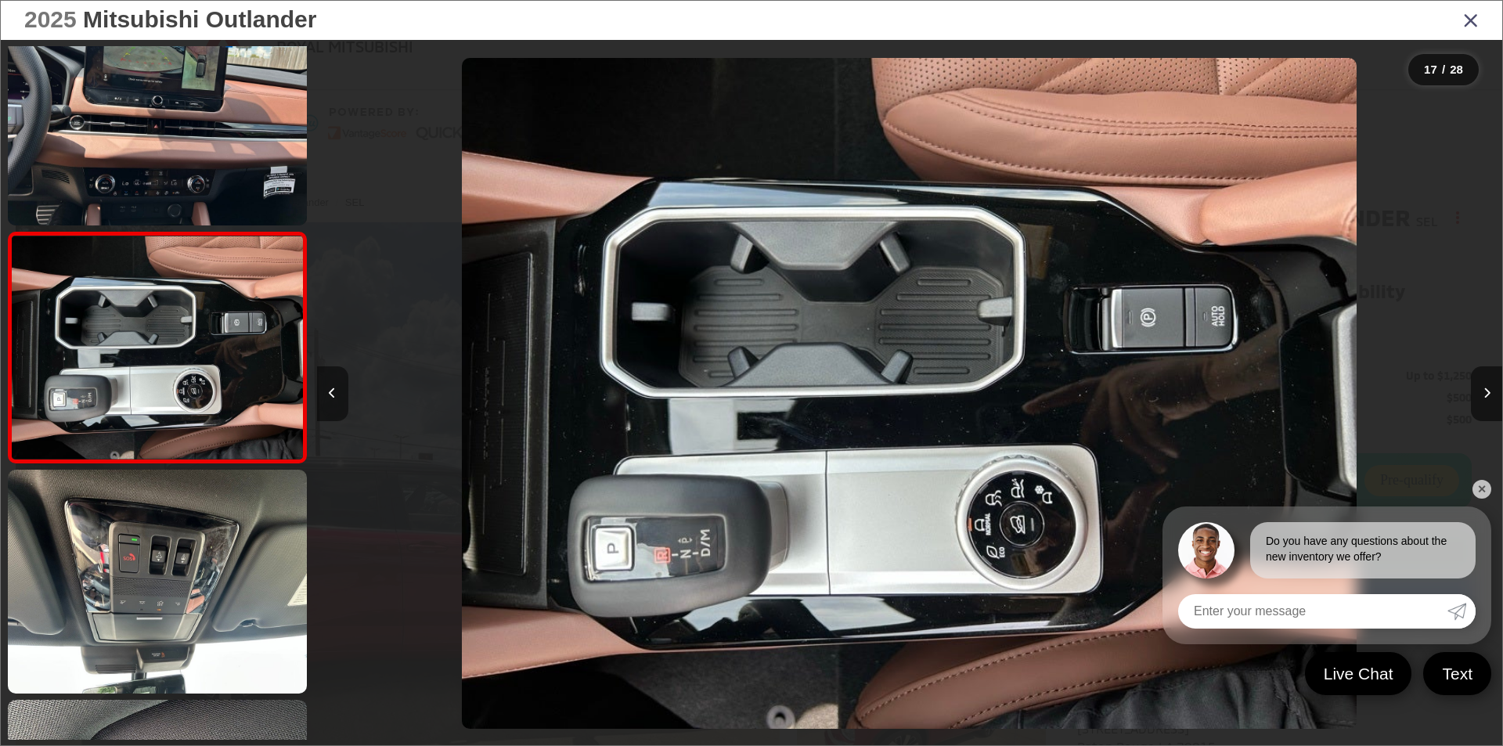
click at [331, 388] on icon "Previous image" at bounding box center [332, 393] width 7 height 11
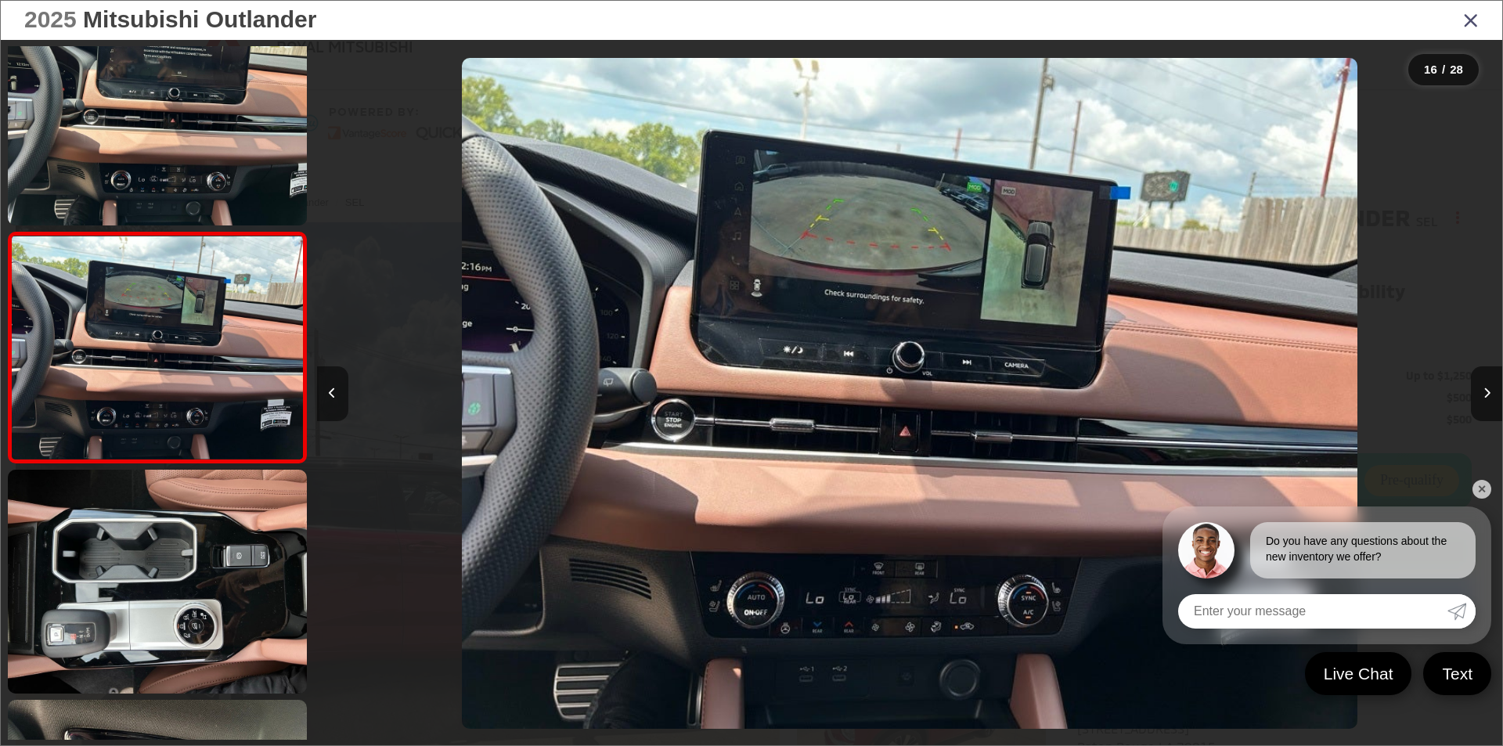
click at [337, 390] on button "Previous image" at bounding box center [332, 393] width 31 height 55
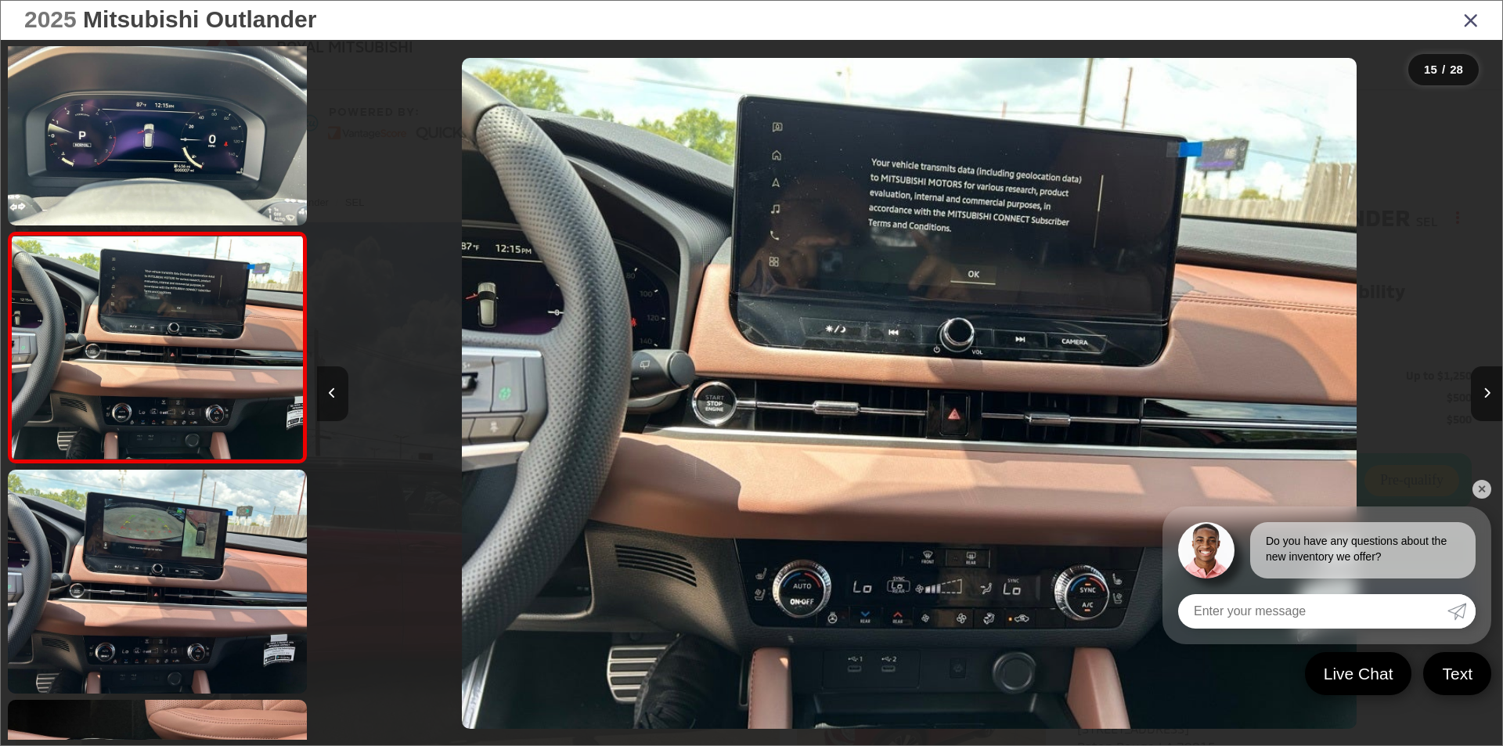
click at [337, 390] on button "Previous image" at bounding box center [332, 393] width 31 height 55
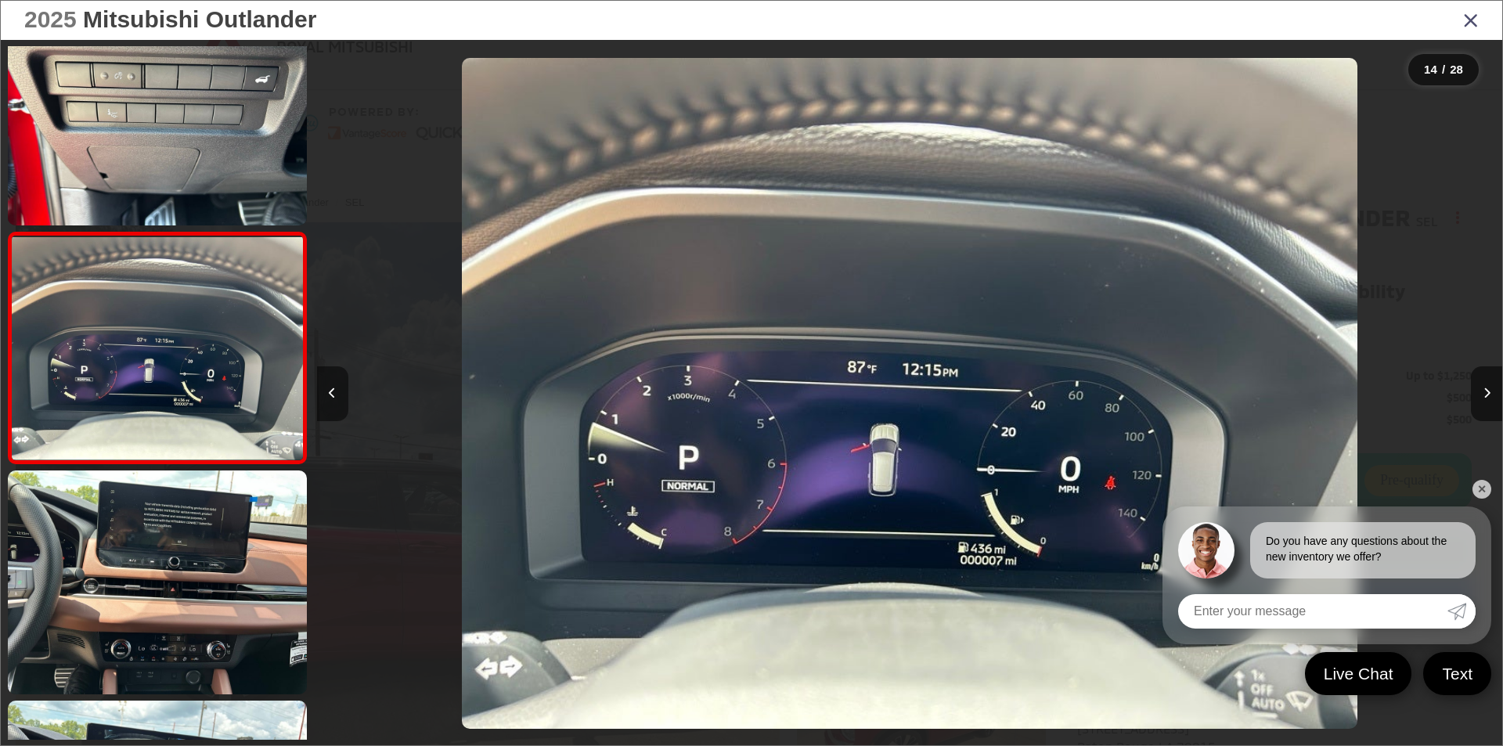
click at [337, 390] on button "Previous image" at bounding box center [332, 393] width 31 height 55
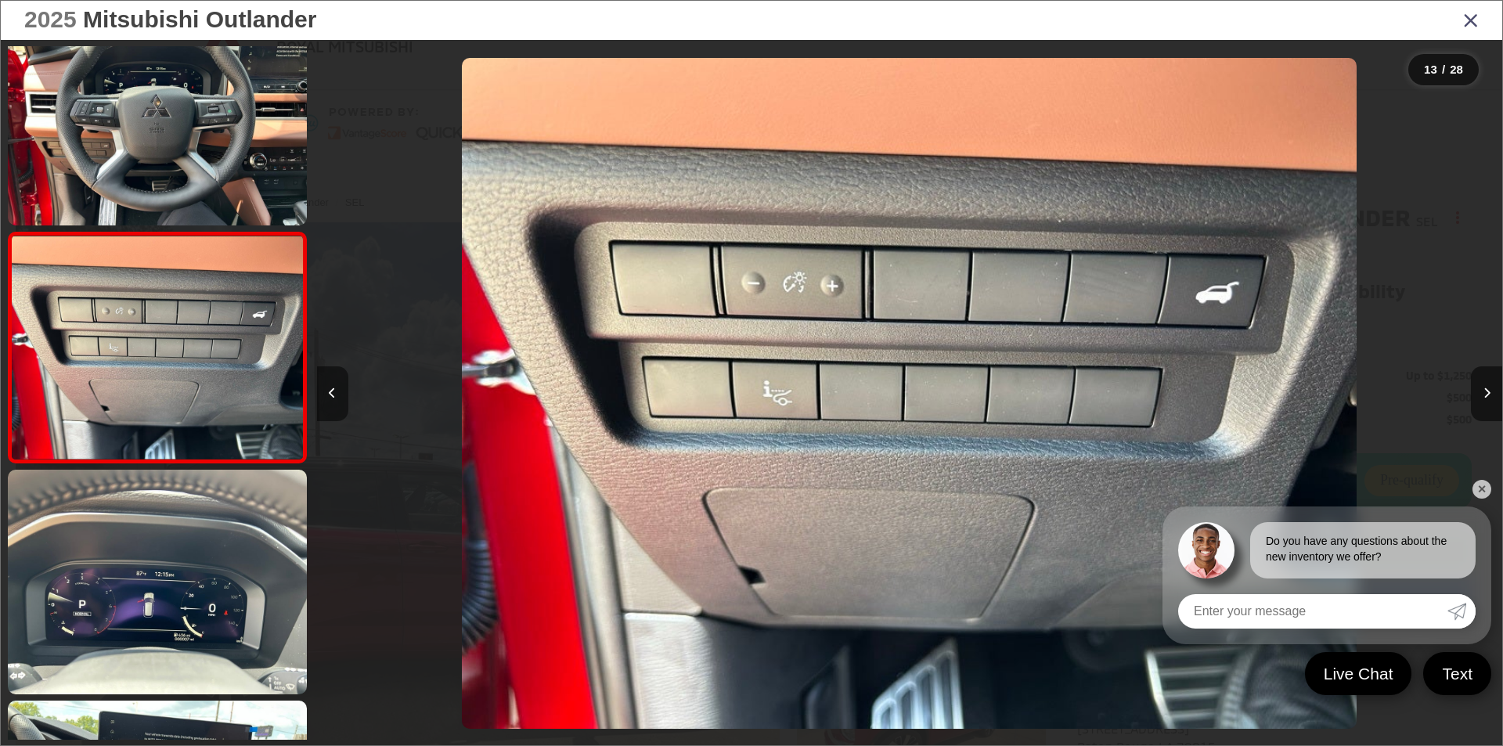
click at [337, 390] on button "Previous image" at bounding box center [332, 393] width 31 height 55
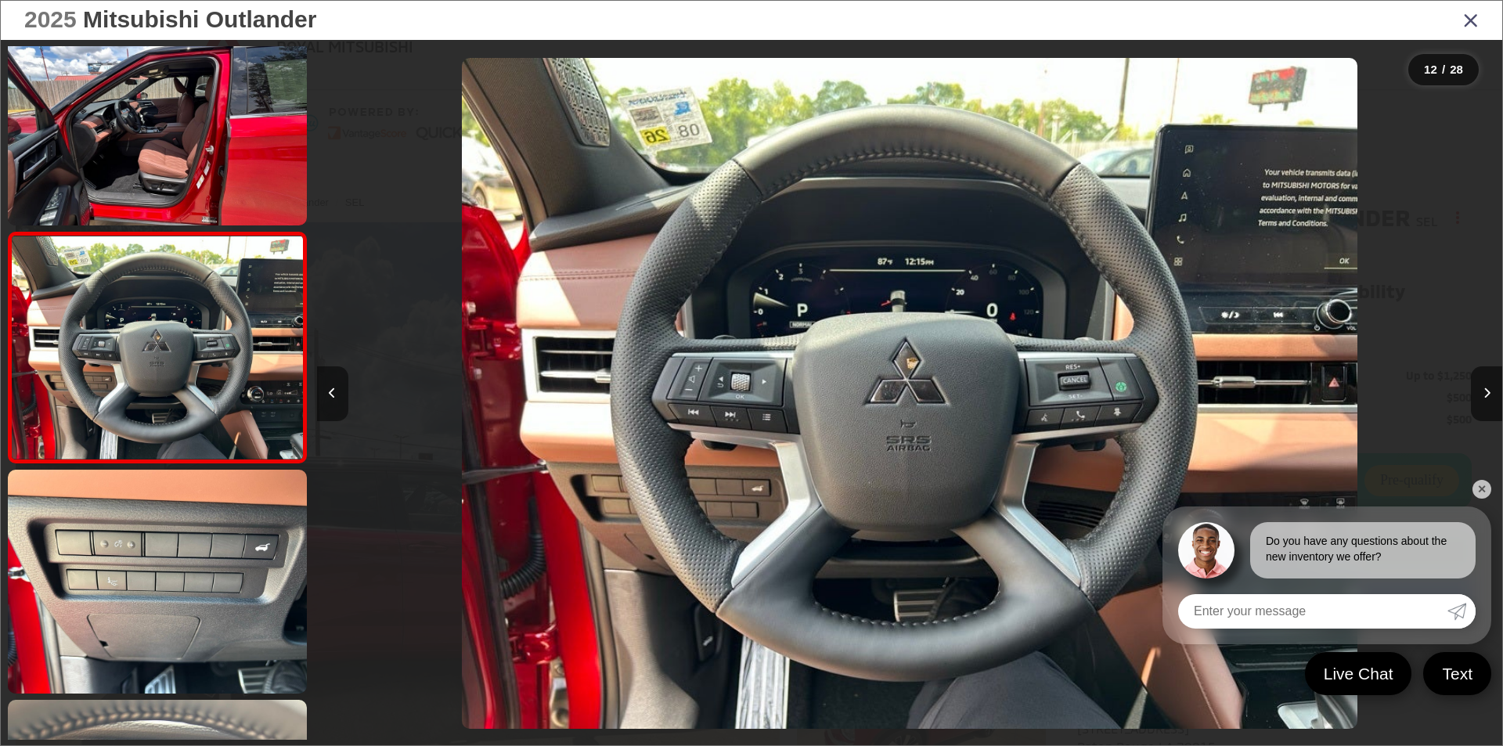
click at [334, 394] on icon "Previous image" at bounding box center [332, 393] width 7 height 11
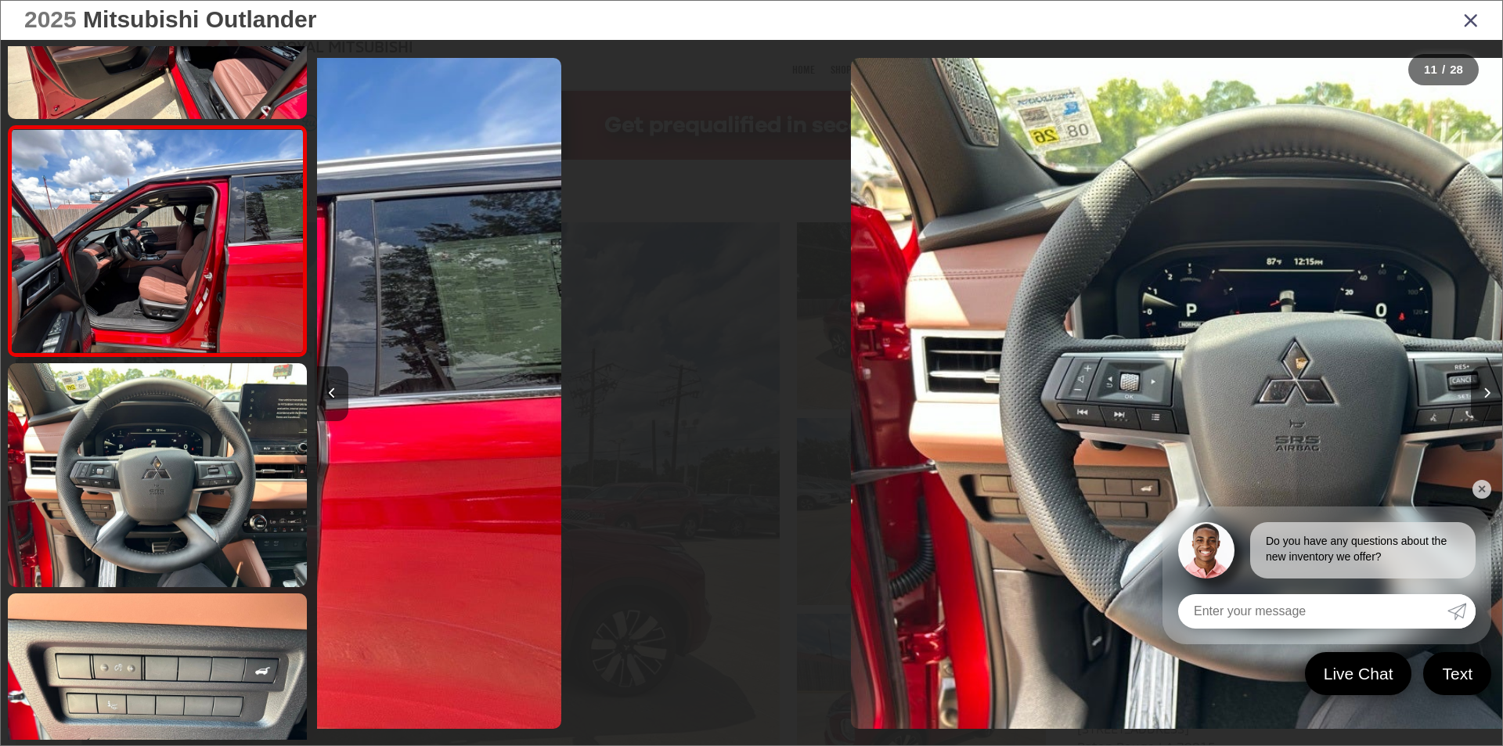
scroll to position [0, 12123]
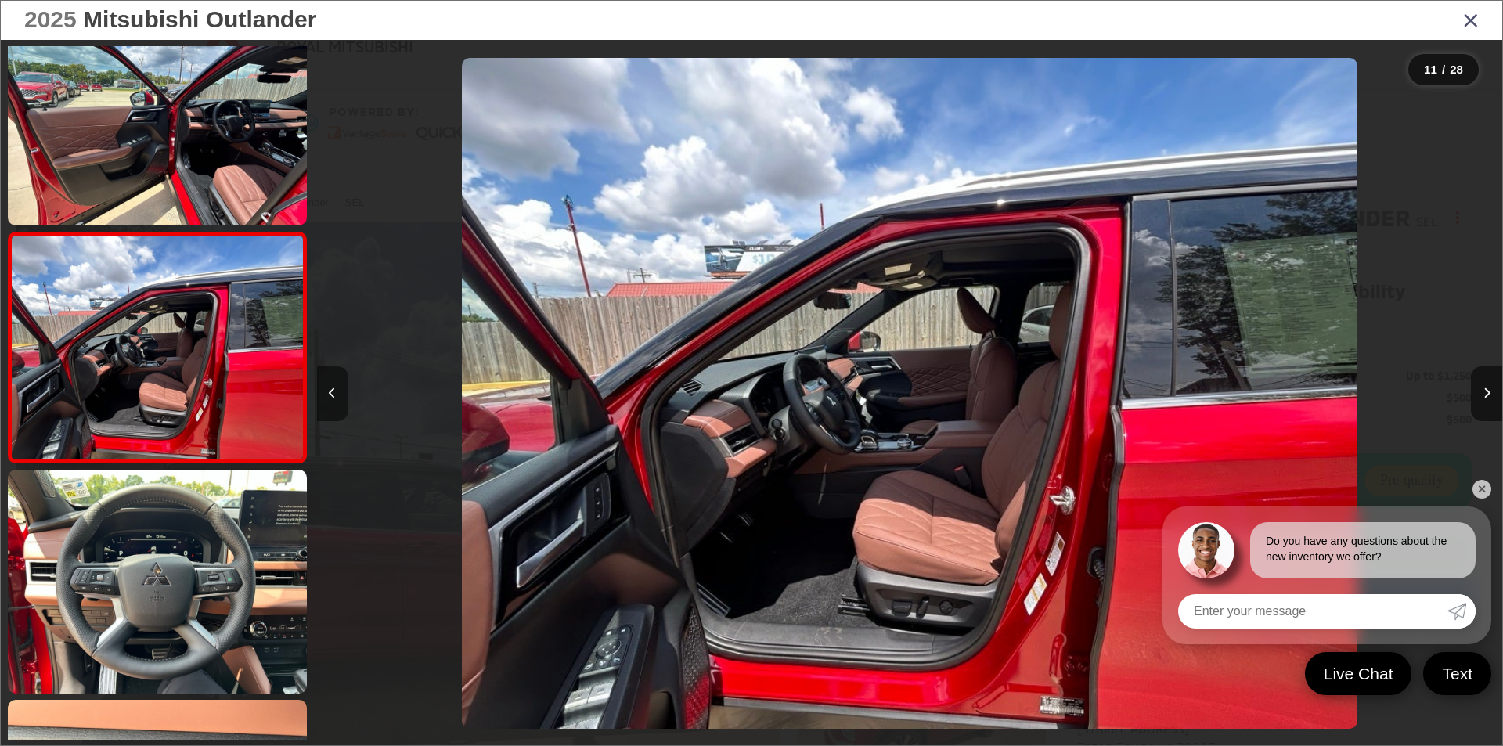
click at [334, 394] on icon "Previous image" at bounding box center [332, 393] width 7 height 11
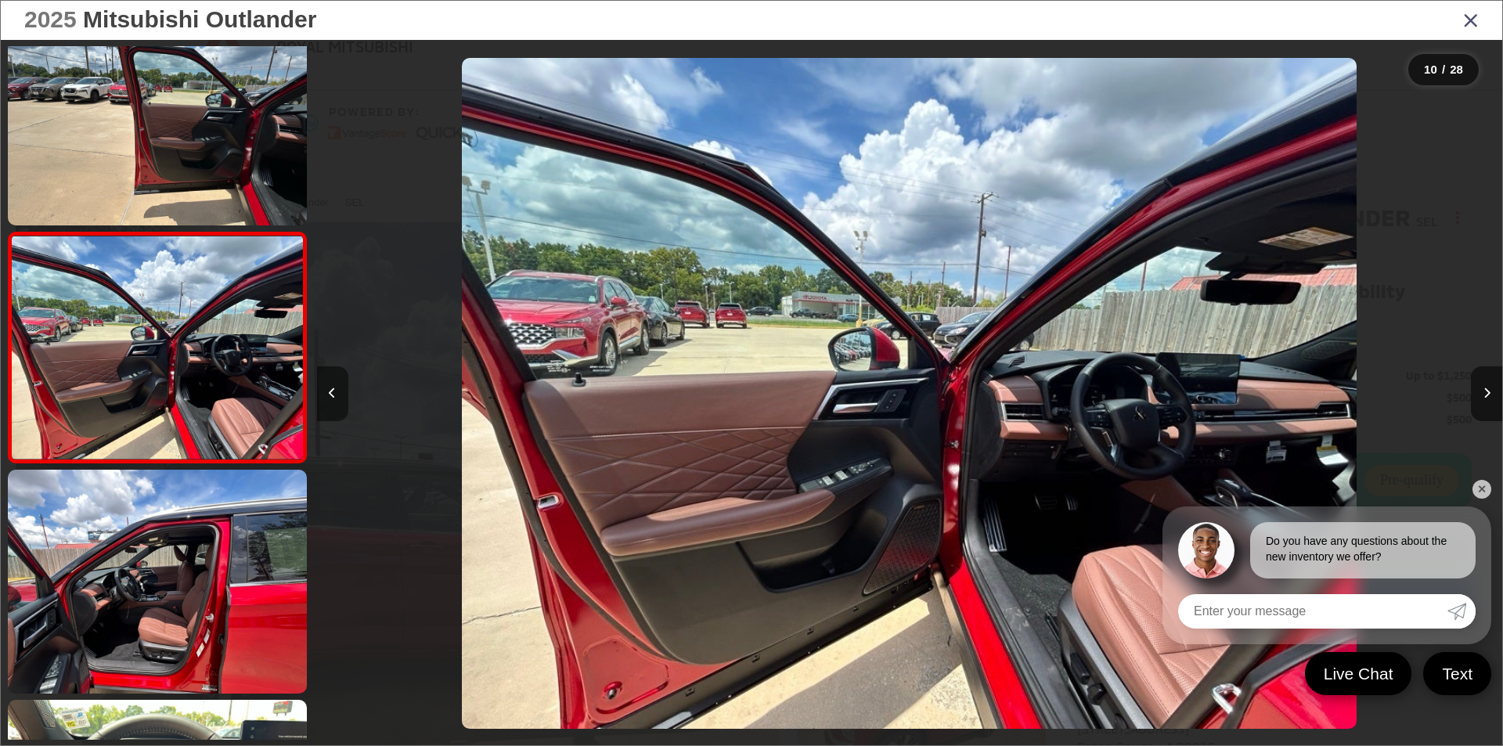
click at [334, 394] on icon "Previous image" at bounding box center [332, 393] width 7 height 11
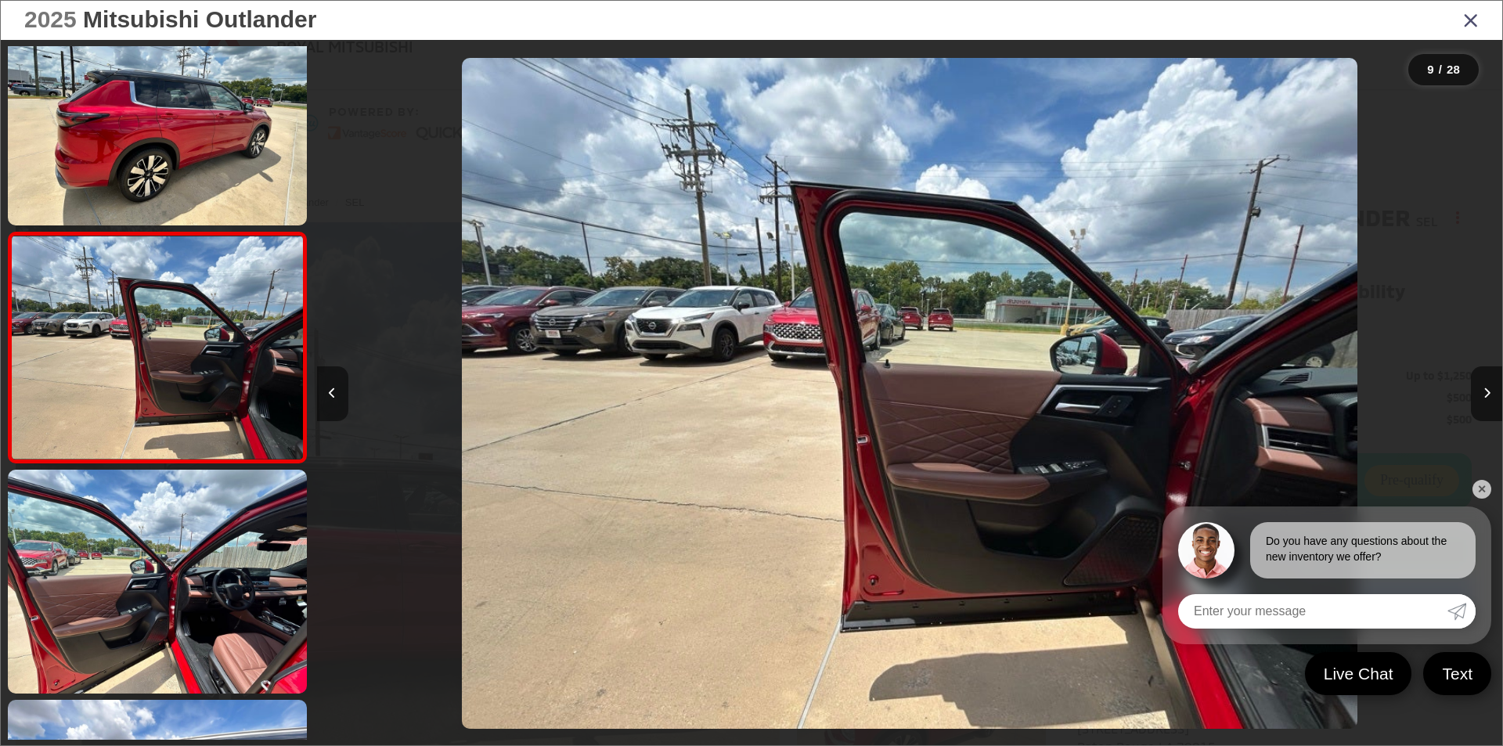
click at [334, 394] on icon "Previous image" at bounding box center [332, 393] width 7 height 11
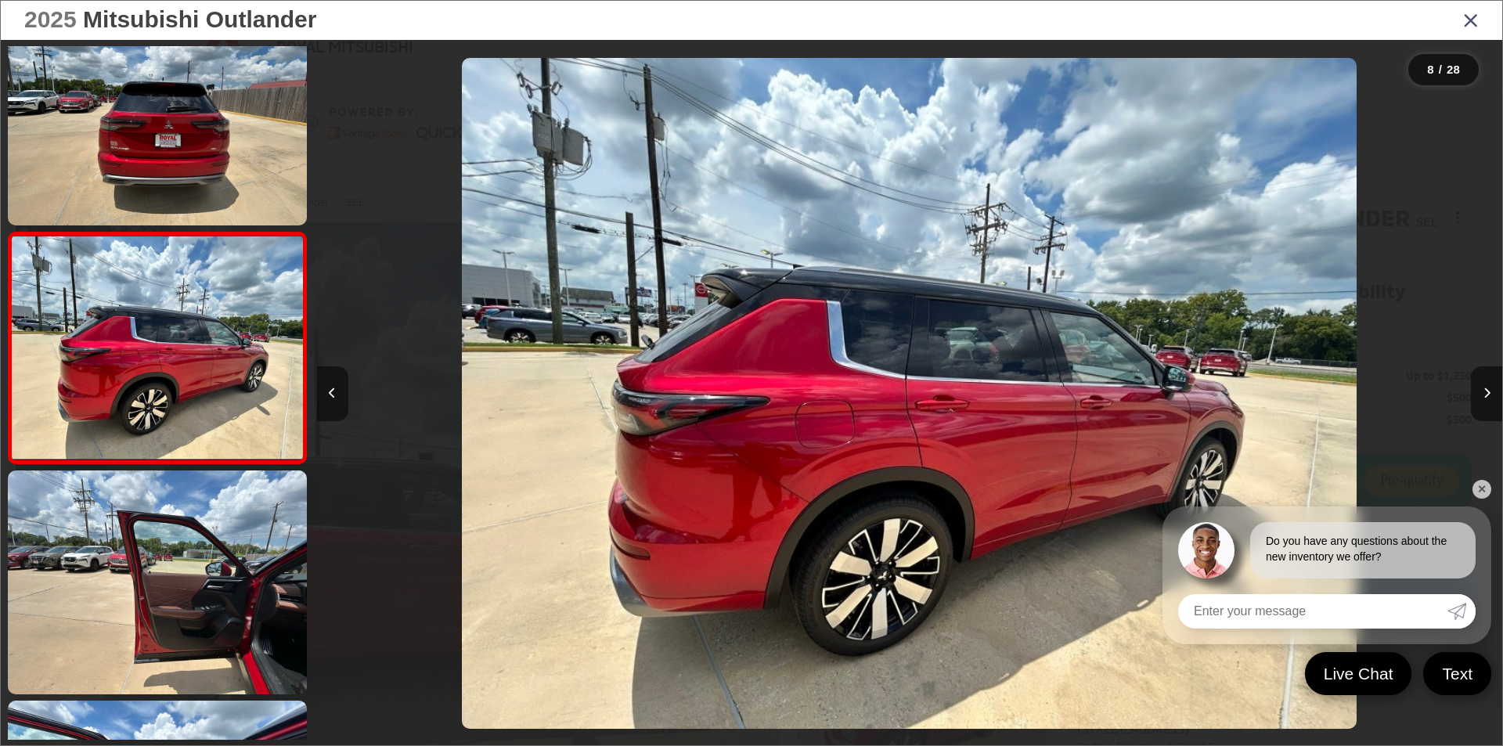
click at [334, 394] on icon "Previous image" at bounding box center [332, 393] width 7 height 11
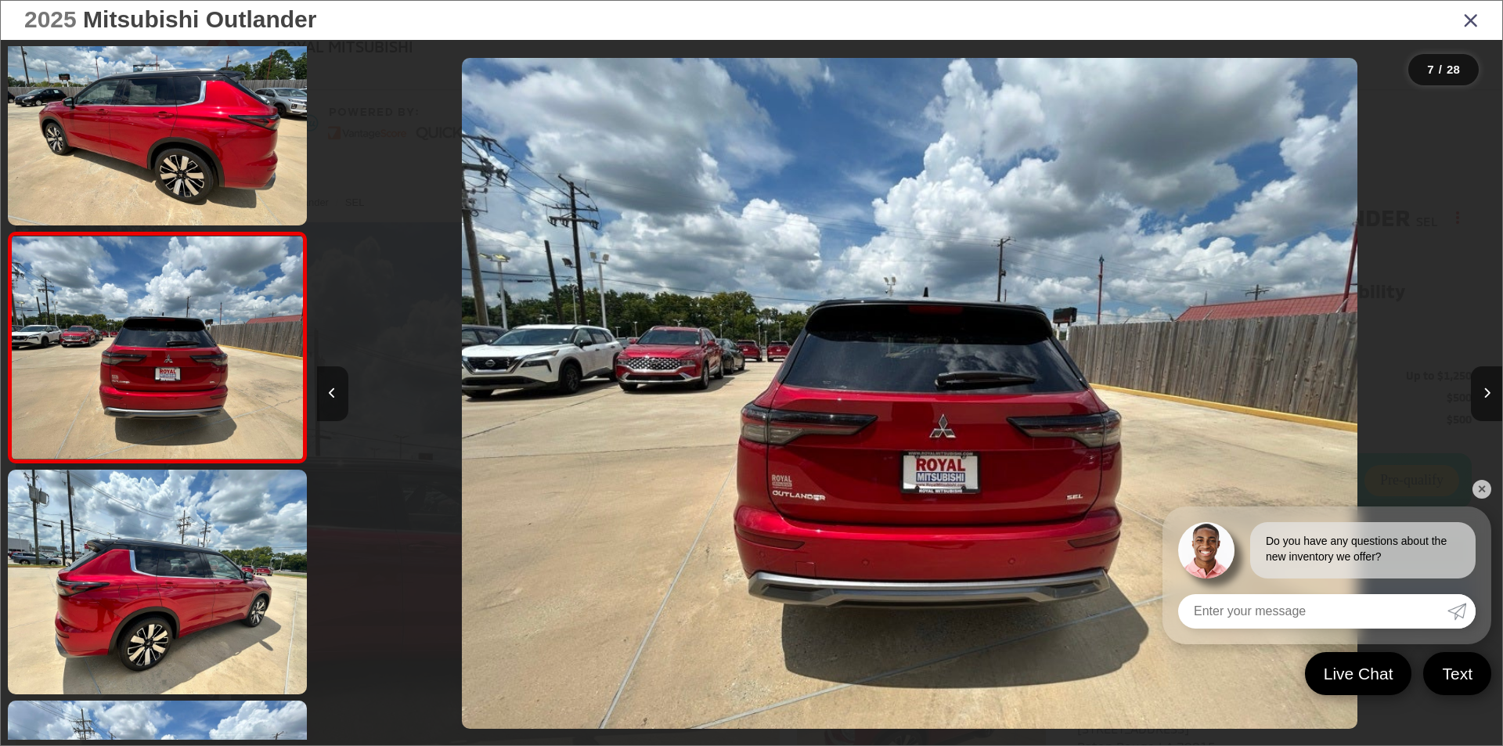
click at [334, 394] on icon "Previous image" at bounding box center [332, 393] width 7 height 11
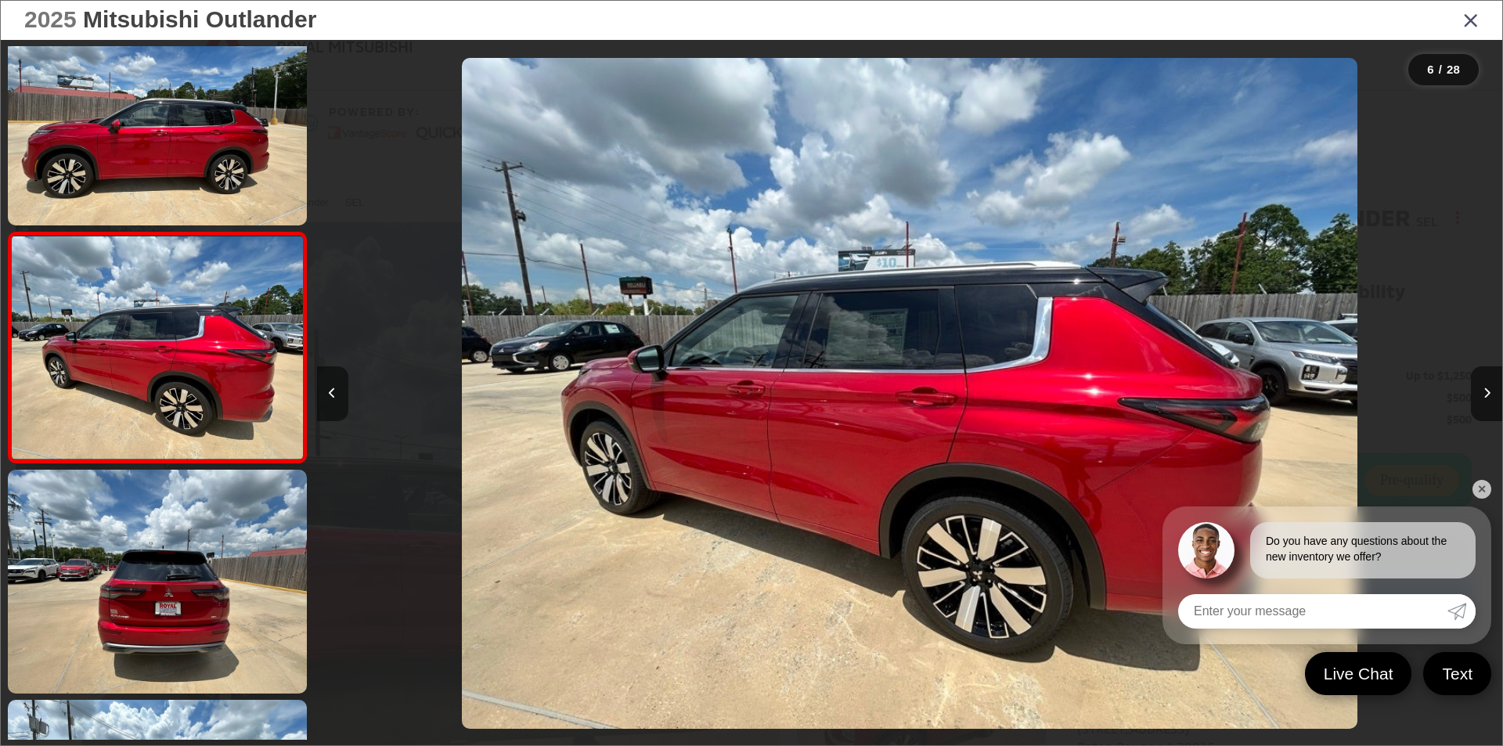
click at [334, 394] on icon "Previous image" at bounding box center [332, 393] width 7 height 11
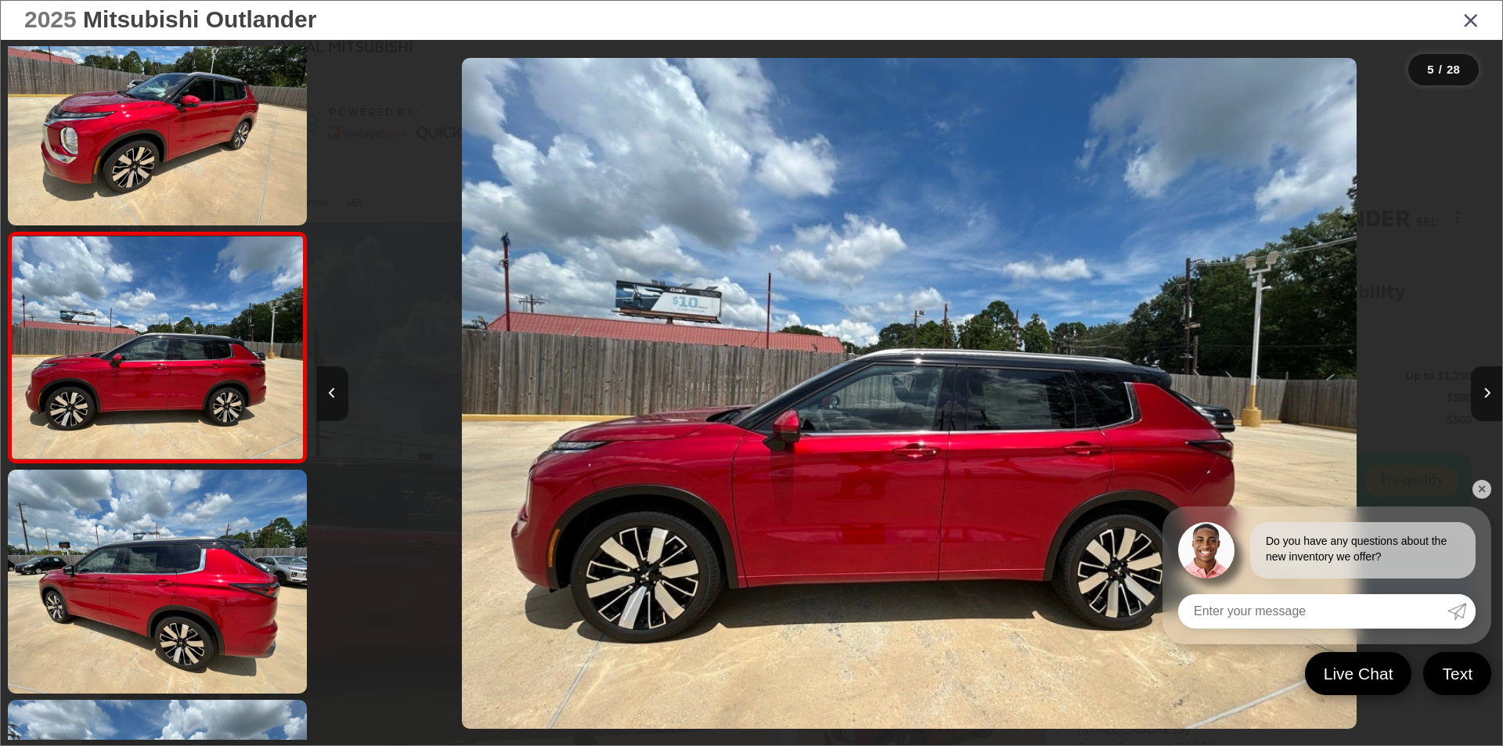
click at [334, 394] on icon "Previous image" at bounding box center [332, 393] width 7 height 11
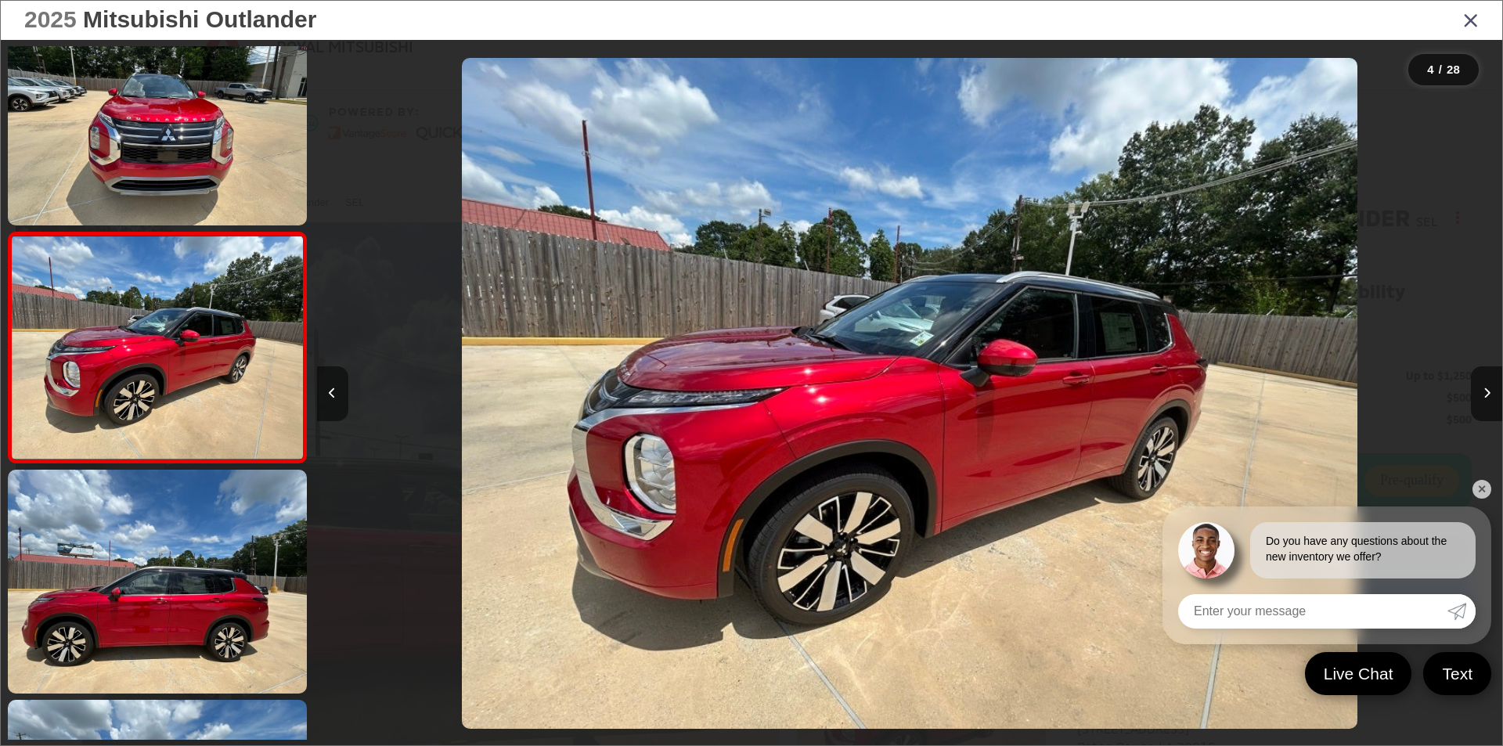
click at [343, 390] on button "Previous image" at bounding box center [332, 393] width 31 height 55
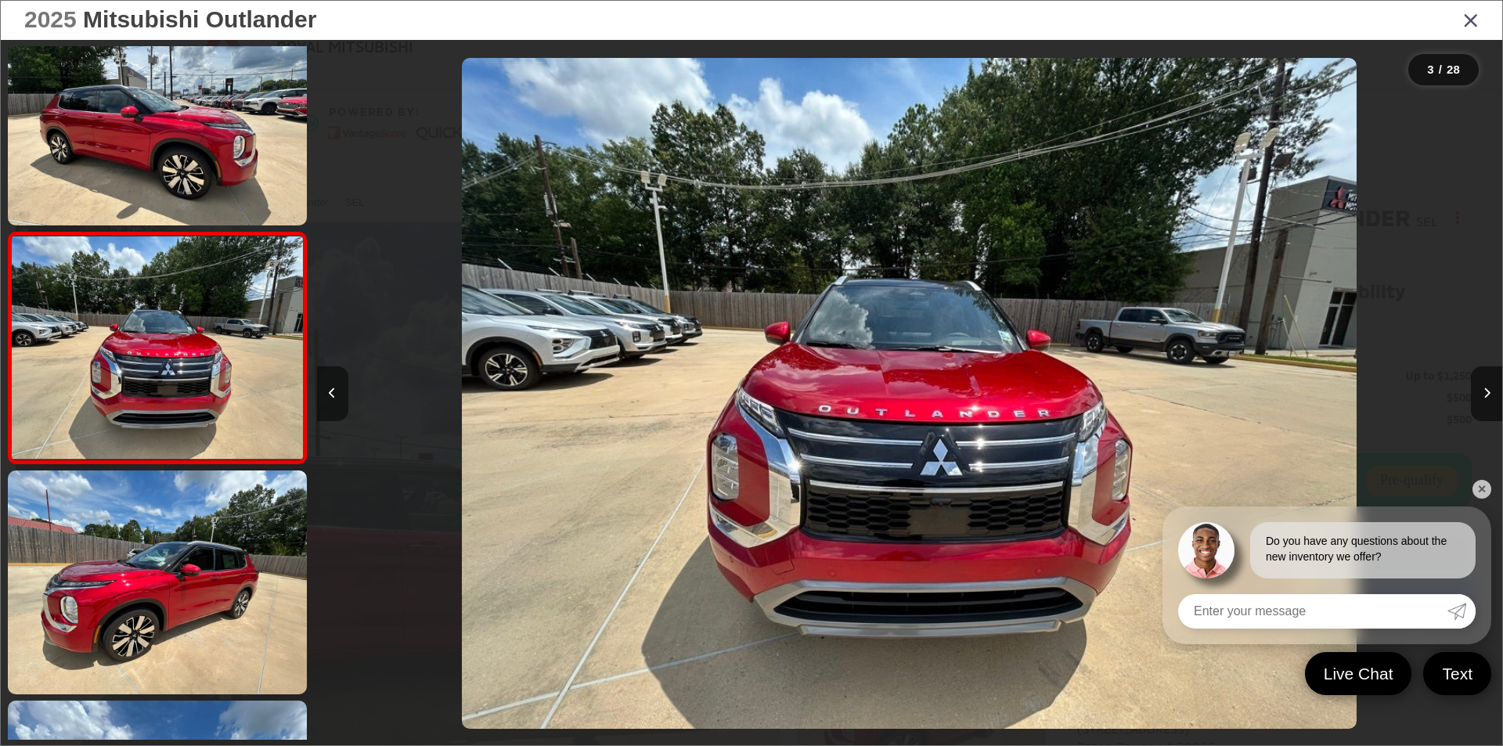
click at [333, 390] on icon "Previous image" at bounding box center [332, 393] width 7 height 11
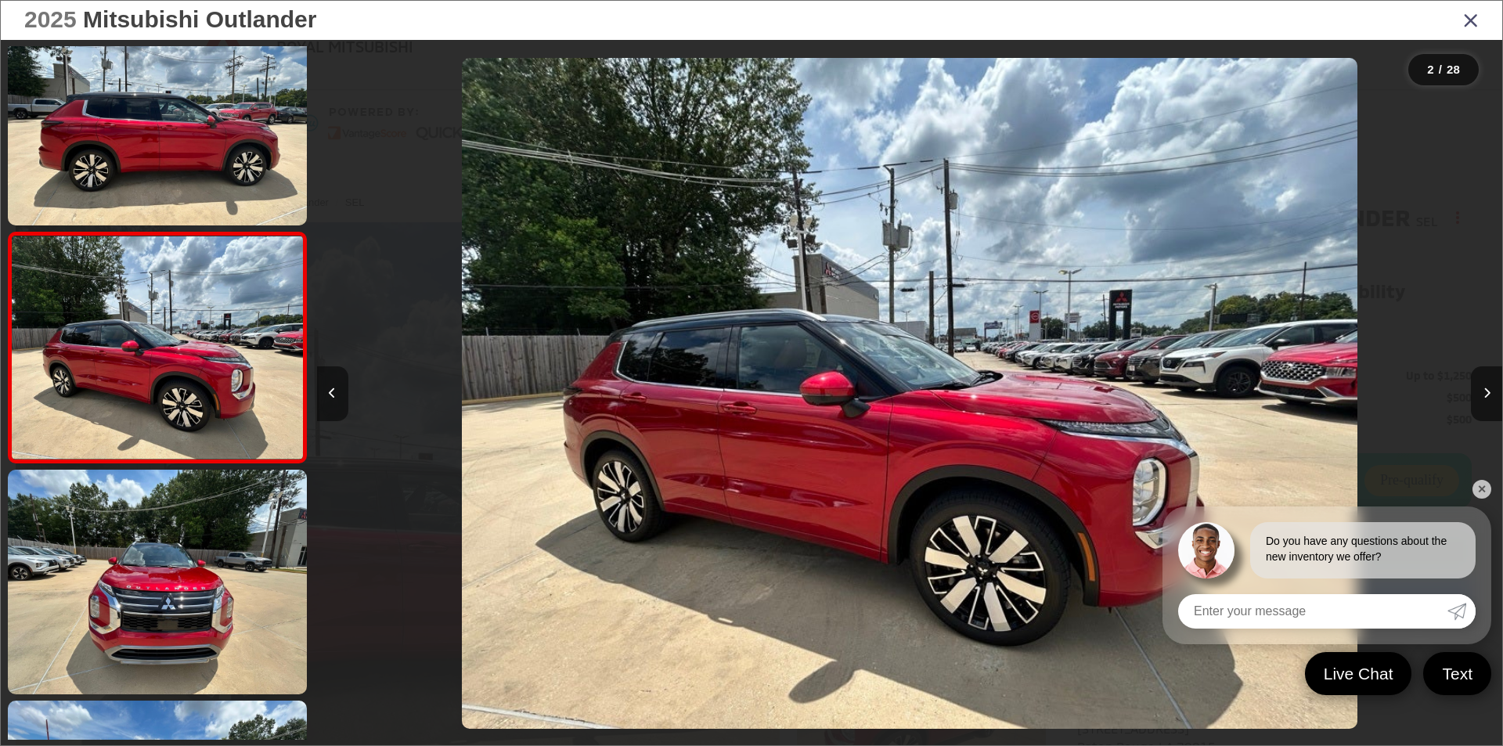
click at [337, 391] on button "Previous image" at bounding box center [332, 393] width 31 height 55
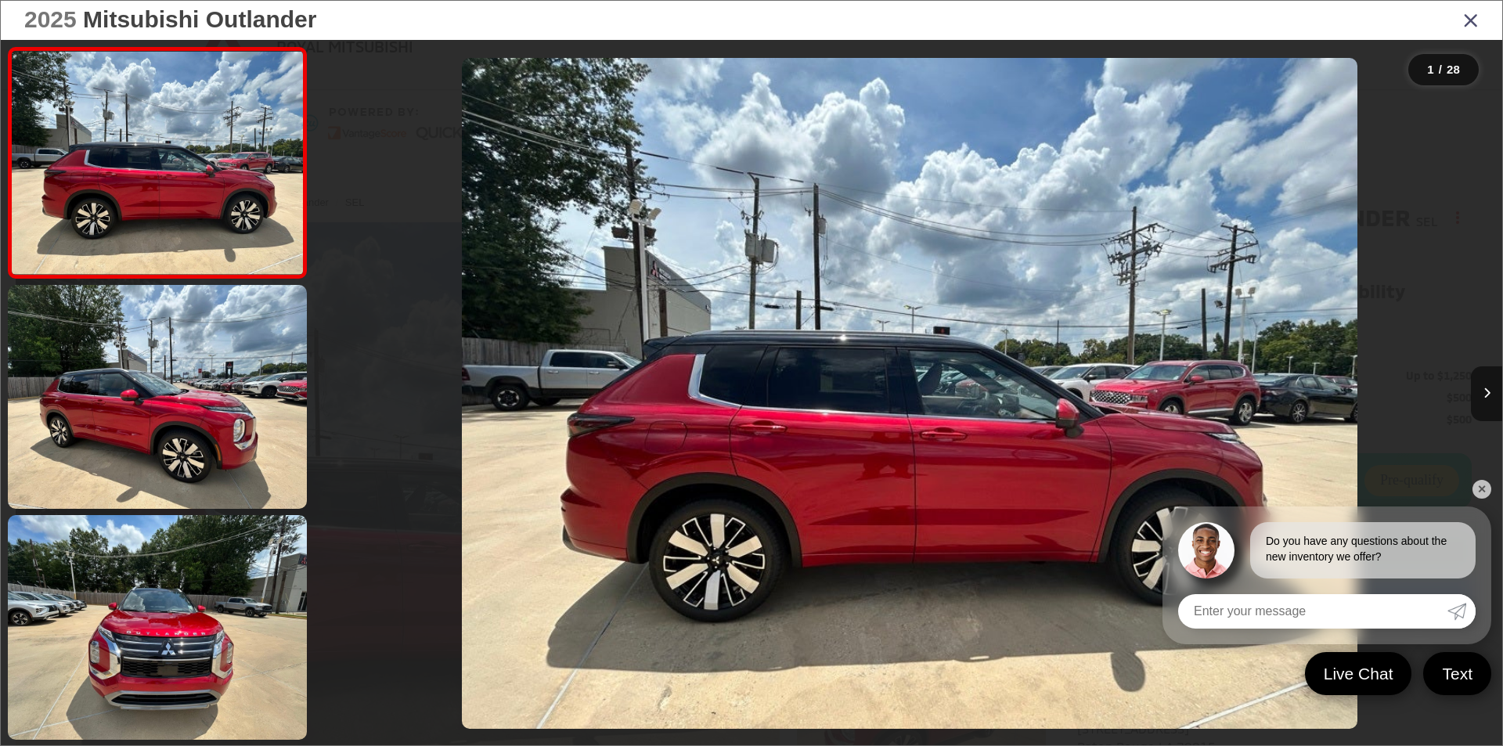
click at [340, 388] on div at bounding box center [465, 393] width 297 height 707
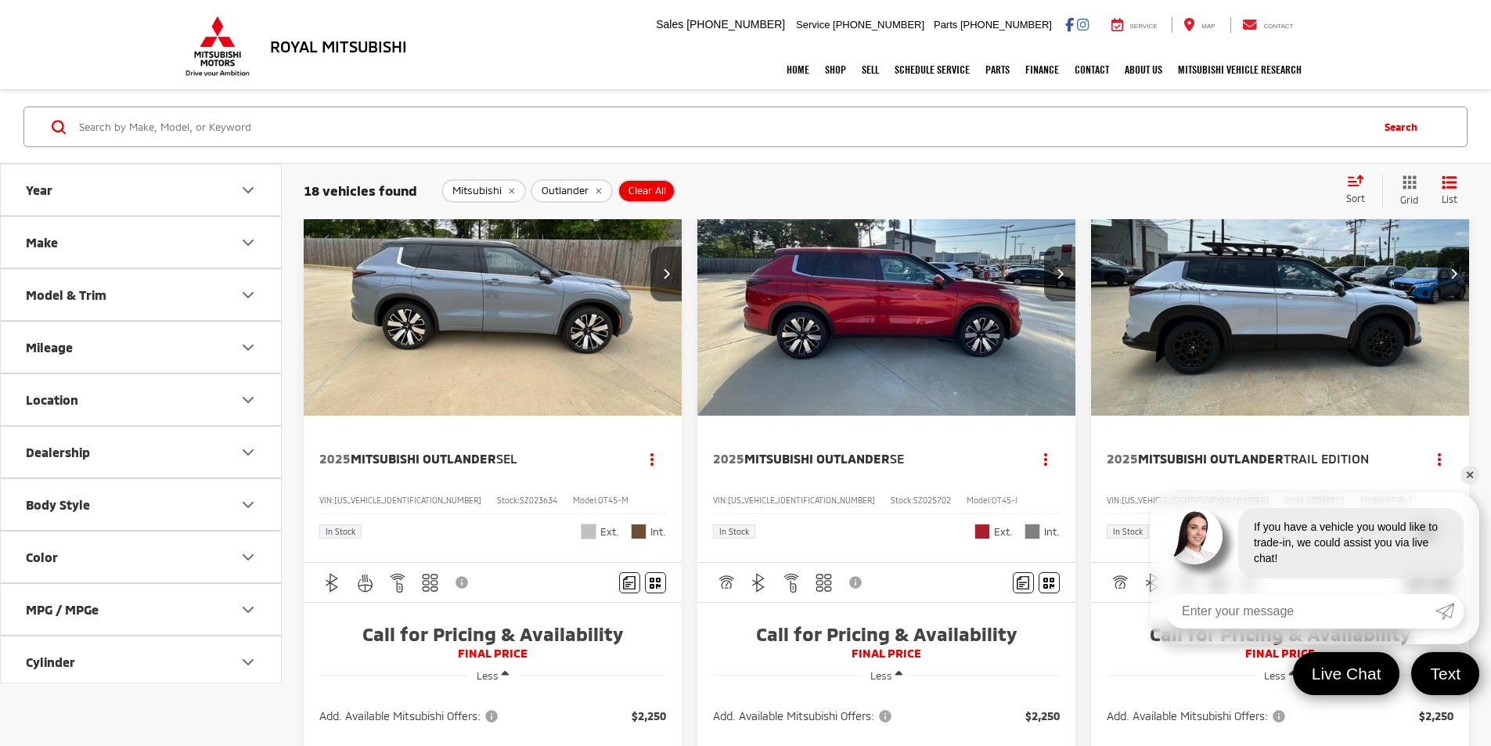
scroll to position [78, 0]
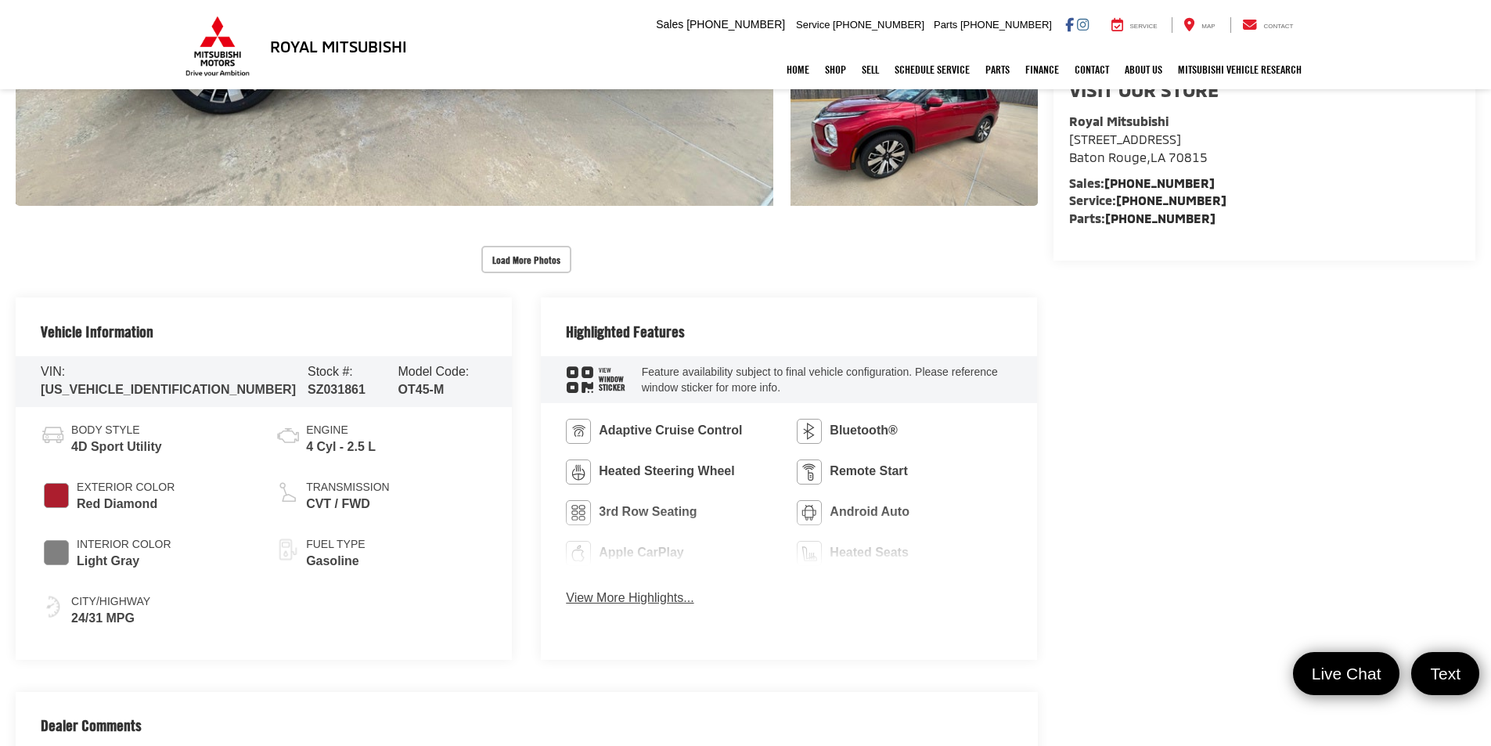
scroll to position [626, 0]
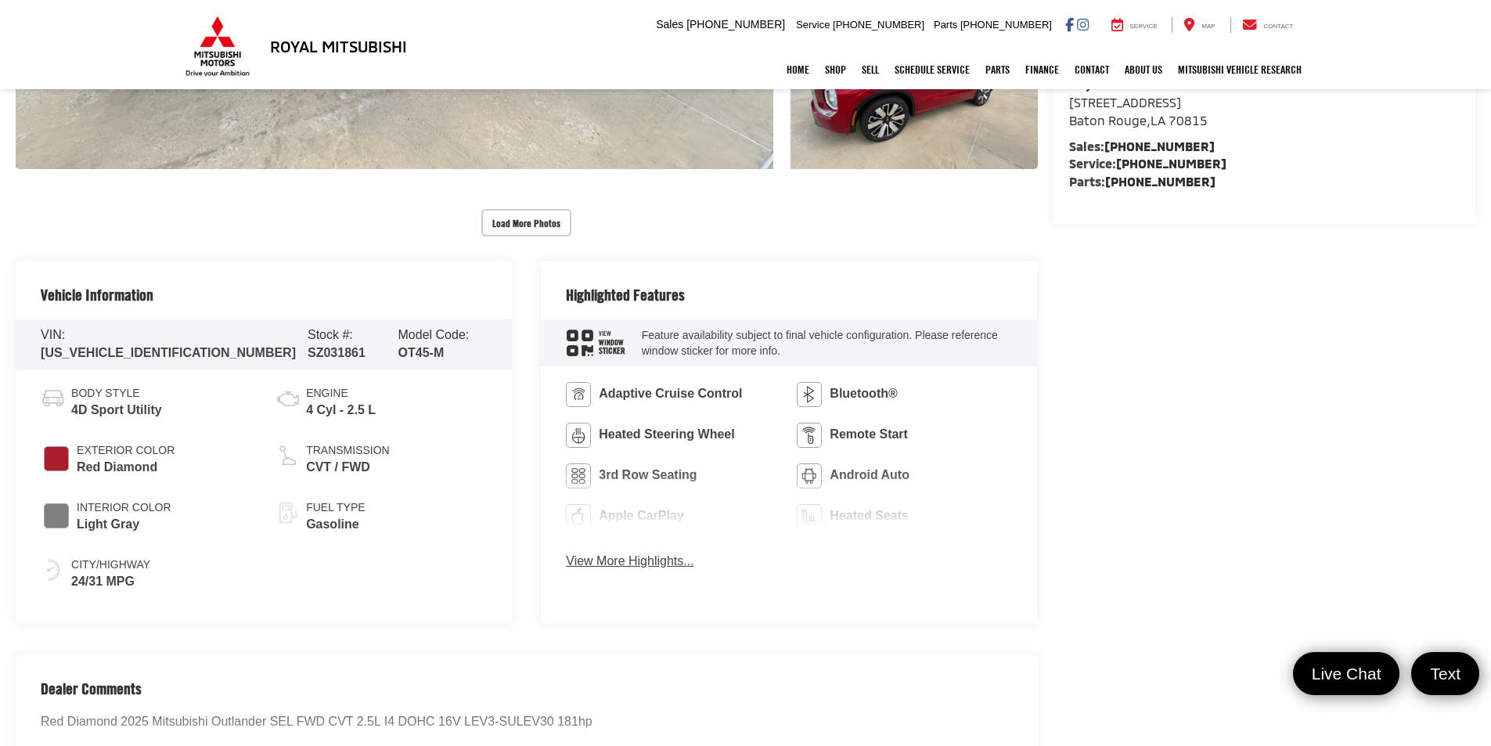
click at [630, 568] on button "View More Highlights..." at bounding box center [630, 562] width 128 height 18
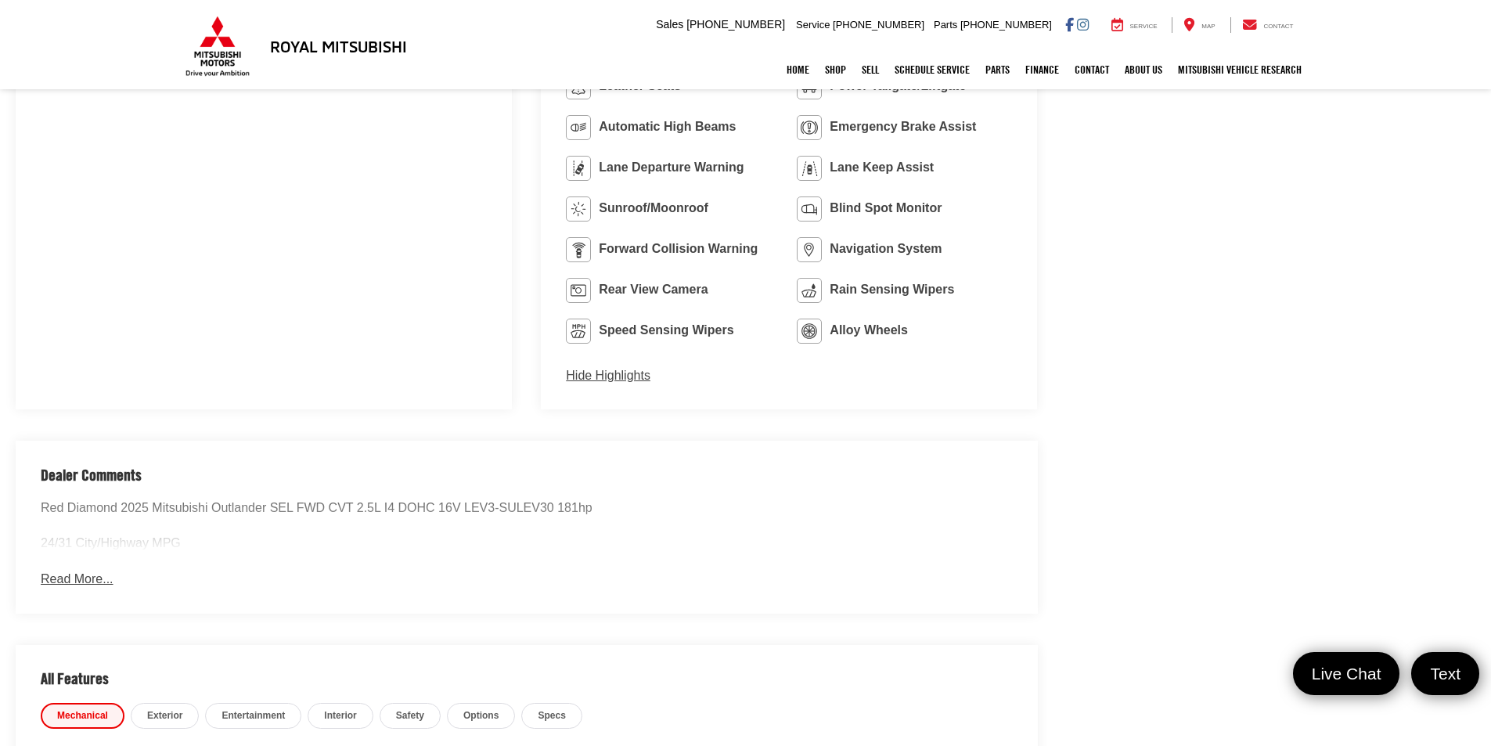
scroll to position [1174, 0]
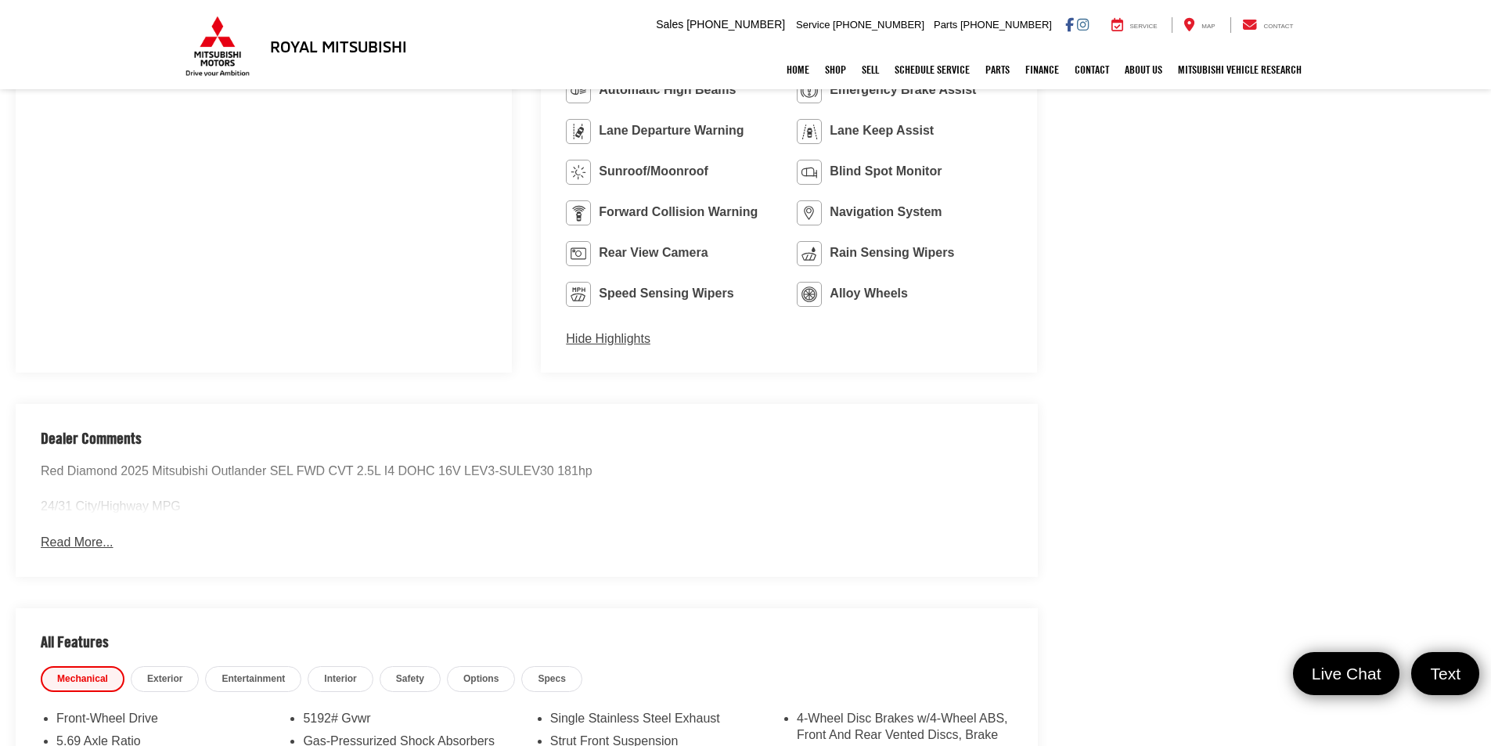
click at [103, 543] on button "Read More..." at bounding box center [77, 543] width 72 height 18
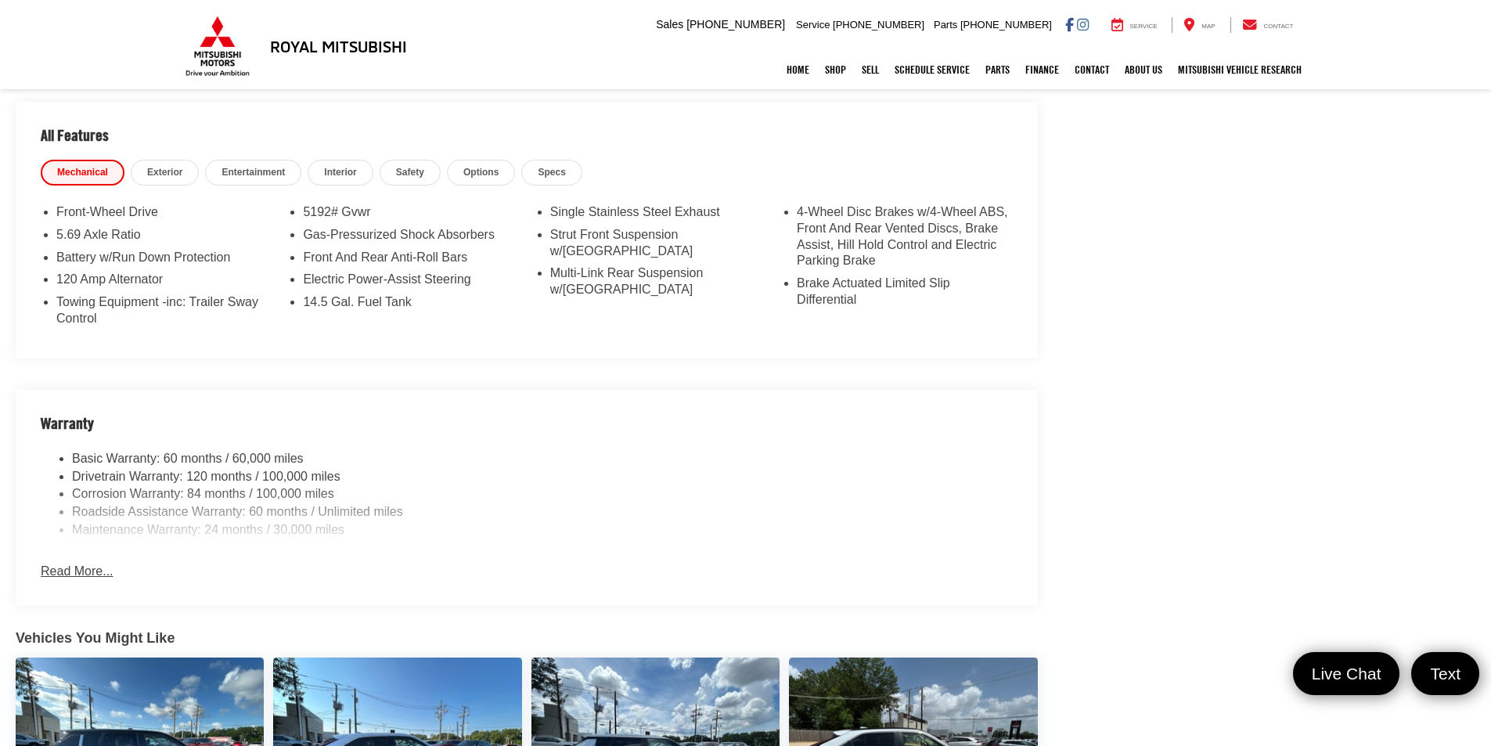
scroll to position [1722, 0]
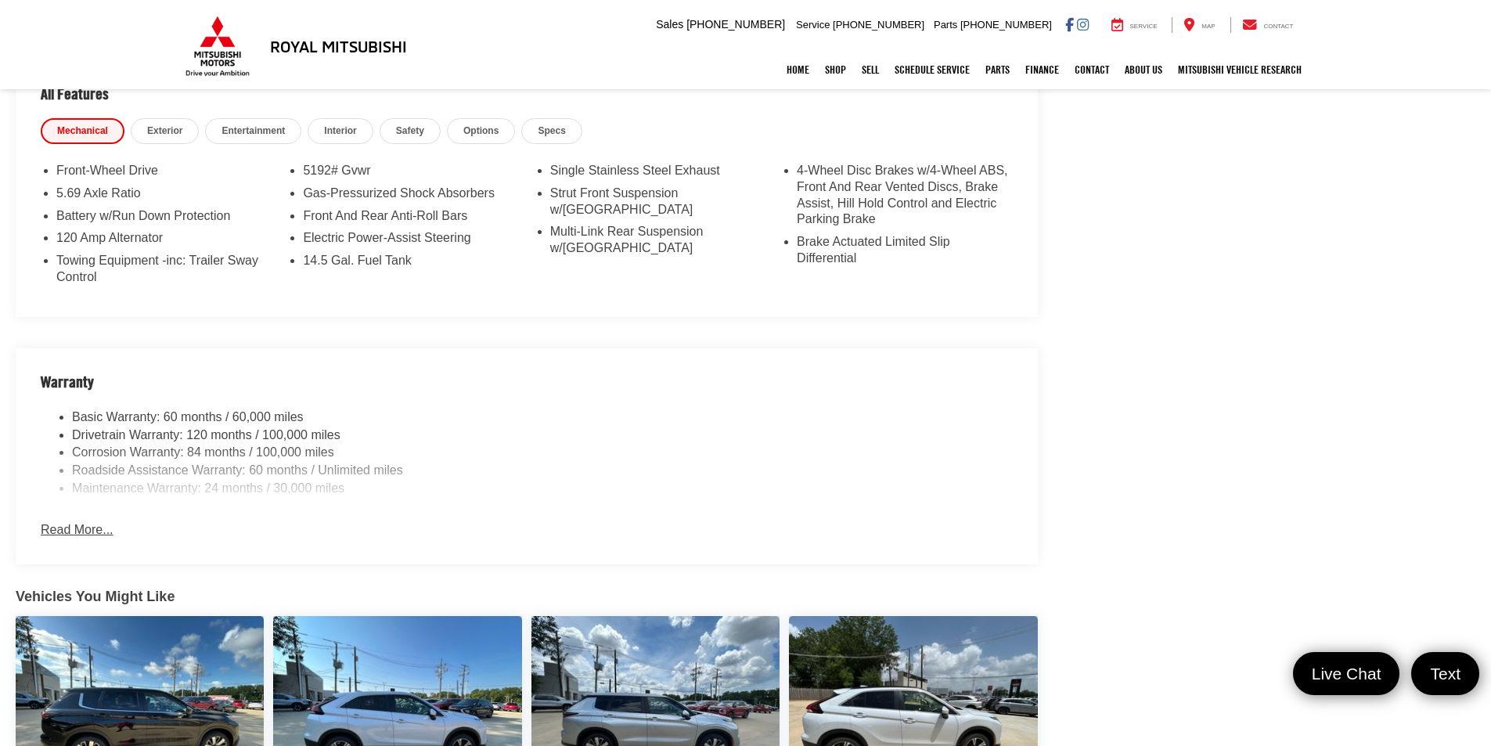
click at [80, 536] on button "Read More..." at bounding box center [77, 530] width 72 height 18
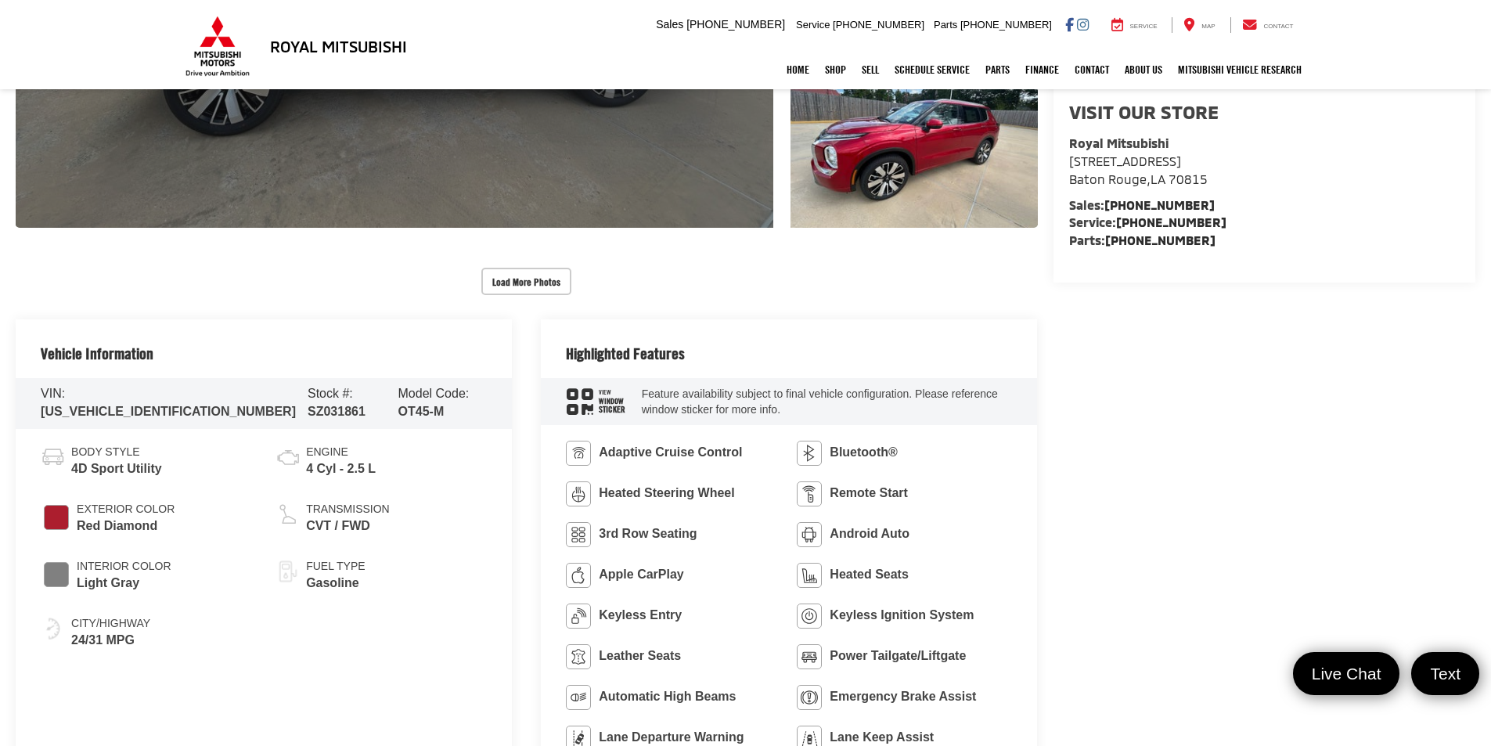
scroll to position [330, 0]
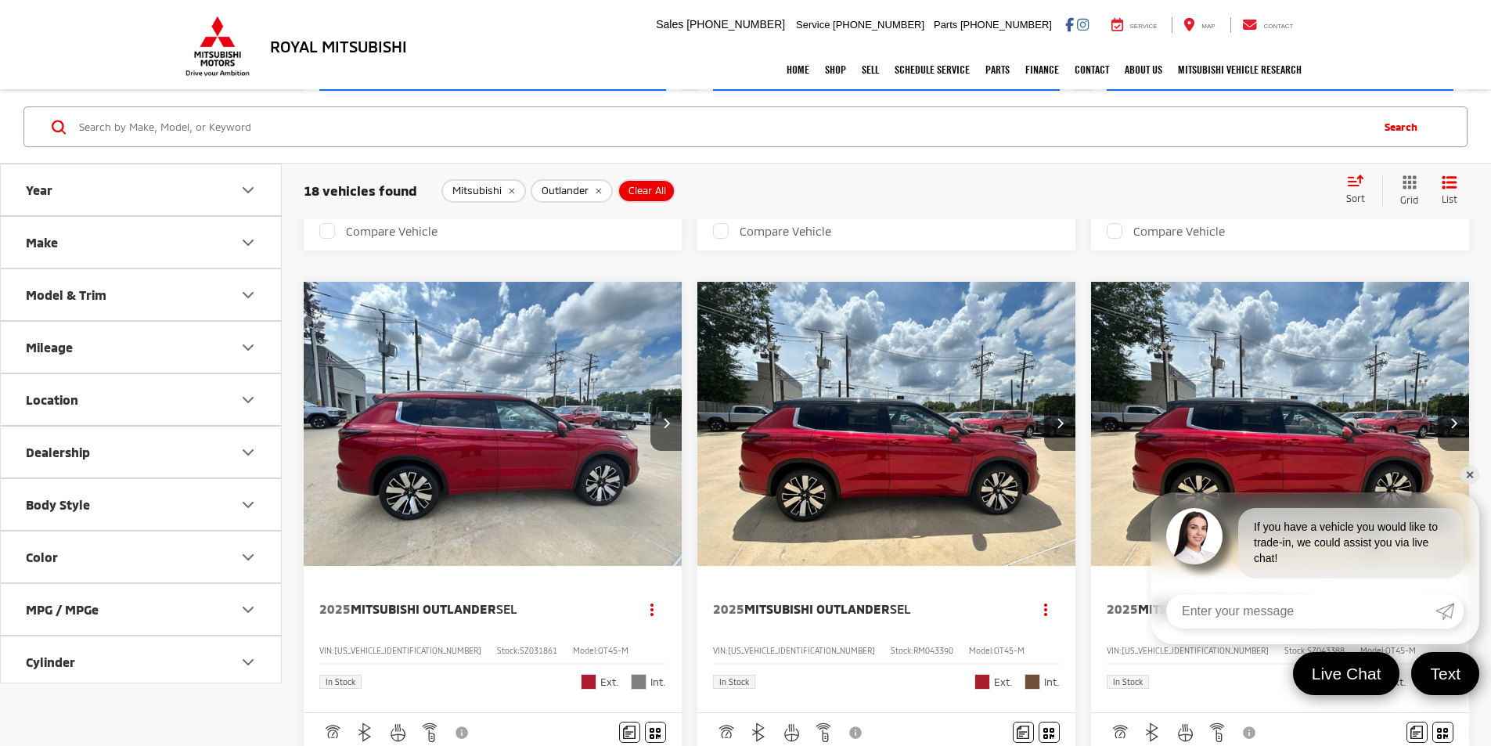
scroll to position [705, 0]
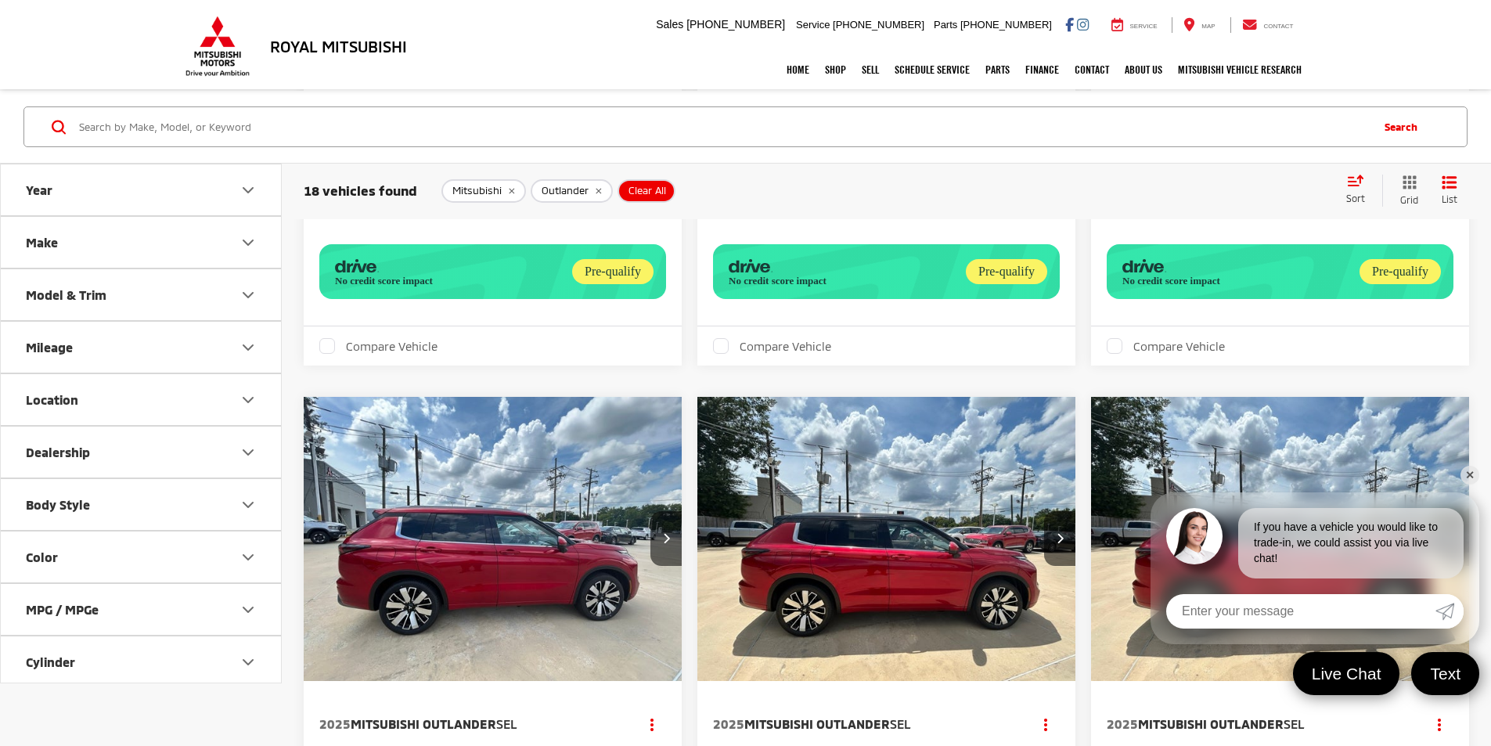
click at [697, 521] on img "2025 Mitsubishi Outlander SEL 0" at bounding box center [887, 540] width 381 height 286
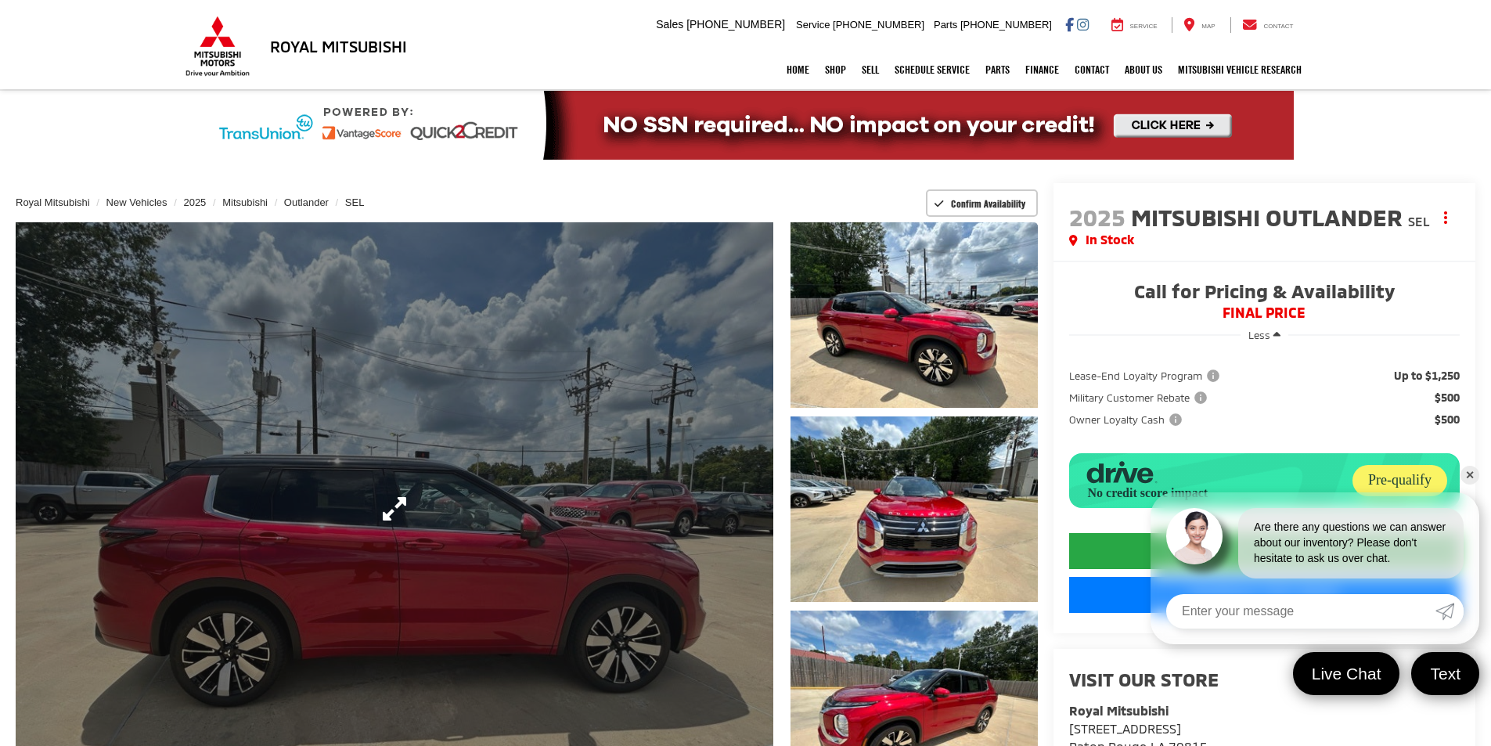
click at [751, 509] on link "Expand Photo 0" at bounding box center [395, 508] width 758 height 573
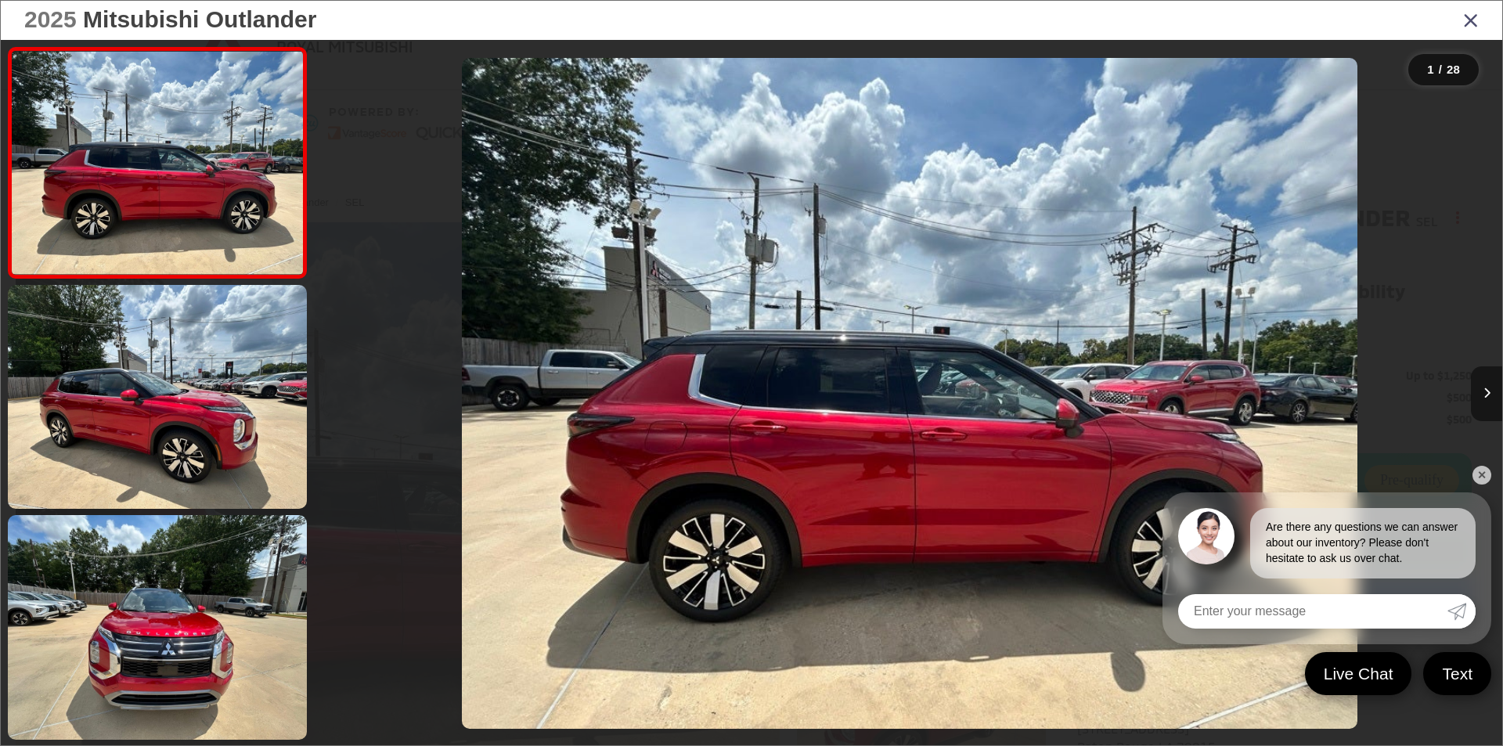
click at [1491, 391] on button "Next image" at bounding box center [1486, 393] width 31 height 55
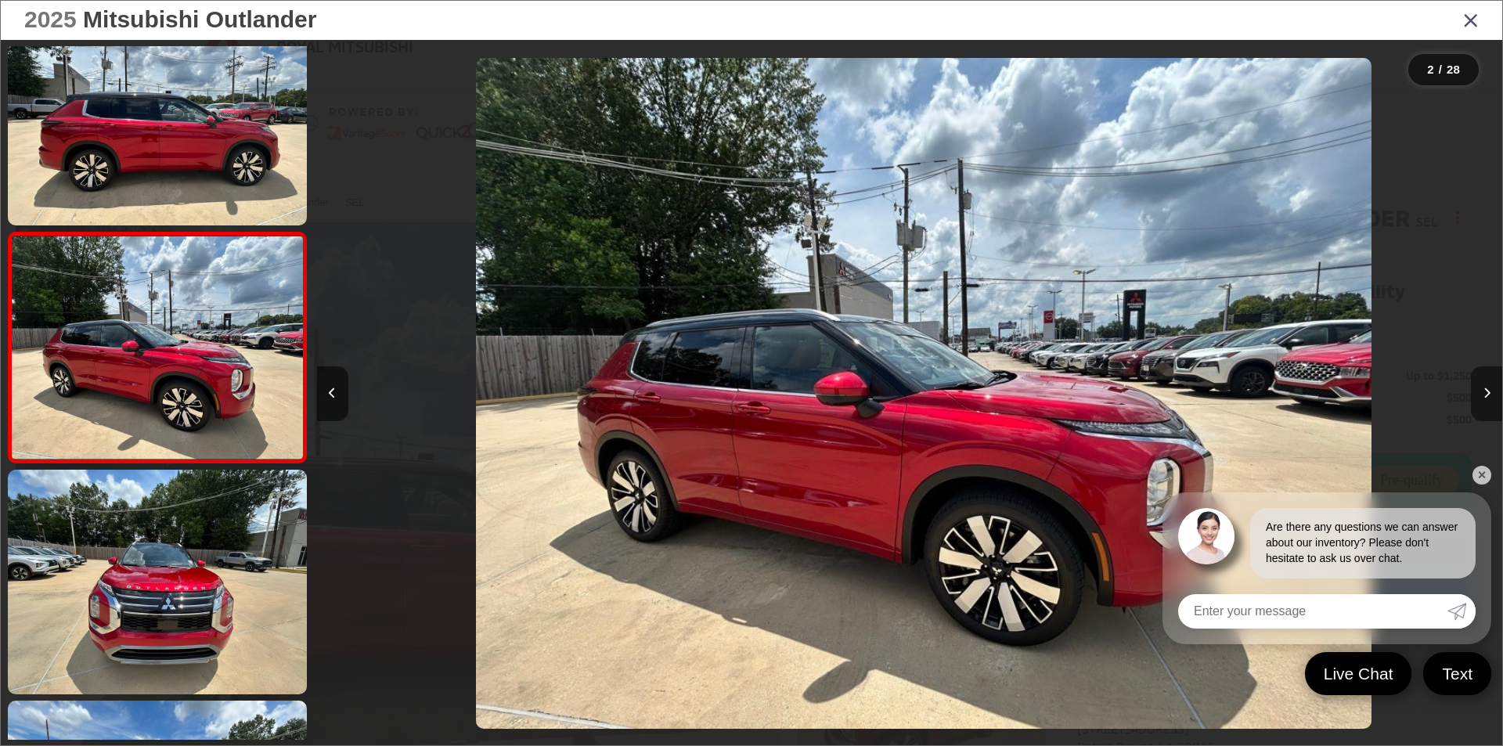
scroll to position [0, 1185]
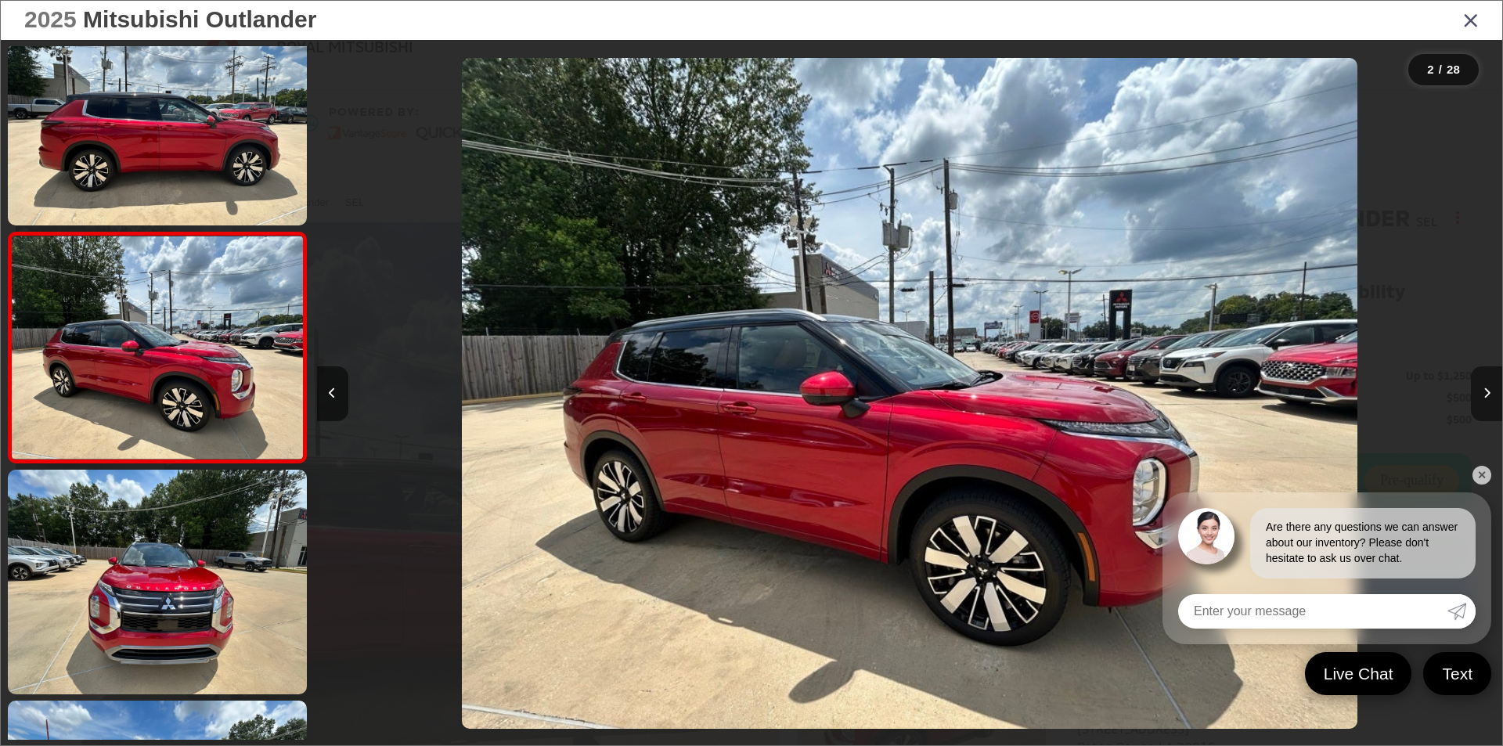
click at [1471, 388] on button "Next image" at bounding box center [1486, 393] width 31 height 55
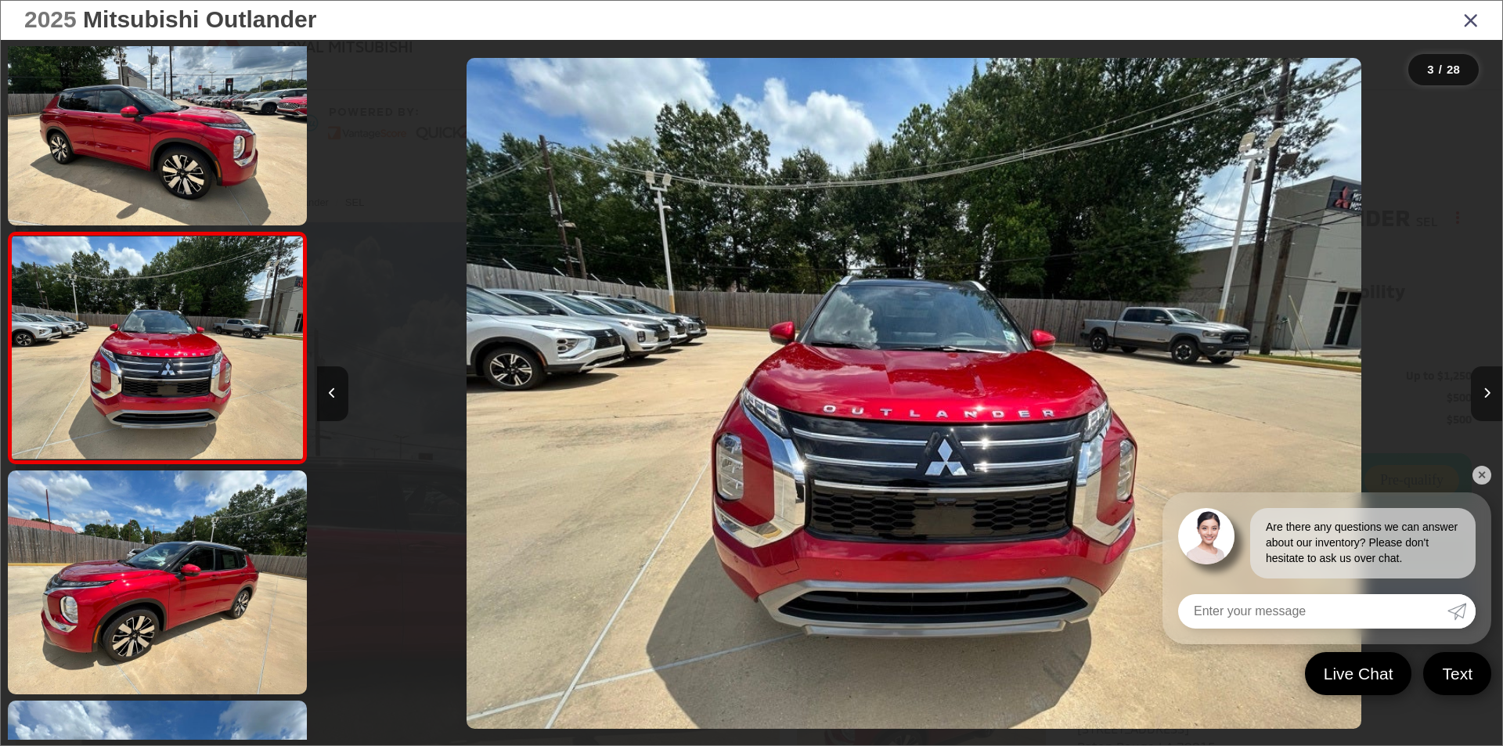
scroll to position [0, 2372]
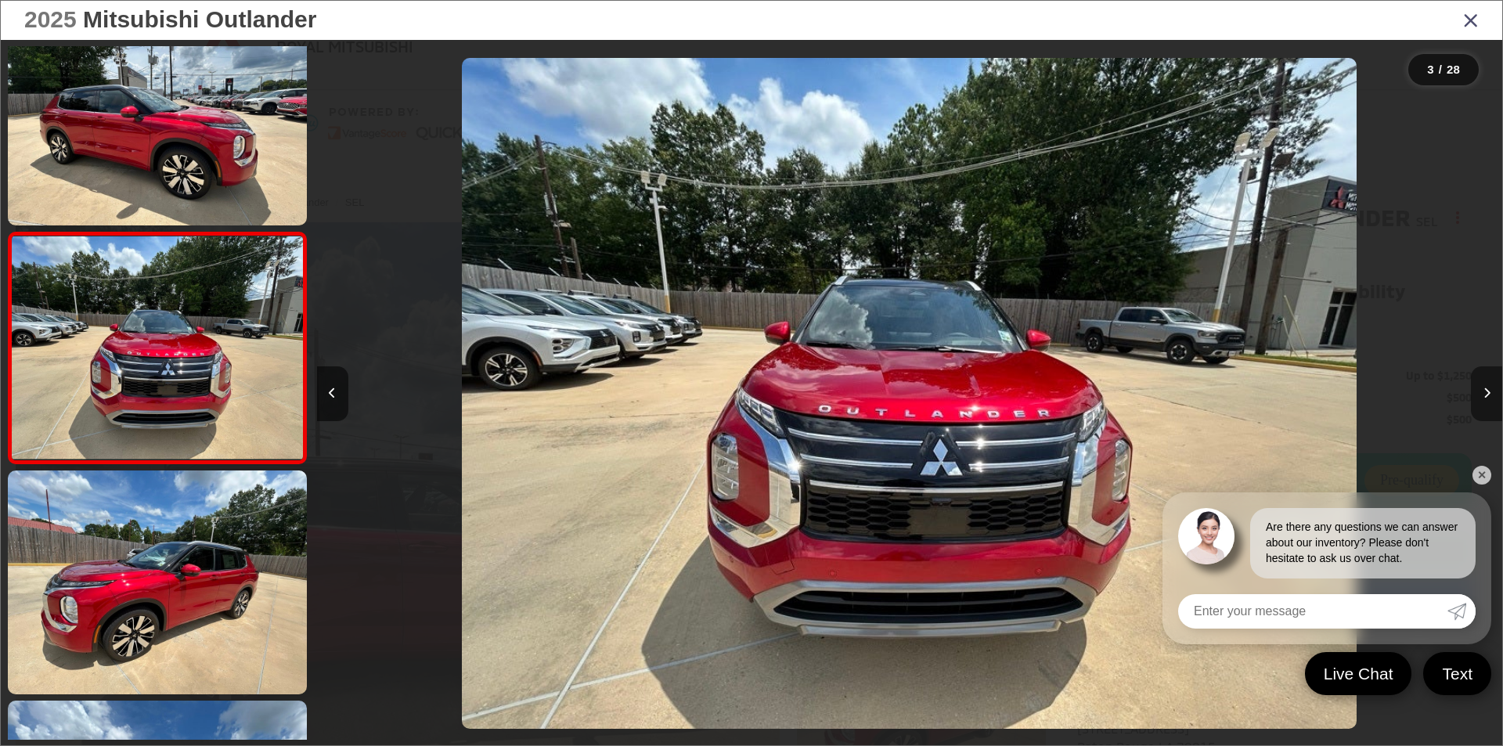
click at [1471, 388] on button "Next image" at bounding box center [1486, 393] width 31 height 55
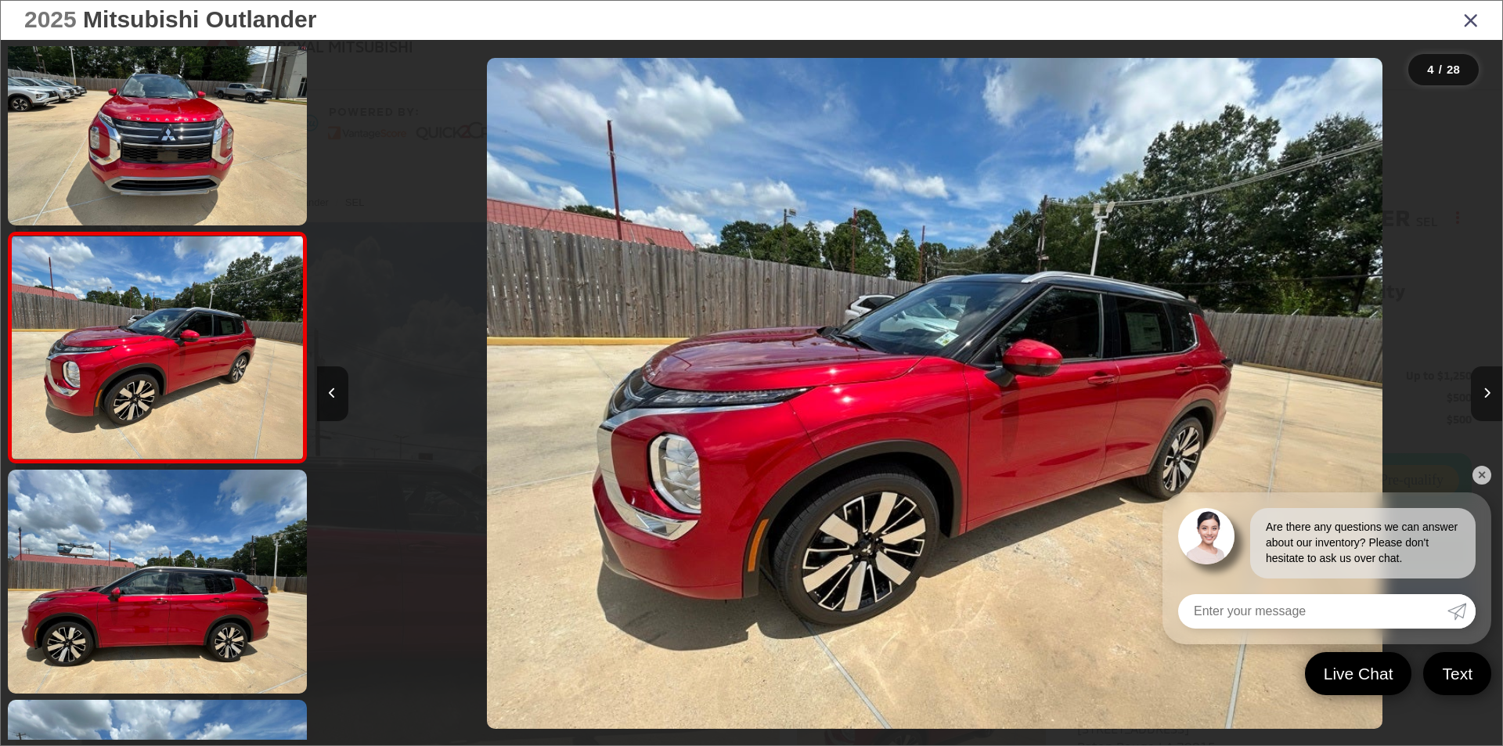
scroll to position [0, 3557]
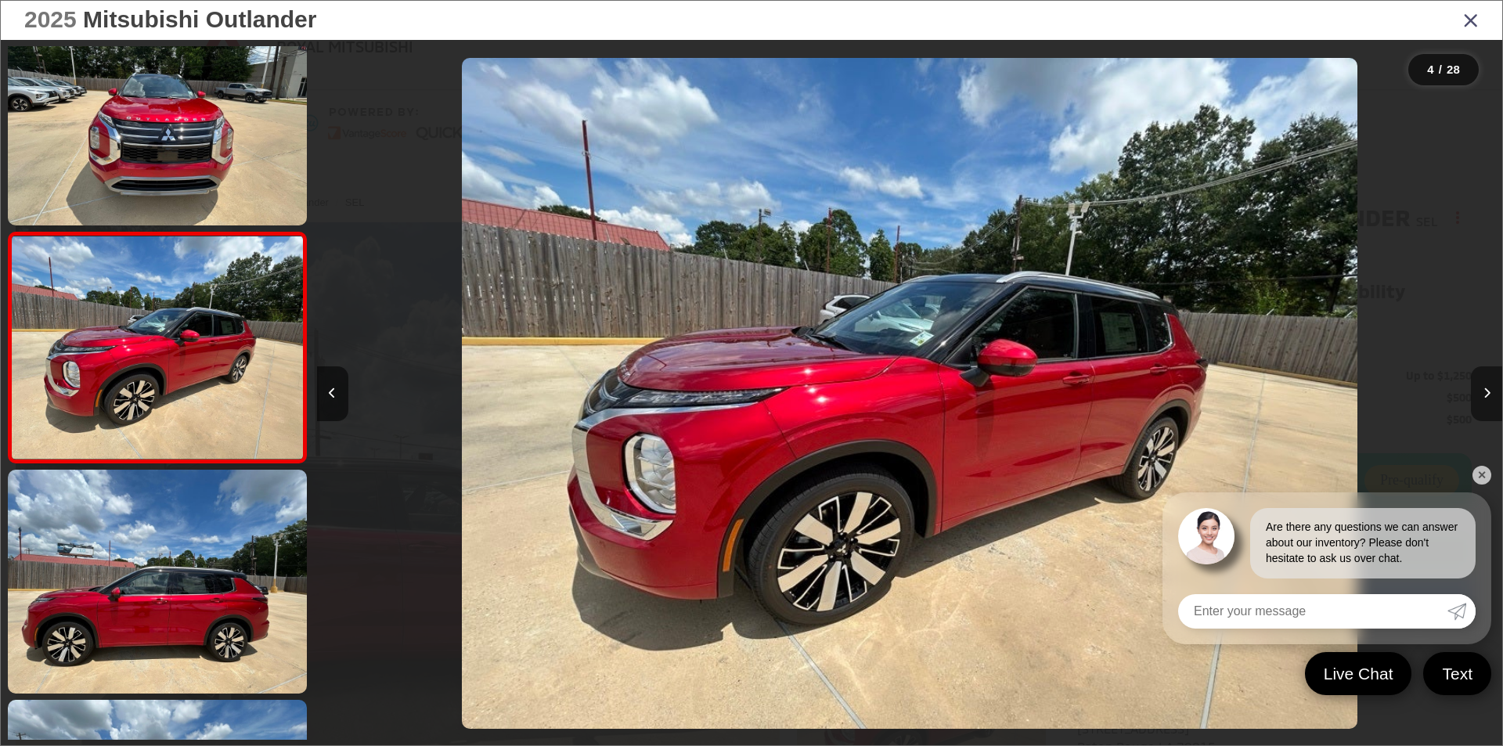
click at [1471, 388] on button "Next image" at bounding box center [1486, 393] width 31 height 55
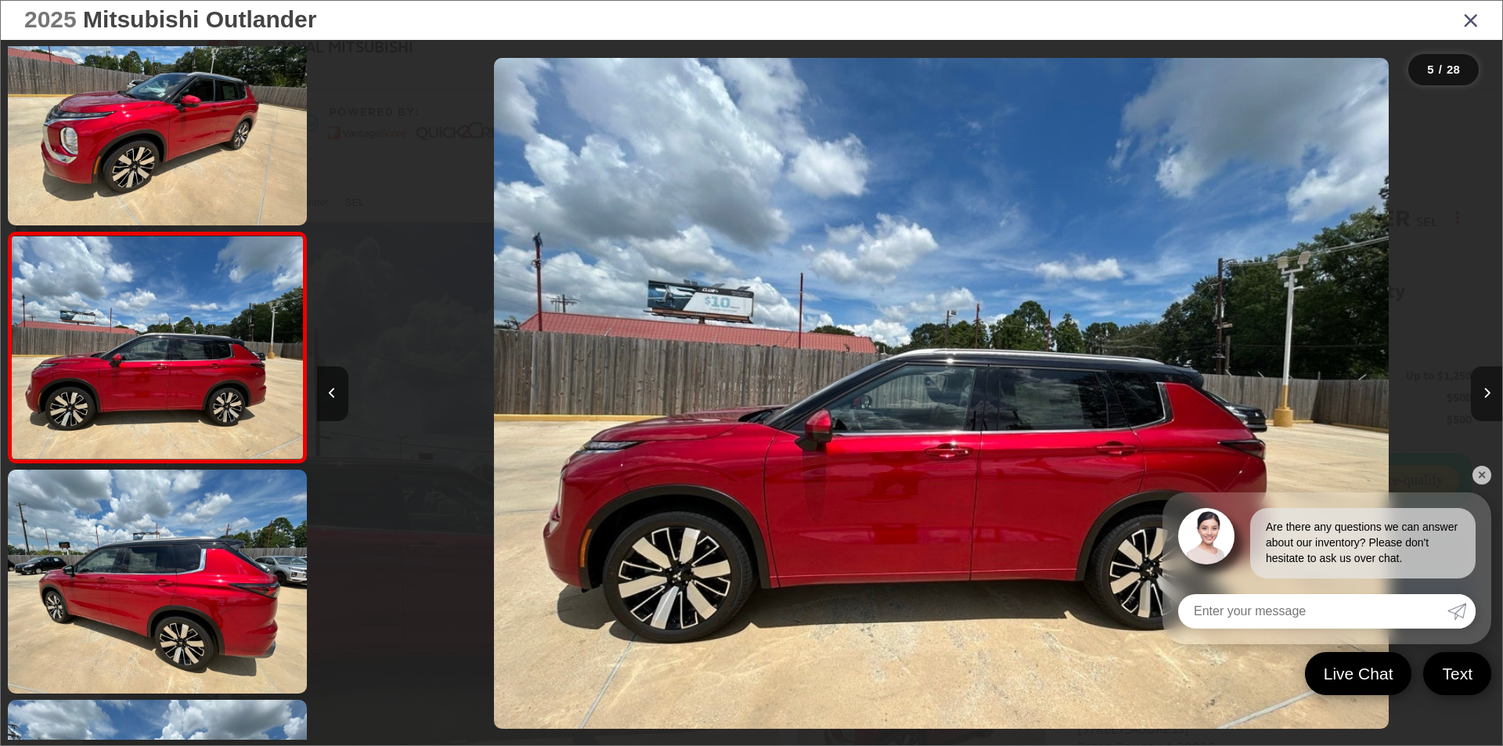
scroll to position [0, 4743]
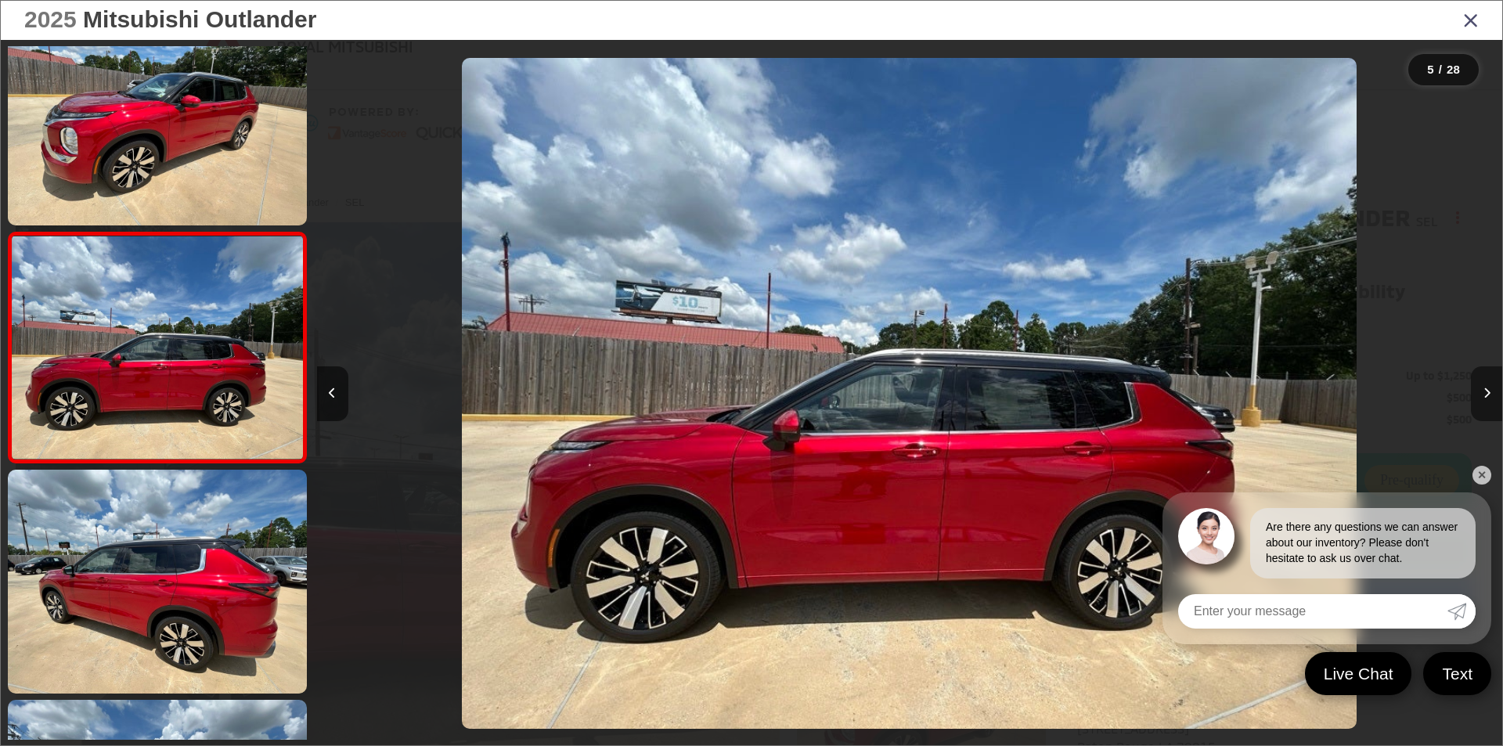
click at [1471, 388] on button "Next image" at bounding box center [1486, 393] width 31 height 55
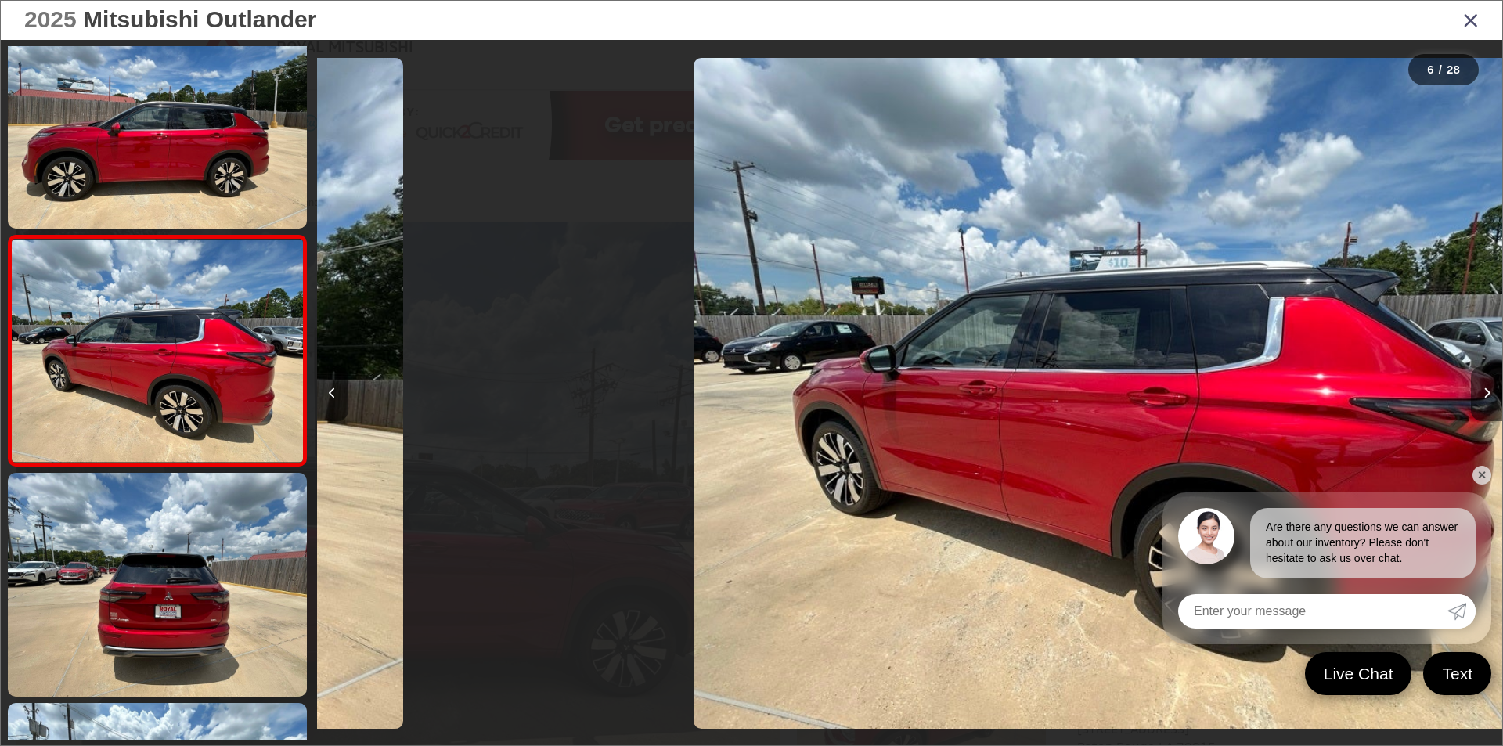
scroll to position [967, 0]
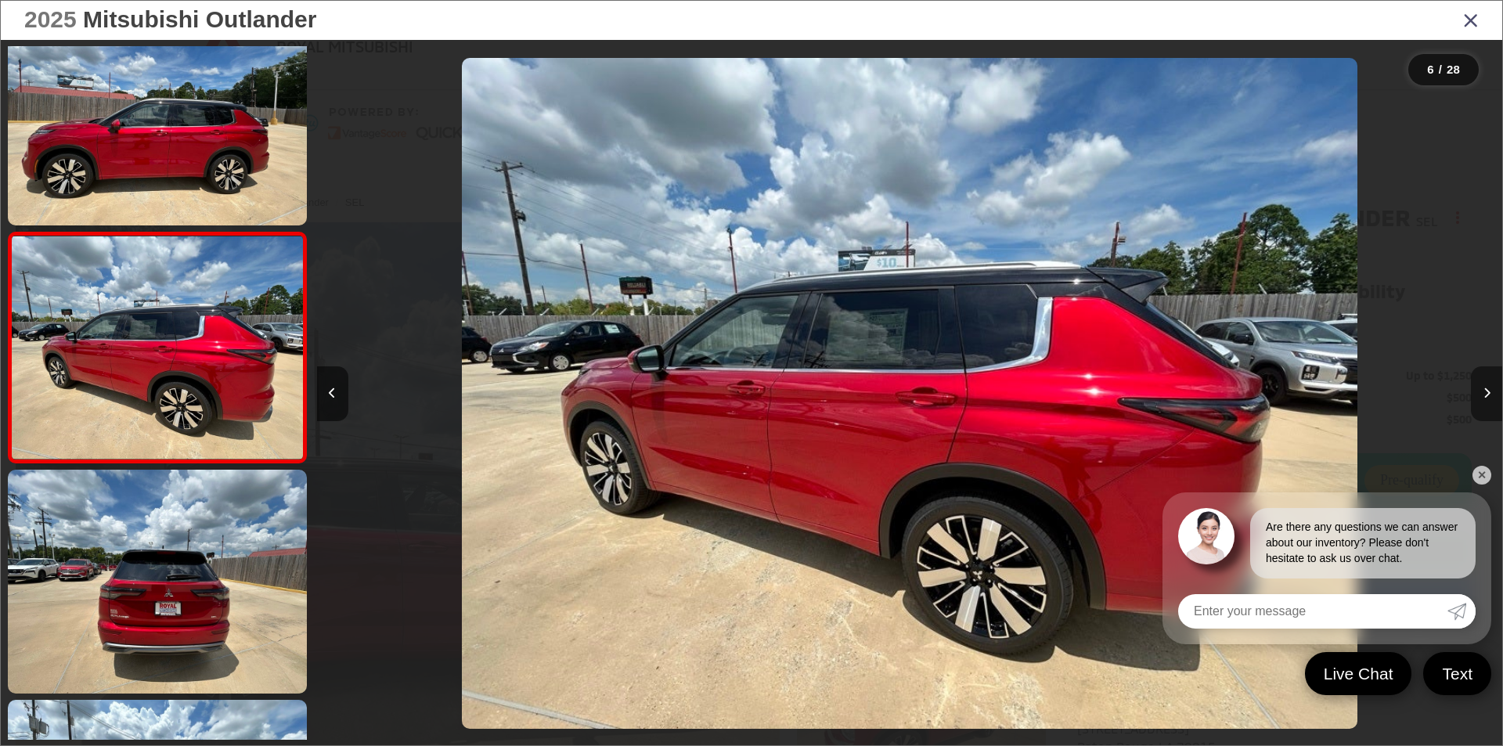
click at [1471, 388] on button "Next image" at bounding box center [1486, 393] width 31 height 55
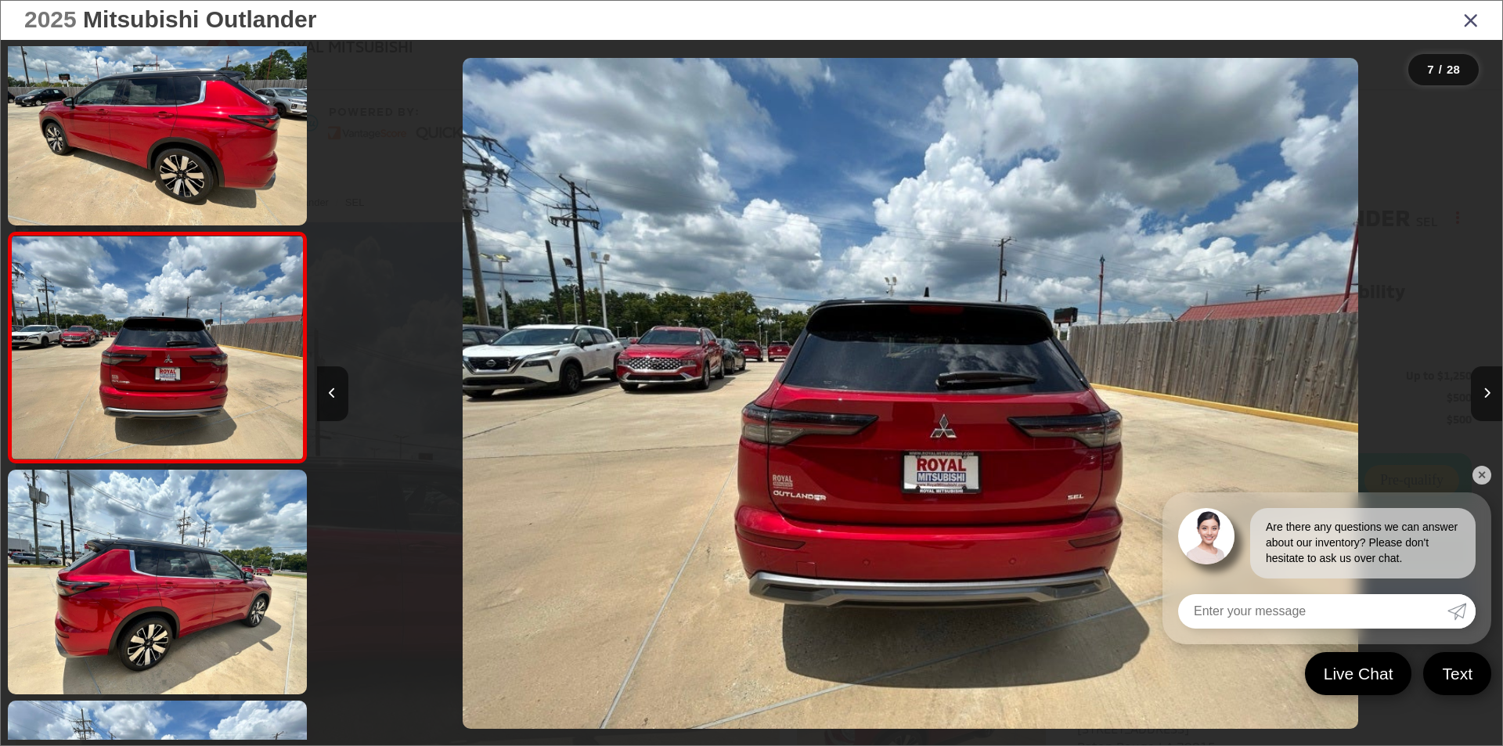
scroll to position [0, 7114]
click at [1068, 582] on img "2025 Mitsubishi Outlander SEL 6" at bounding box center [910, 394] width 896 height 672
click at [1047, 554] on img "2025 Mitsubishi Outlander SEL 6" at bounding box center [910, 394] width 896 height 672
